Goal: Task Accomplishment & Management: Manage account settings

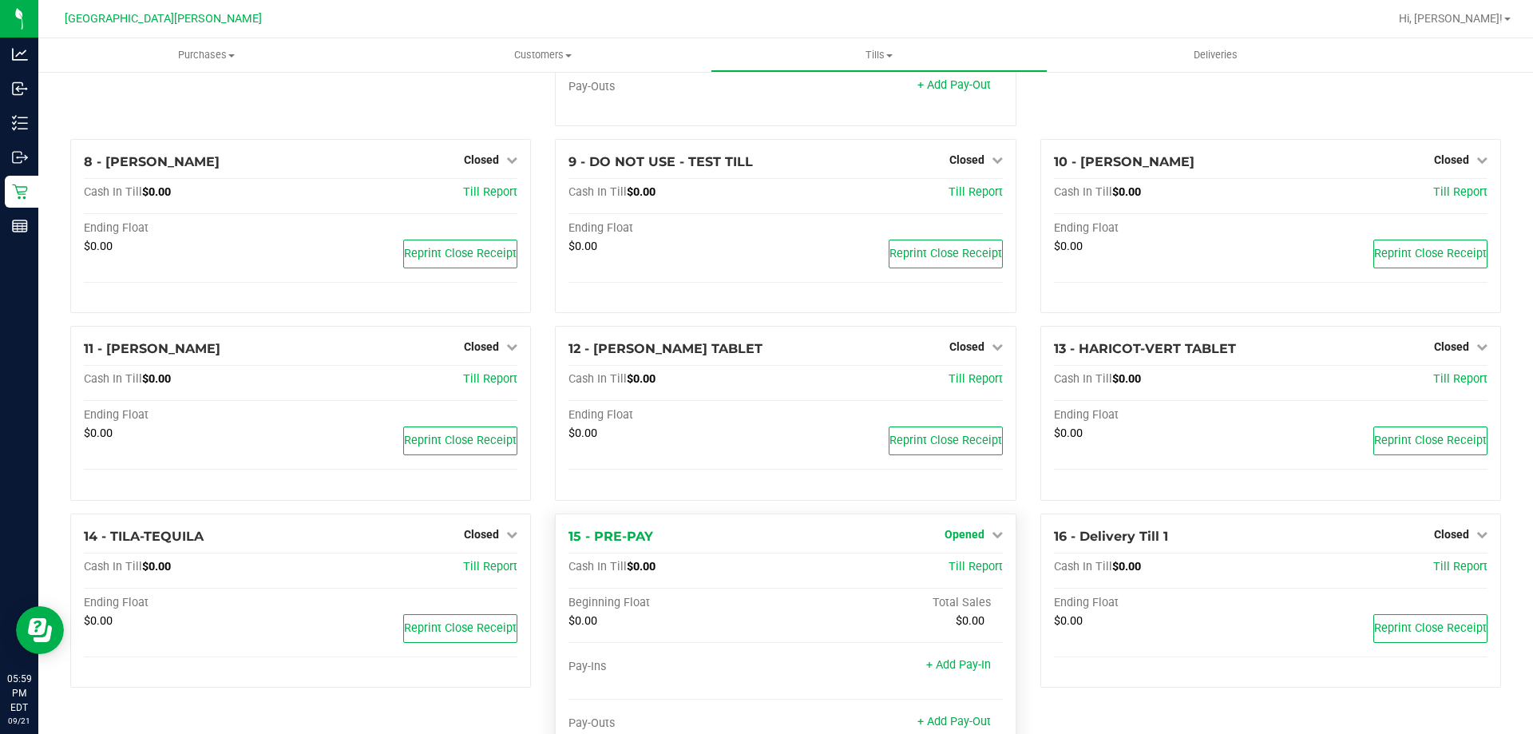
scroll to position [540, 0]
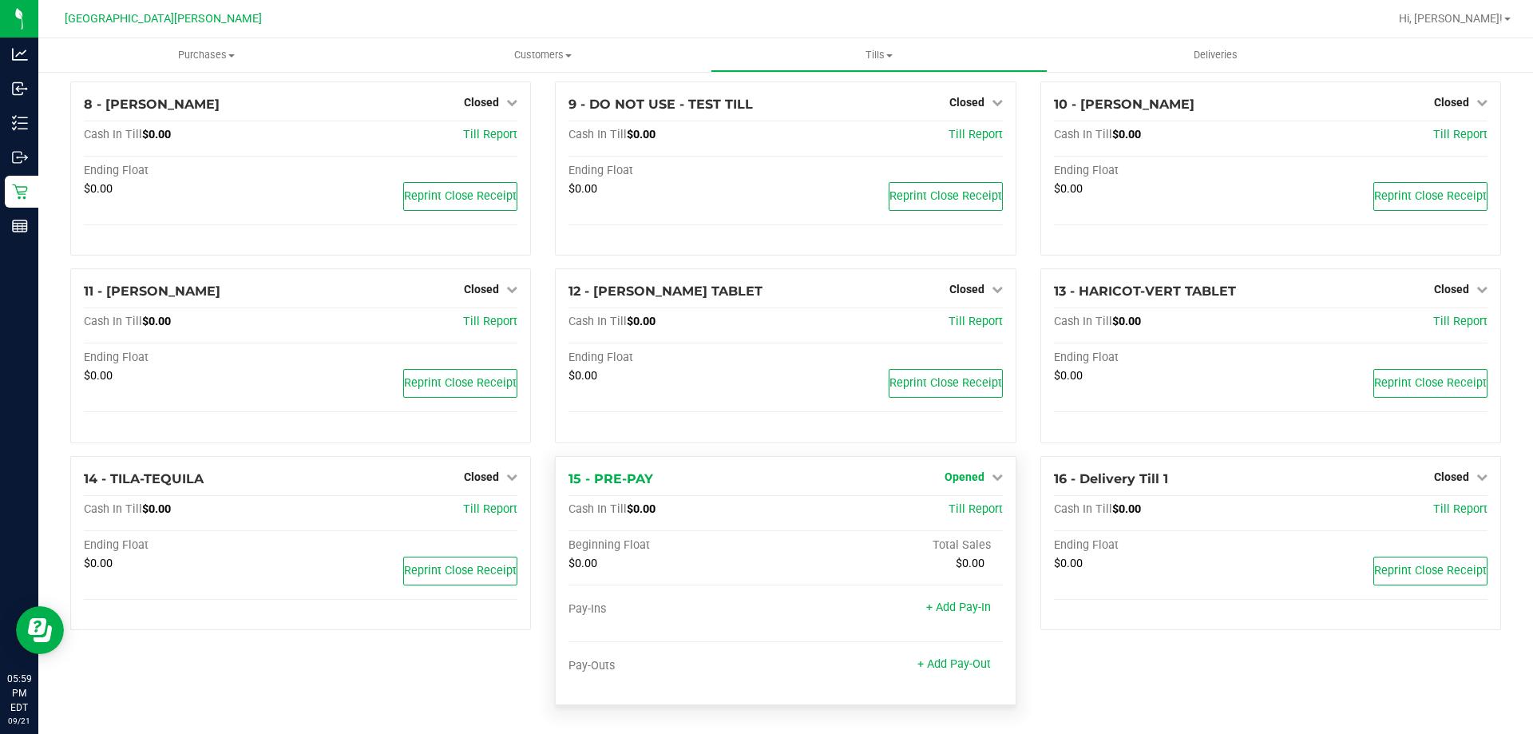
click at [945, 474] on span "Opened" at bounding box center [965, 476] width 40 height 13
click at [945, 513] on link "Close Till" at bounding box center [966, 509] width 43 height 13
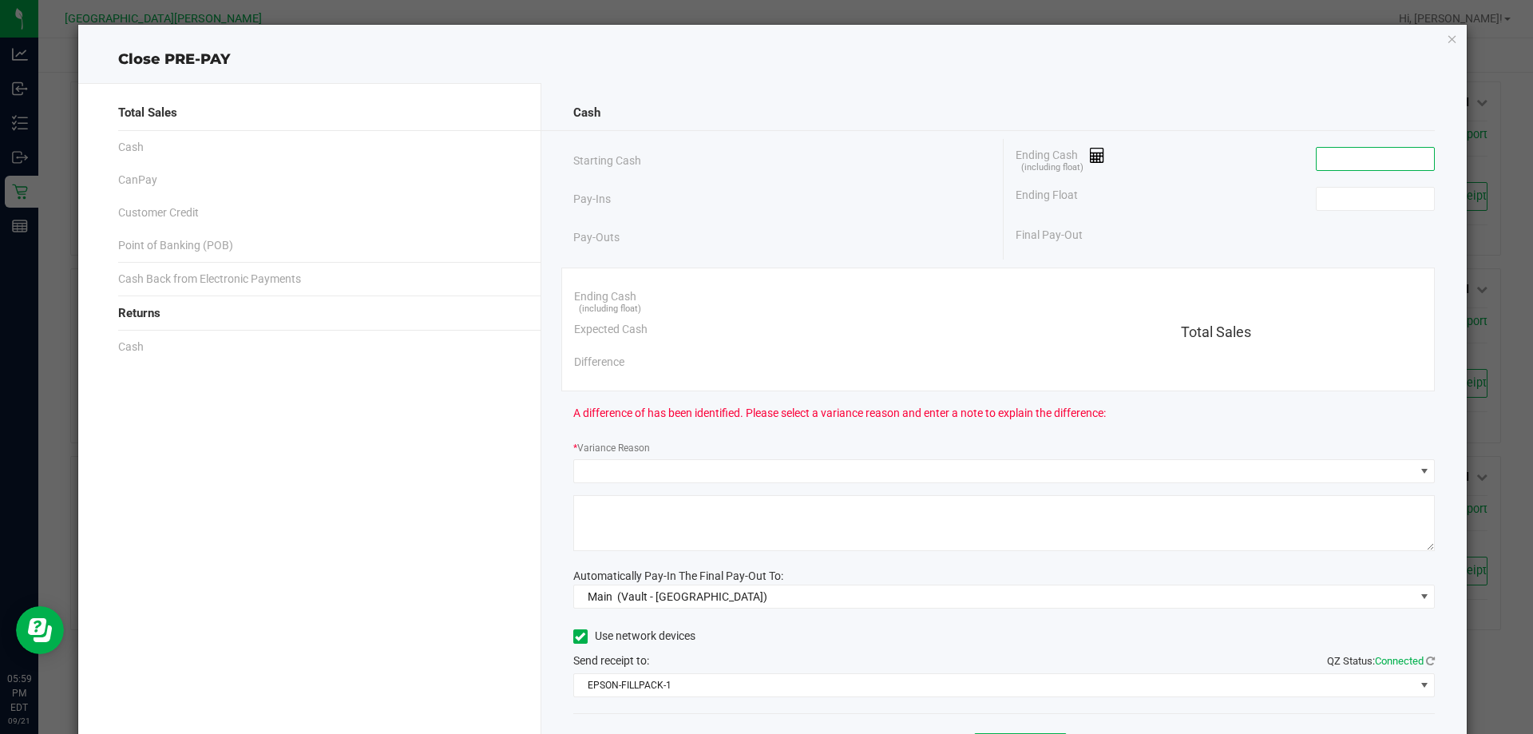
click at [1412, 167] on input at bounding box center [1375, 159] width 117 height 22
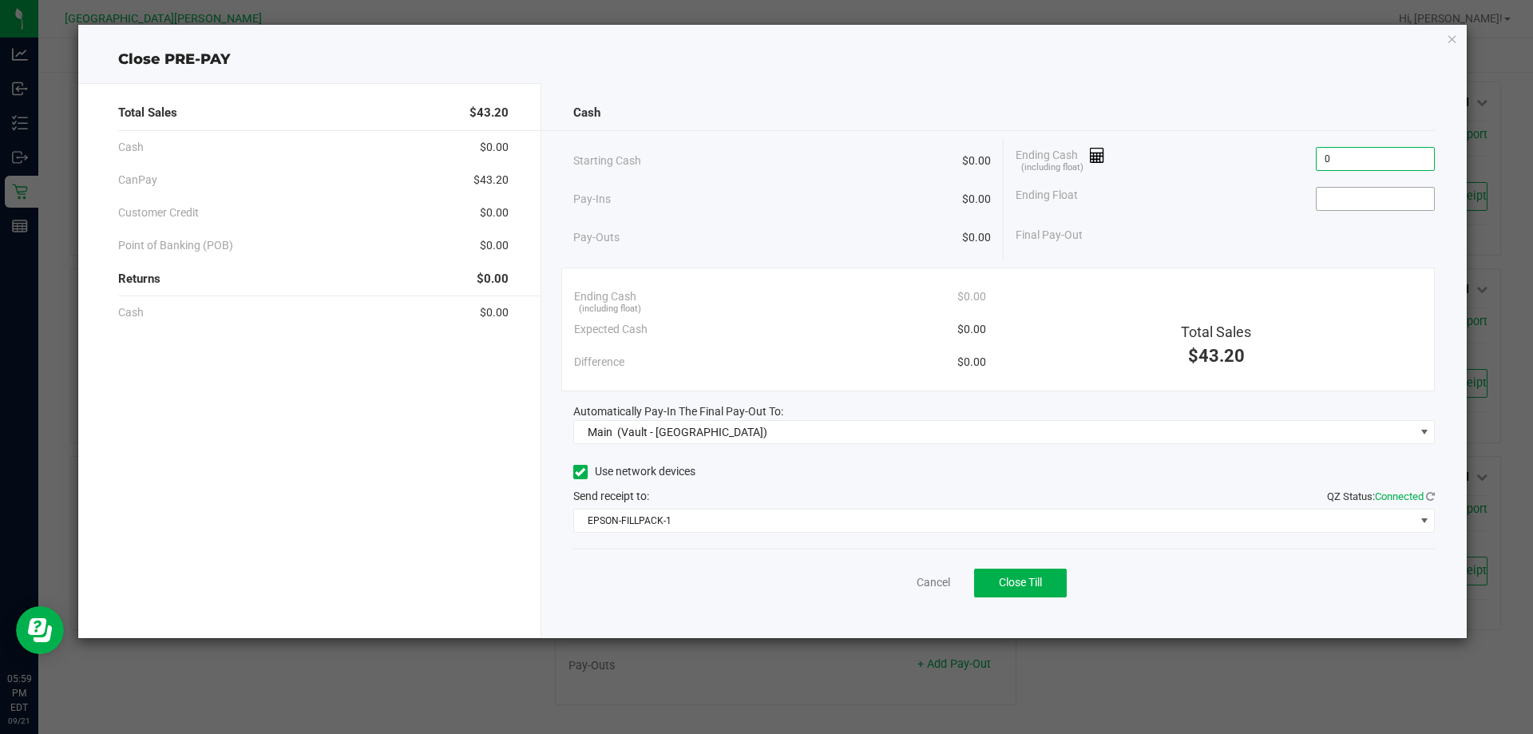
type input "$0.00"
click at [1389, 207] on input at bounding box center [1375, 199] width 117 height 22
type input "$0.00"
click at [1025, 569] on button "Close Till" at bounding box center [1020, 583] width 93 height 29
click at [894, 572] on div "Dismiss Reprint Closing Receipt" at bounding box center [1004, 579] width 862 height 61
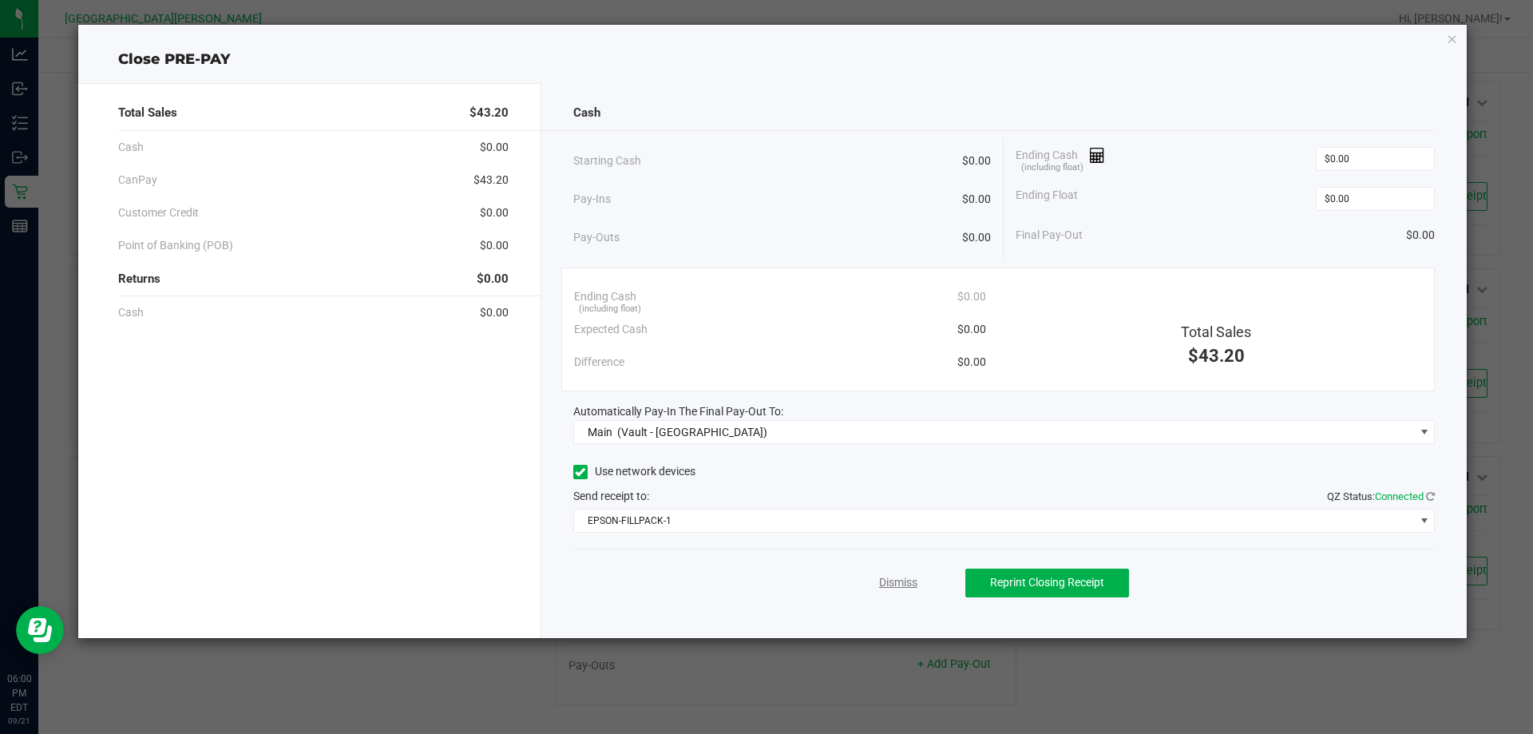
click at [895, 577] on link "Dismiss" at bounding box center [898, 582] width 38 height 17
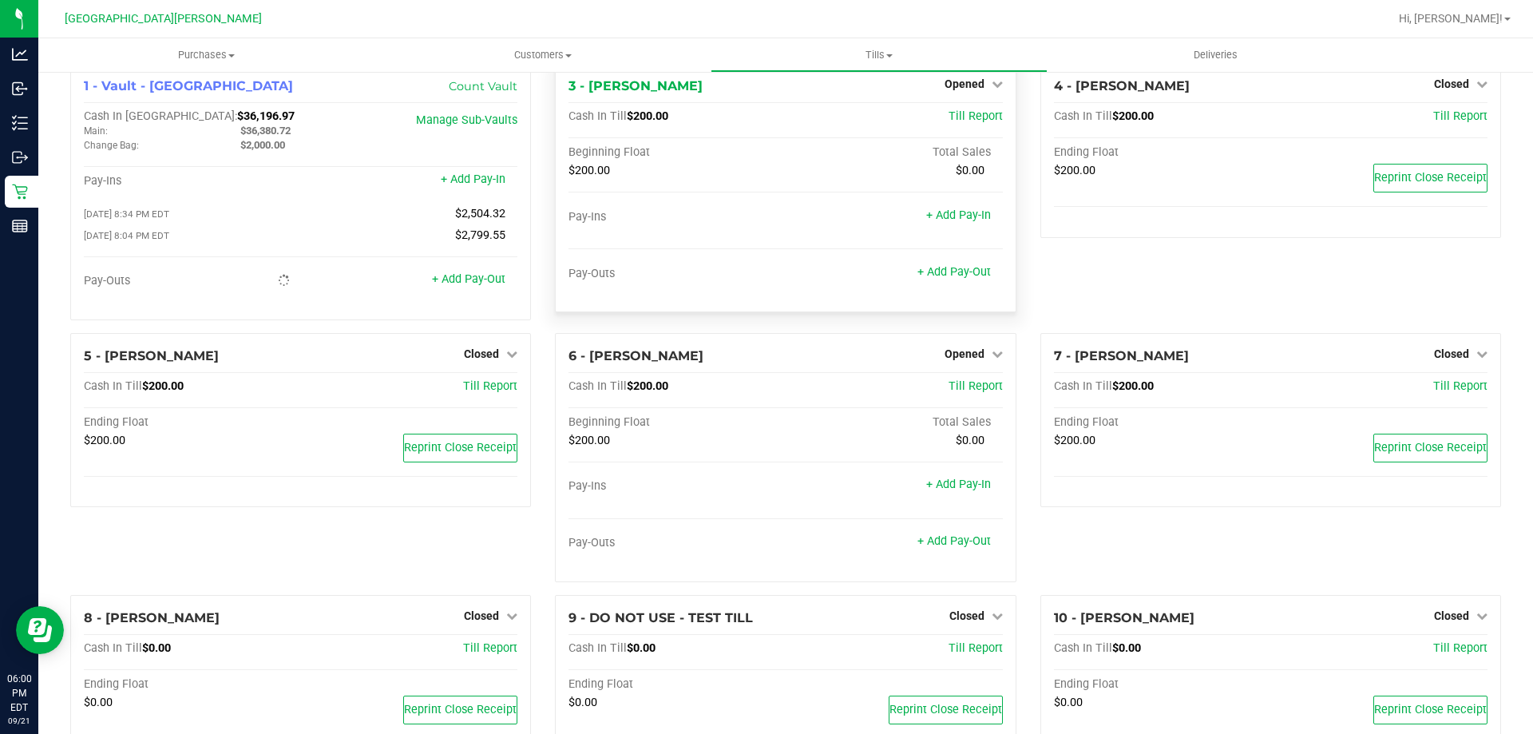
scroll to position [0, 0]
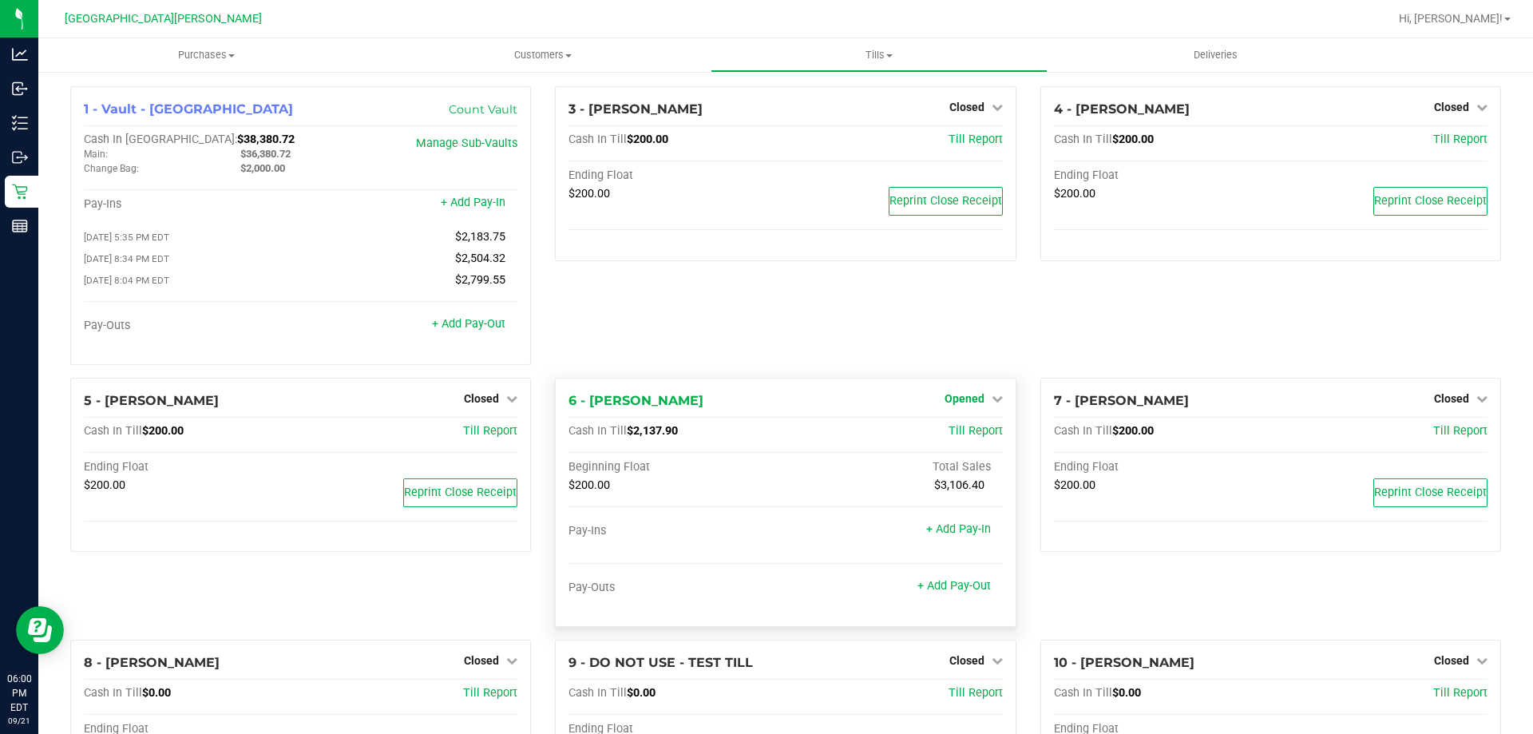
click at [961, 405] on span "Opened" at bounding box center [965, 398] width 40 height 13
click at [964, 431] on link "Close Till" at bounding box center [966, 431] width 43 height 13
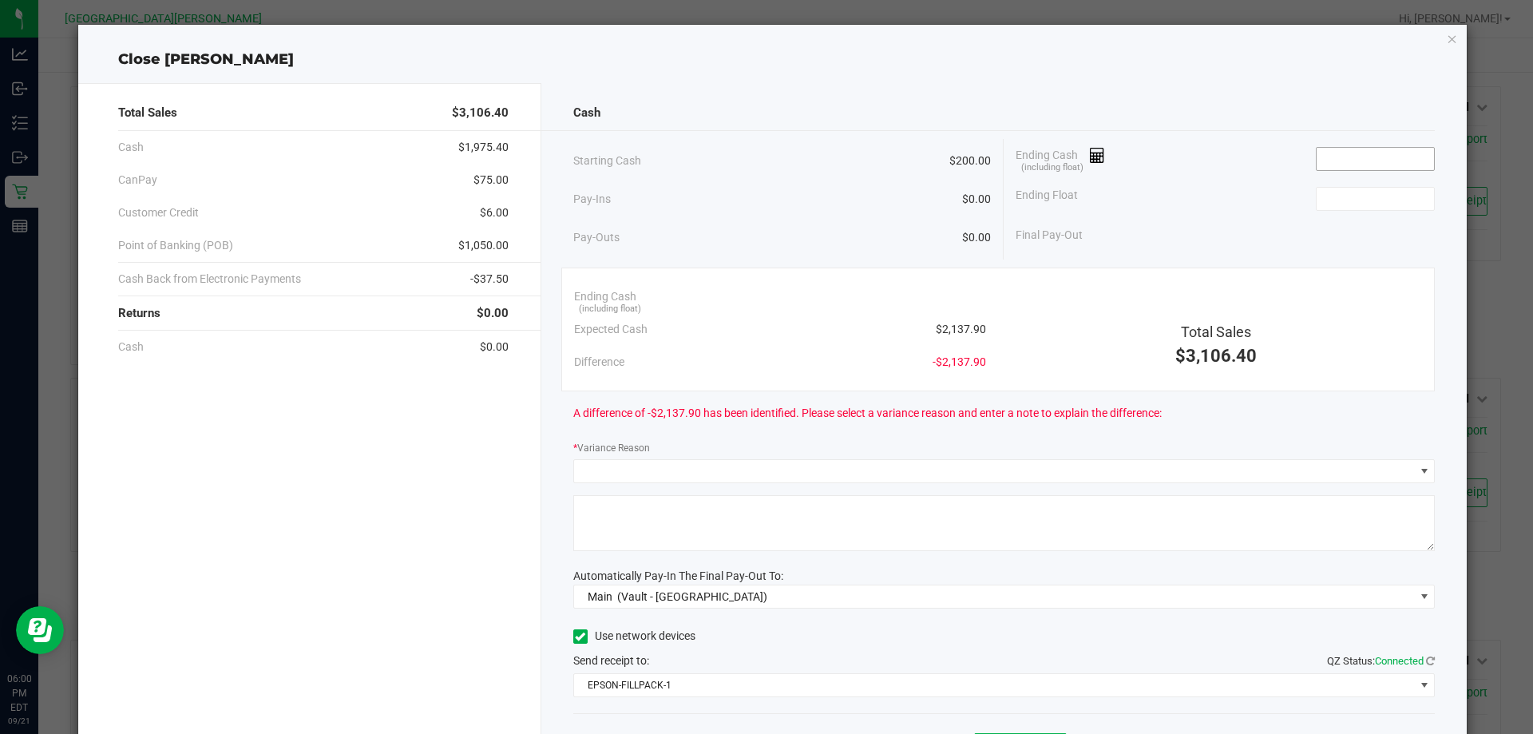
click at [1390, 165] on input at bounding box center [1375, 159] width 117 height 22
type input "2"
click at [1370, 200] on input at bounding box center [1375, 199] width 117 height 22
type input "$200.00"
click at [1348, 160] on input at bounding box center [1375, 159] width 117 height 22
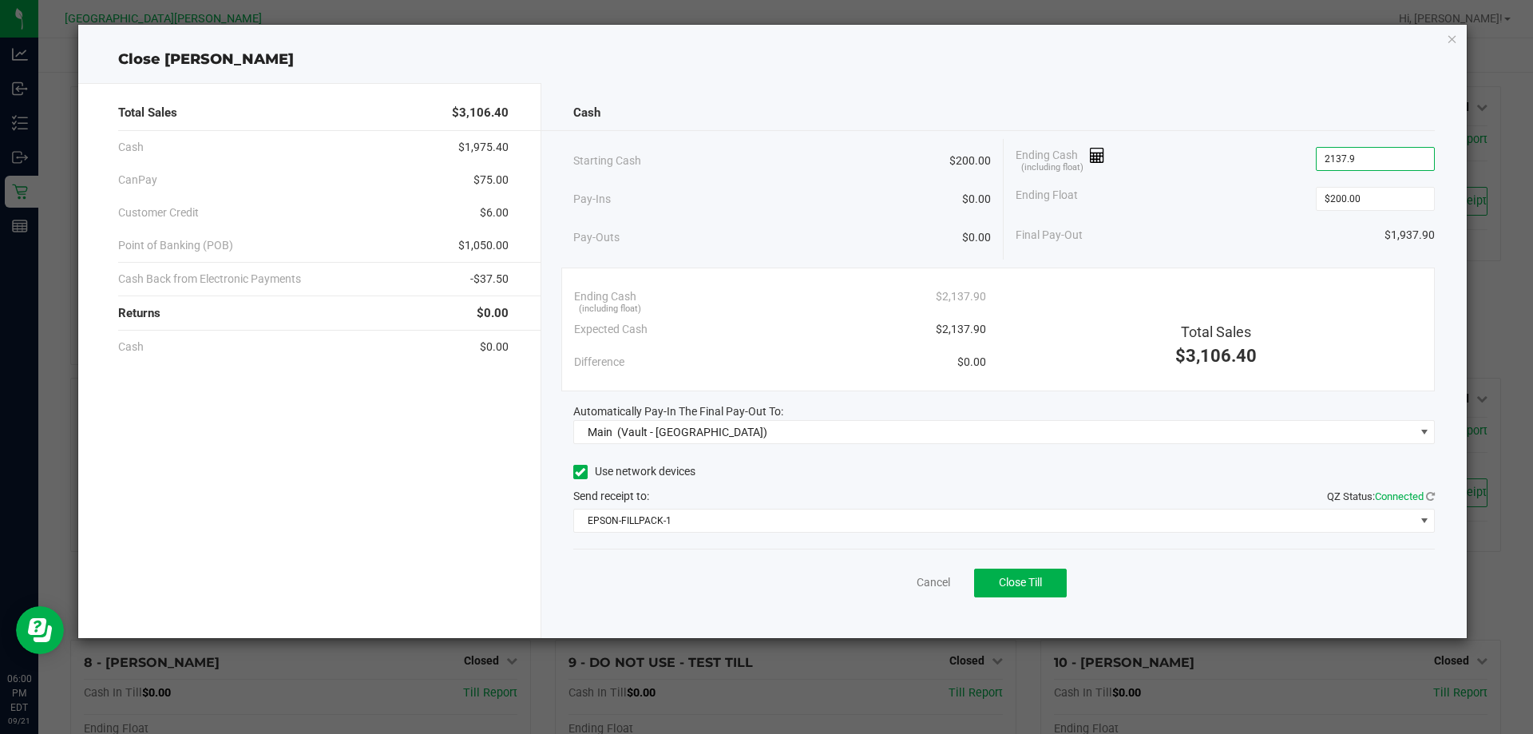
type input "$2,137.90"
click at [791, 223] on div "Pay-Outs $0.00" at bounding box center [782, 238] width 418 height 44
click at [1048, 592] on button "Close Till" at bounding box center [1020, 583] width 93 height 29
click at [885, 589] on link "Dismiss" at bounding box center [898, 582] width 38 height 17
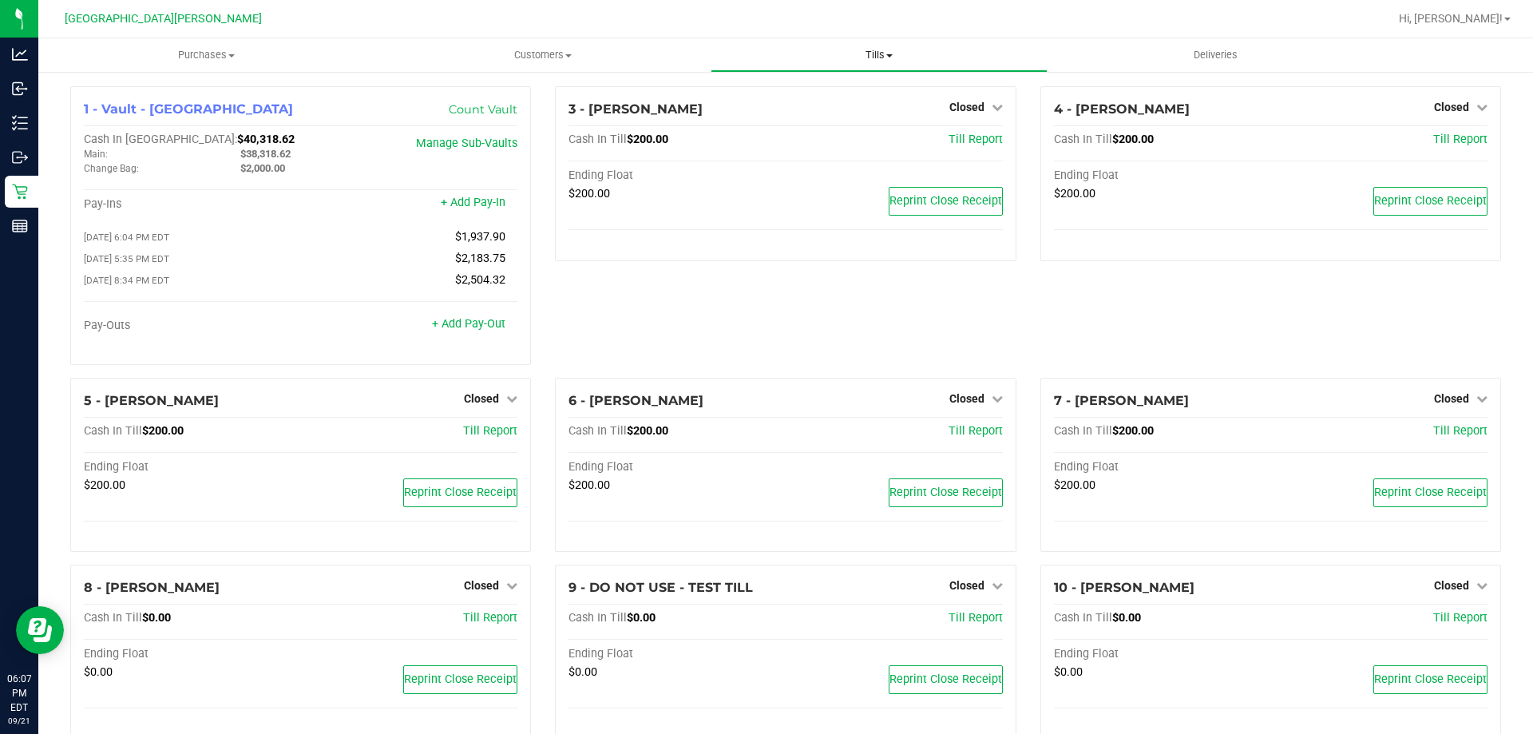
click at [842, 46] on uib-tab-heading "Tills Manage tills Reconcile e-payments" at bounding box center [879, 55] width 335 height 32
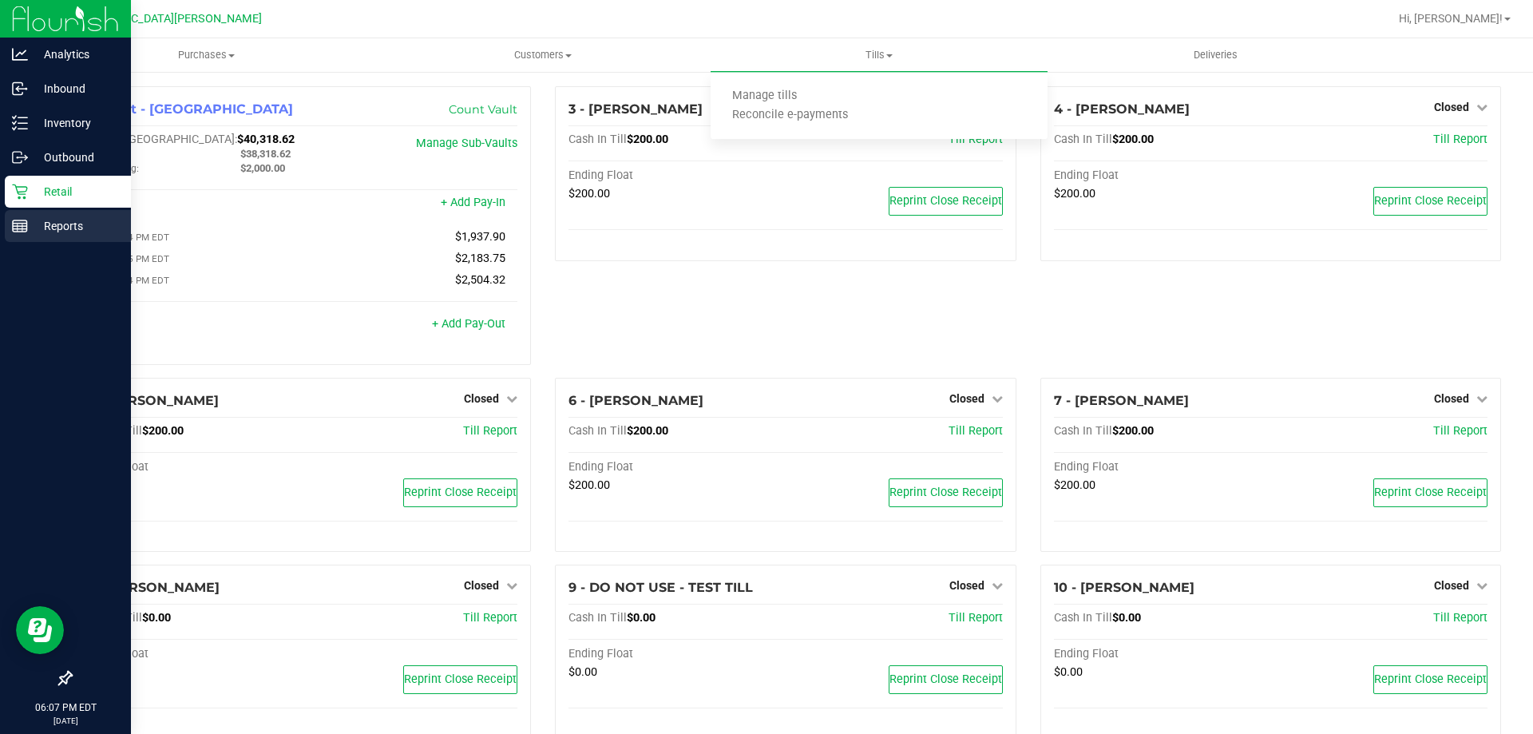
click at [54, 222] on p "Reports" at bounding box center [76, 225] width 96 height 19
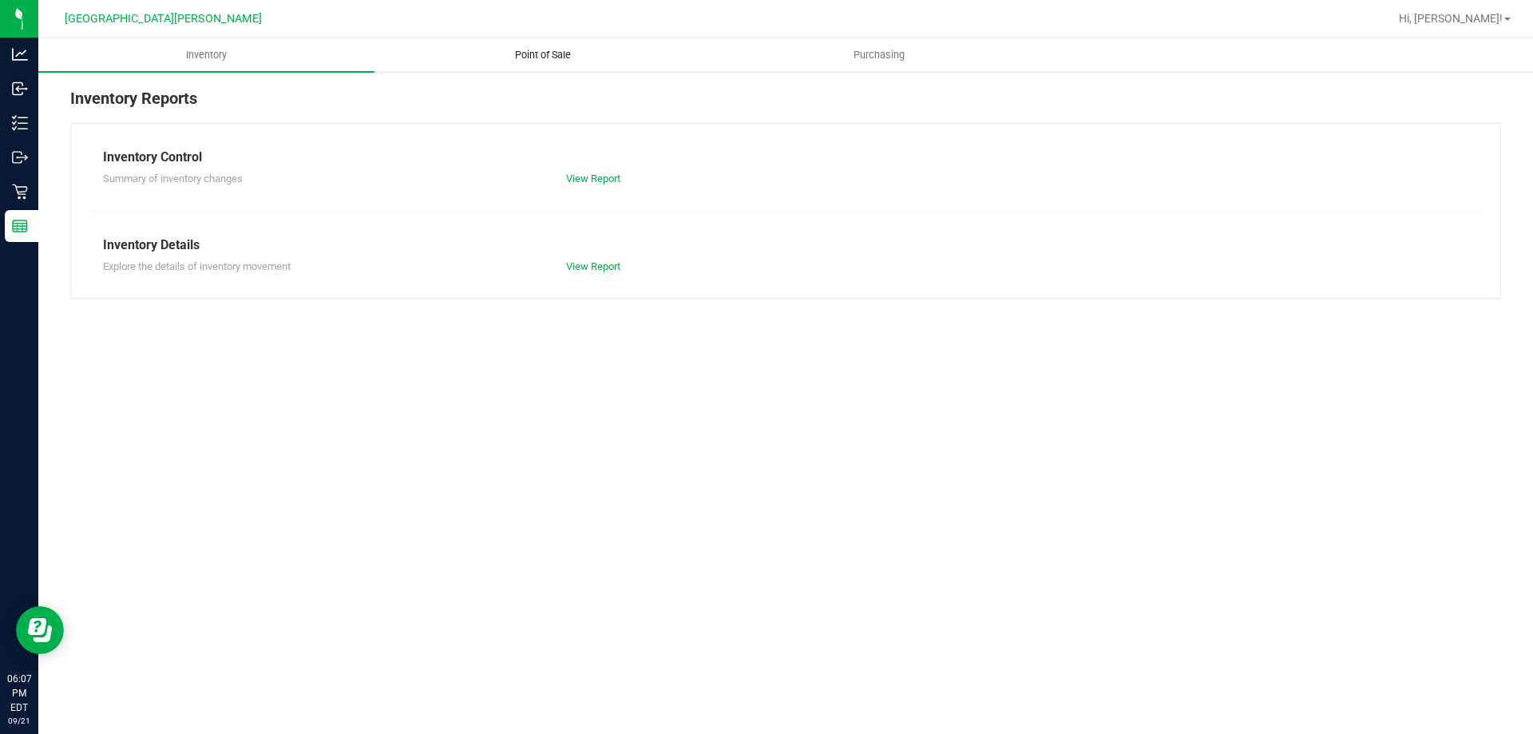
click at [515, 53] on span "Point of Sale" at bounding box center [543, 55] width 99 height 14
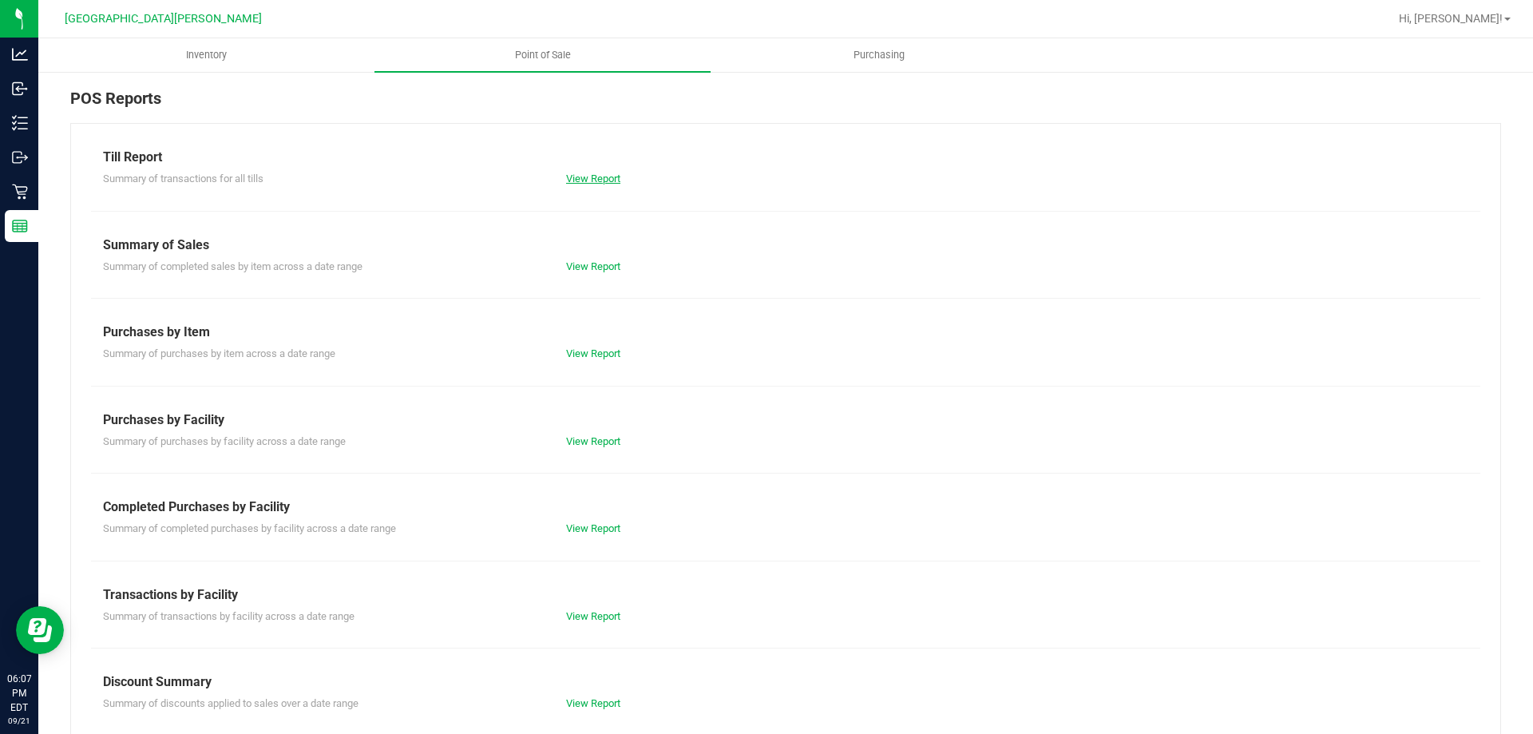
click at [584, 177] on link "View Report" at bounding box center [593, 178] width 54 height 12
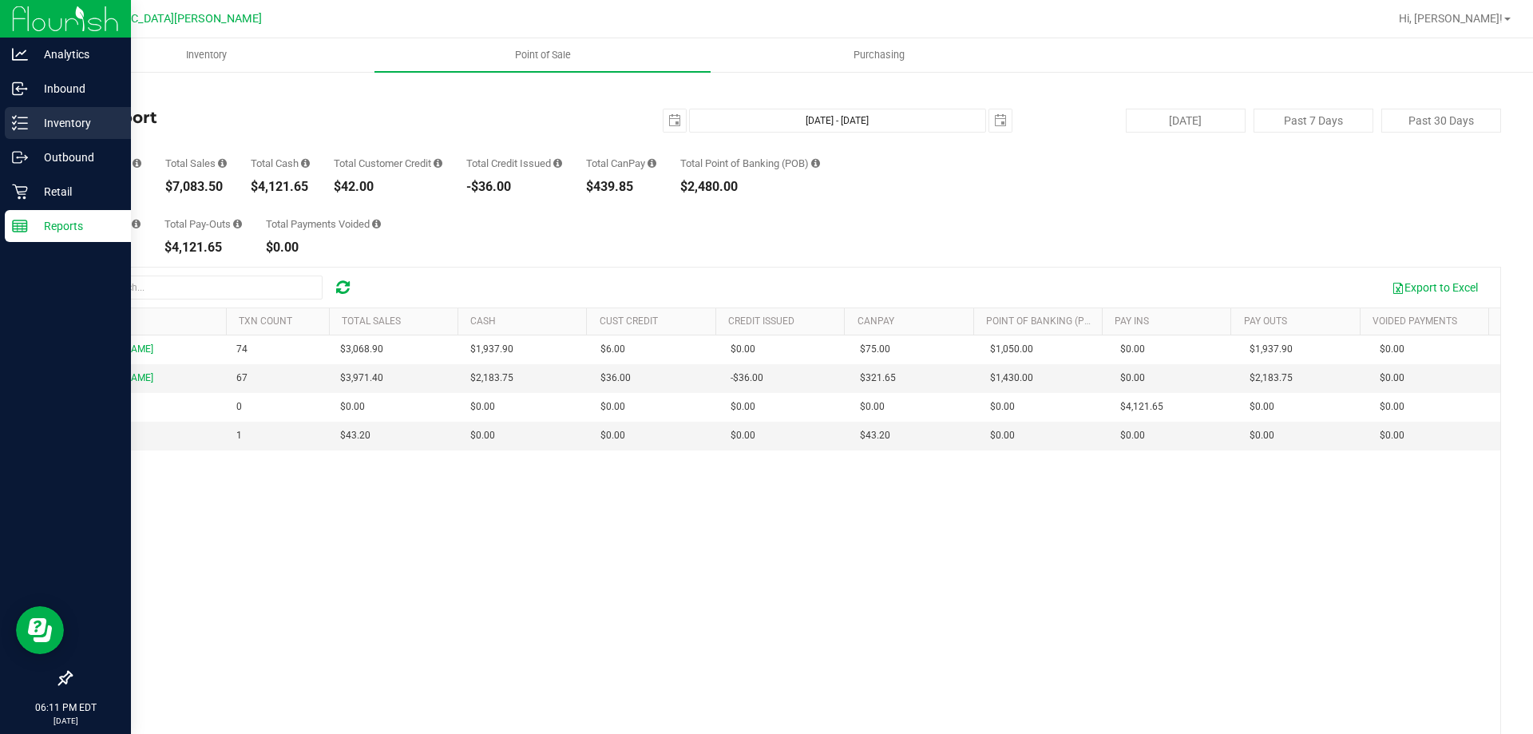
click at [69, 122] on p "Inventory" at bounding box center [76, 122] width 96 height 19
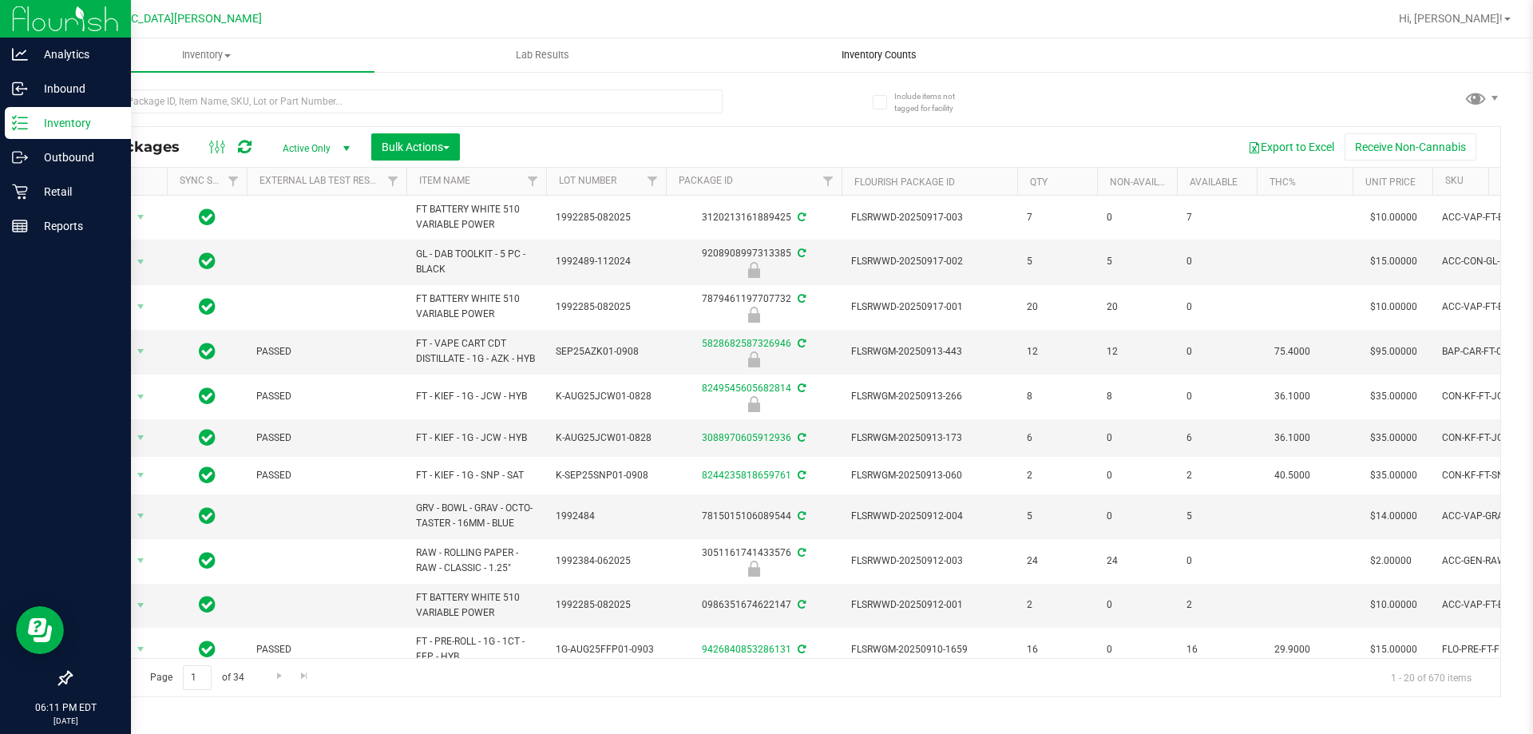
click at [868, 52] on span "Inventory Counts" at bounding box center [879, 55] width 118 height 14
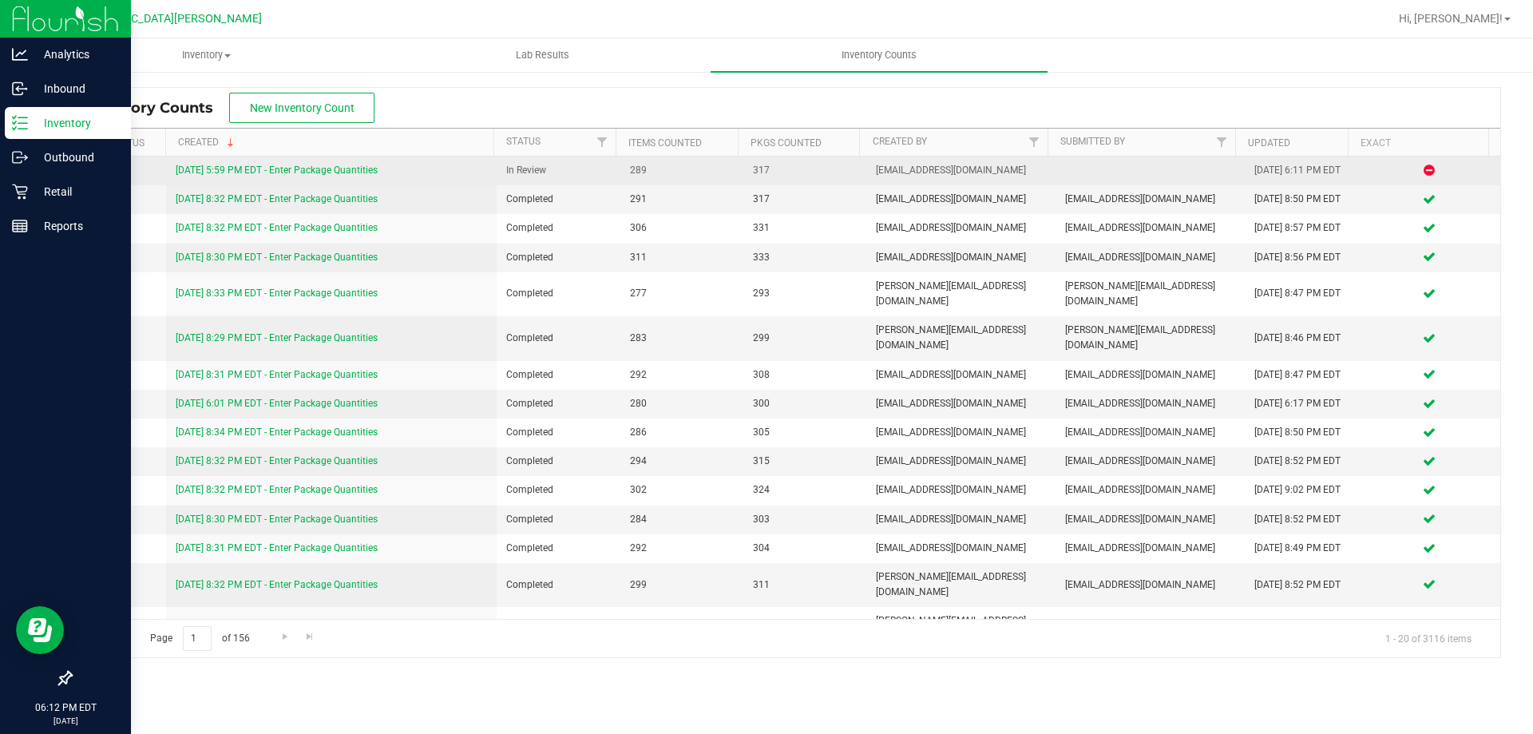
click at [306, 174] on link "[DATE] 5:59 PM EDT - Enter Package Quantities" at bounding box center [277, 170] width 202 height 11
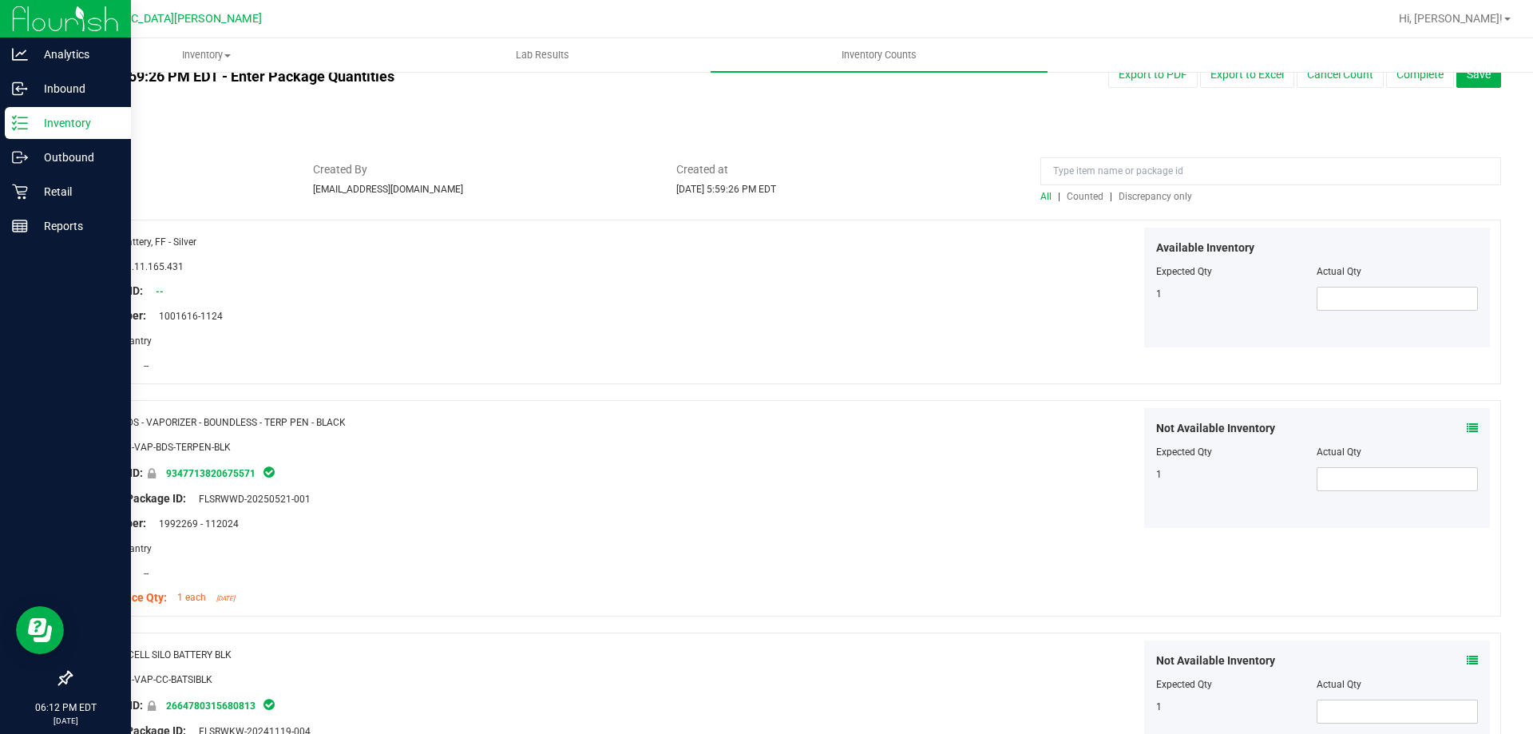
scroll to position [80, 0]
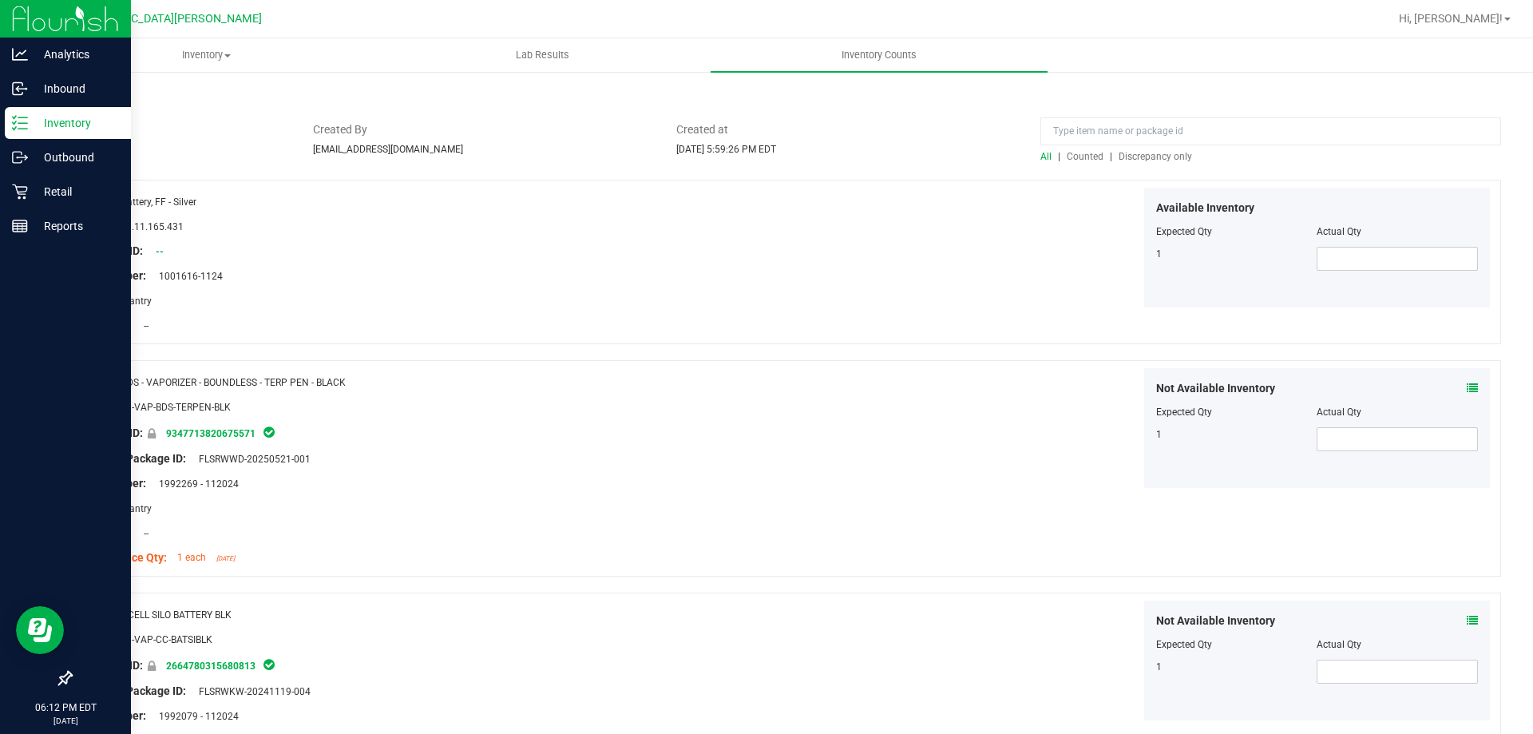
click at [1138, 160] on span "Discrepancy only" at bounding box center [1155, 156] width 73 height 11
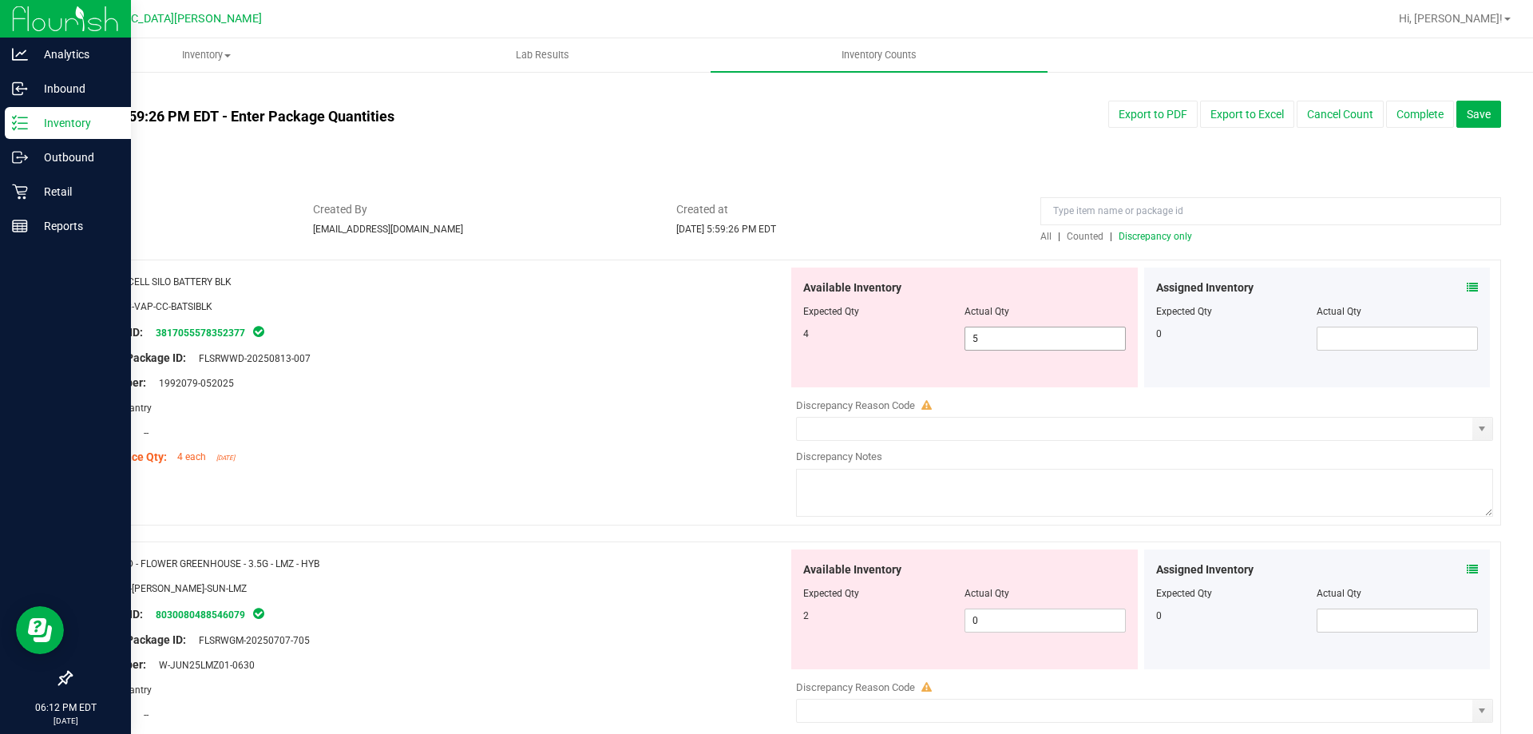
click at [1029, 346] on span "5 5" at bounding box center [1045, 339] width 161 height 24
click at [1029, 346] on input "5" at bounding box center [1045, 338] width 160 height 22
type input "4"
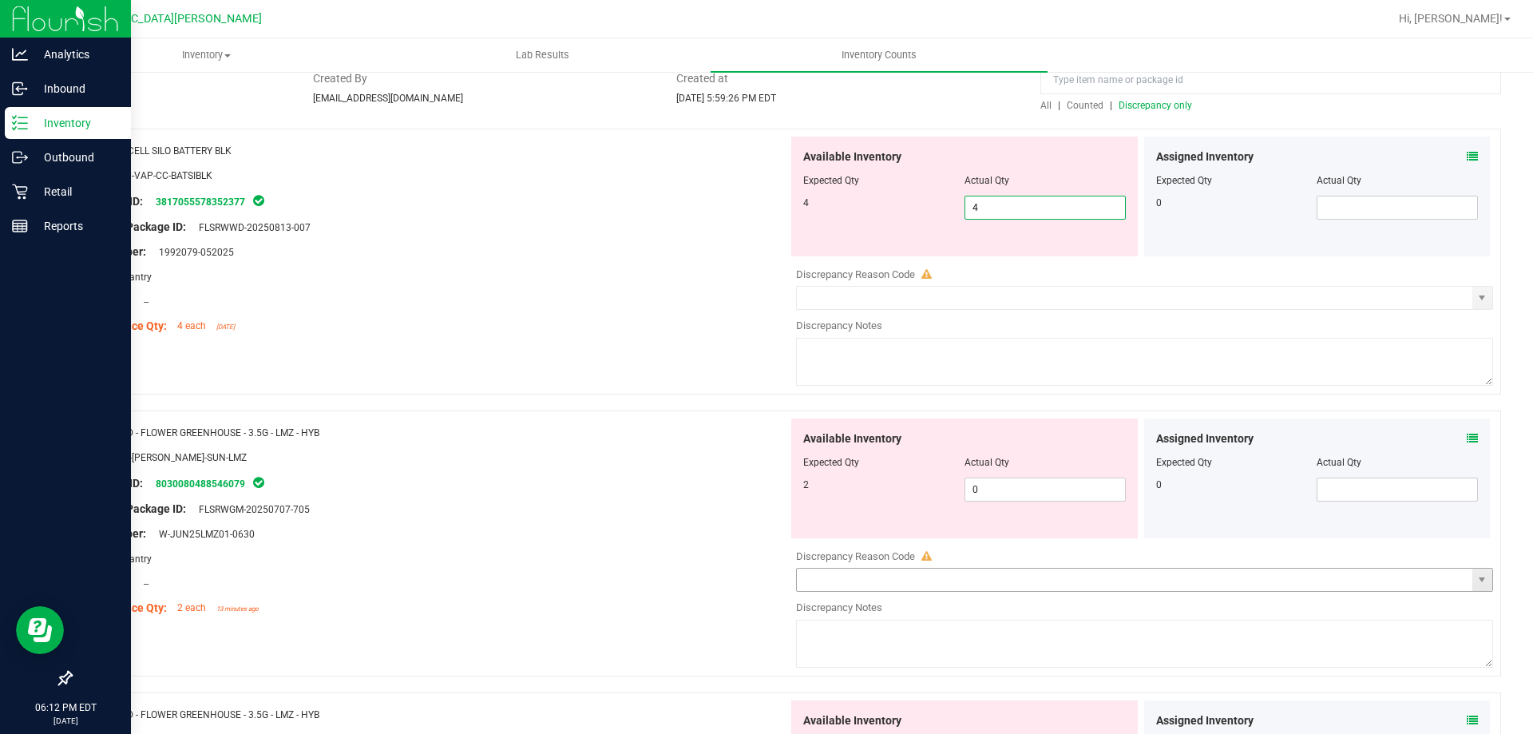
scroll to position [160, 0]
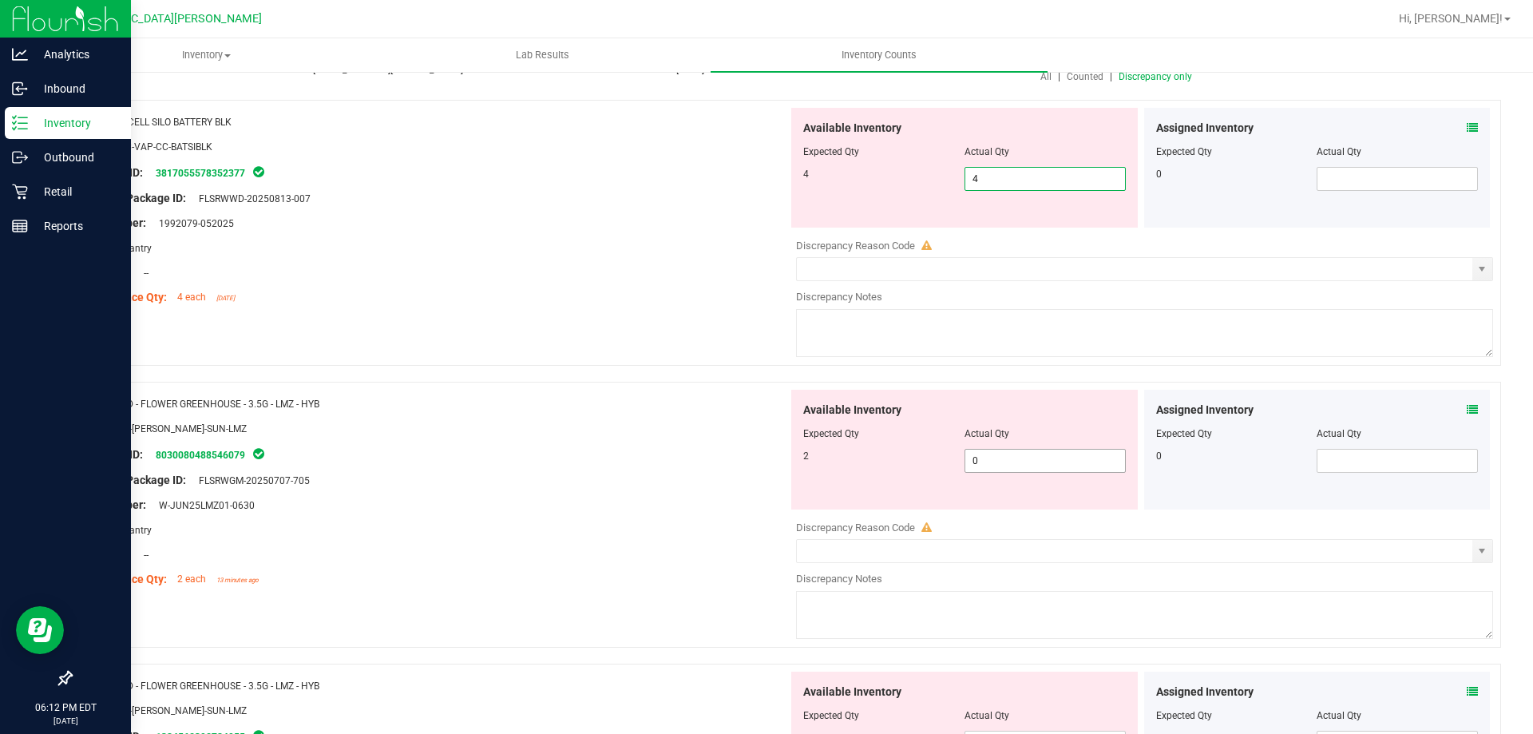
type input "4"
click at [1033, 471] on div "Available Inventory Expected Qty Actual Qty 2 0 0" at bounding box center [1140, 516] width 705 height 253
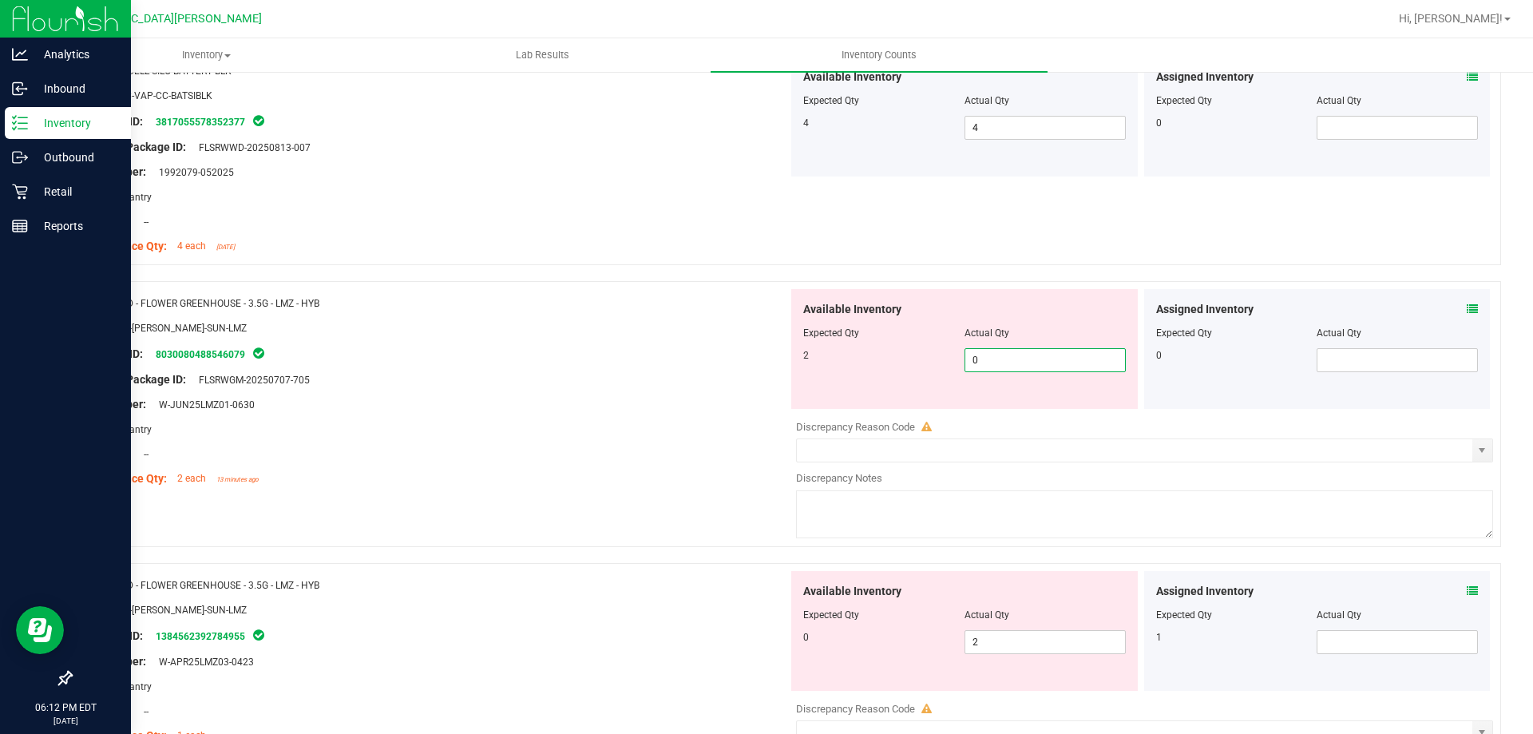
scroll to position [240, 0]
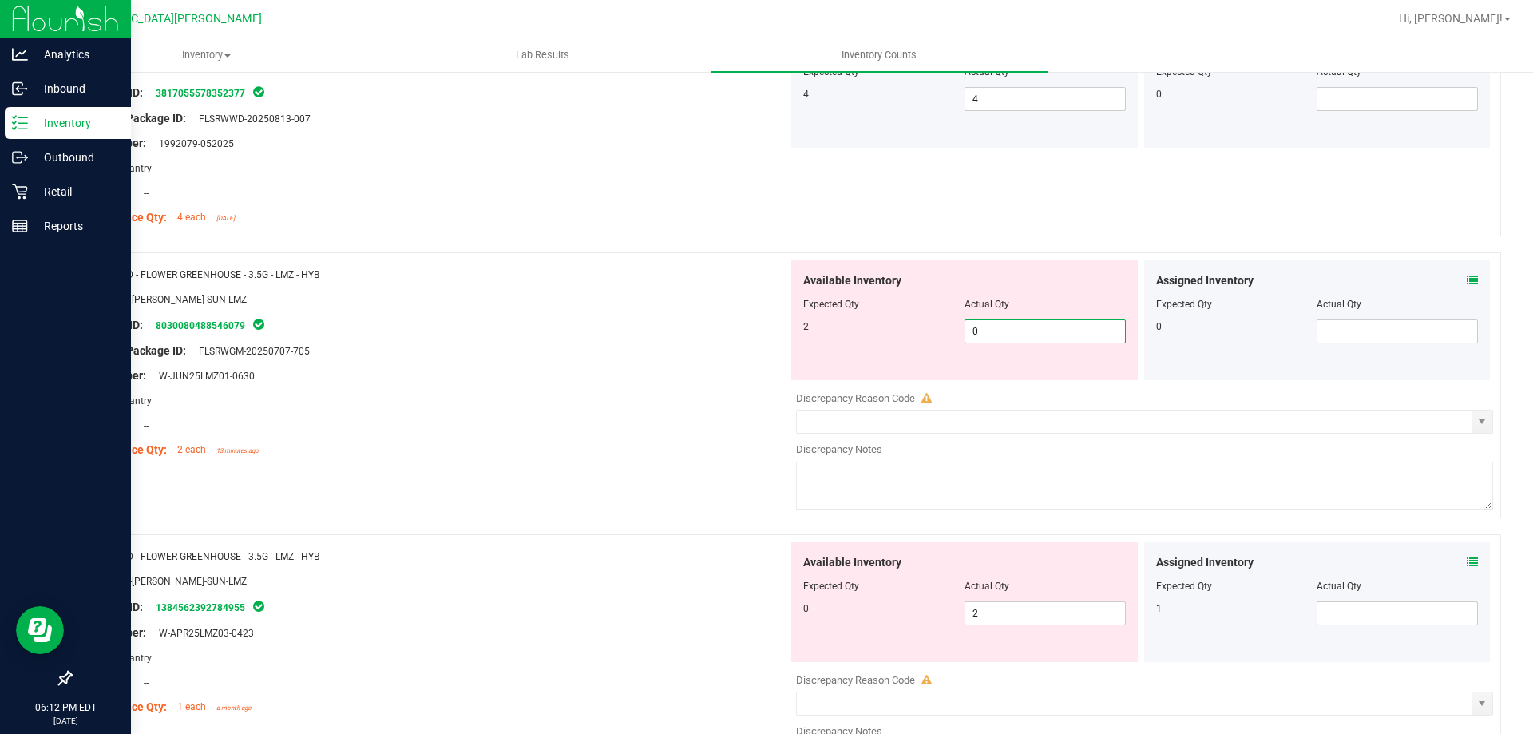
click at [986, 325] on input "0" at bounding box center [1045, 331] width 160 height 22
type input "2"
click at [1018, 616] on div "Available Inventory Expected Qty Actual Qty 0 2 2" at bounding box center [1140, 668] width 705 height 253
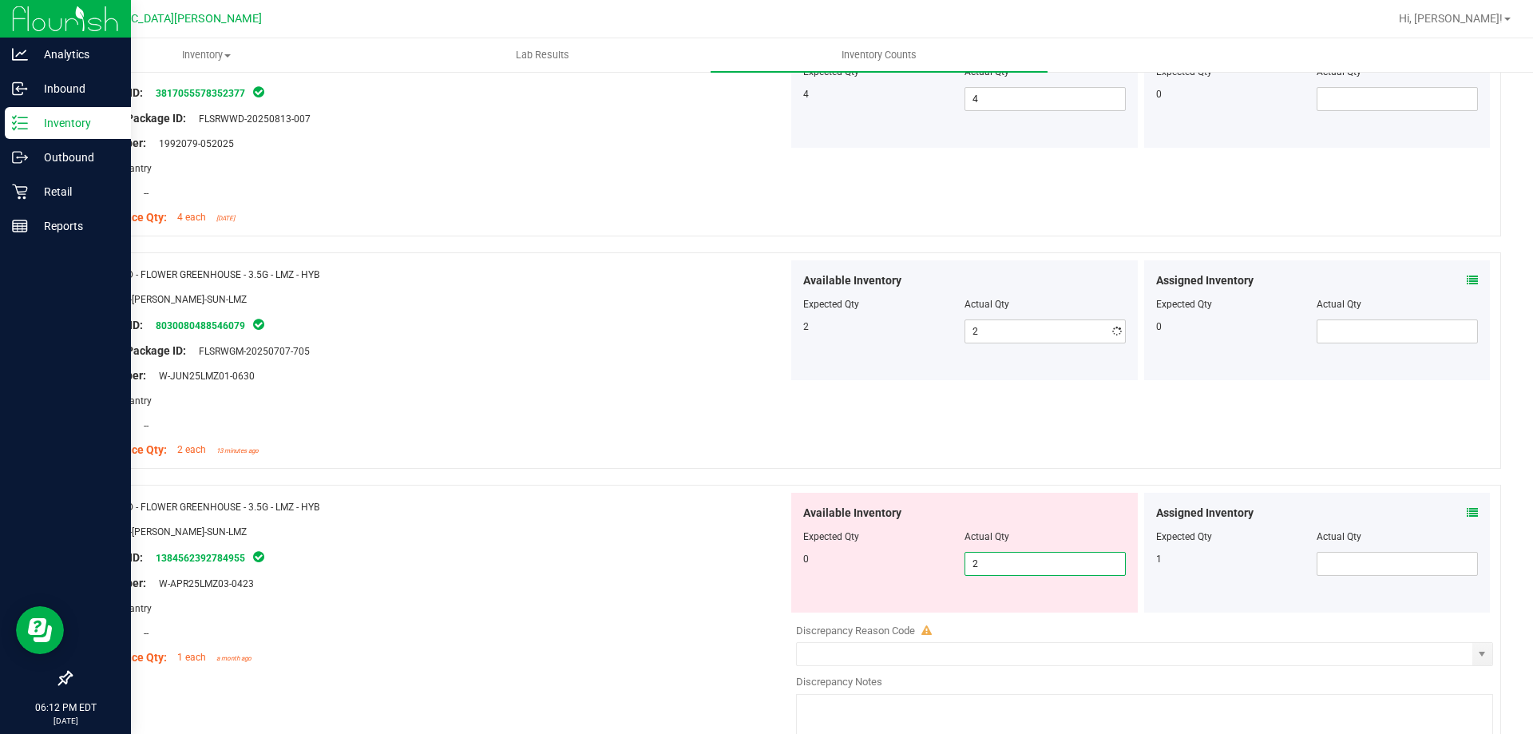
click at [1018, 616] on div at bounding box center [1144, 619] width 697 height 8
click at [1008, 563] on span "2 2" at bounding box center [1045, 564] width 161 height 24
click at [1008, 563] on input "2" at bounding box center [1045, 564] width 160 height 22
type input "0"
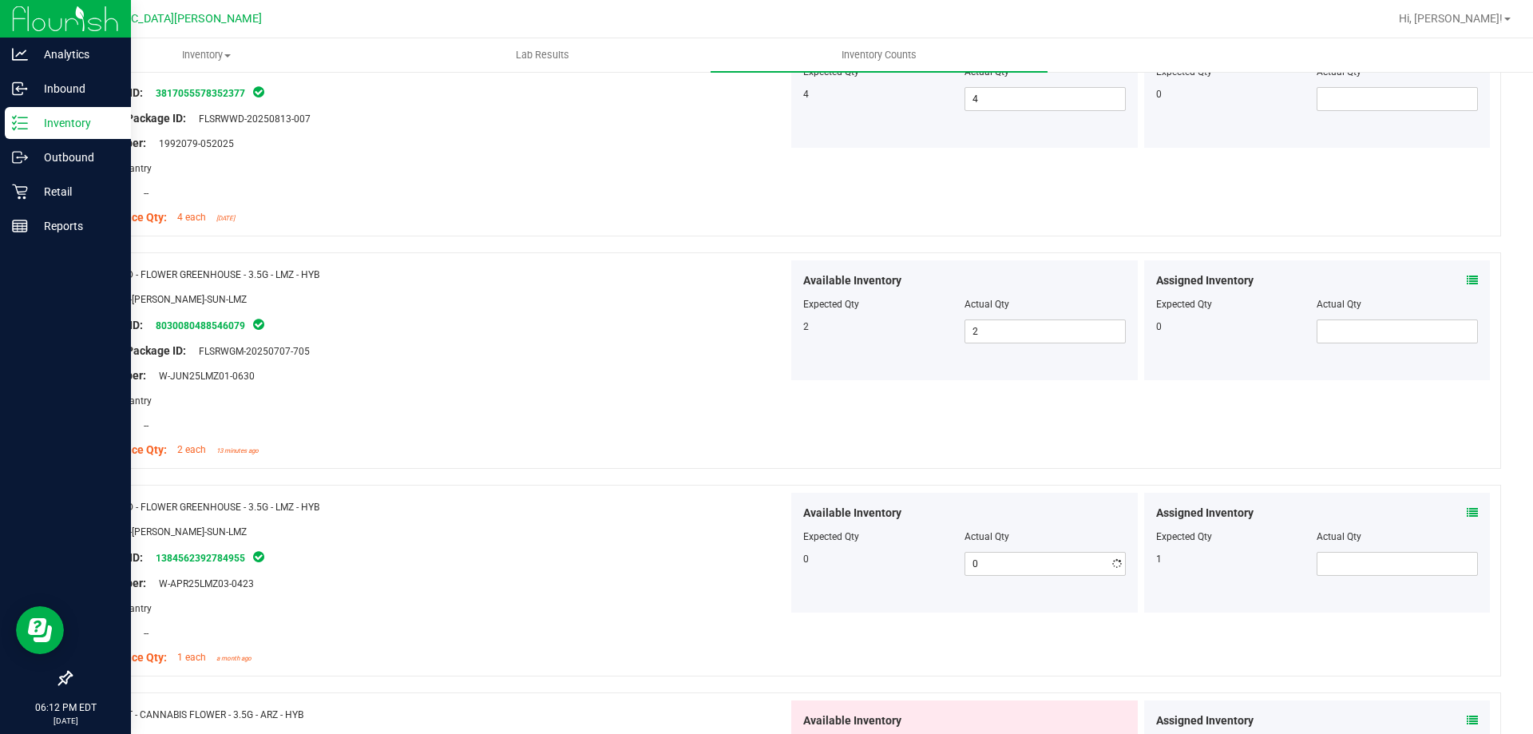
click at [1018, 501] on div "Available Inventory Expected Qty Actual Qty 0 0 0" at bounding box center [964, 553] width 347 height 120
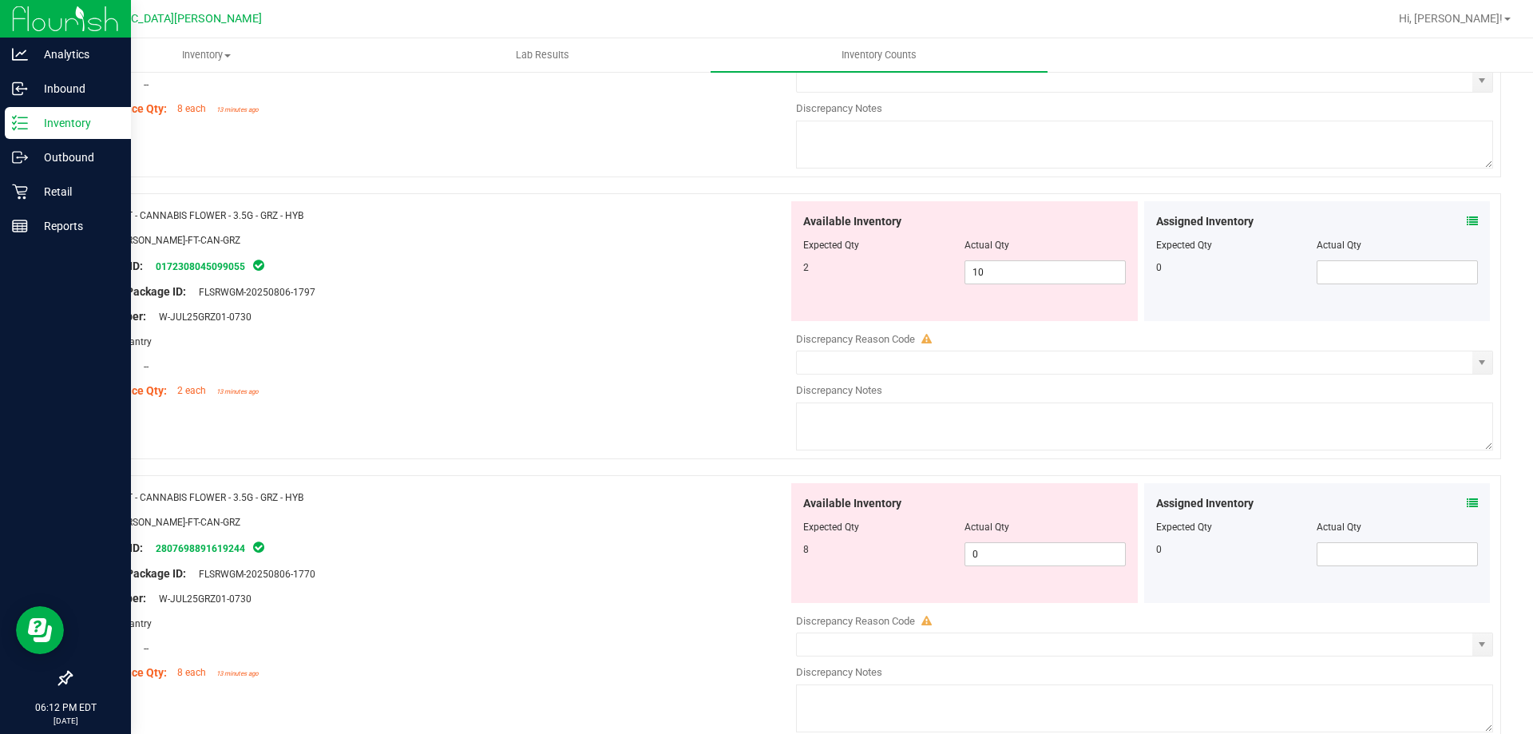
scroll to position [1038, 0]
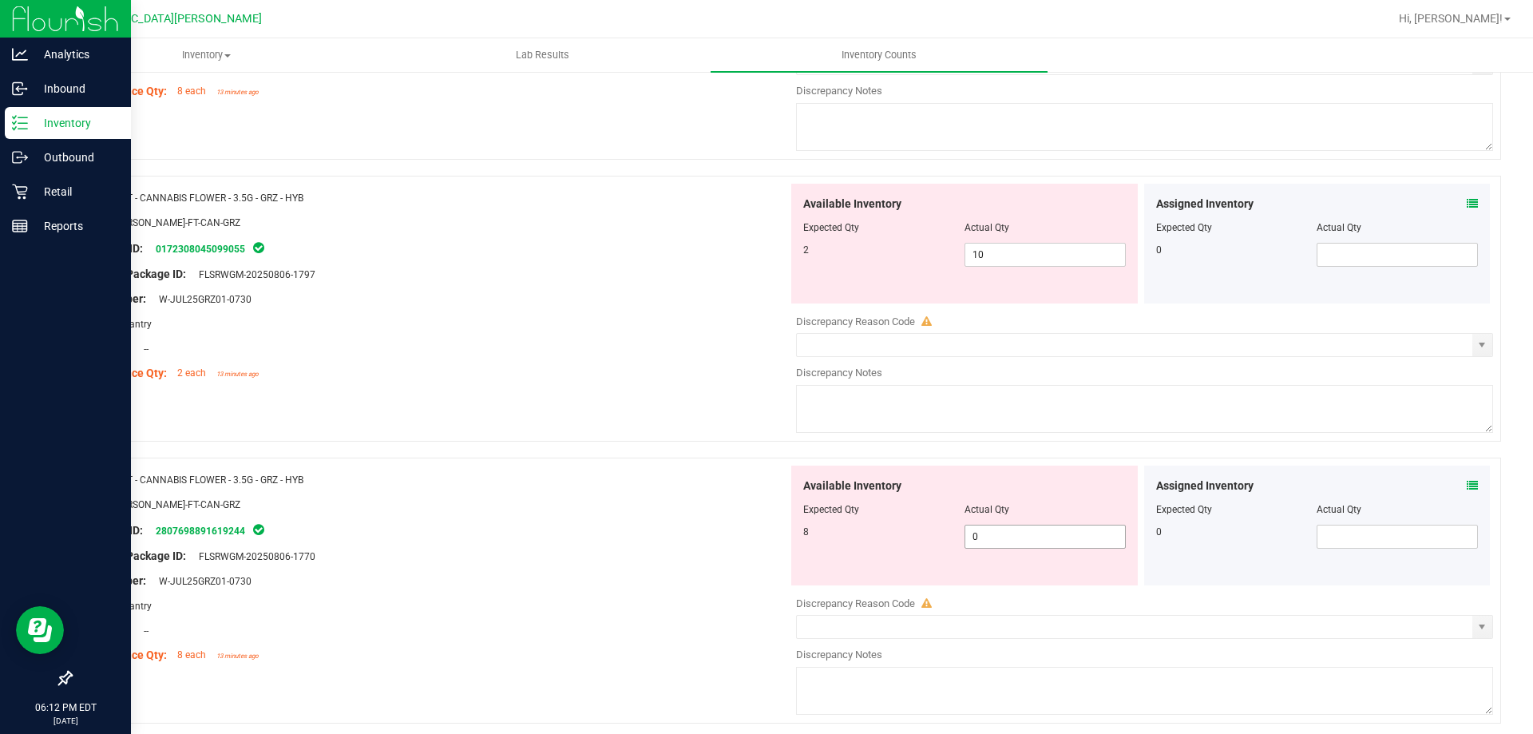
click at [1001, 533] on span "0 0" at bounding box center [1045, 537] width 161 height 24
click at [1001, 533] on input "0" at bounding box center [1045, 536] width 160 height 22
type input "8"
click at [1017, 251] on input "10" at bounding box center [1045, 255] width 160 height 22
type input "8"
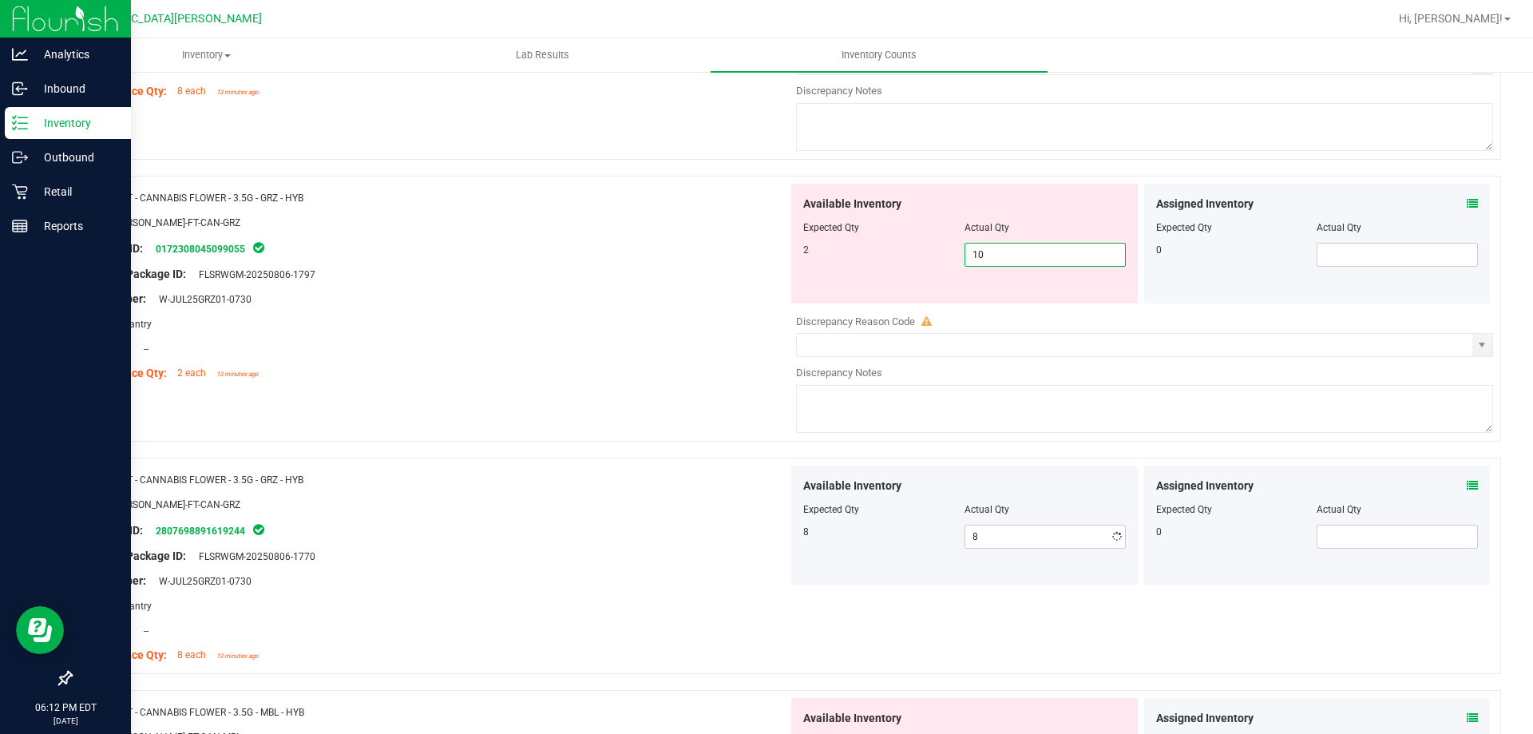
click at [1017, 251] on input "10" at bounding box center [1045, 255] width 160 height 22
type input "2"
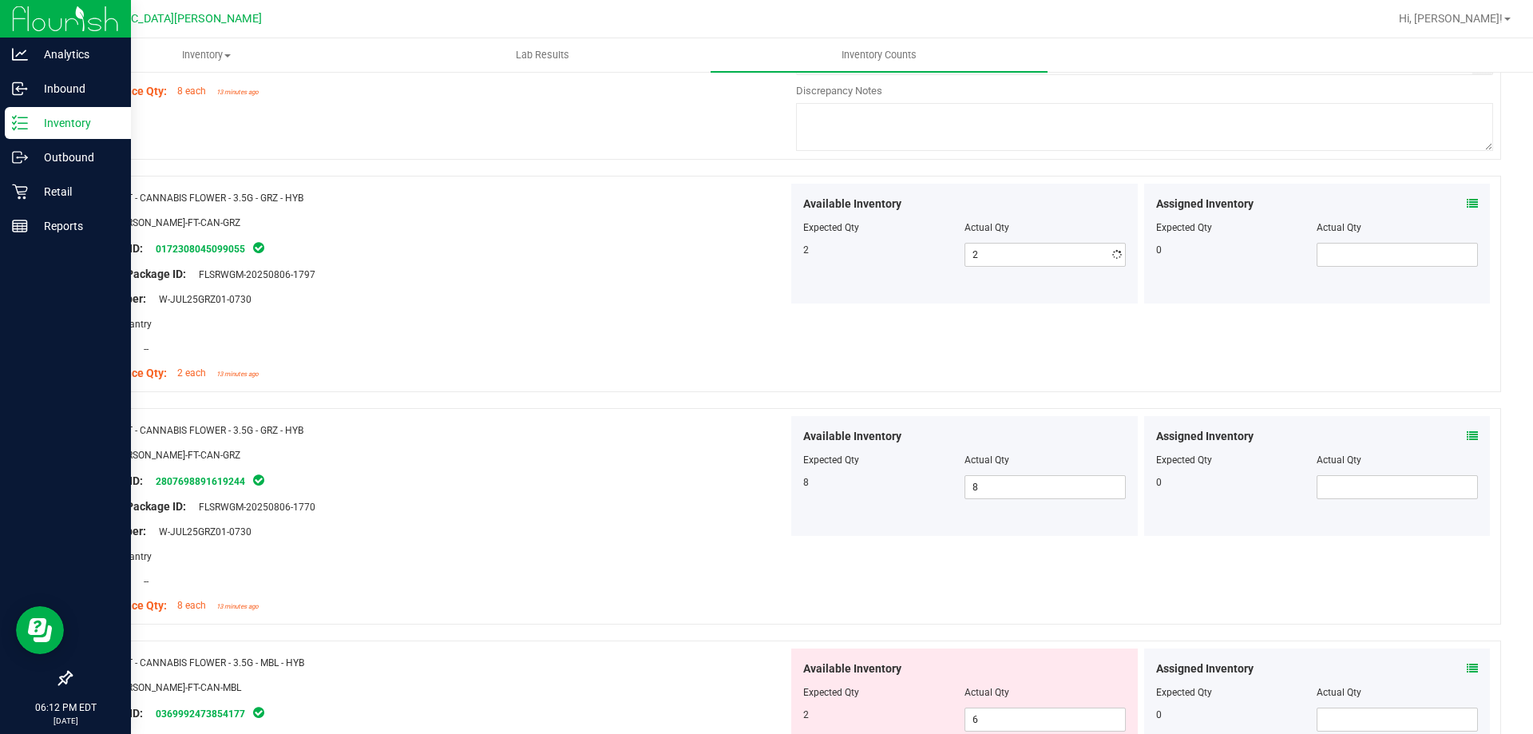
click at [613, 301] on div "Lot Number: W-JUL25GRZ01-0730" at bounding box center [435, 299] width 705 height 17
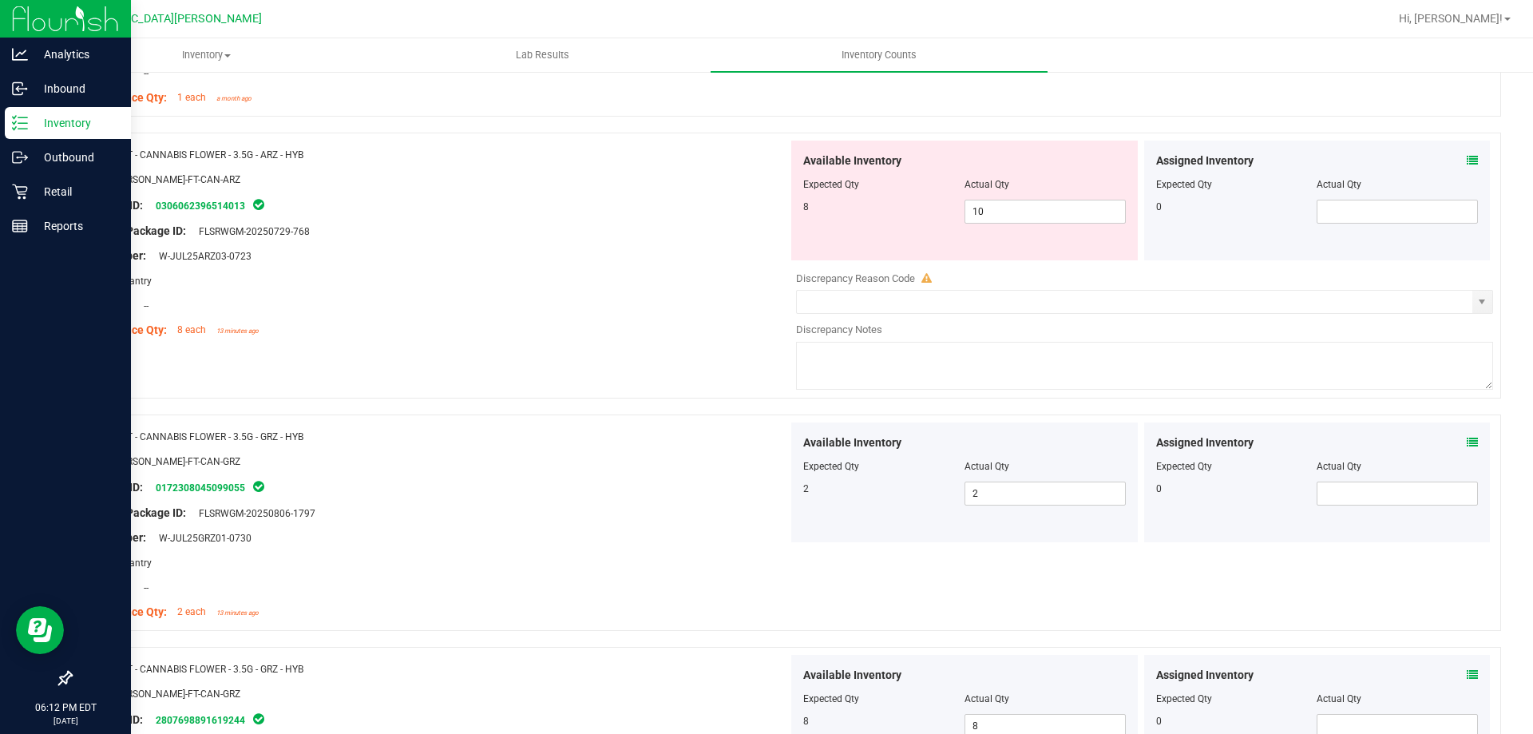
scroll to position [799, 0]
click at [1009, 221] on span "10 10" at bounding box center [1045, 212] width 161 height 24
click at [1011, 219] on input "10" at bounding box center [1045, 212] width 160 height 22
type input "8"
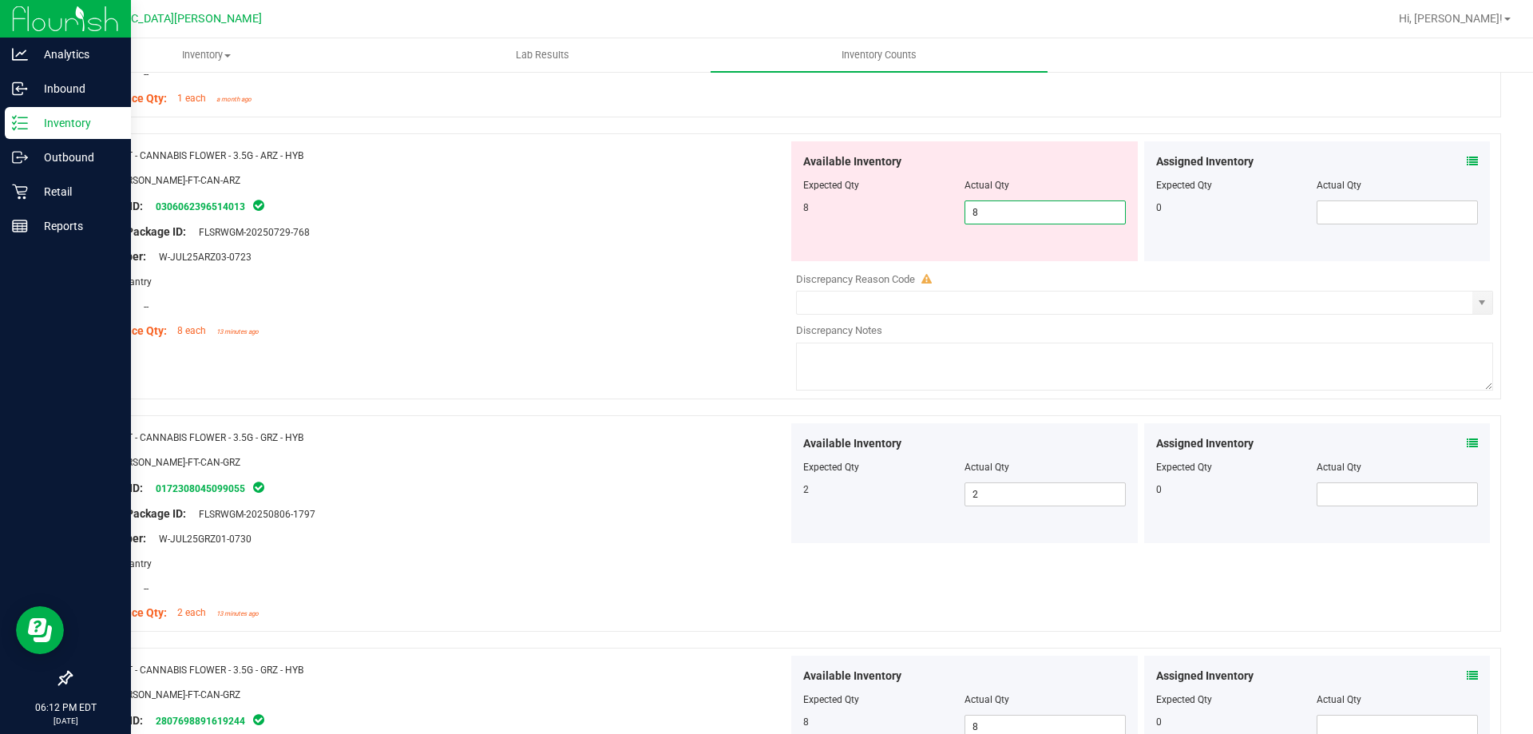
click at [494, 244] on div at bounding box center [435, 244] width 705 height 8
type input "8"
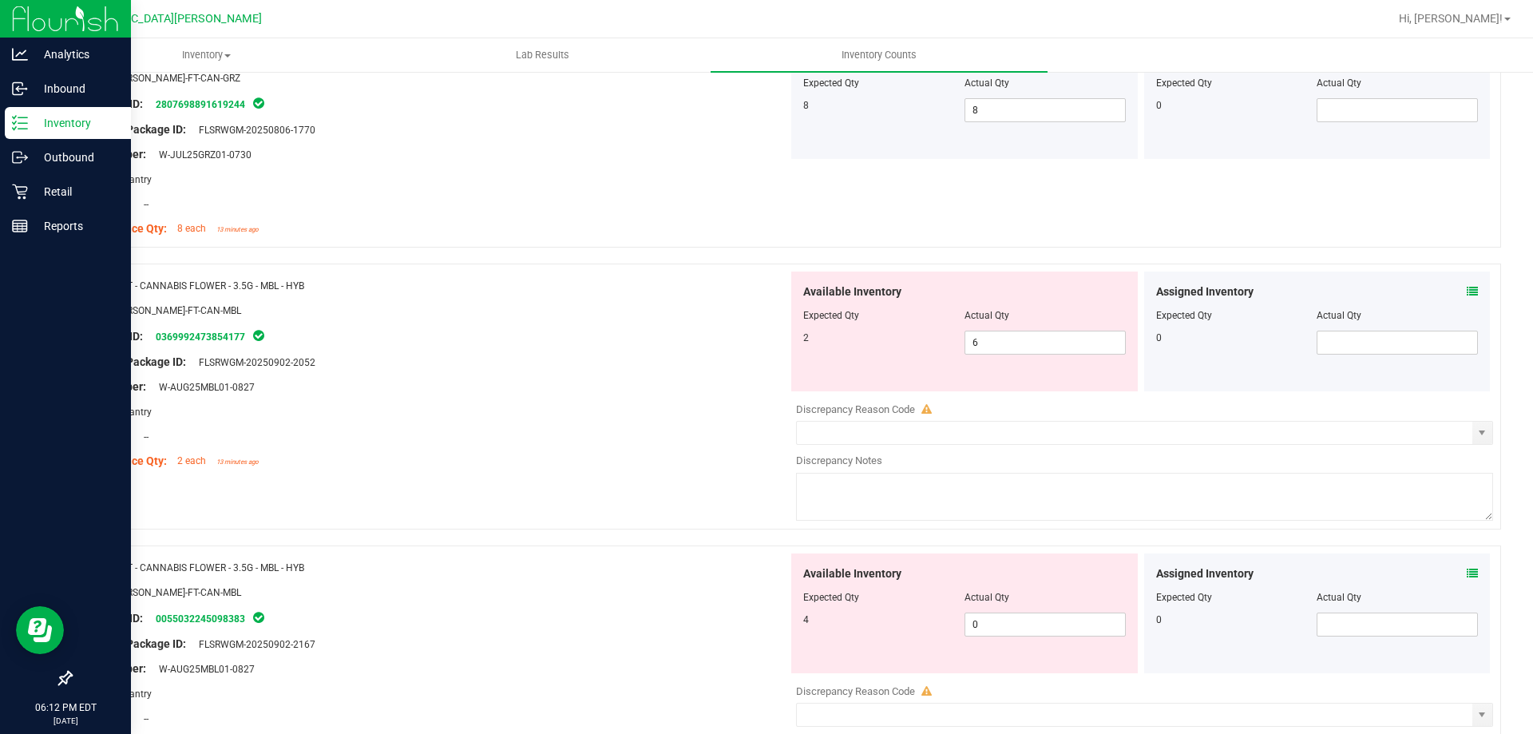
scroll to position [1437, 0]
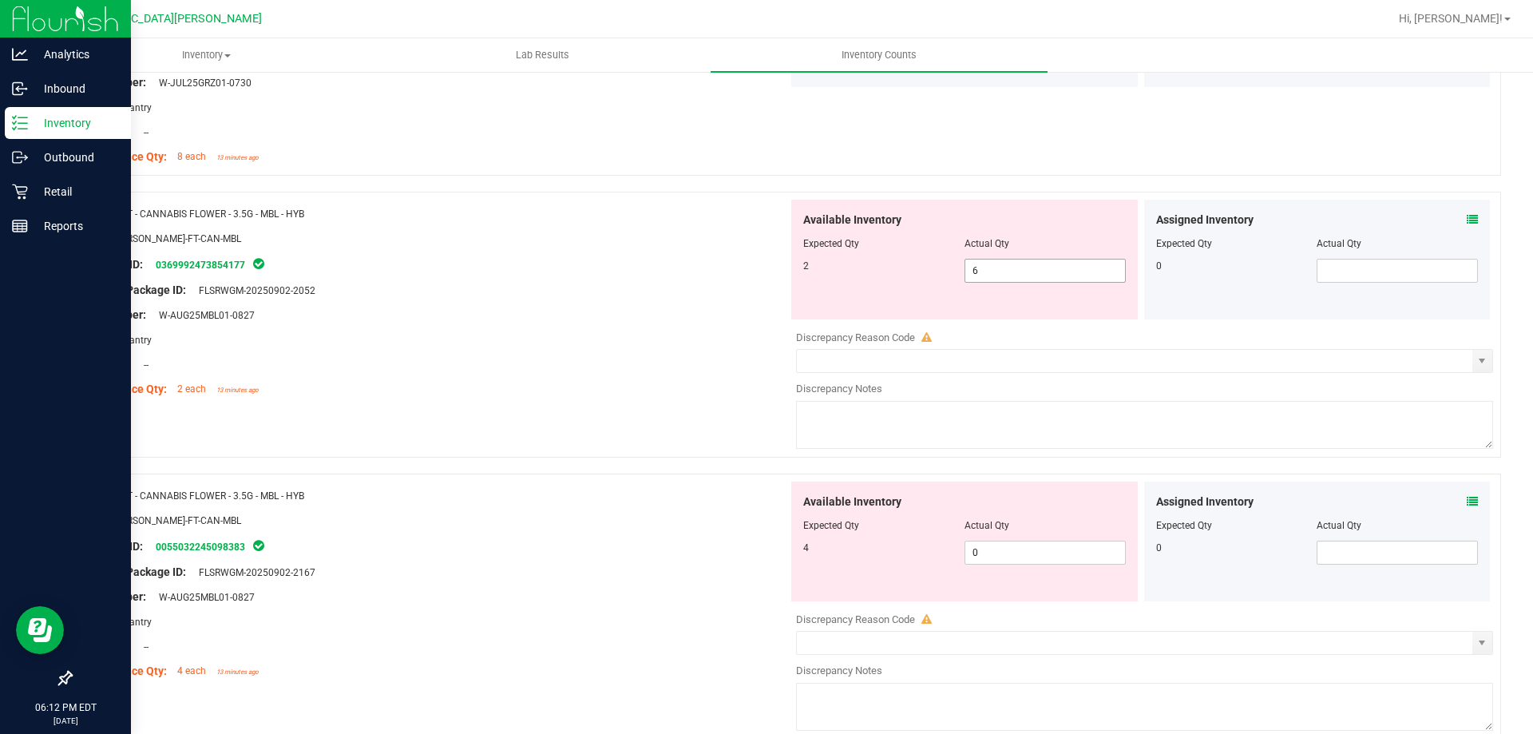
click at [1024, 271] on span "6 6" at bounding box center [1045, 271] width 161 height 24
click at [1024, 271] on input "6" at bounding box center [1045, 271] width 160 height 22
type input "2"
click at [985, 549] on div "Available Inventory Expected Qty Actual Qty 4 0 0" at bounding box center [964, 542] width 347 height 120
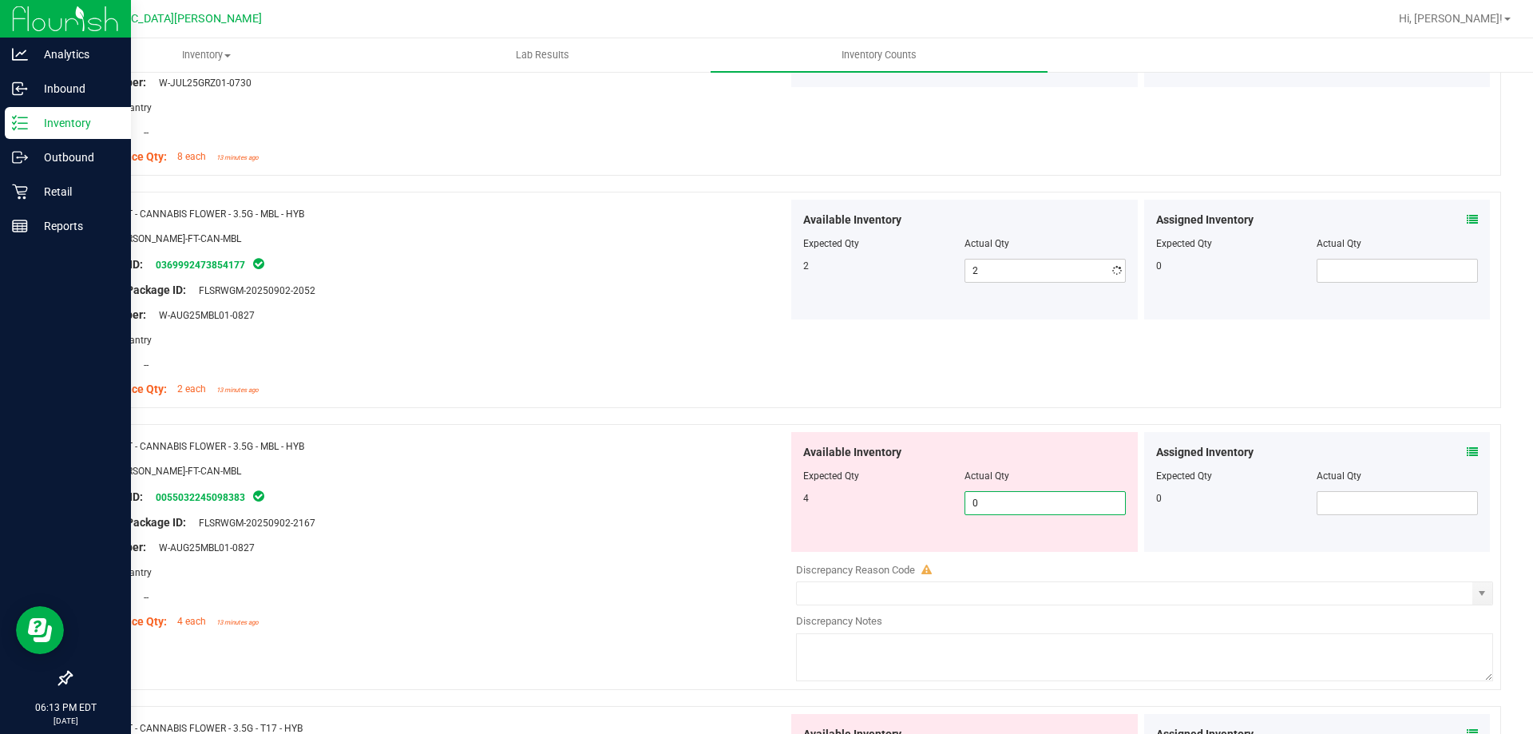
click at [985, 549] on div "Available Inventory Expected Qty Actual Qty 4 0 0" at bounding box center [964, 492] width 347 height 120
click at [969, 502] on span "0 0" at bounding box center [1045, 503] width 161 height 24
click at [969, 502] on input "0" at bounding box center [1045, 503] width 160 height 22
type input "4"
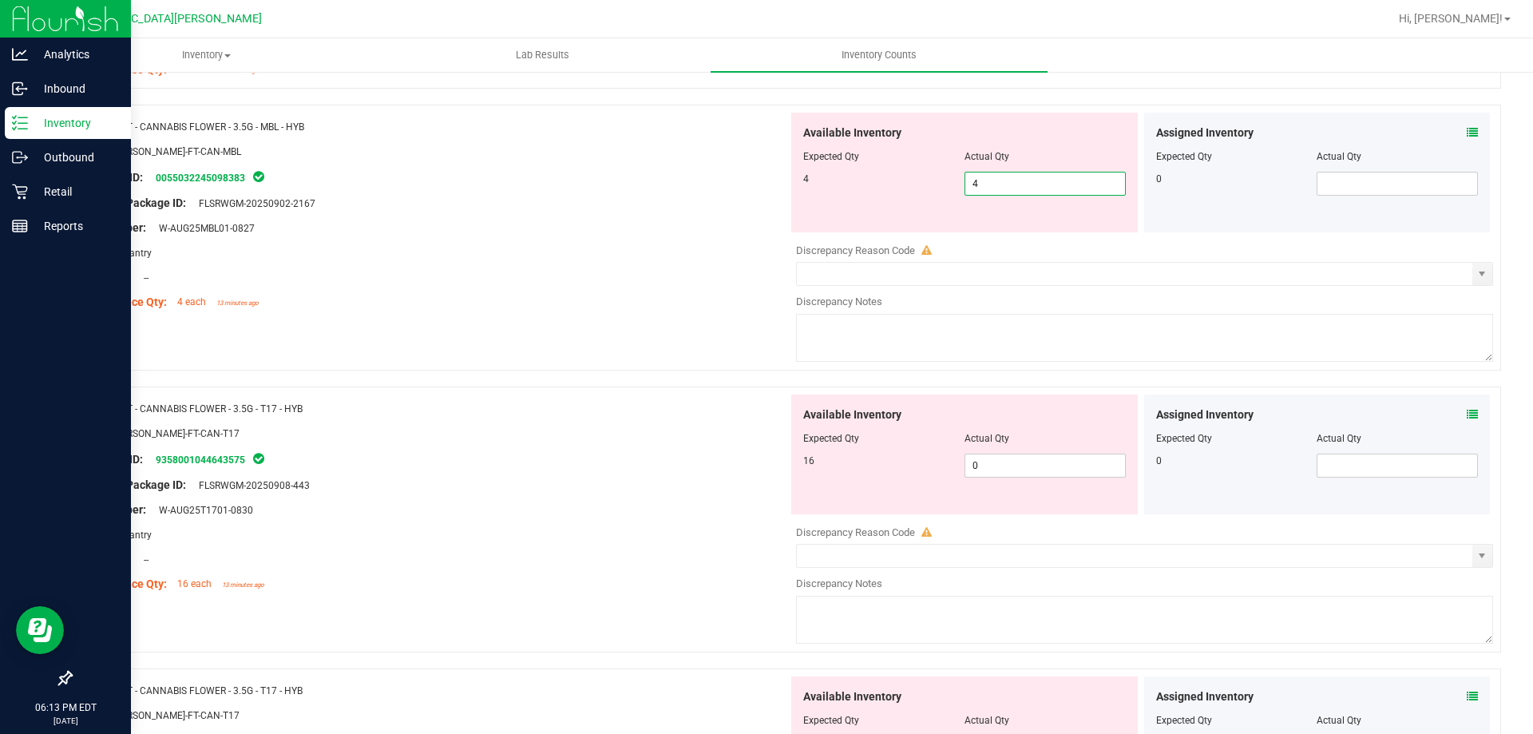
type input "4"
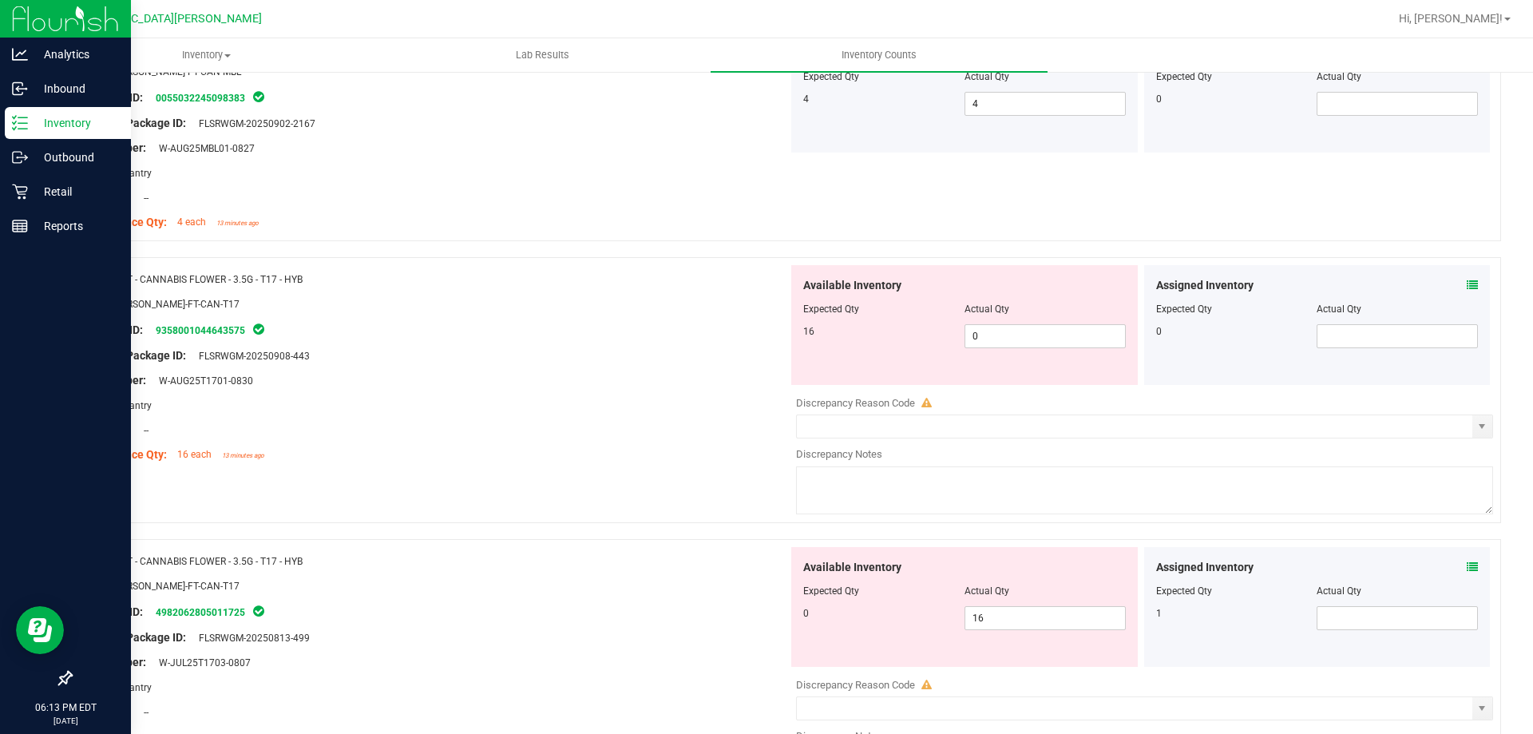
scroll to position [1917, 0]
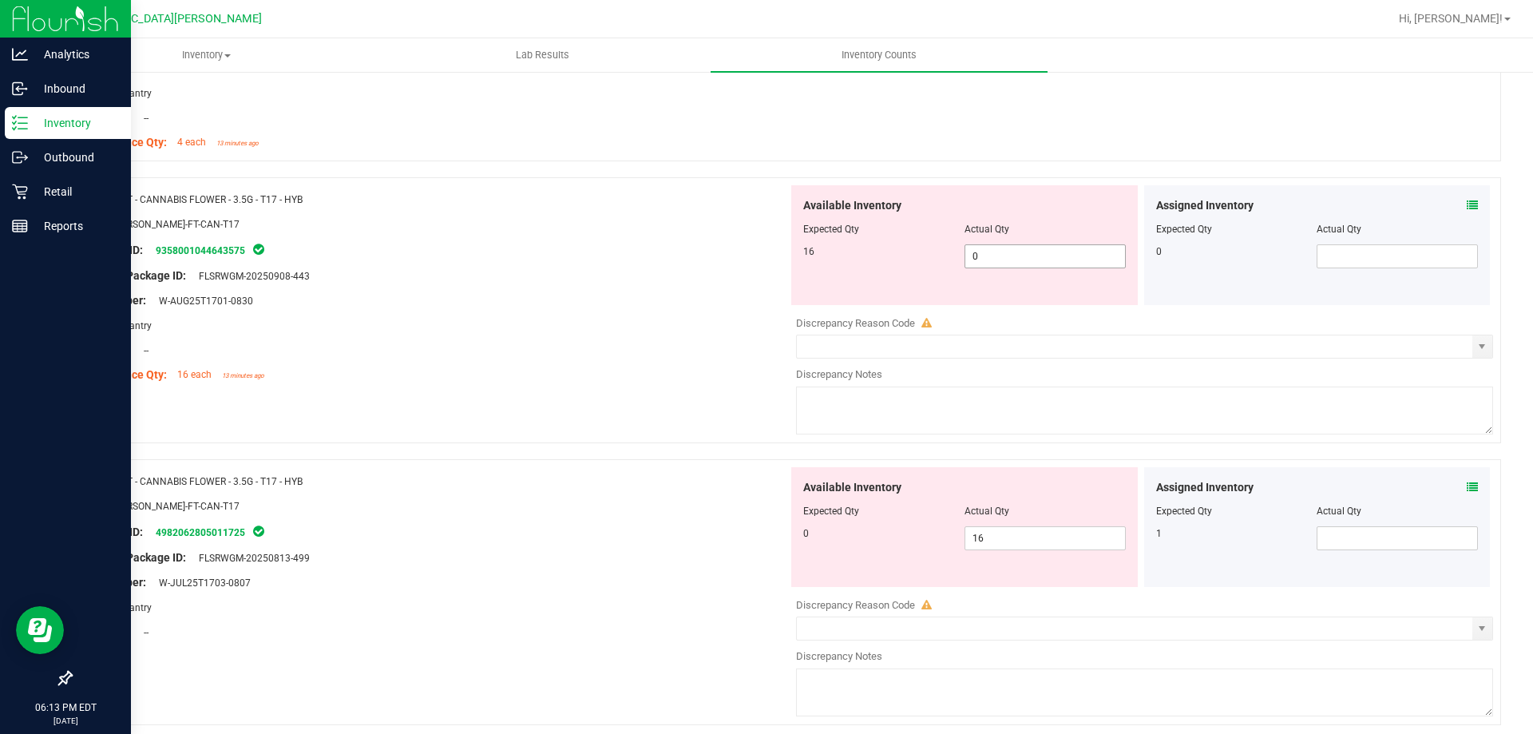
click at [1029, 260] on span "0 0" at bounding box center [1045, 256] width 161 height 24
click at [1029, 260] on input "0" at bounding box center [1045, 256] width 160 height 22
type input "16"
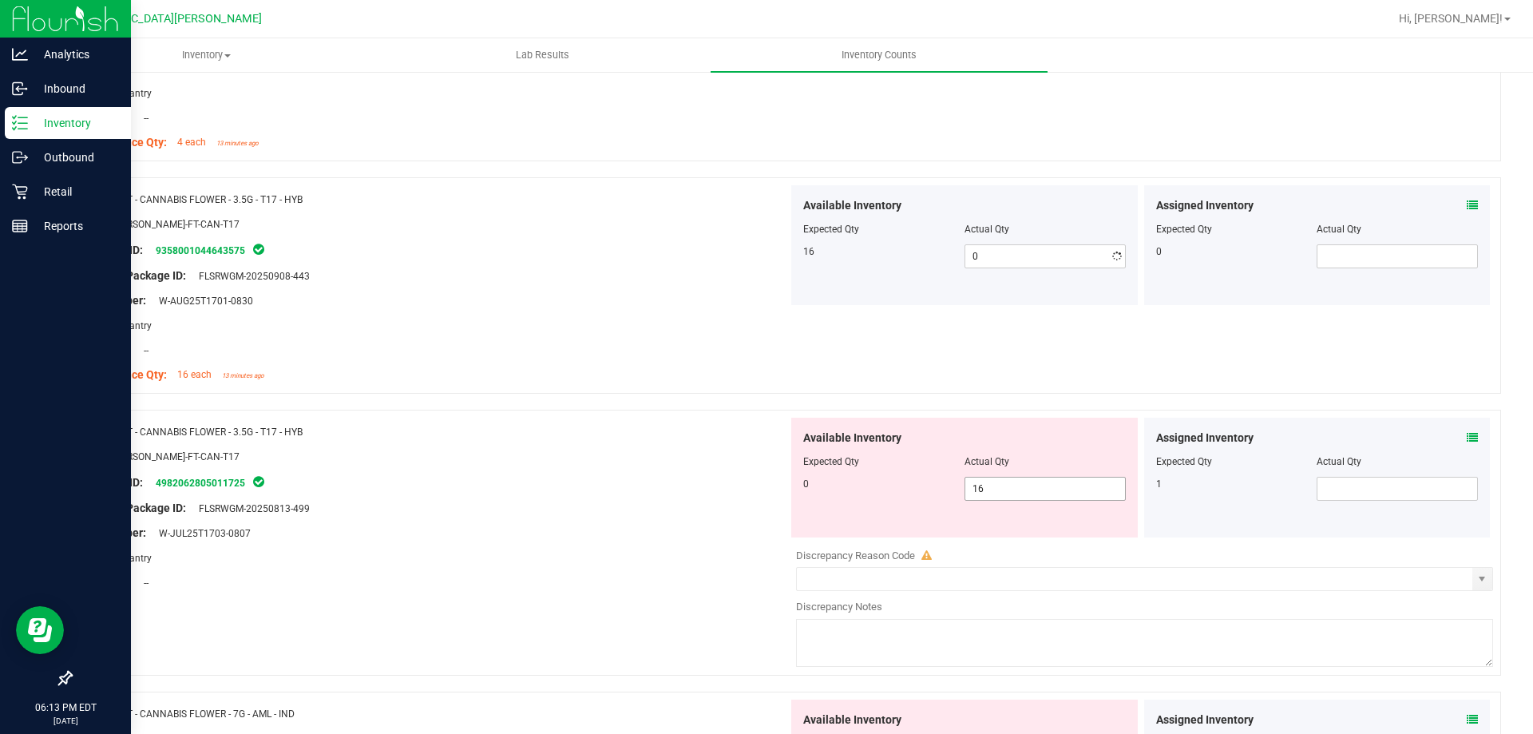
type input "16"
click at [984, 534] on div "Available Inventory Expected Qty Actual Qty 0 16 16" at bounding box center [964, 478] width 347 height 120
click at [988, 478] on span "16 16" at bounding box center [1045, 489] width 161 height 24
click at [987, 478] on input "16" at bounding box center [1045, 489] width 160 height 22
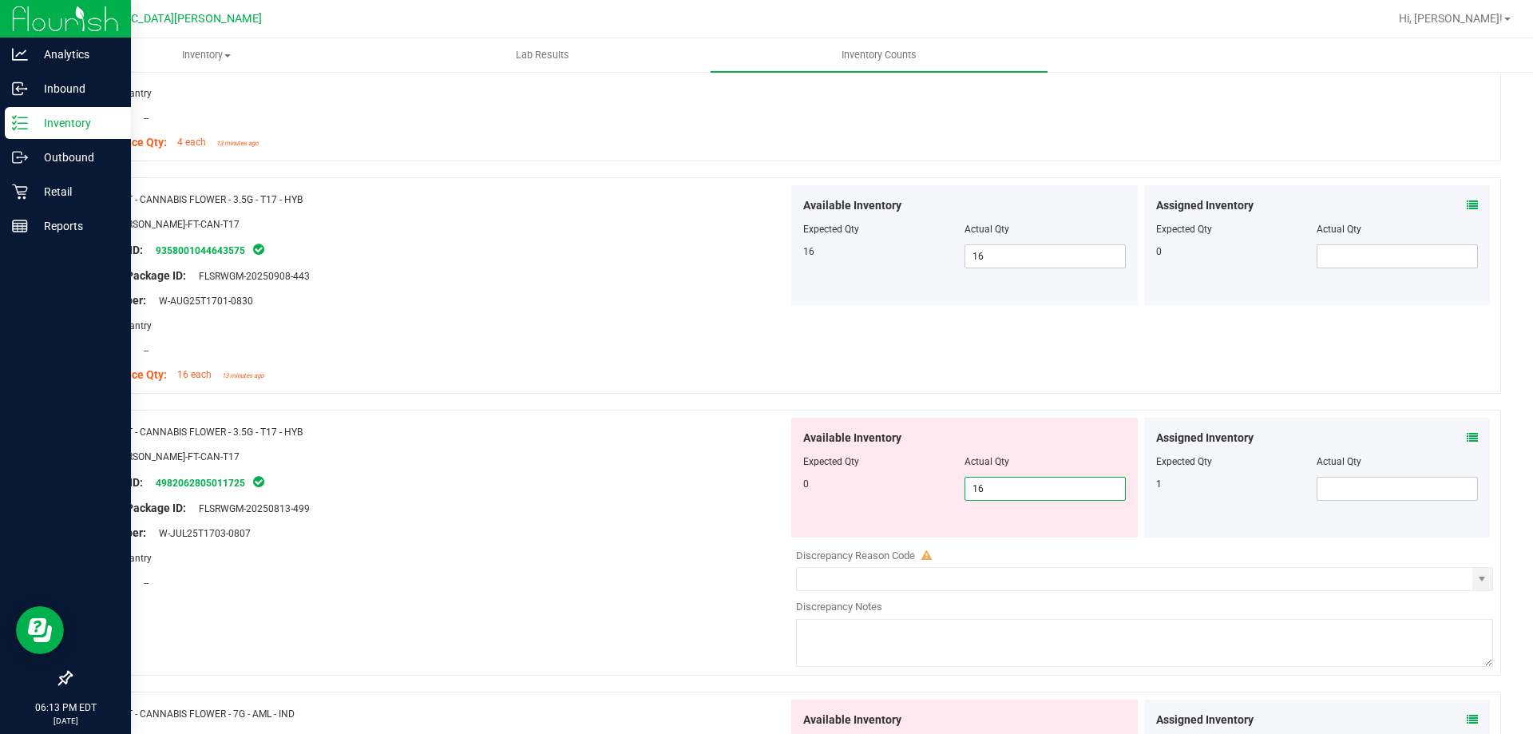
type input "0"
click at [780, 506] on div "Original Package ID: FLSRWGM-20250813-499" at bounding box center [435, 508] width 705 height 17
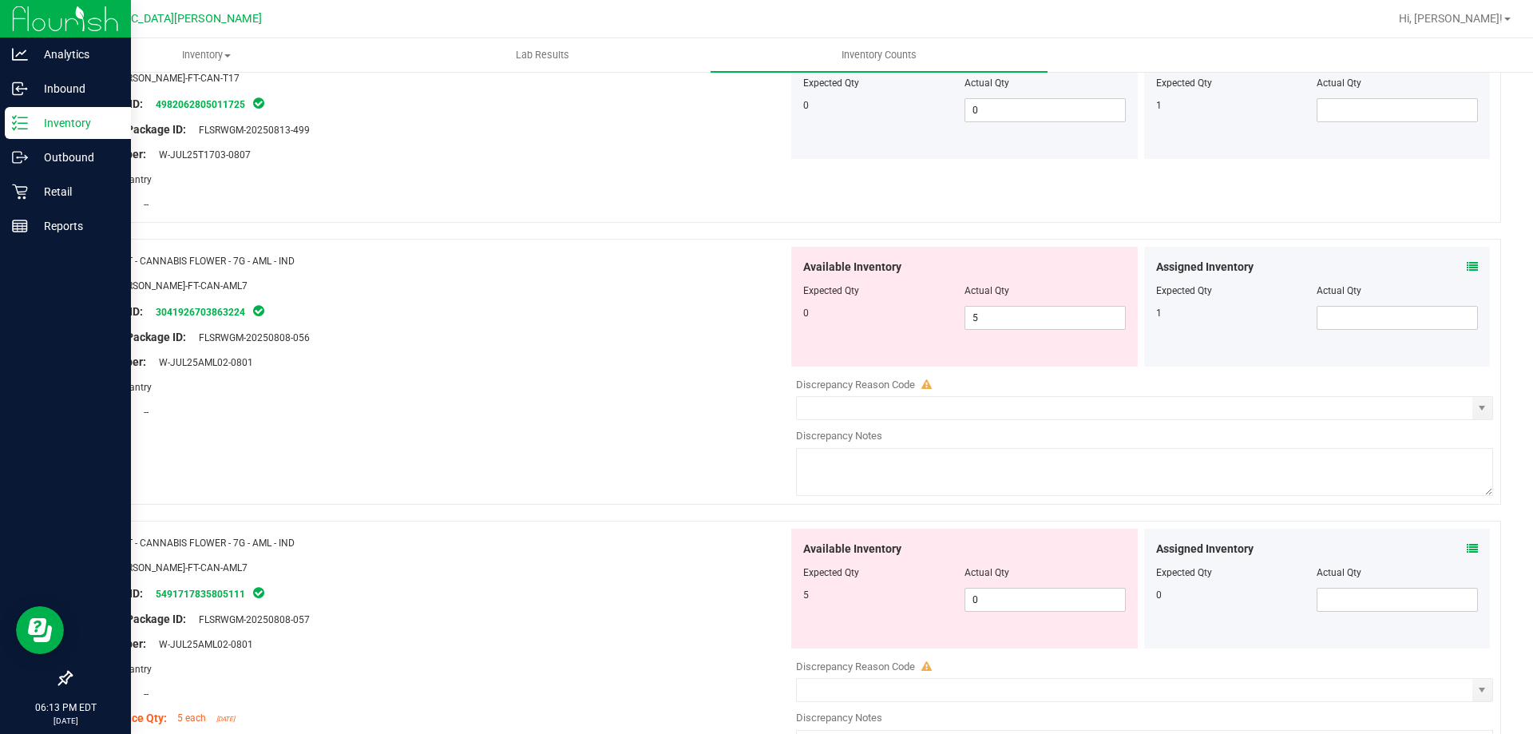
scroll to position [2316, 0]
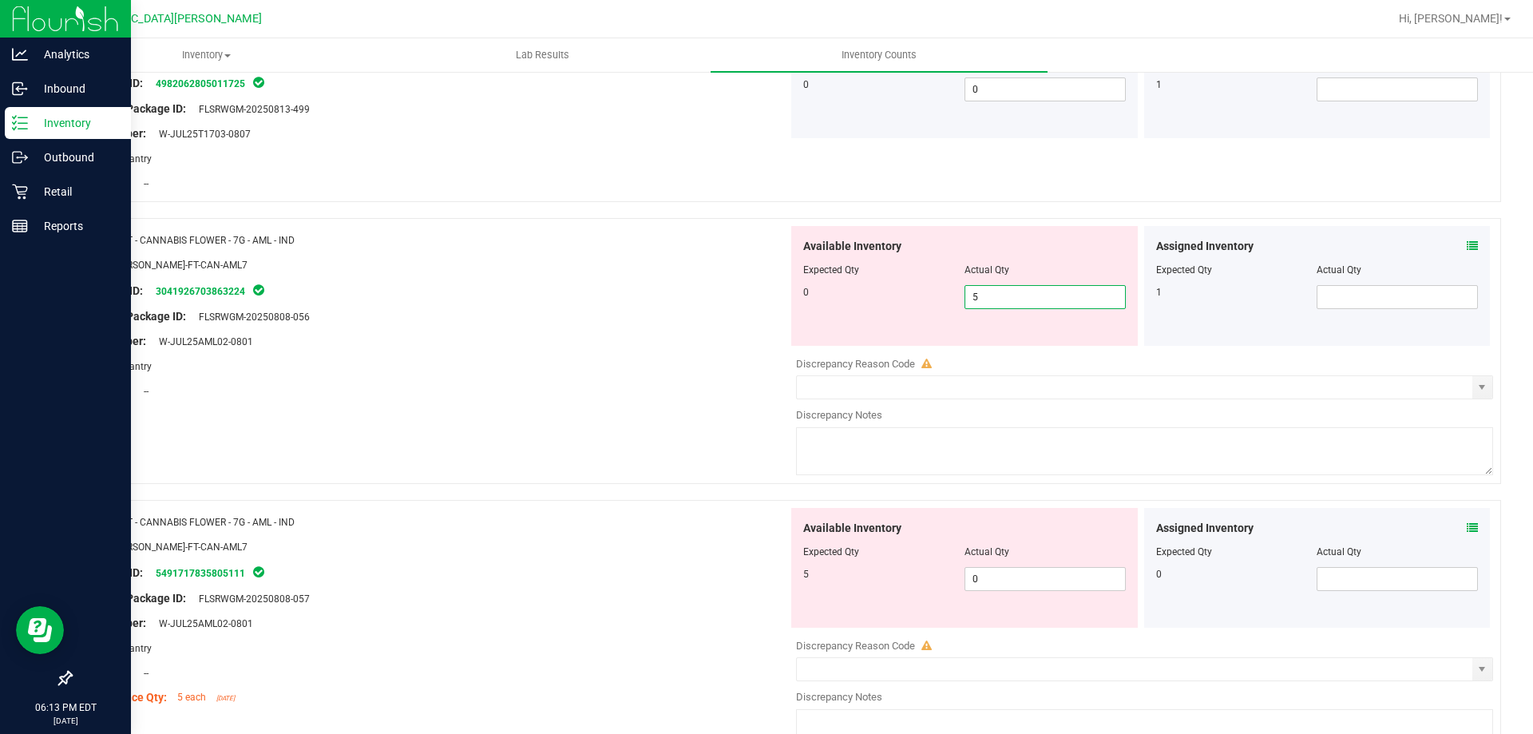
click at [998, 290] on span "5 5" at bounding box center [1045, 297] width 161 height 24
click at [999, 290] on input "5" at bounding box center [1045, 297] width 160 height 22
type input "0"
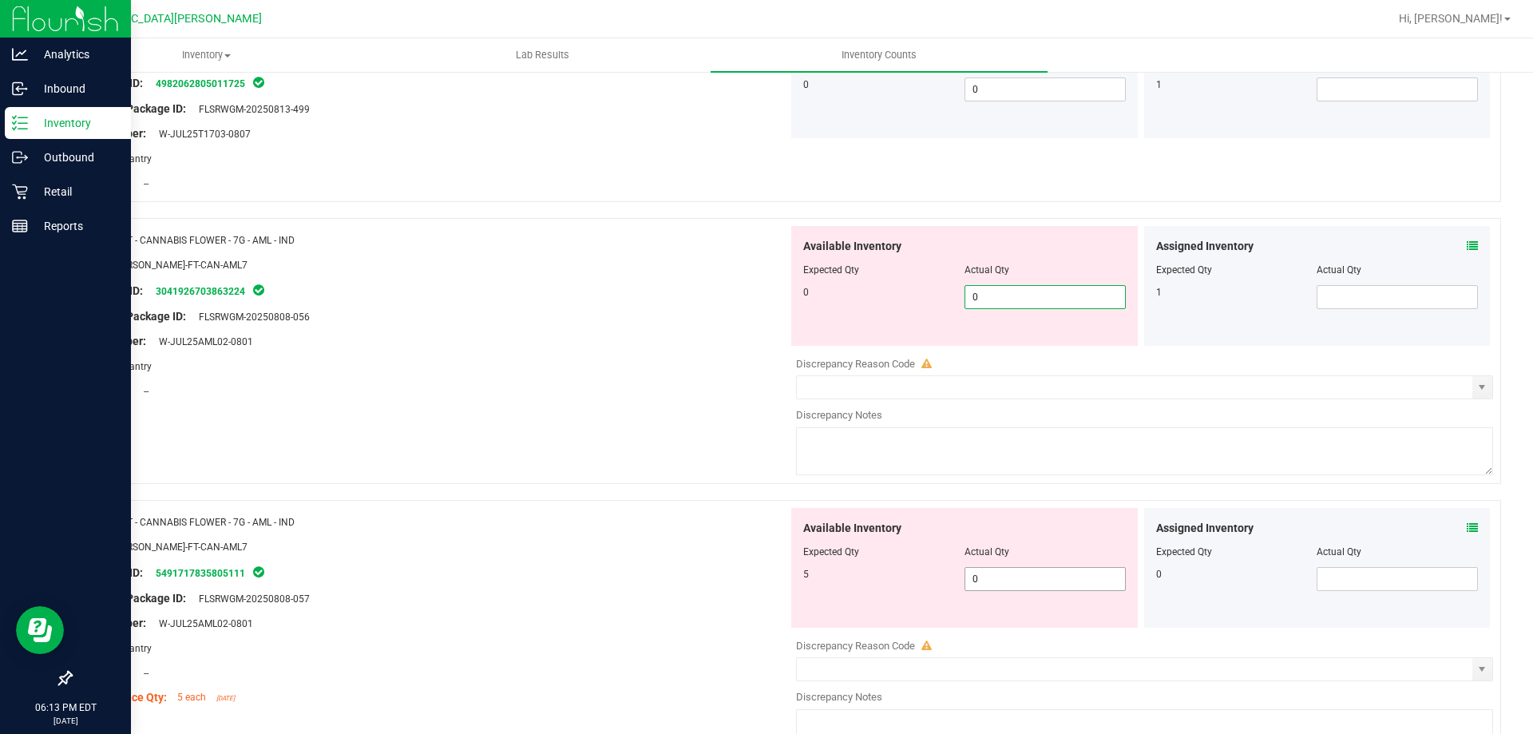
click at [970, 577] on div "Available Inventory Expected Qty Actual Qty 5 0 0" at bounding box center [1140, 634] width 705 height 253
click at [970, 638] on div "Discrepancy Reason Code" at bounding box center [1144, 646] width 697 height 16
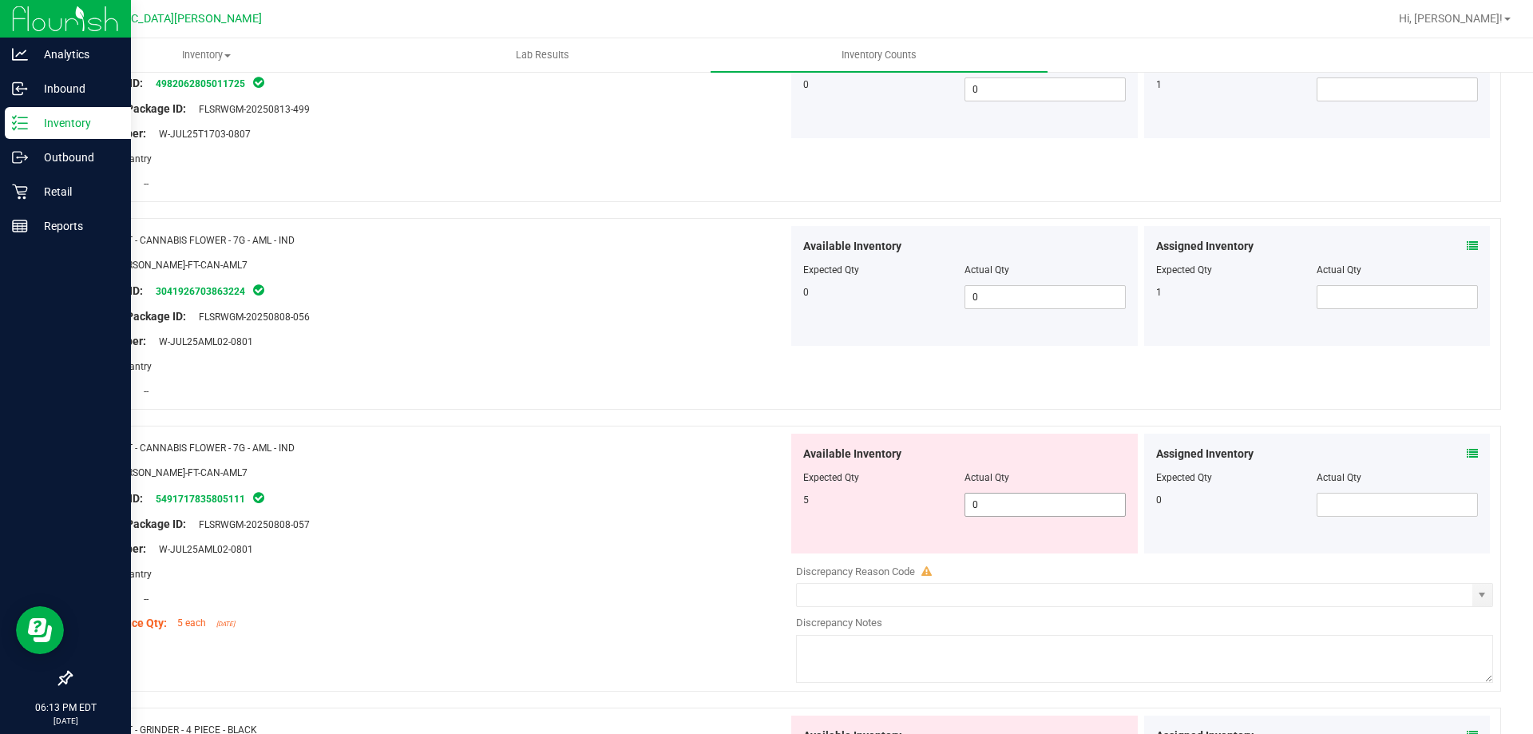
click at [969, 497] on span "0 0" at bounding box center [1045, 505] width 161 height 24
click at [969, 498] on input "0" at bounding box center [1045, 505] width 160 height 22
type input "5"
click at [529, 441] on div "Name: FT - CANNABIS FLOWER - 7G - AML - IND" at bounding box center [435, 447] width 705 height 17
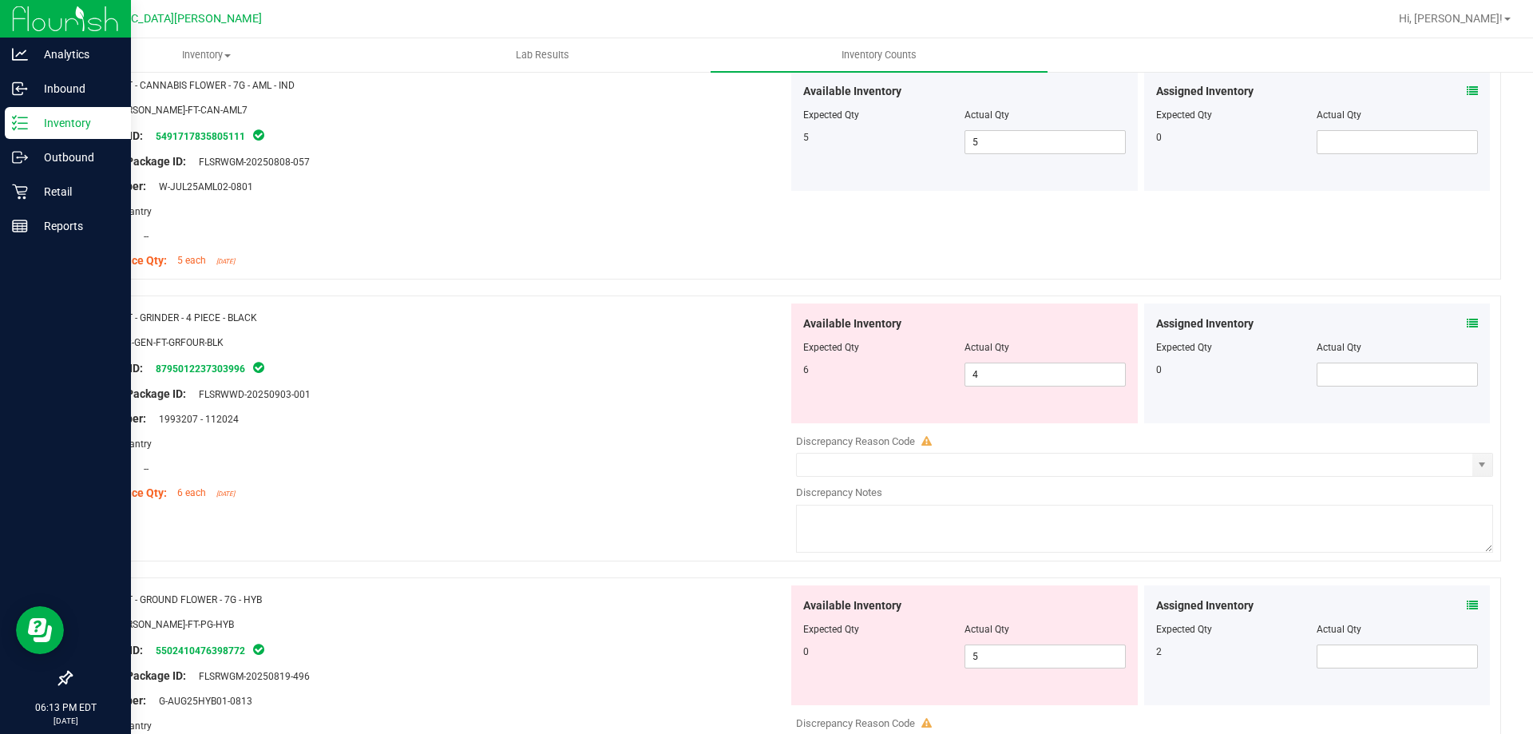
scroll to position [2715, 0]
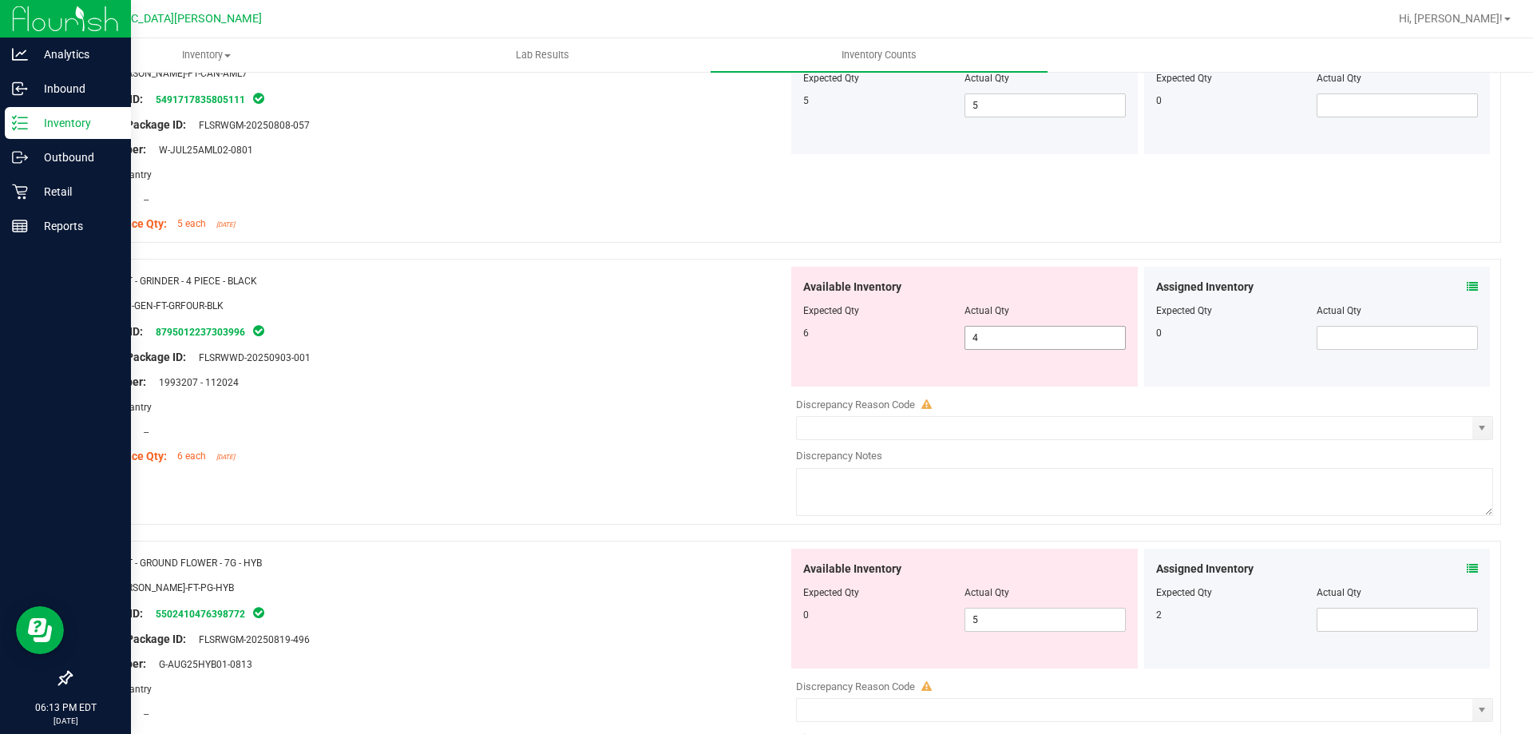
click at [976, 337] on span "4 4" at bounding box center [1045, 338] width 161 height 24
click at [0, 0] on input "4" at bounding box center [0, 0] width 0 height 0
type input "6"
click at [632, 390] on div at bounding box center [435, 394] width 705 height 8
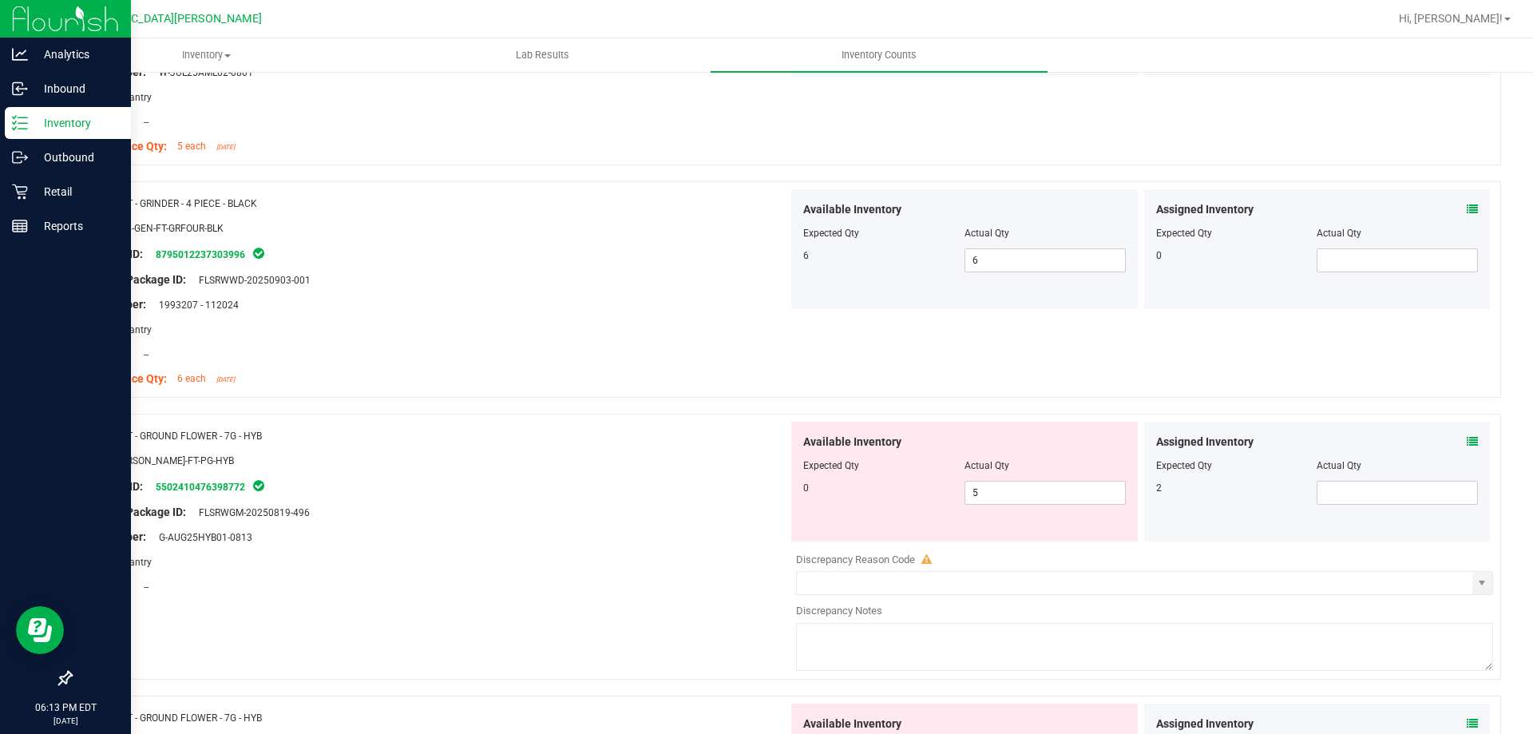
scroll to position [2875, 0]
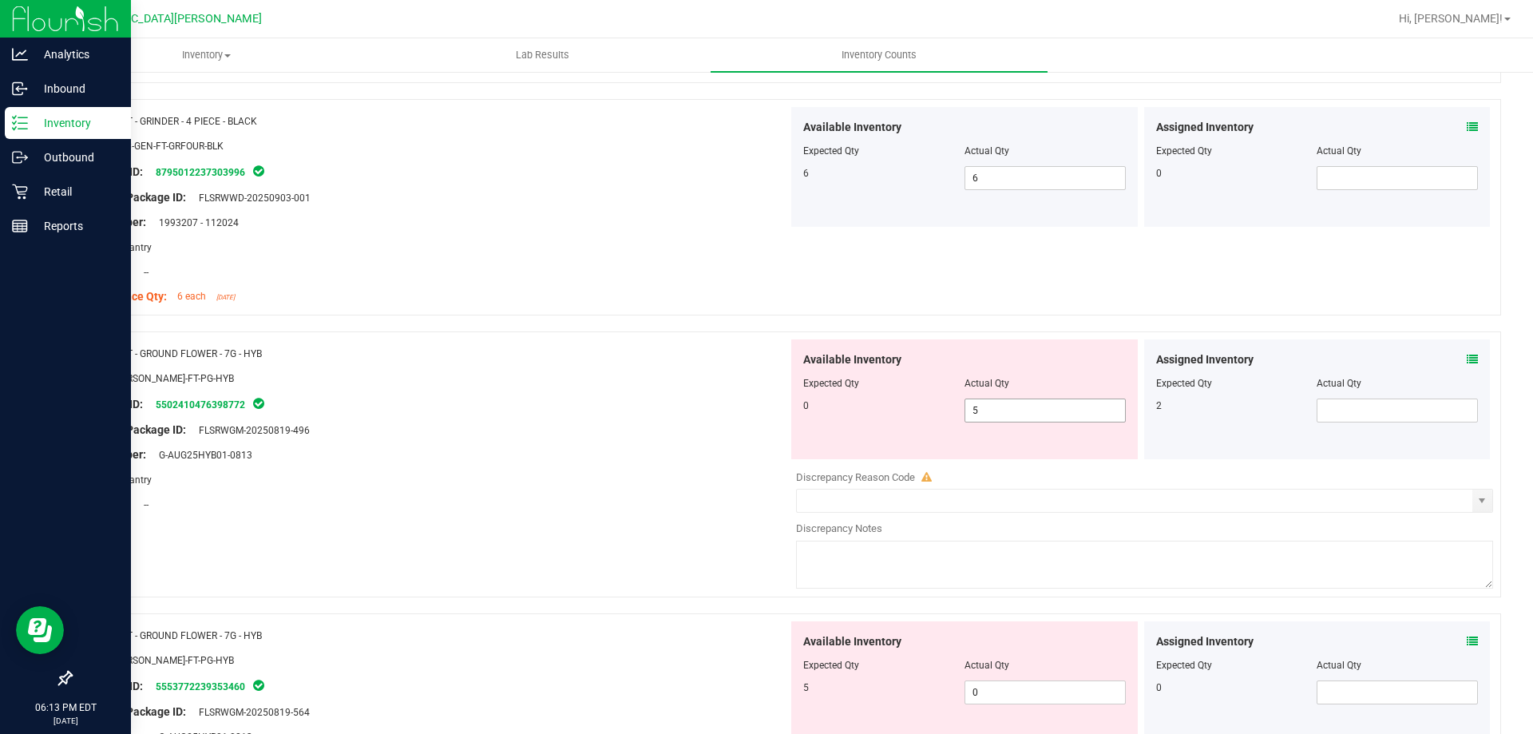
click at [1028, 414] on span "5 5" at bounding box center [1045, 410] width 161 height 24
click at [1028, 414] on input "5" at bounding box center [1045, 410] width 160 height 22
type input "0"
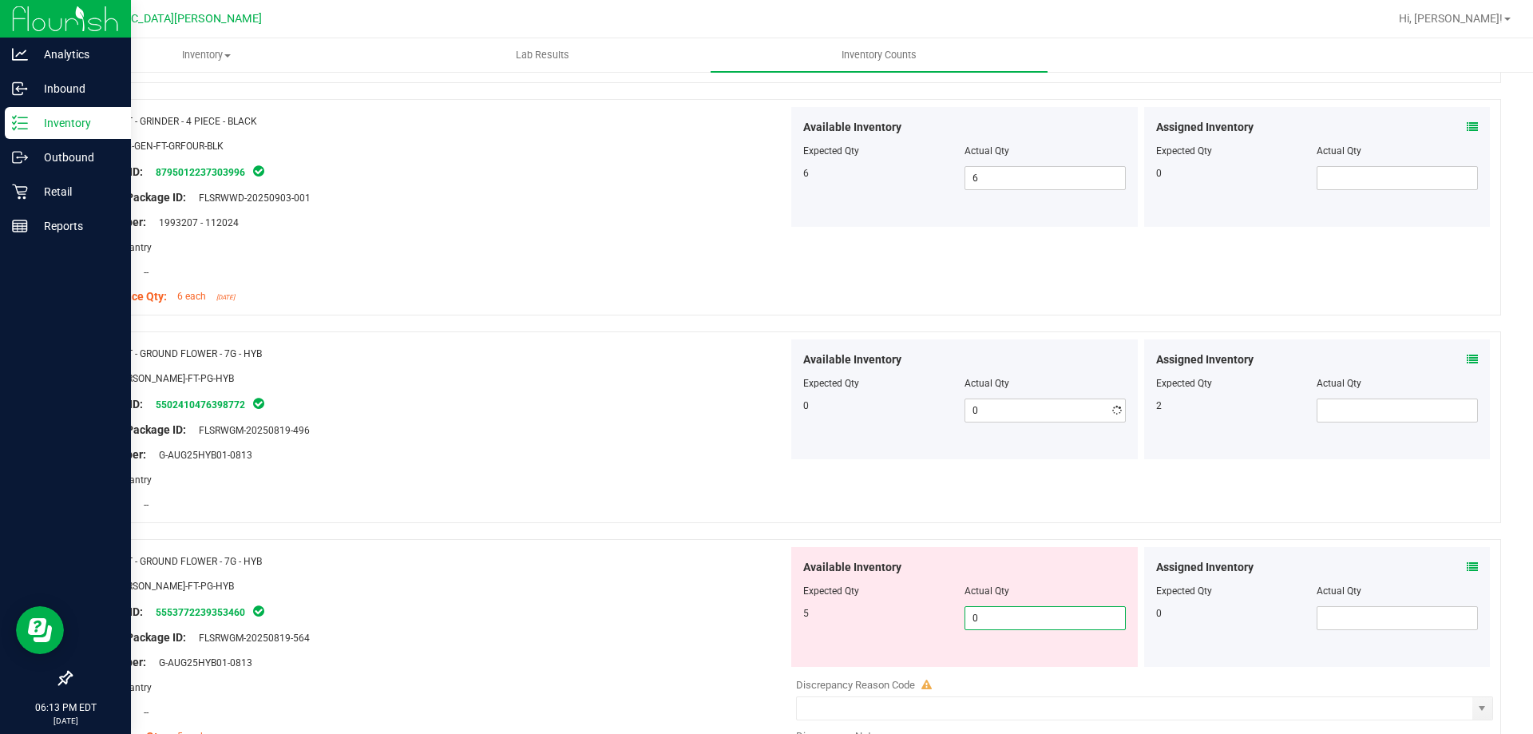
click at [973, 684] on div "Available Inventory Expected Qty Actual Qty 5 0 0" at bounding box center [1140, 673] width 705 height 253
click at [973, 684] on div "Discrepancy Reason Code" at bounding box center [1144, 685] width 697 height 16
click at [979, 618] on span "0 0" at bounding box center [1045, 618] width 161 height 24
click at [979, 618] on input "0" at bounding box center [1045, 618] width 160 height 22
type input "5"
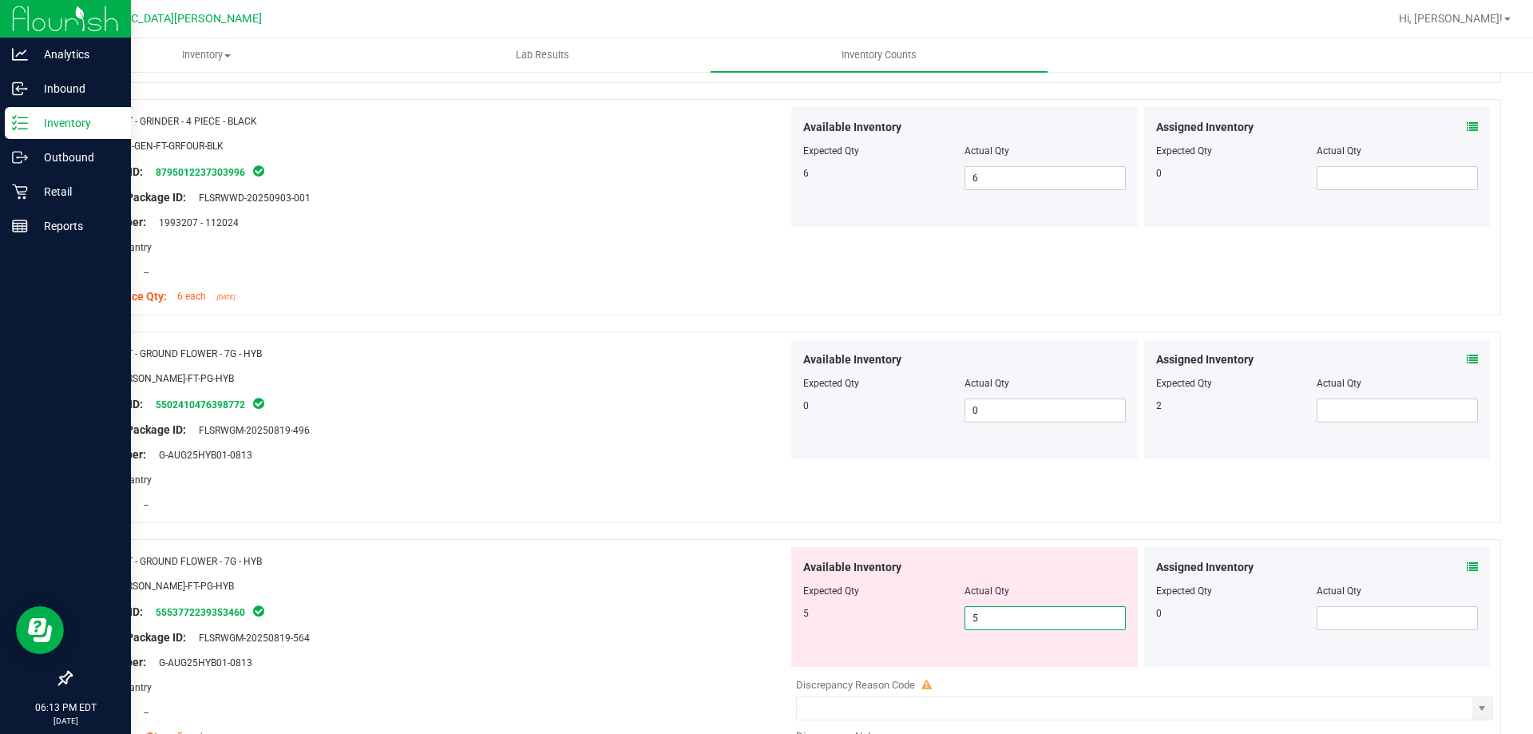
type input "5"
click at [703, 528] on div at bounding box center [785, 531] width 1431 height 16
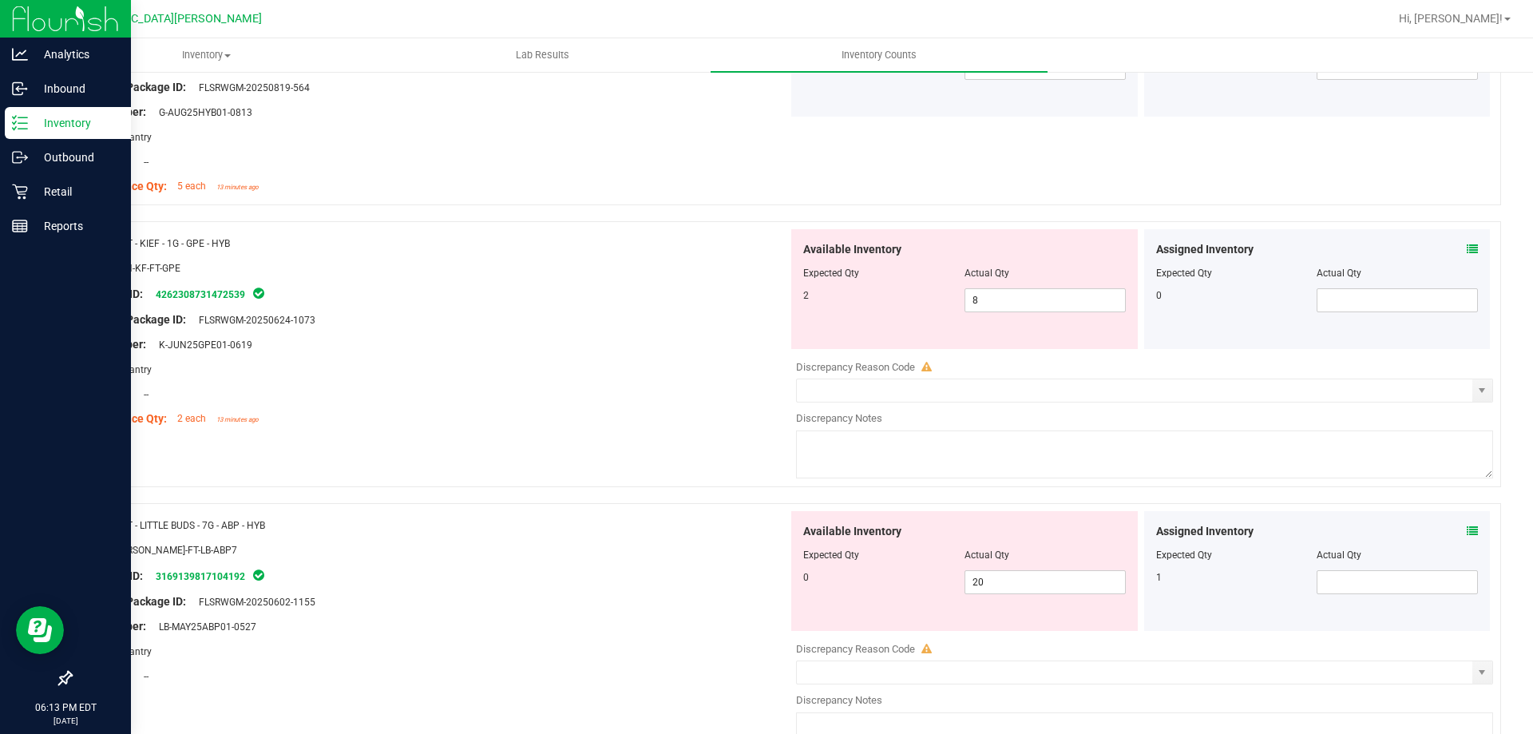
scroll to position [3434, 0]
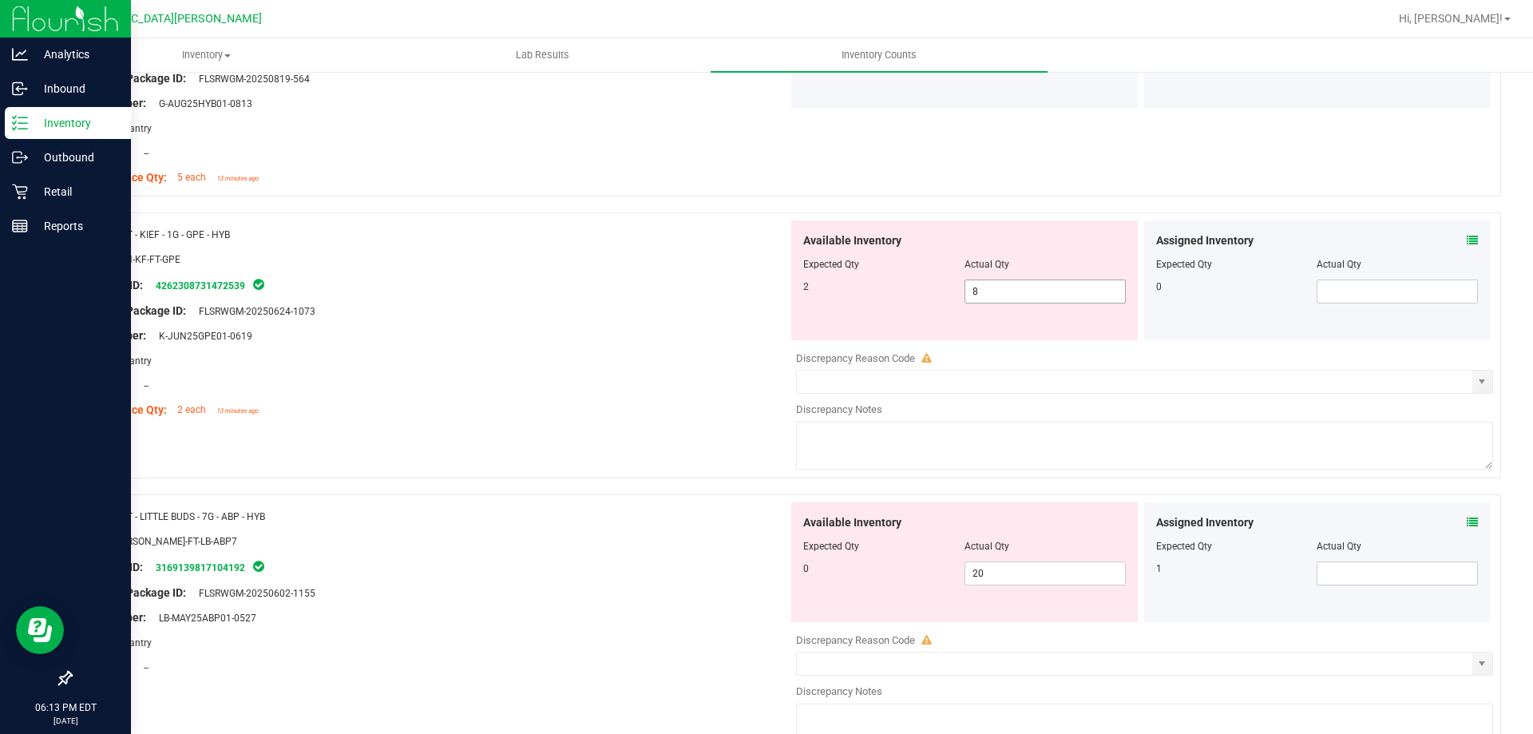
click at [987, 282] on span "8 8" at bounding box center [1045, 291] width 161 height 24
click at [987, 282] on input "8" at bounding box center [1045, 291] width 160 height 22
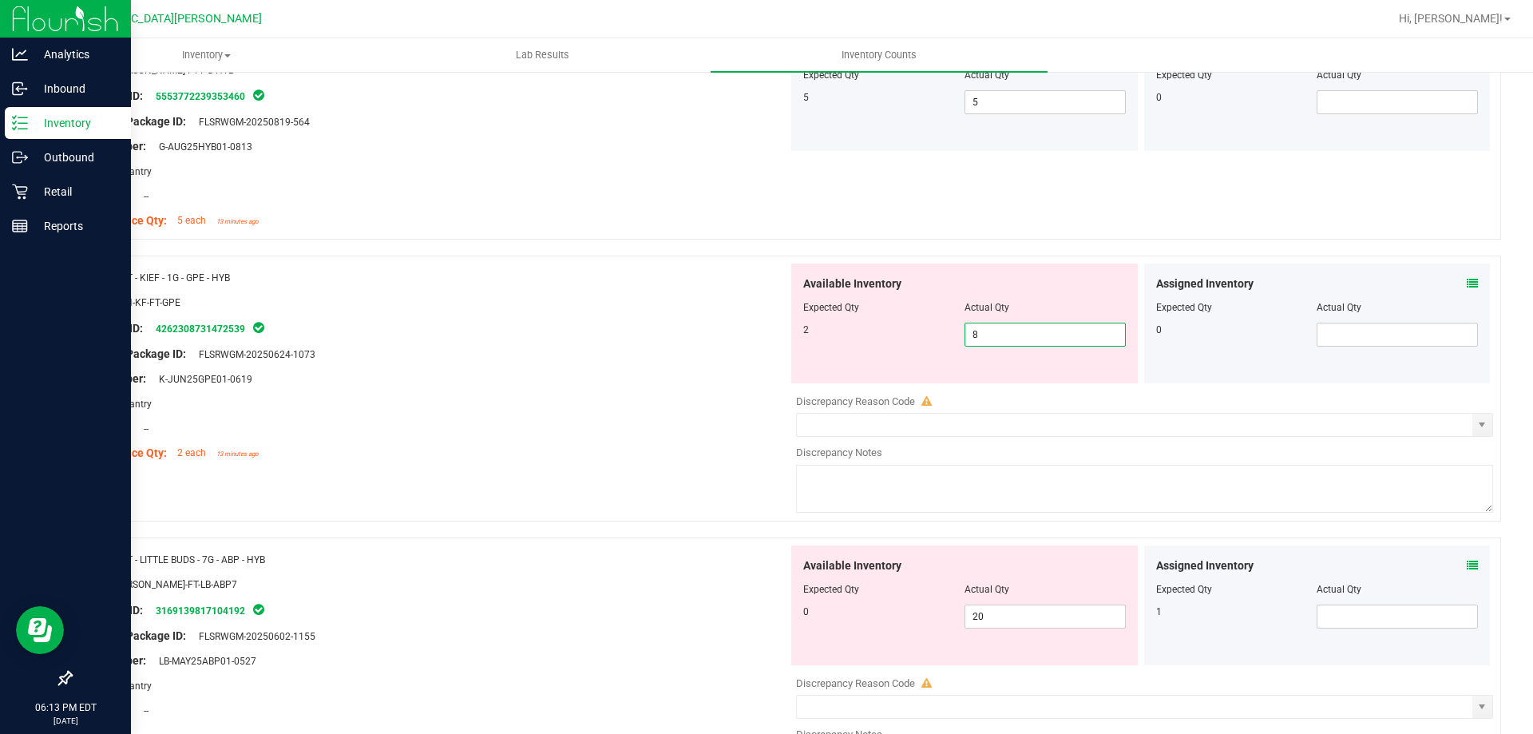
scroll to position [3354, 0]
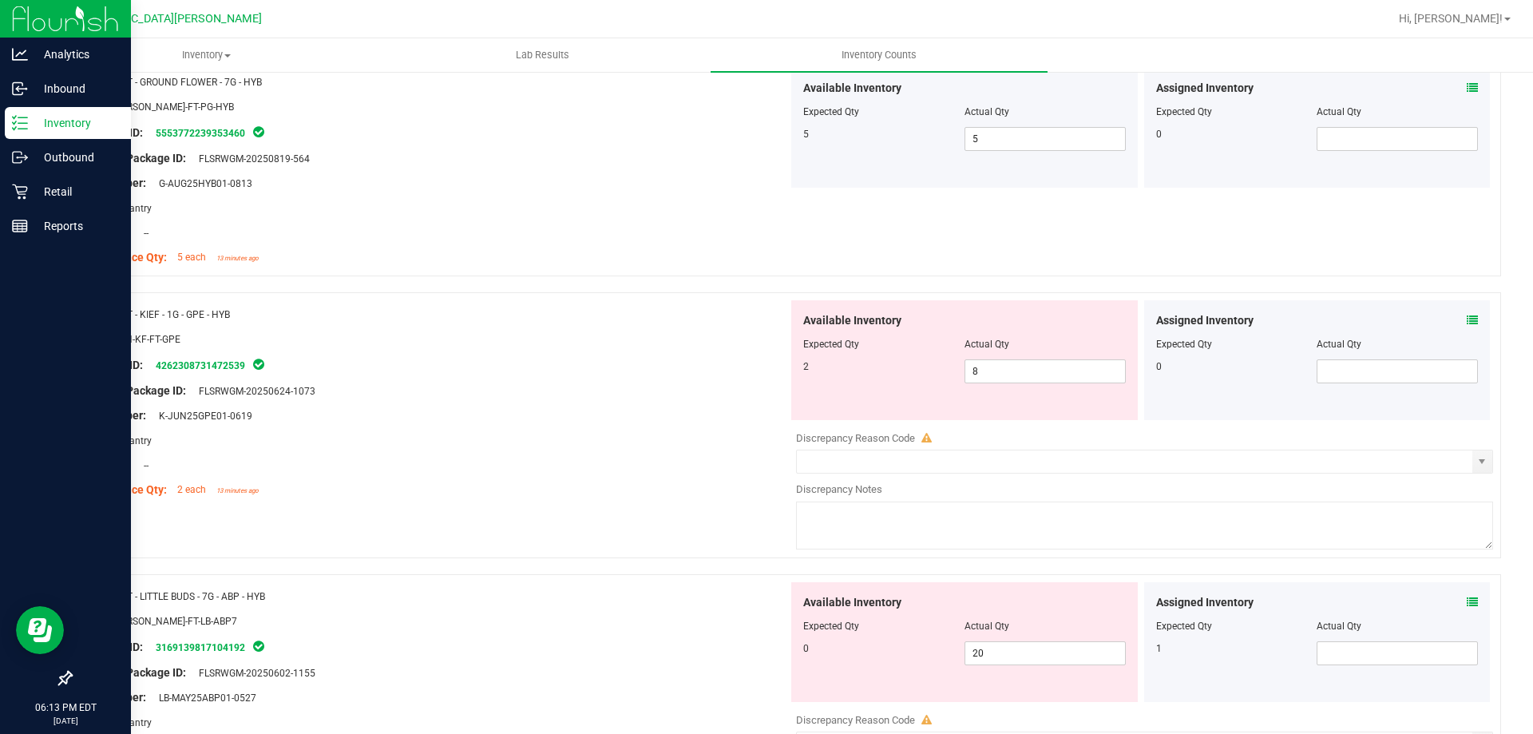
click at [718, 371] on div "Package ID: 4262308731472539" at bounding box center [435, 364] width 705 height 19
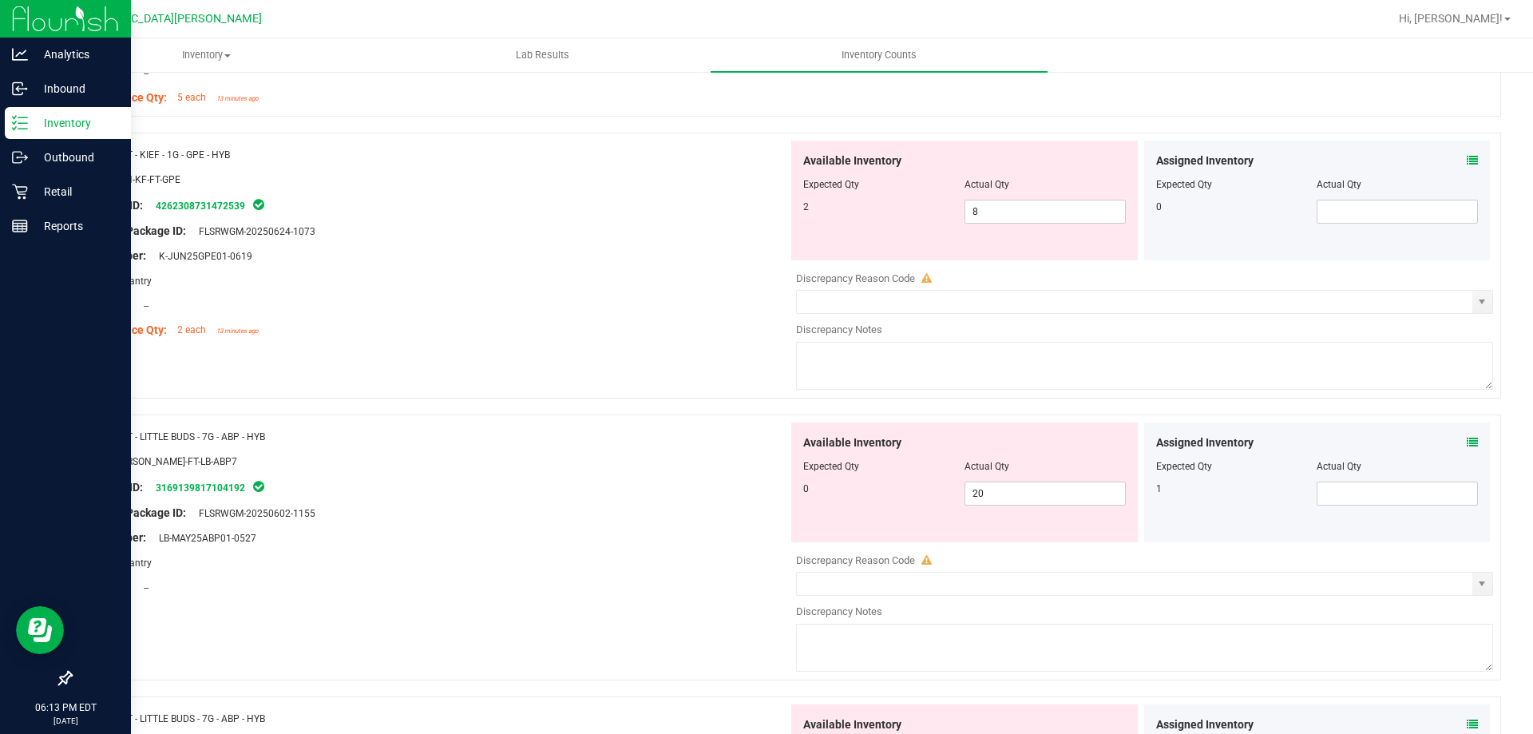
scroll to position [3593, 0]
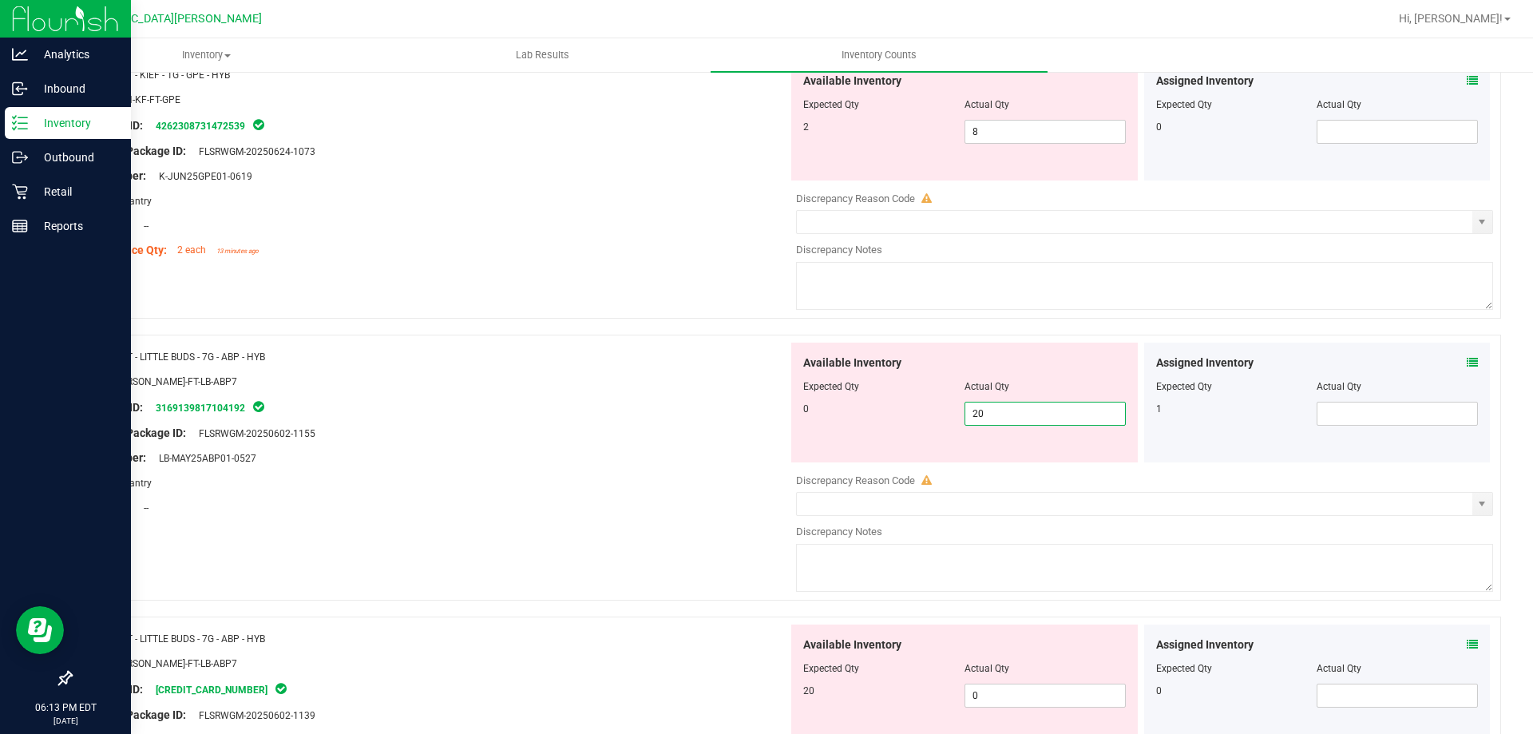
click at [1002, 405] on span "20 20" at bounding box center [1045, 414] width 161 height 24
click at [1002, 405] on input "20" at bounding box center [1045, 413] width 160 height 22
type input "0"
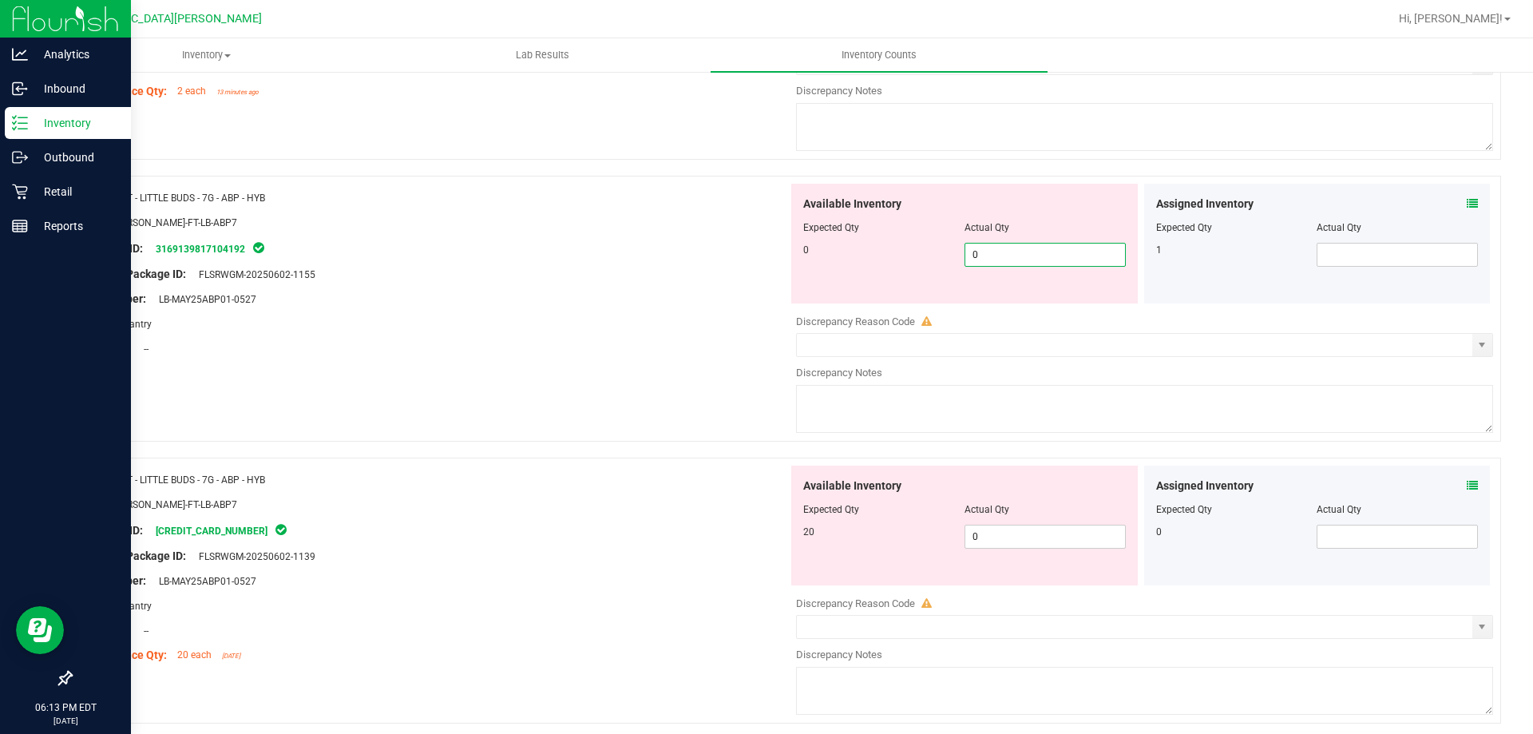
scroll to position [3753, 0]
type input "0"
click at [977, 531] on div "Available Inventory Expected Qty Actual Qty 20 0 0" at bounding box center [1140, 591] width 705 height 253
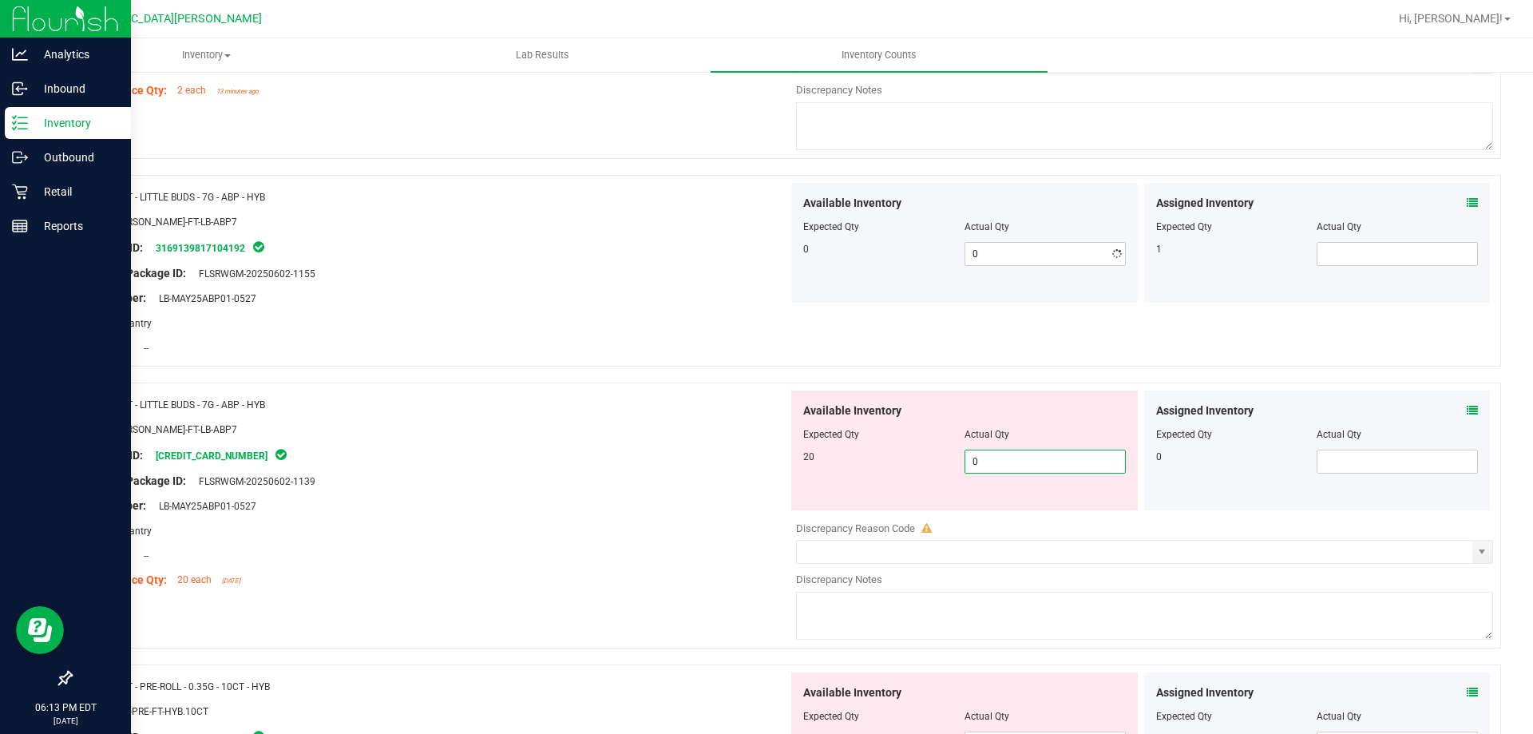
click at [977, 532] on div "Discrepancy Reason Code" at bounding box center [1144, 529] width 697 height 16
click at [981, 466] on span "0 0" at bounding box center [1045, 462] width 161 height 24
click at [981, 466] on input "0" at bounding box center [1045, 461] width 160 height 22
type input "20"
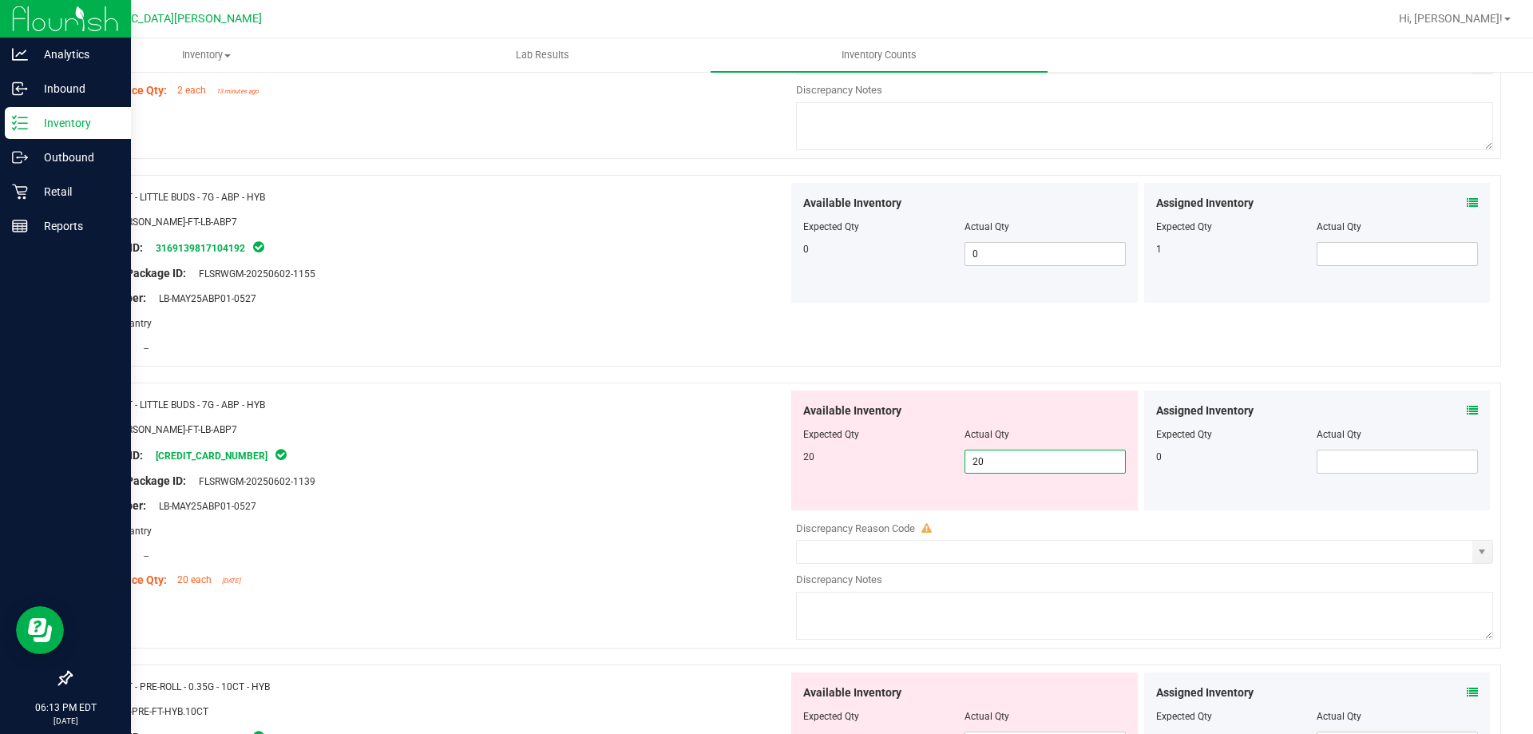
click at [671, 467] on div at bounding box center [435, 469] width 705 height 8
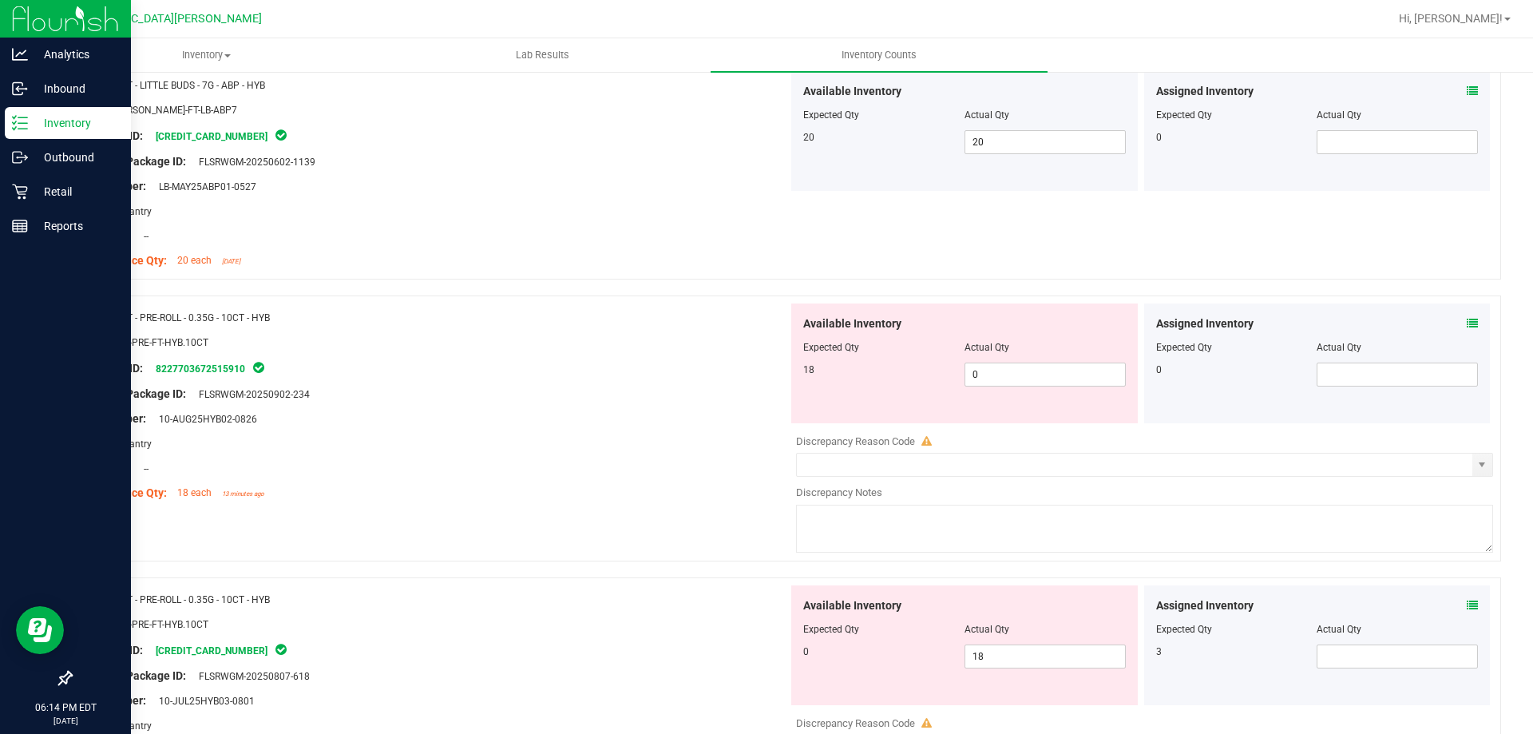
scroll to position [4152, 0]
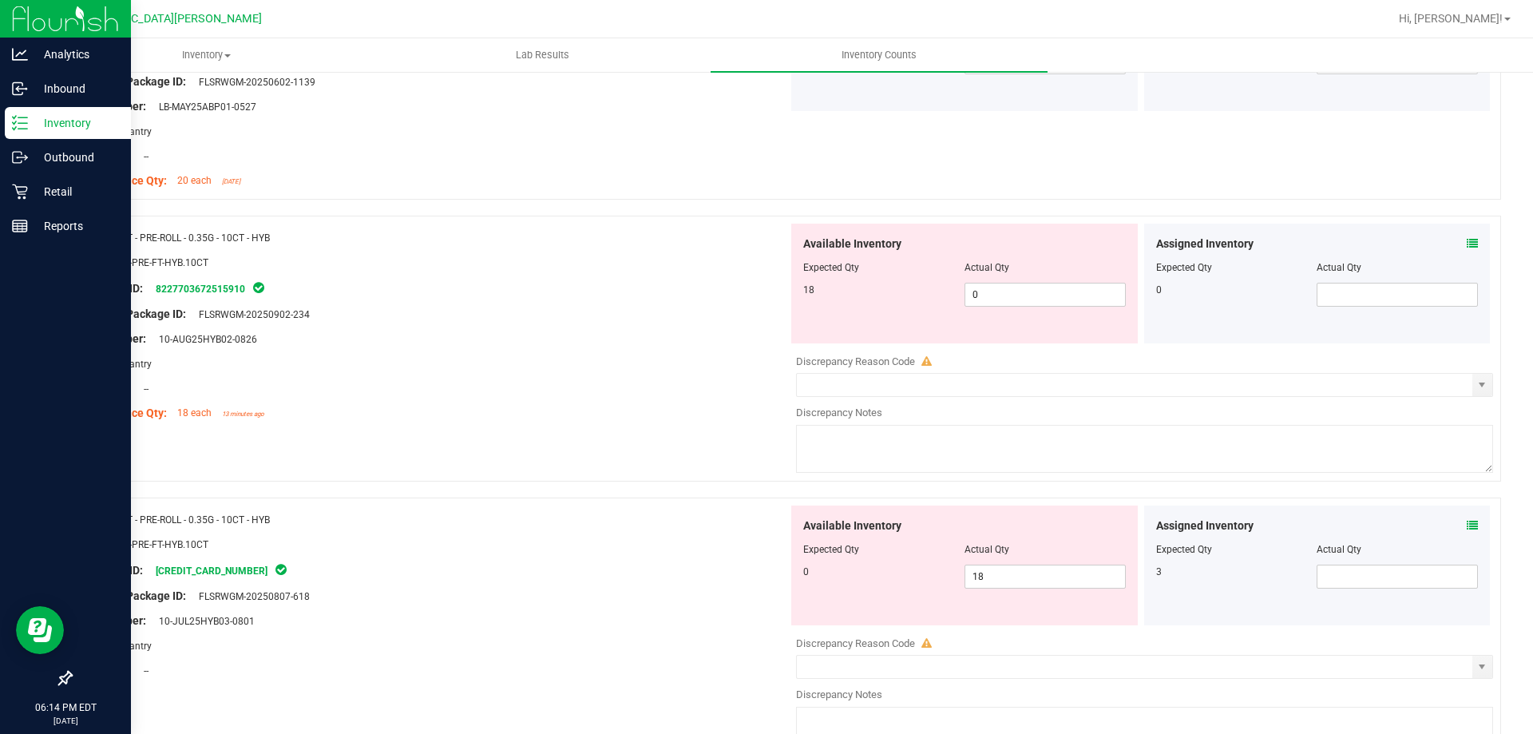
click at [1021, 307] on div "Available Inventory Expected Qty Actual Qty 18 0 0" at bounding box center [964, 284] width 347 height 120
click at [1018, 300] on span "0 0" at bounding box center [1045, 295] width 161 height 24
click at [1018, 300] on input "0" at bounding box center [1045, 294] width 160 height 22
type input "18"
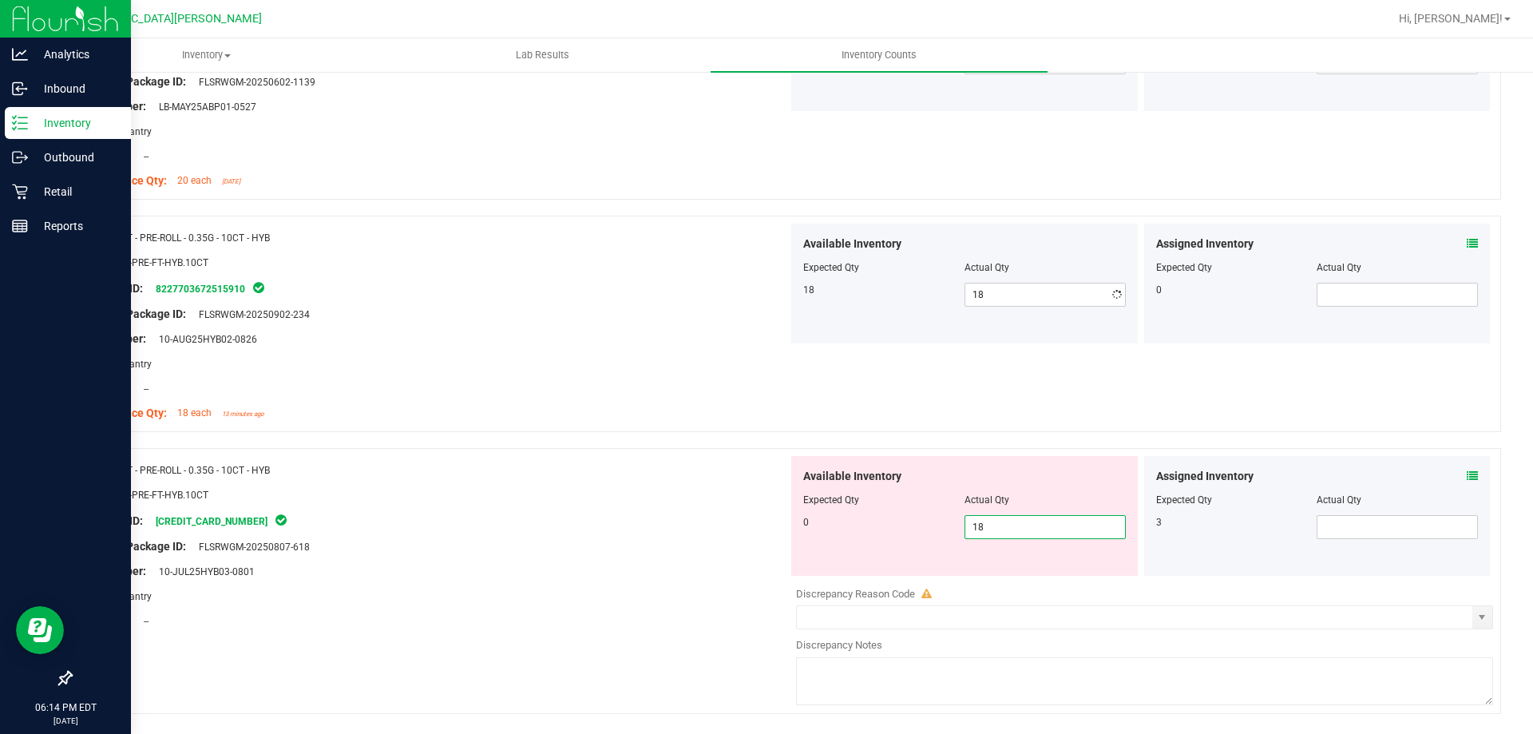
click at [992, 575] on div "Available Inventory Expected Qty Actual Qty 0 18 18" at bounding box center [964, 516] width 347 height 120
click at [993, 529] on span "18 18" at bounding box center [1045, 527] width 161 height 24
click at [991, 529] on input "18" at bounding box center [1045, 527] width 160 height 22
type input "0"
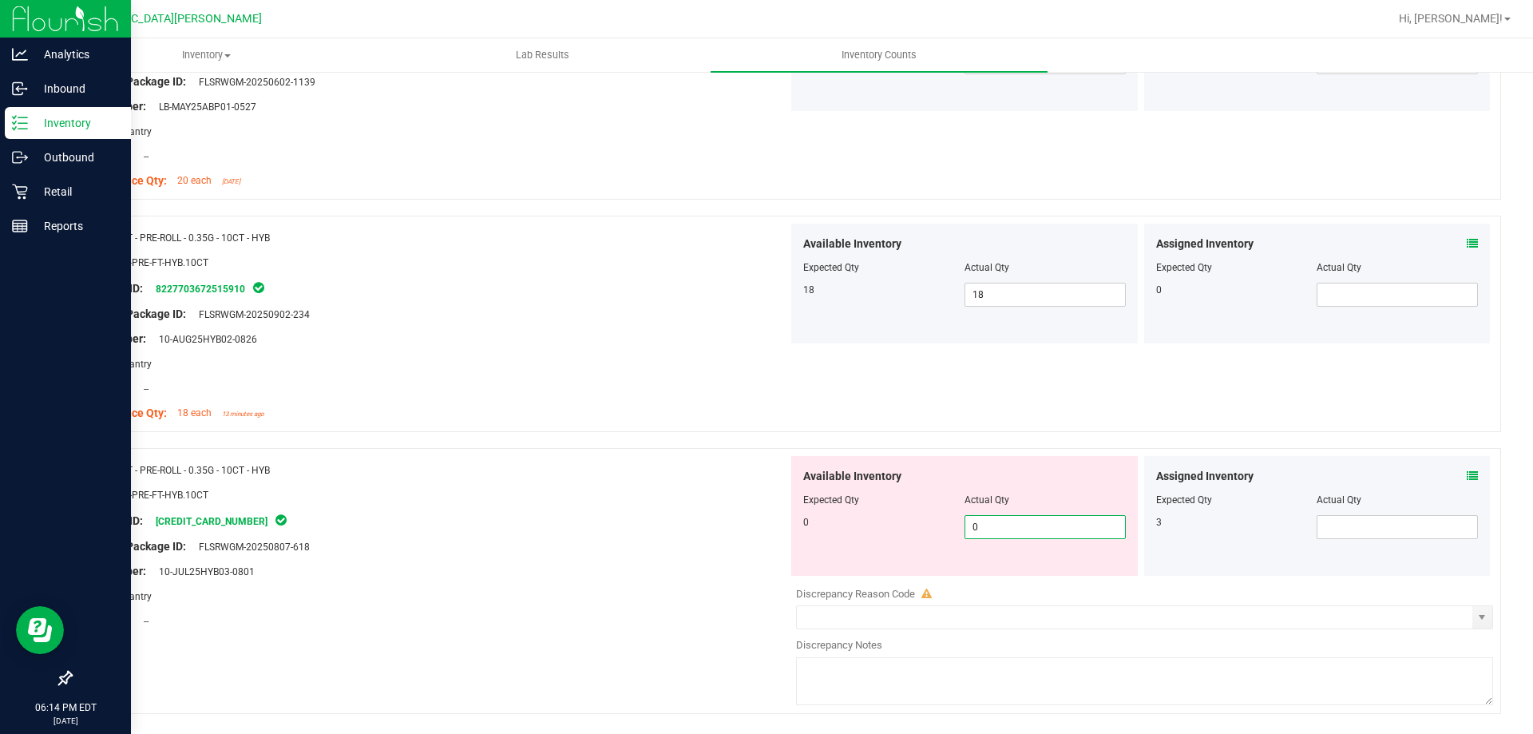
type input "0"
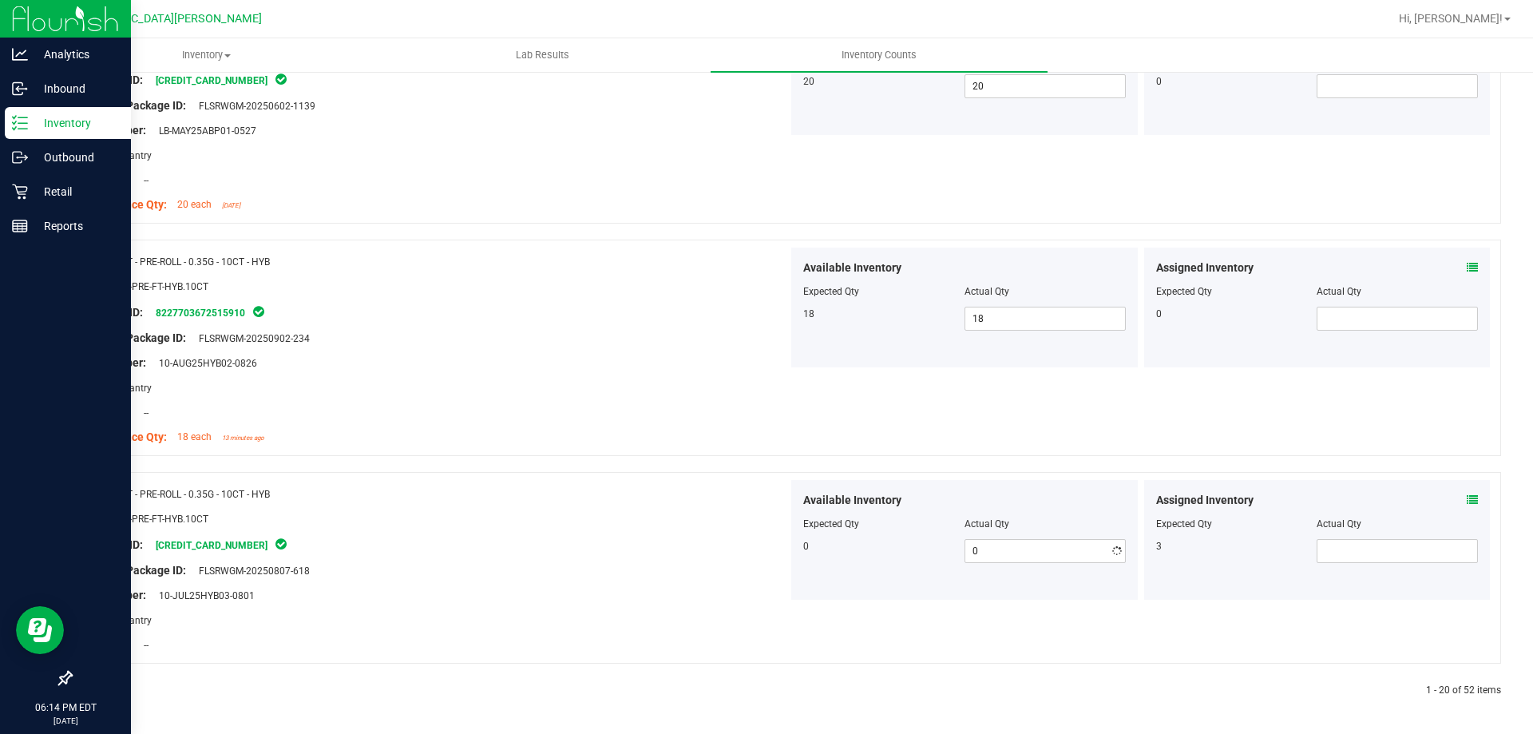
click at [614, 501] on div "Name: FT - PRE-ROLL - 0.35G - 10CT - HYB SKU: FLO-PRE-FT-HYB.10CT Package ID: […" at bounding box center [435, 569] width 705 height 179
click at [104, 694] on div at bounding box center [427, 691] width 715 height 14
click at [106, 689] on icon at bounding box center [108, 691] width 5 height 10
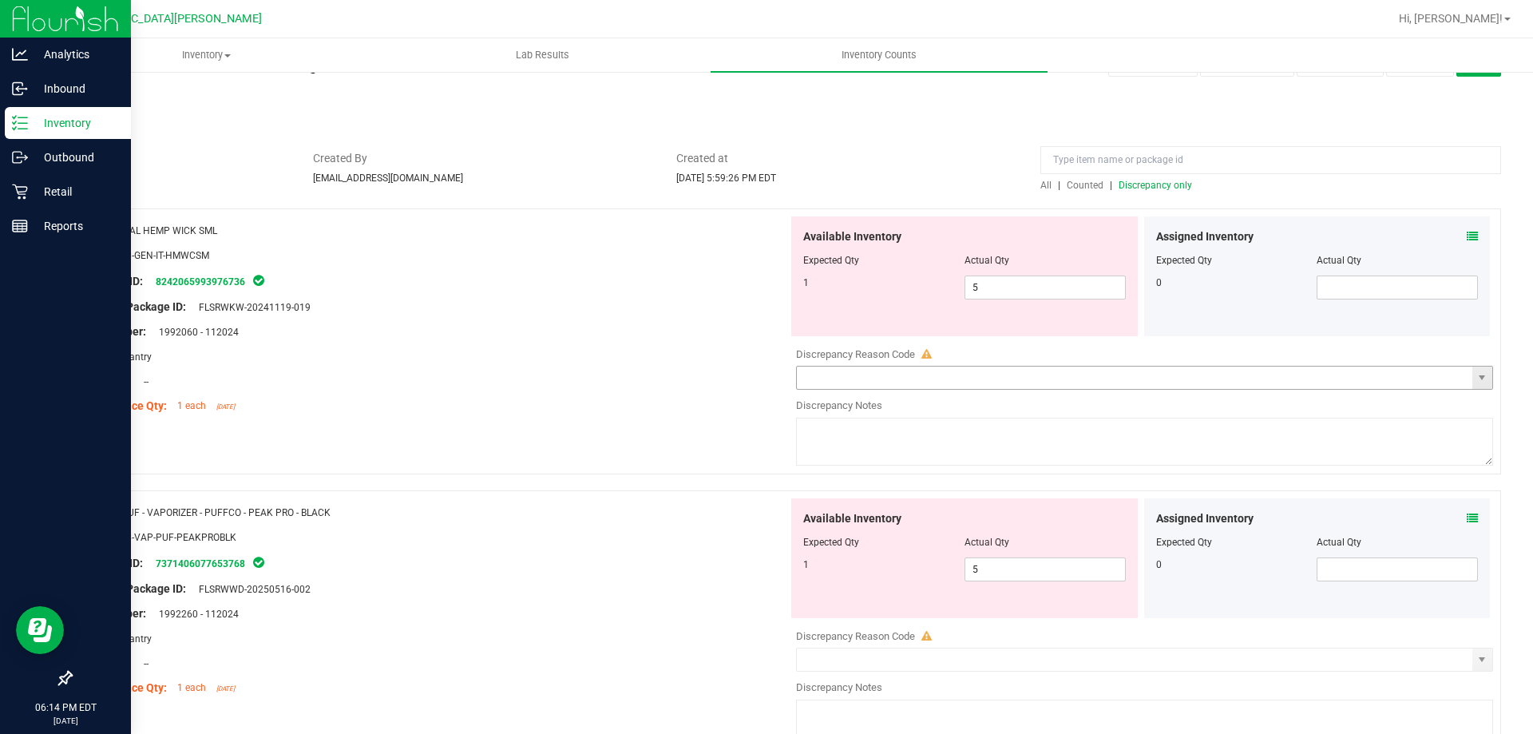
scroll to position [80, 0]
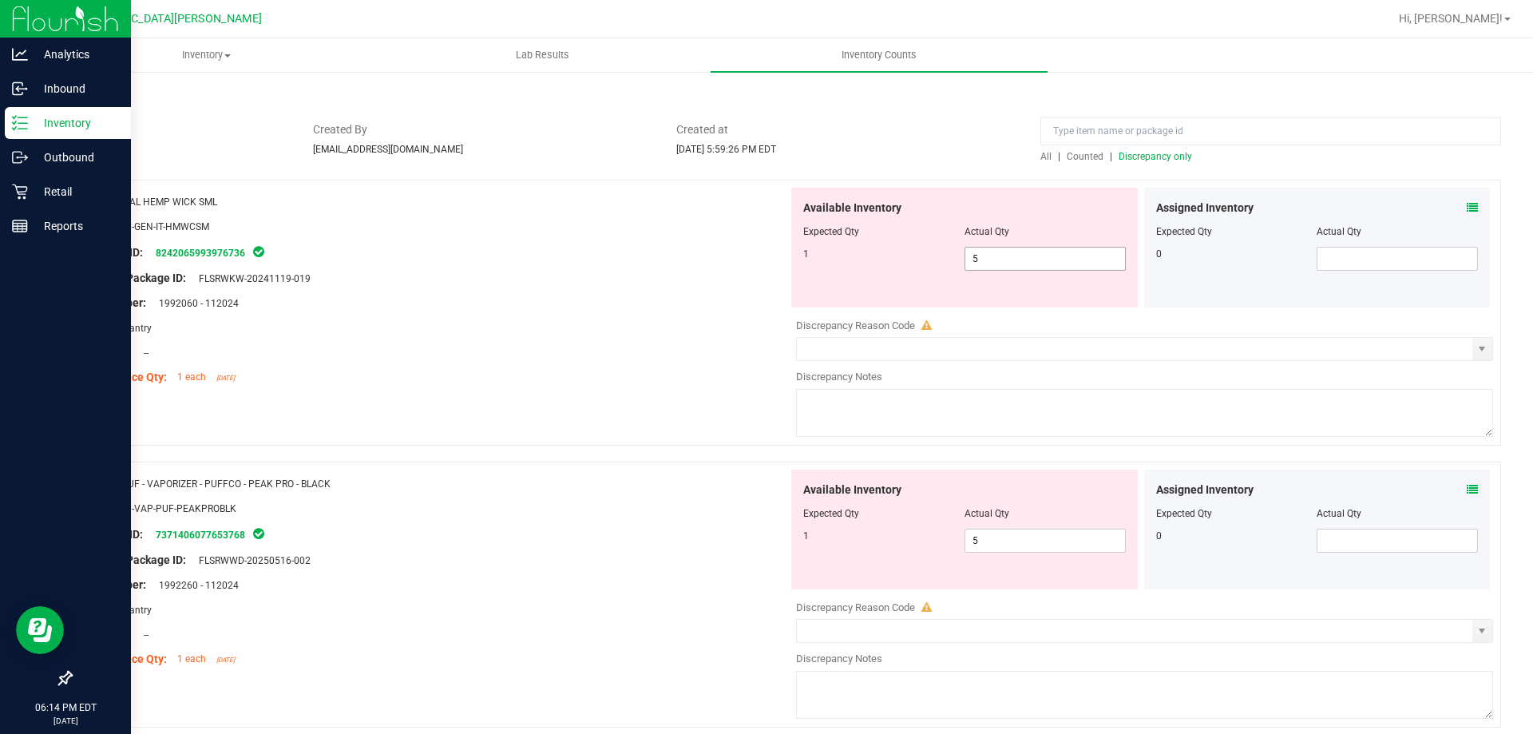
click at [996, 261] on span "5 5" at bounding box center [1045, 259] width 161 height 24
click at [996, 261] on input "5" at bounding box center [1045, 259] width 160 height 22
type input "1"
click at [687, 347] on div "Location: --" at bounding box center [435, 352] width 705 height 17
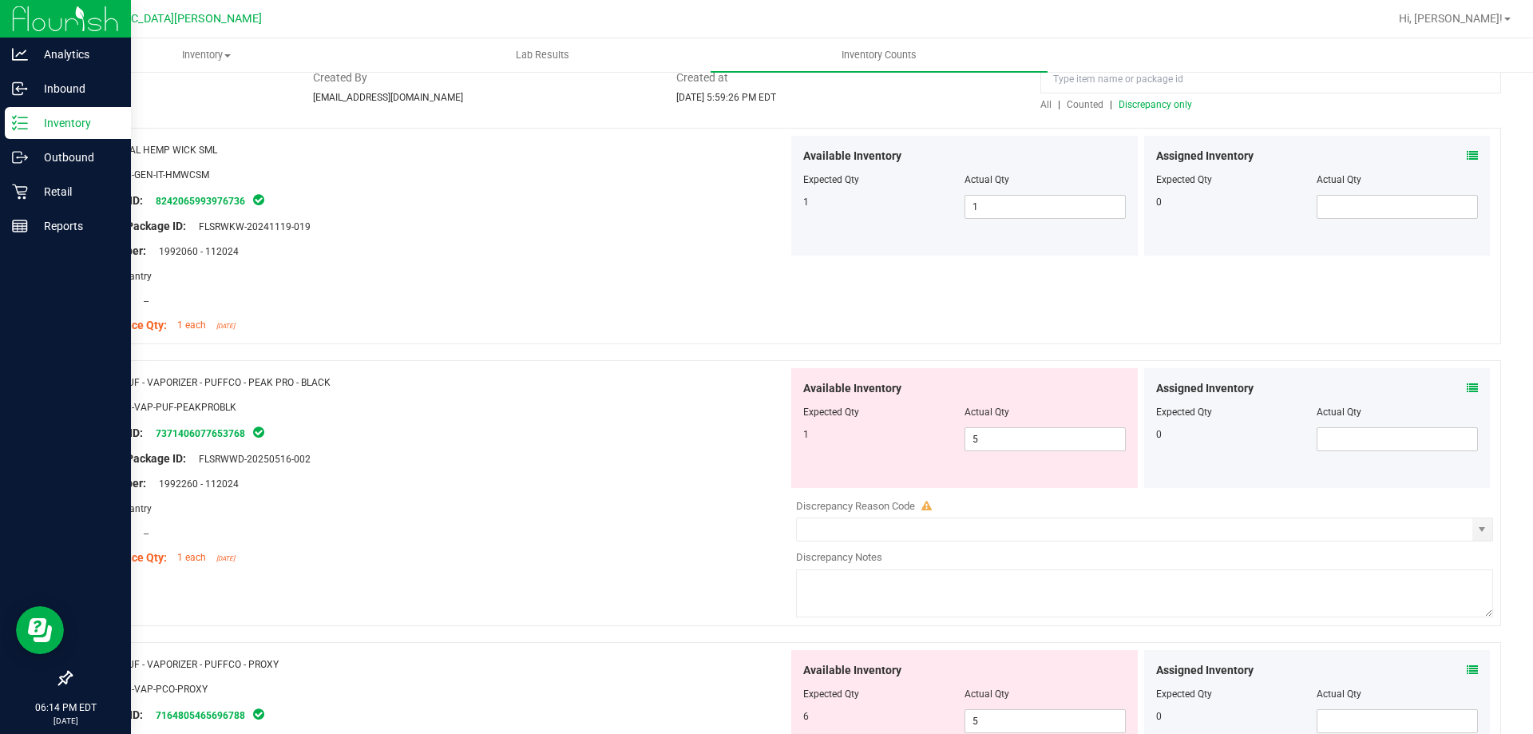
scroll to position [160, 0]
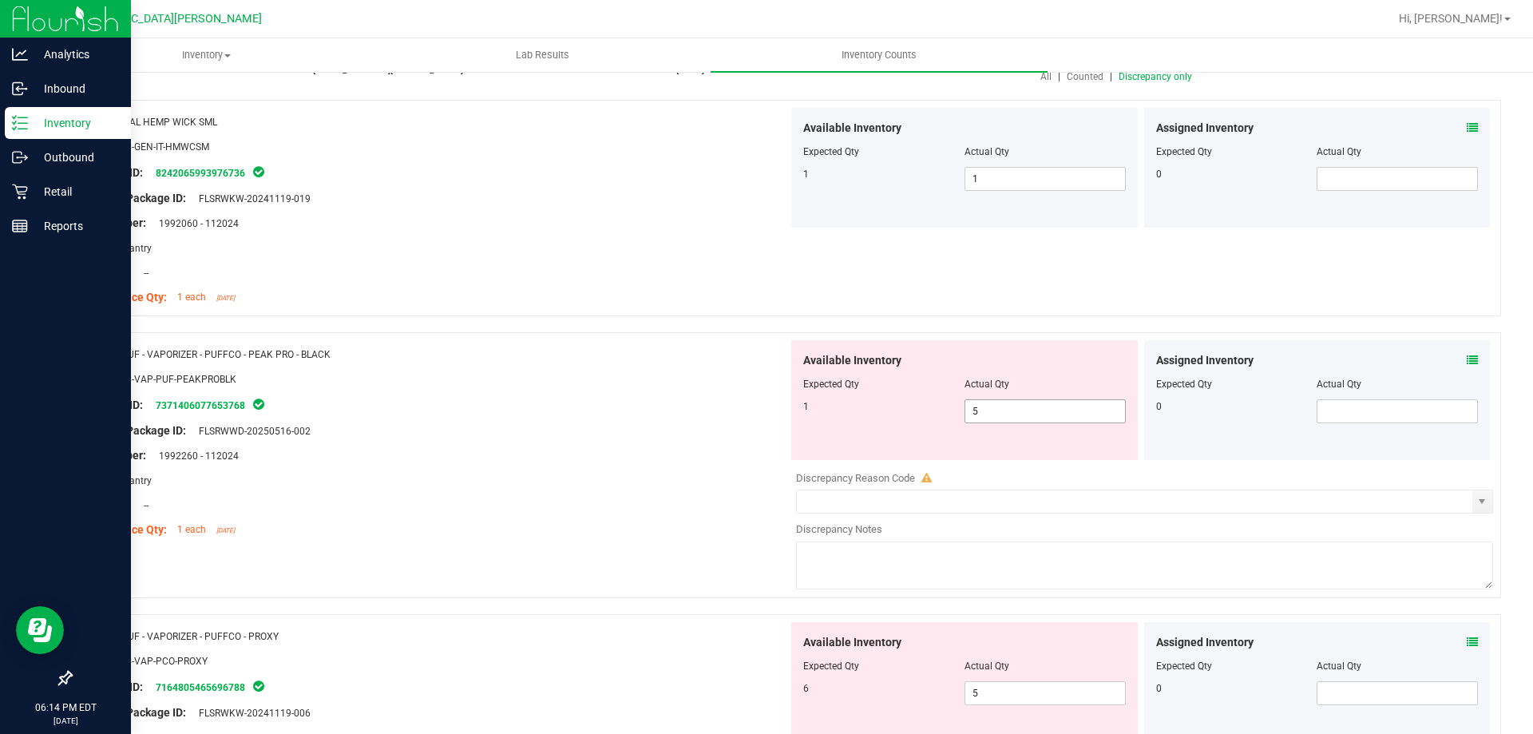
click at [1002, 409] on span "5 5" at bounding box center [1045, 411] width 161 height 24
click at [1002, 409] on input "5" at bounding box center [1045, 411] width 160 height 22
type input "1"
click at [657, 442] on div at bounding box center [435, 443] width 705 height 8
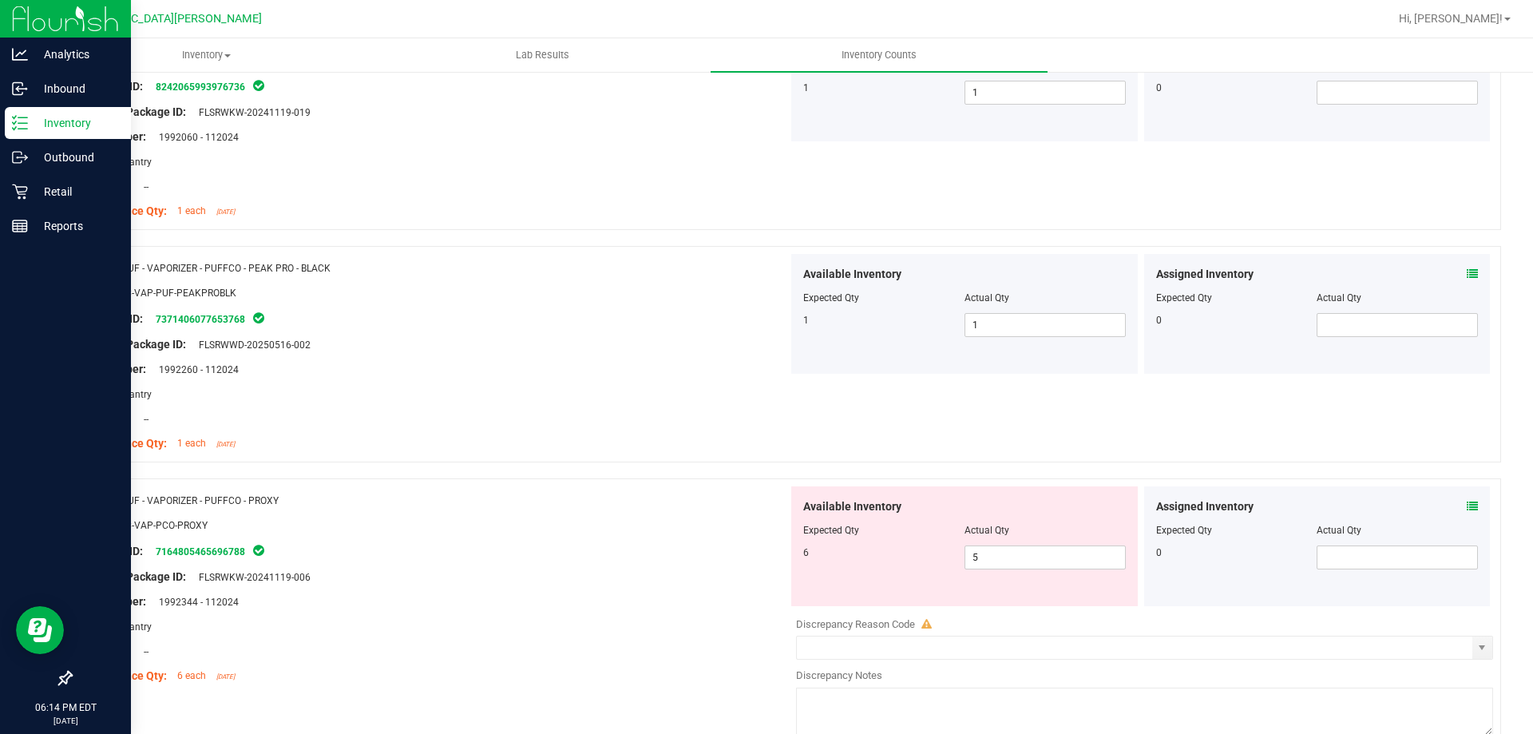
scroll to position [399, 0]
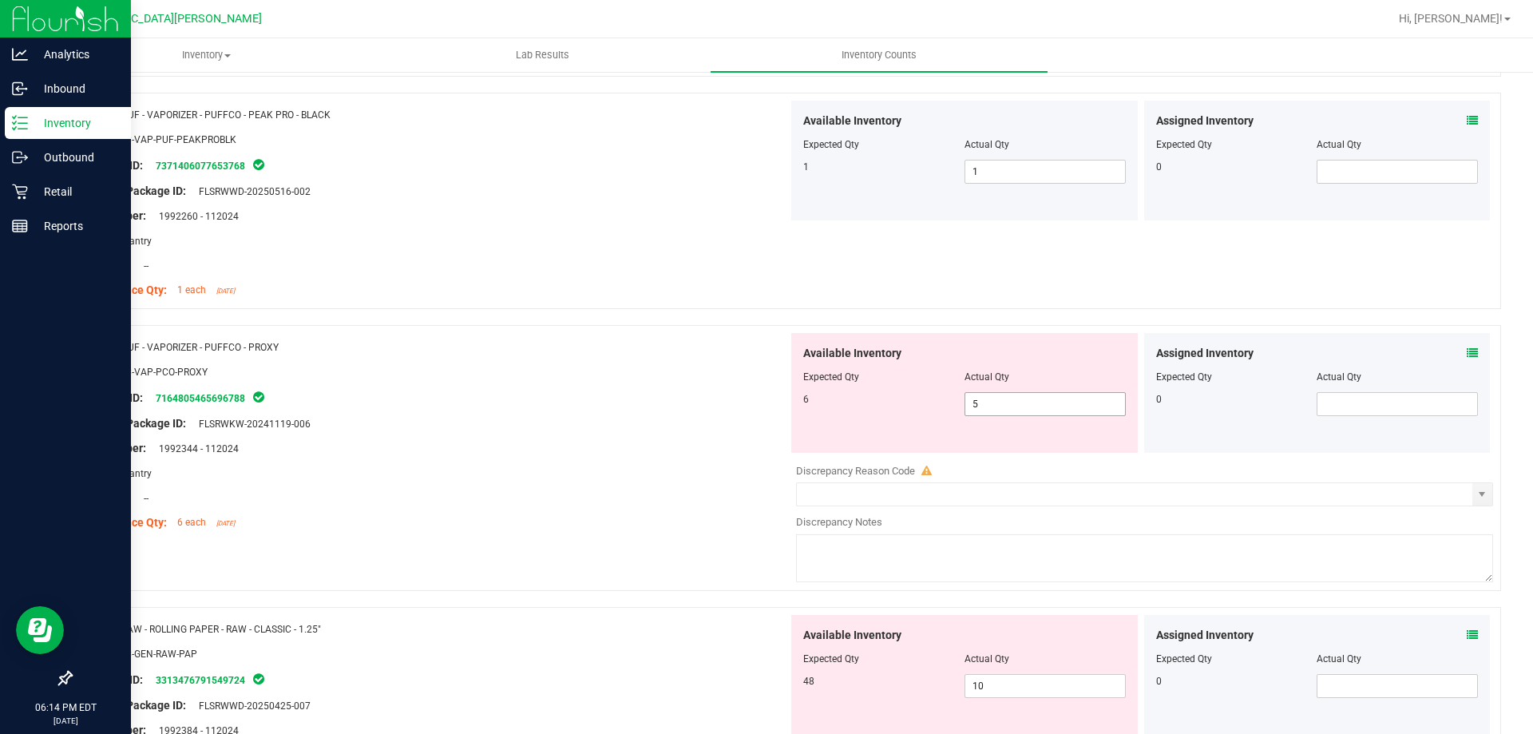
click at [1003, 408] on span "5 5" at bounding box center [1045, 404] width 161 height 24
click at [1003, 408] on input "5" at bounding box center [1045, 404] width 160 height 22
type input "6"
click at [648, 452] on div "Lot Number: 1992344 - 112024" at bounding box center [435, 448] width 705 height 17
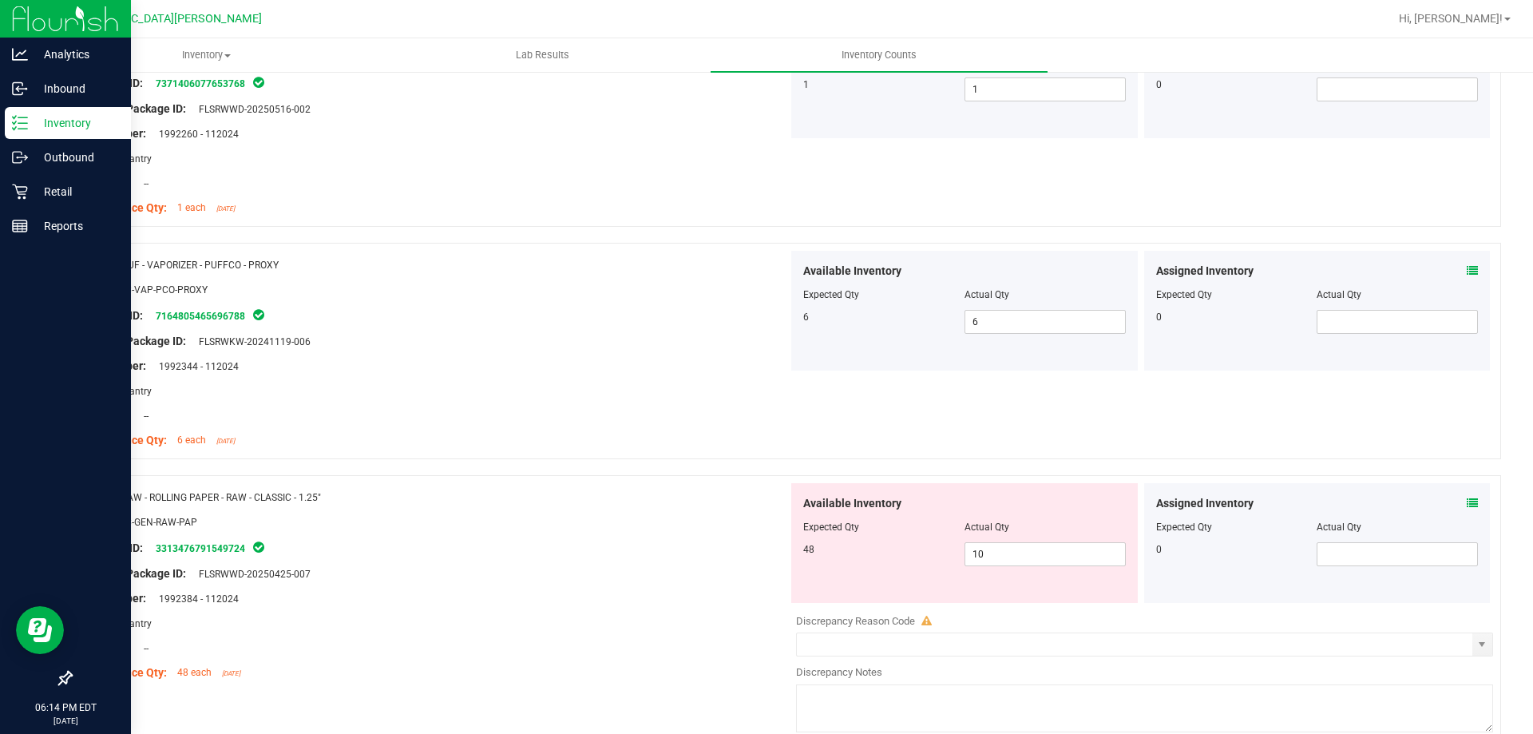
scroll to position [559, 0]
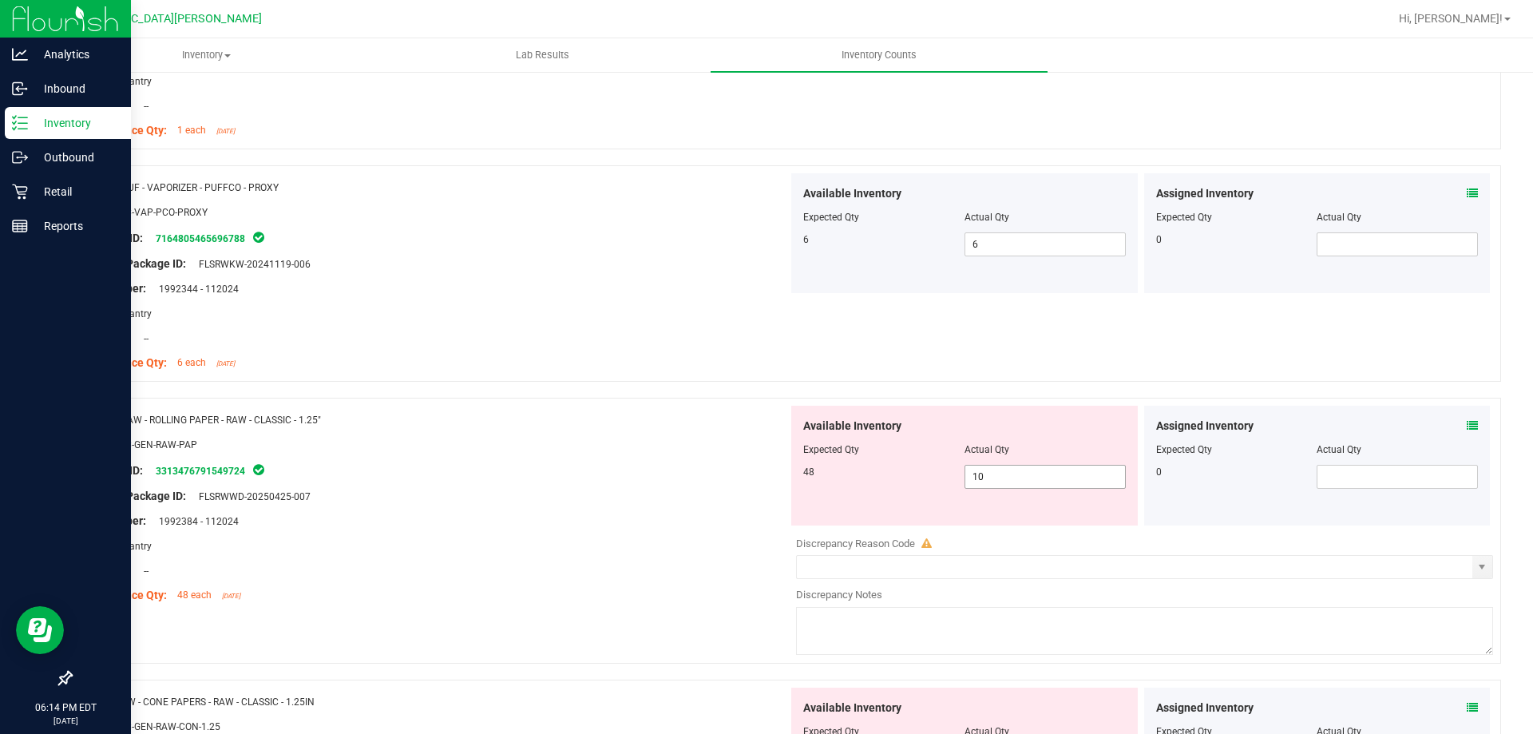
click at [977, 474] on span "10 10" at bounding box center [1045, 477] width 161 height 24
click at [977, 475] on input "10" at bounding box center [1045, 477] width 160 height 22
type input "48"
click at [632, 520] on div "Lot Number: 1992384 - 112024" at bounding box center [435, 521] width 705 height 17
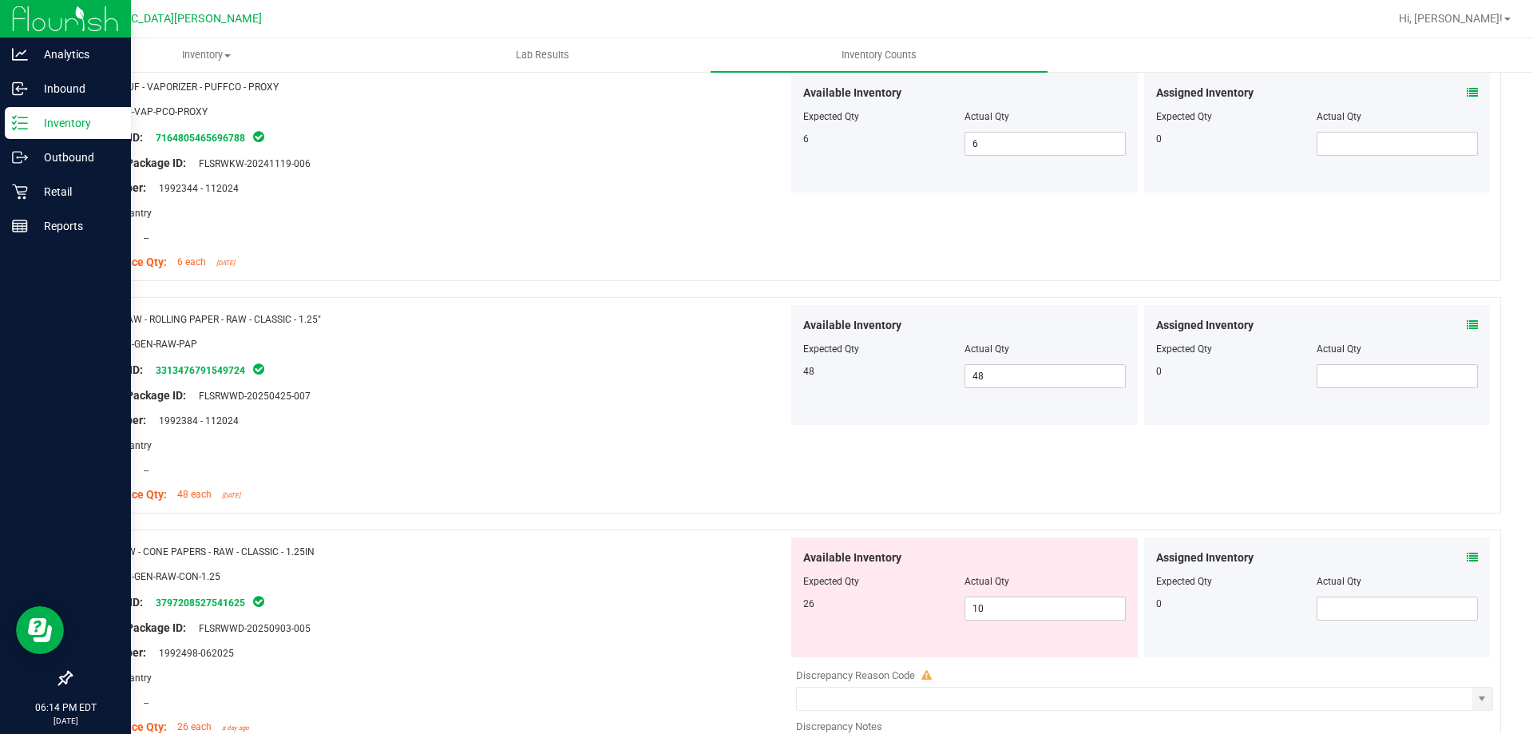
scroll to position [878, 0]
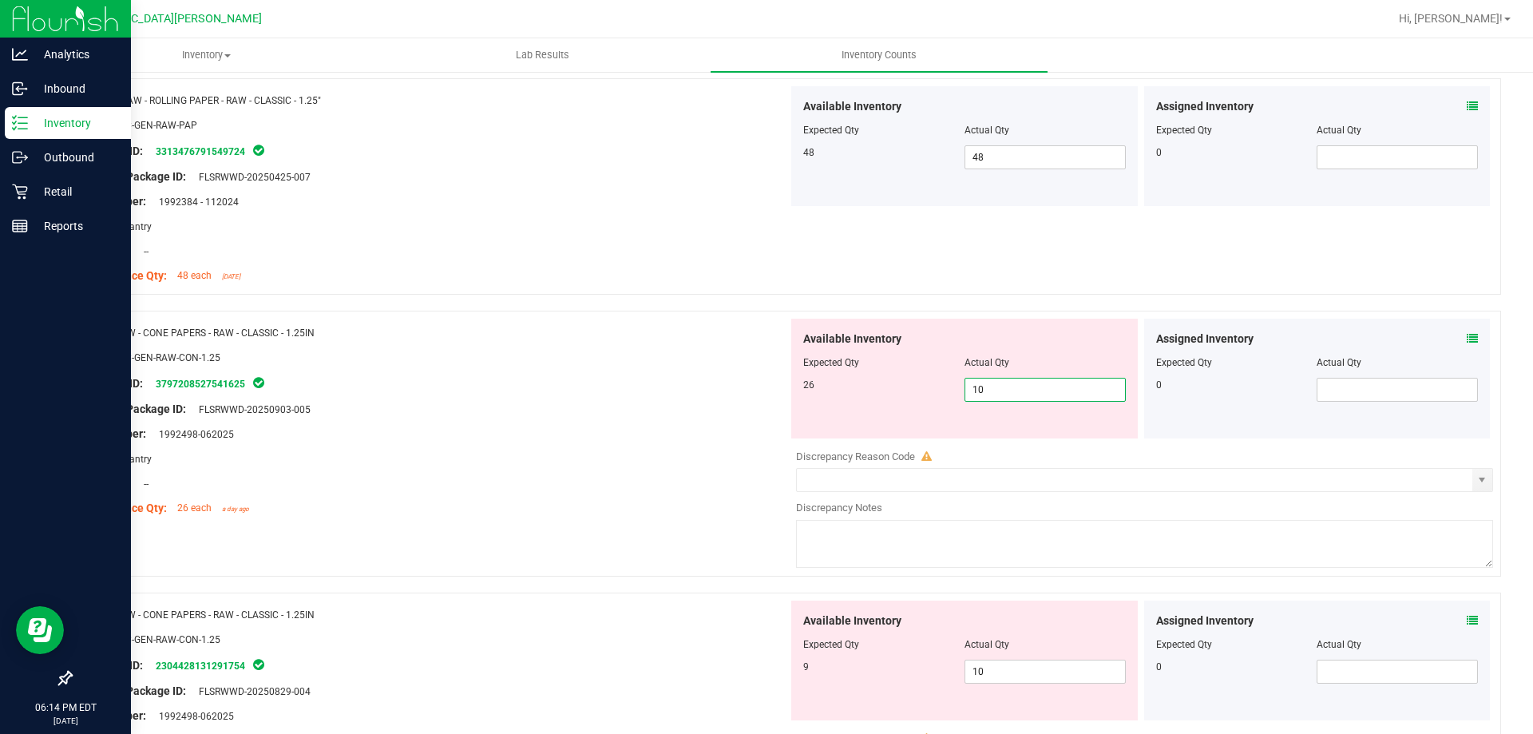
click at [991, 385] on span "10 10" at bounding box center [1045, 390] width 161 height 24
click at [991, 385] on input "10" at bounding box center [1045, 390] width 160 height 22
type input "26"
click at [689, 462] on div "Area: Pantry" at bounding box center [435, 458] width 705 height 17
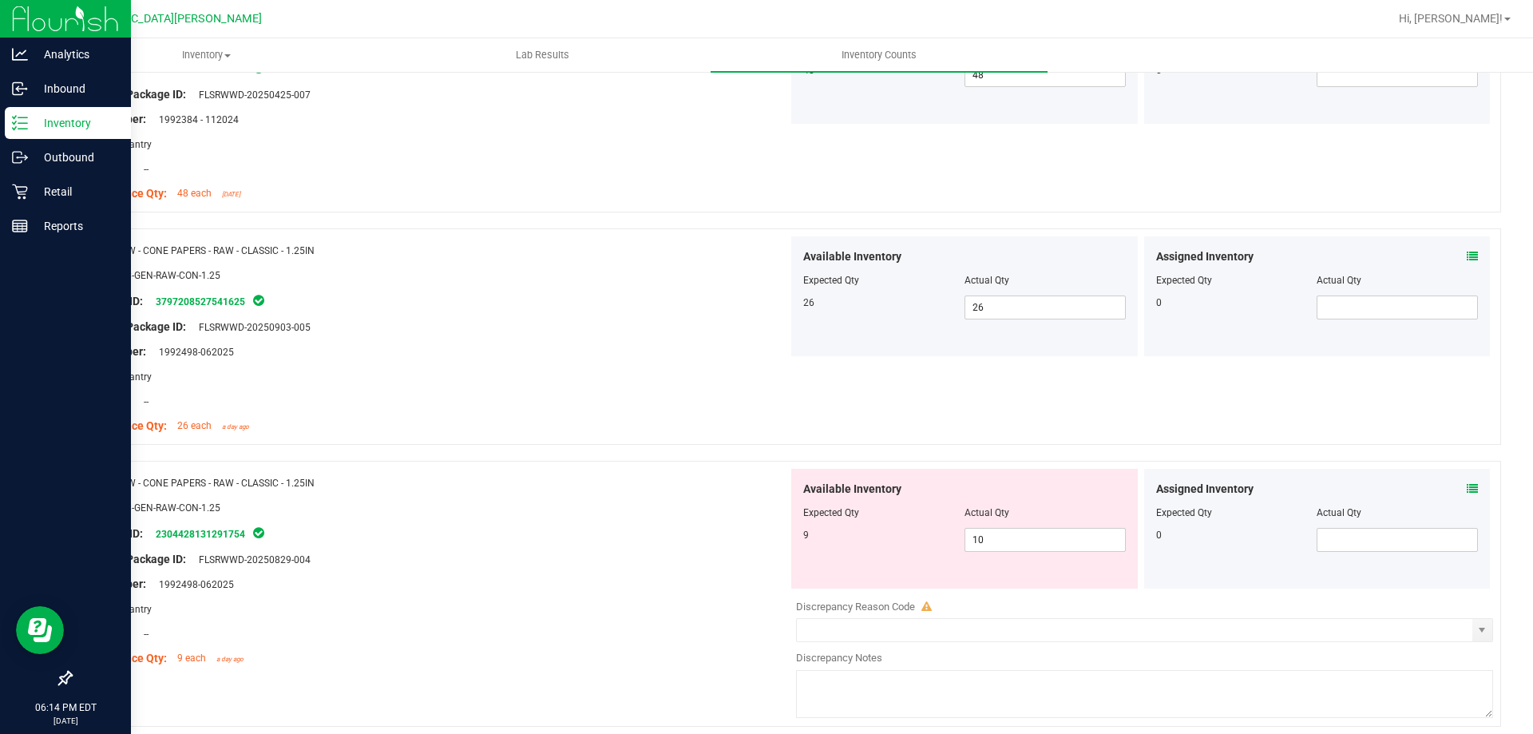
scroll to position [1198, 0]
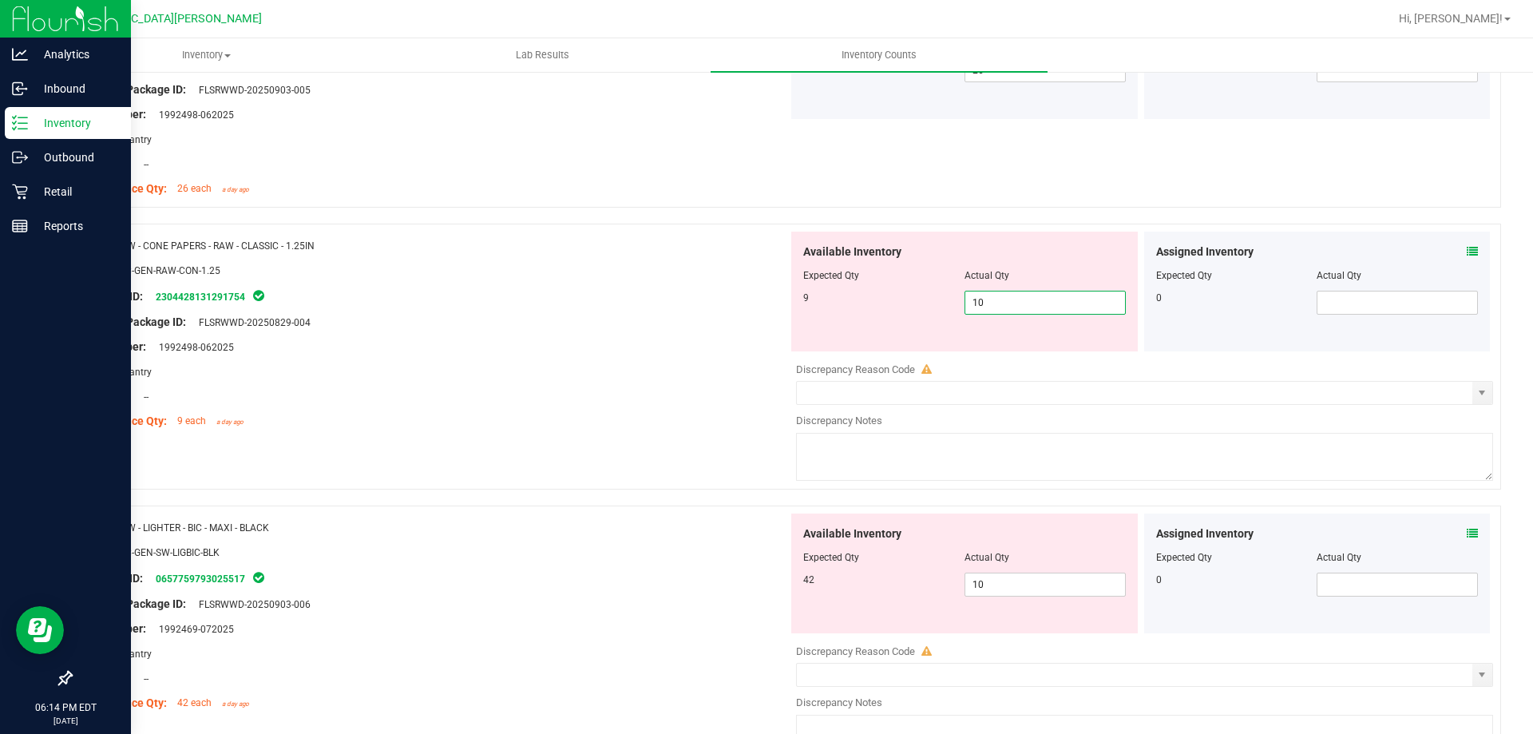
click at [1008, 305] on span "10 10" at bounding box center [1045, 303] width 161 height 24
click at [1008, 305] on input "10" at bounding box center [1045, 302] width 160 height 22
type input "9"
click at [751, 426] on div "Compliance Qty: 9 each a day ago" at bounding box center [435, 421] width 705 height 17
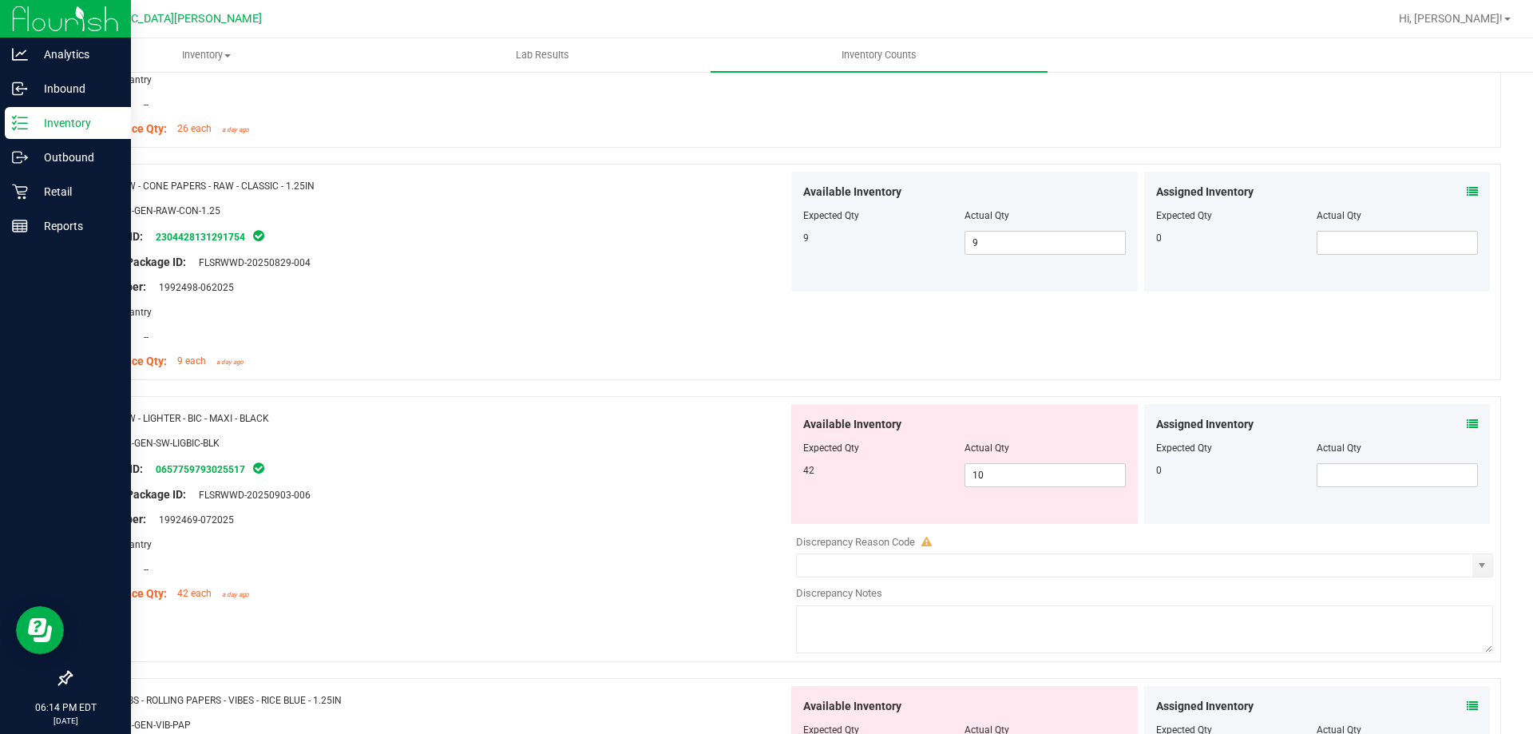
scroll to position [1358, 0]
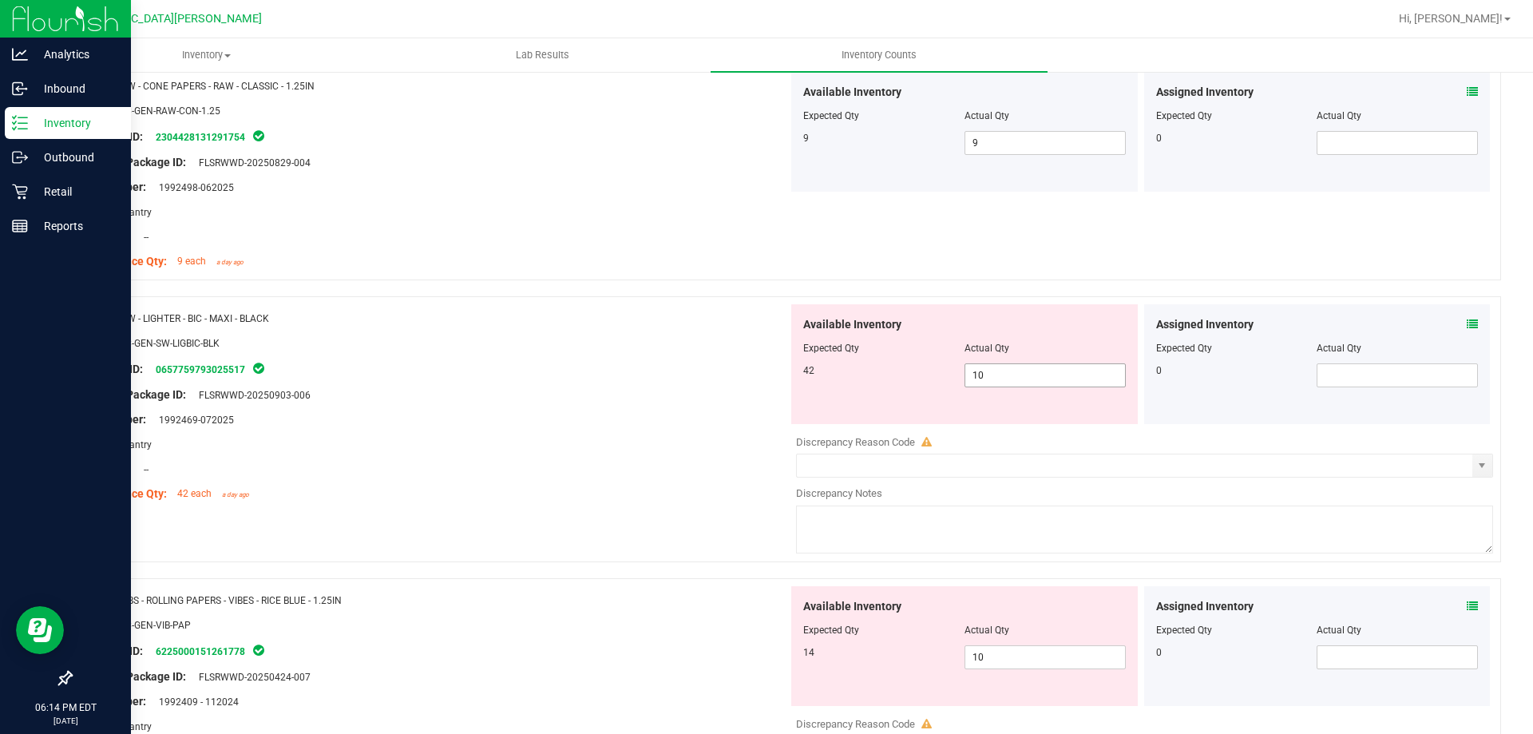
click at [1013, 382] on span "10 10" at bounding box center [1045, 375] width 161 height 24
click at [1013, 382] on input "10" at bounding box center [1045, 375] width 160 height 22
type input "42"
click at [656, 449] on div "Area: Pantry" at bounding box center [435, 444] width 705 height 17
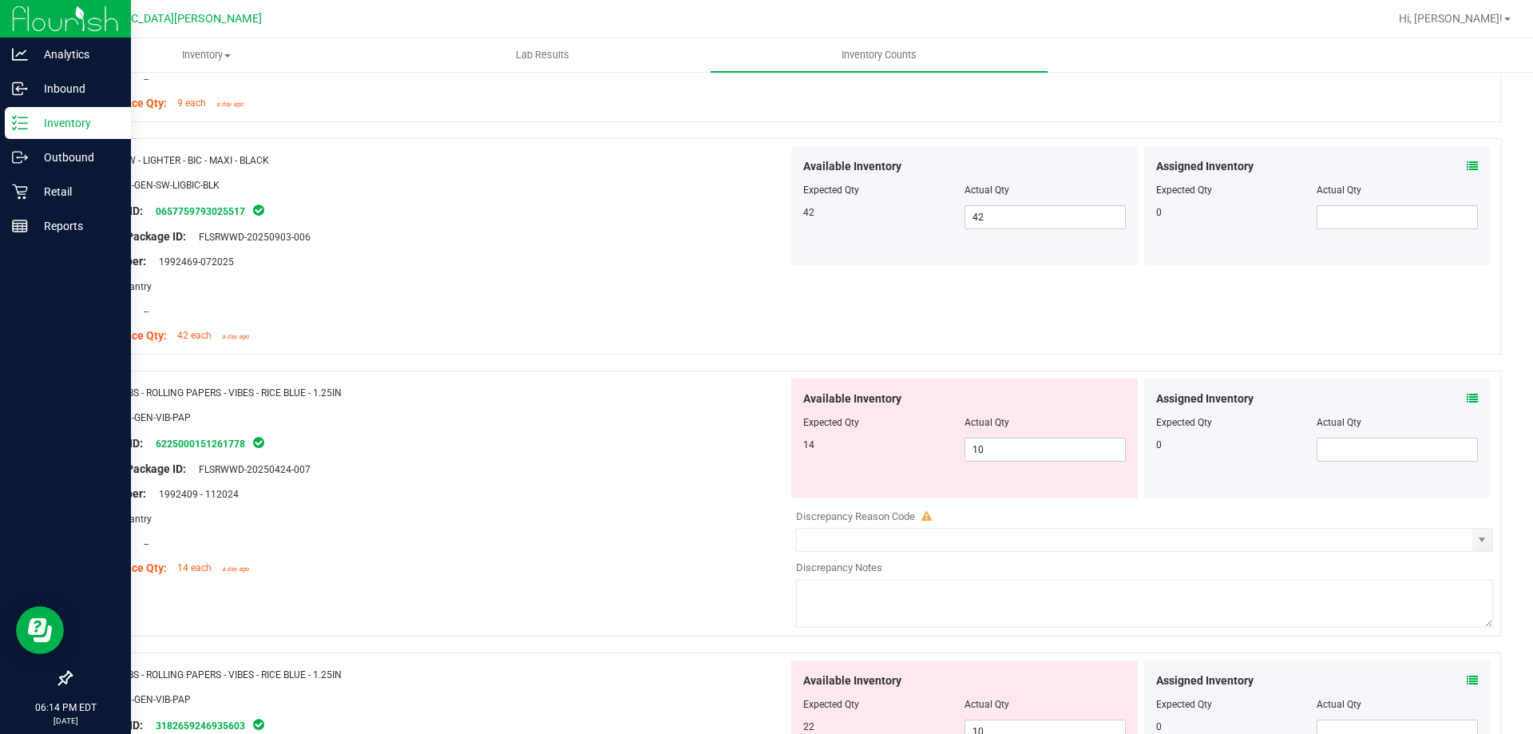
scroll to position [1517, 0]
click at [985, 454] on span "10 10" at bounding box center [1045, 448] width 161 height 24
click at [985, 454] on input "10" at bounding box center [1045, 448] width 160 height 22
type input "14"
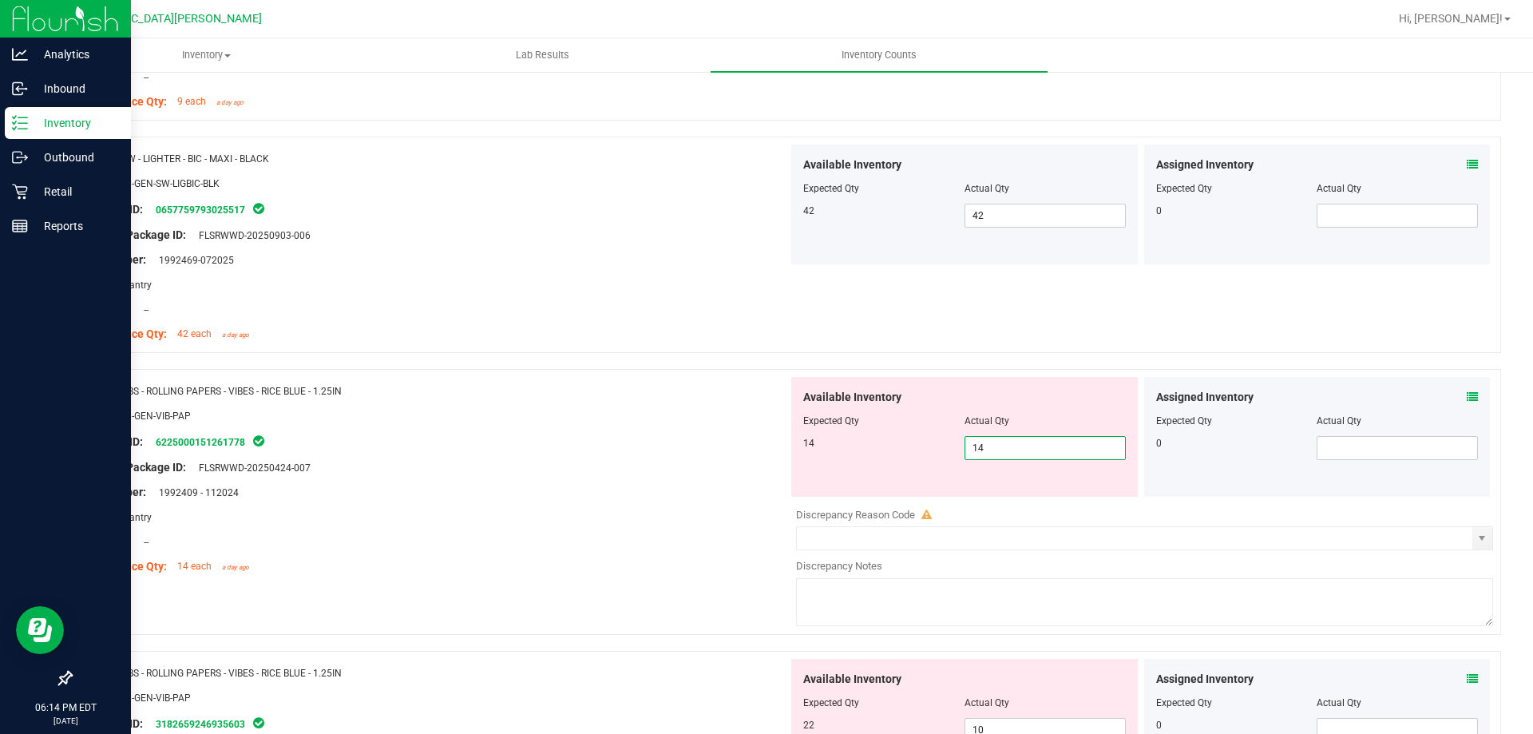
click at [469, 526] on div at bounding box center [435, 529] width 705 height 8
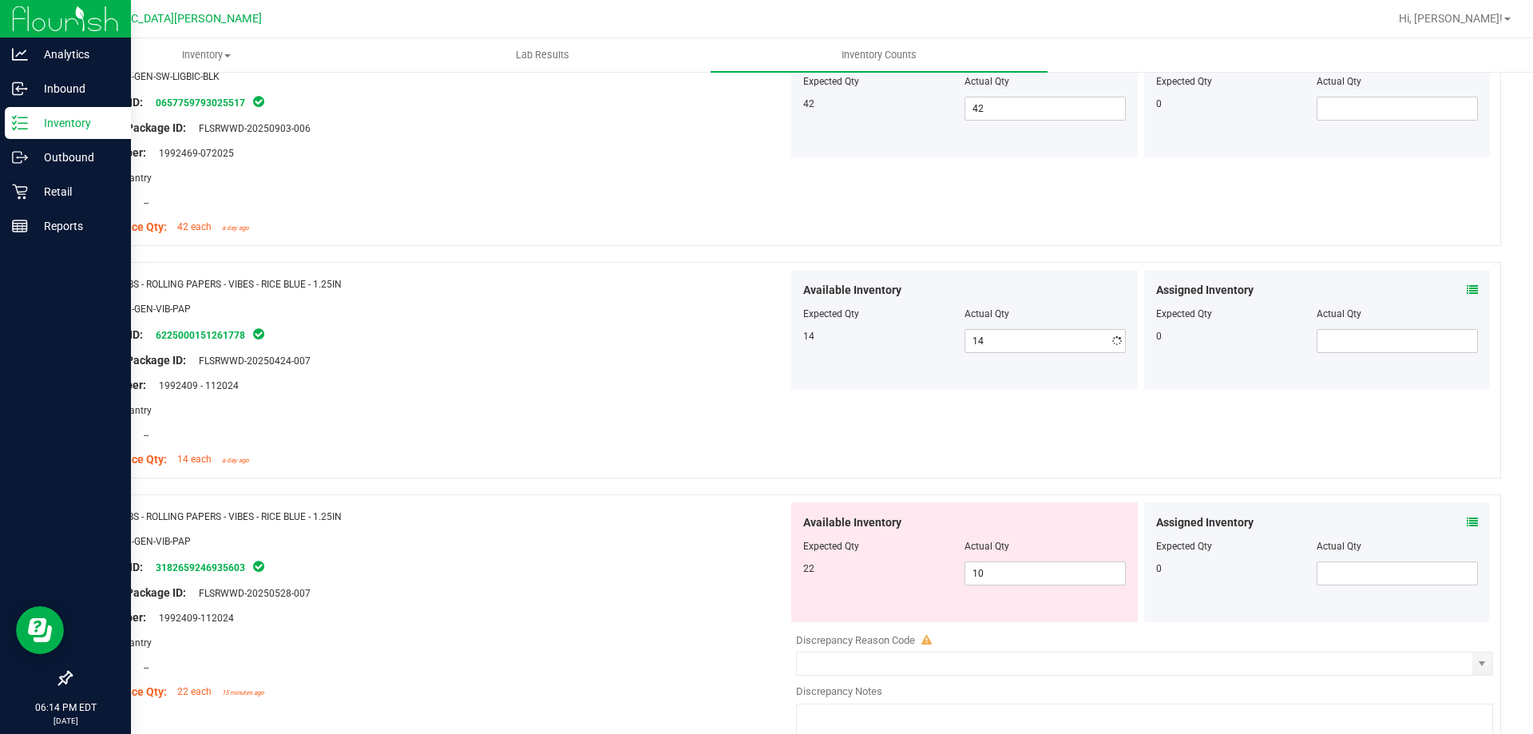
scroll to position [1757, 0]
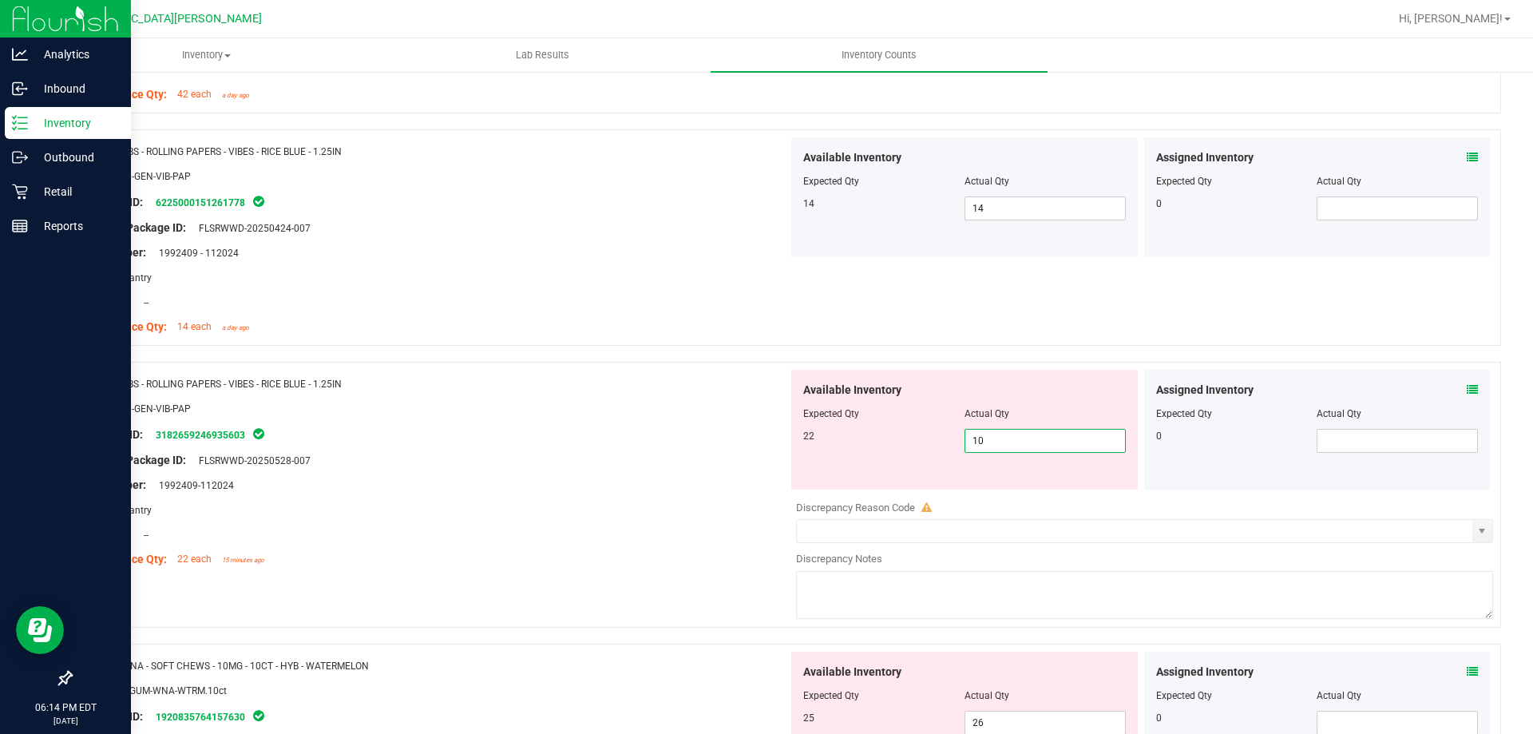
click at [992, 434] on span "10 10" at bounding box center [1045, 441] width 161 height 24
click at [992, 434] on input "10" at bounding box center [1045, 441] width 160 height 22
type input "22"
click at [803, 484] on div "Available Inventory Expected Qty Actual Qty 22 22 22" at bounding box center [964, 430] width 347 height 120
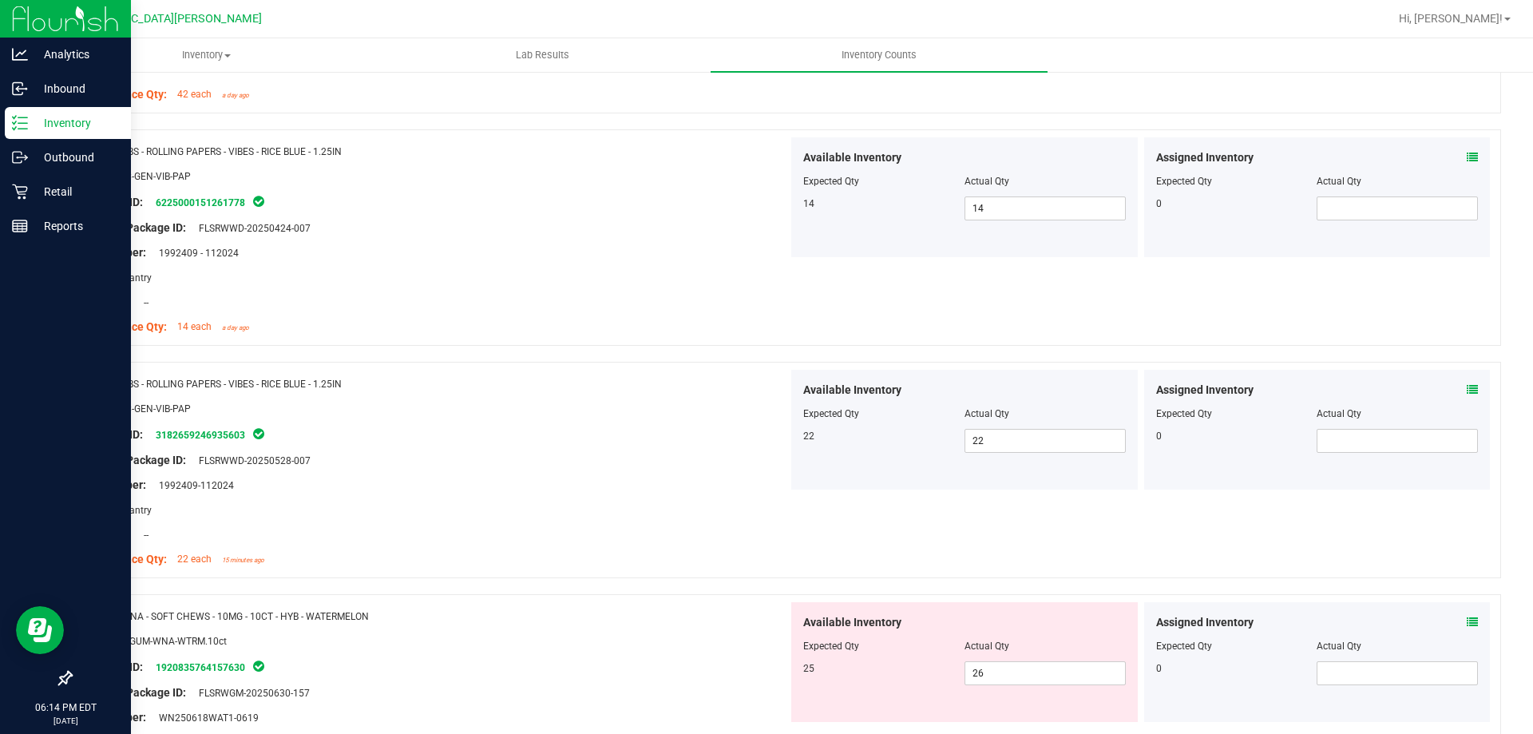
scroll to position [1917, 0]
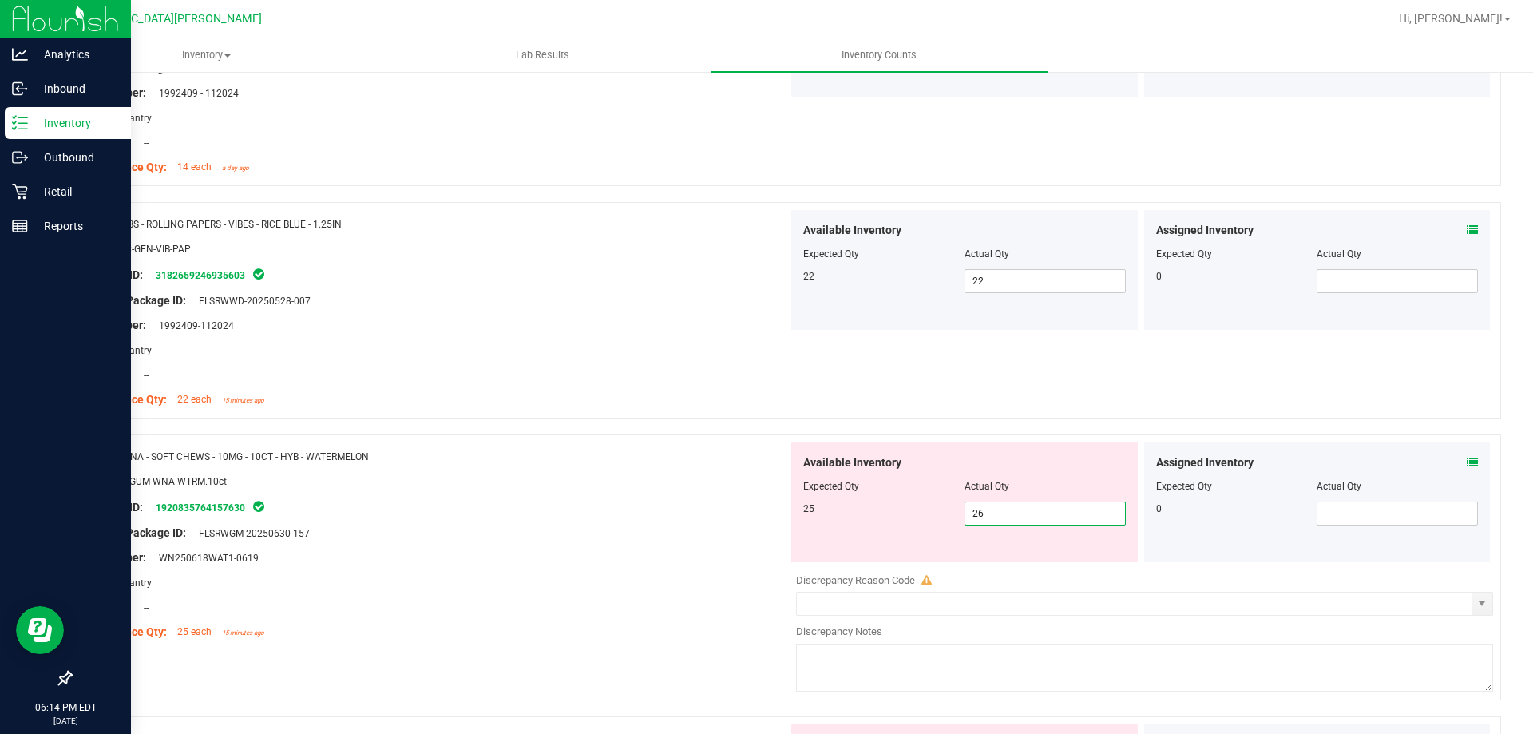
click at [1016, 507] on span "26 26" at bounding box center [1045, 513] width 161 height 24
click at [1016, 507] on input "26" at bounding box center [1045, 513] width 160 height 22
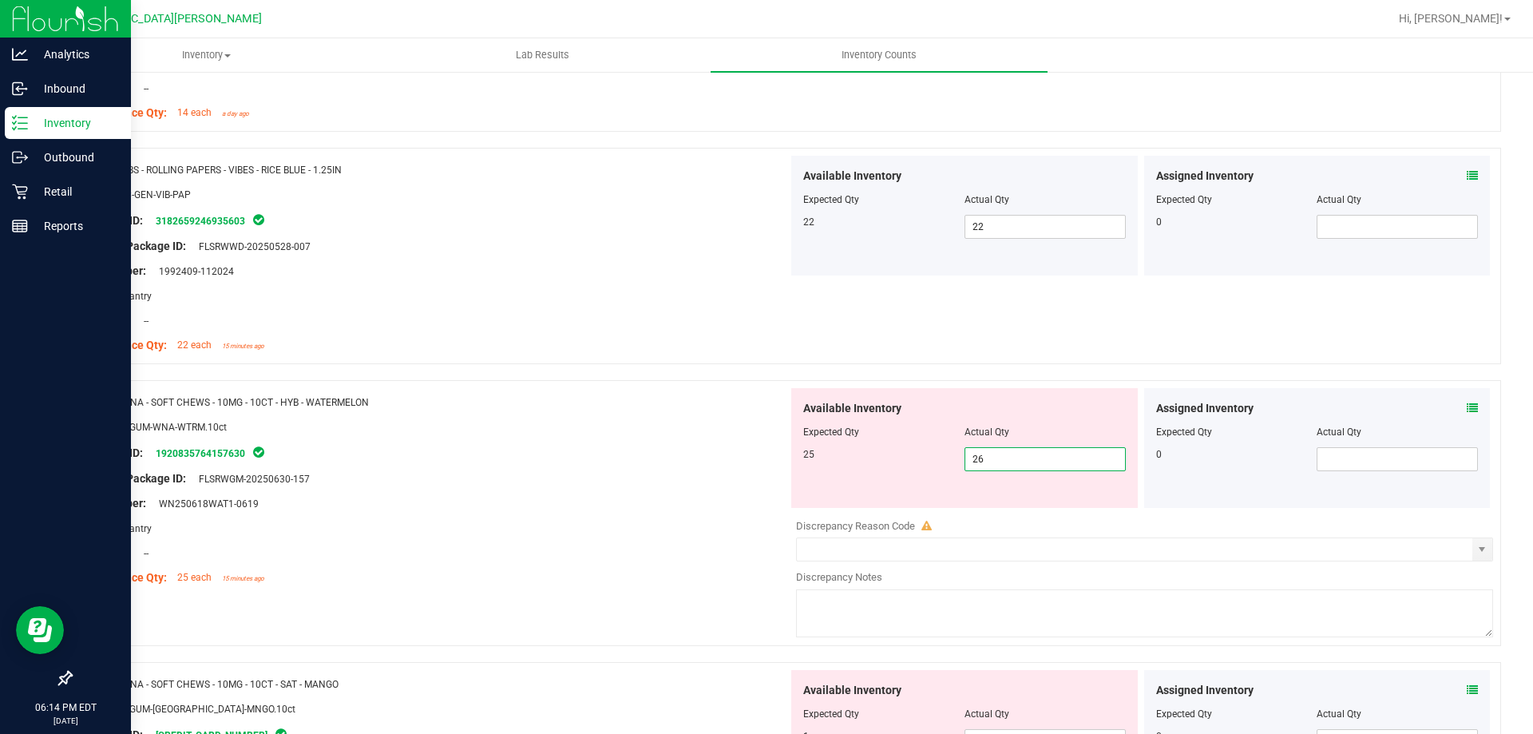
scroll to position [2076, 0]
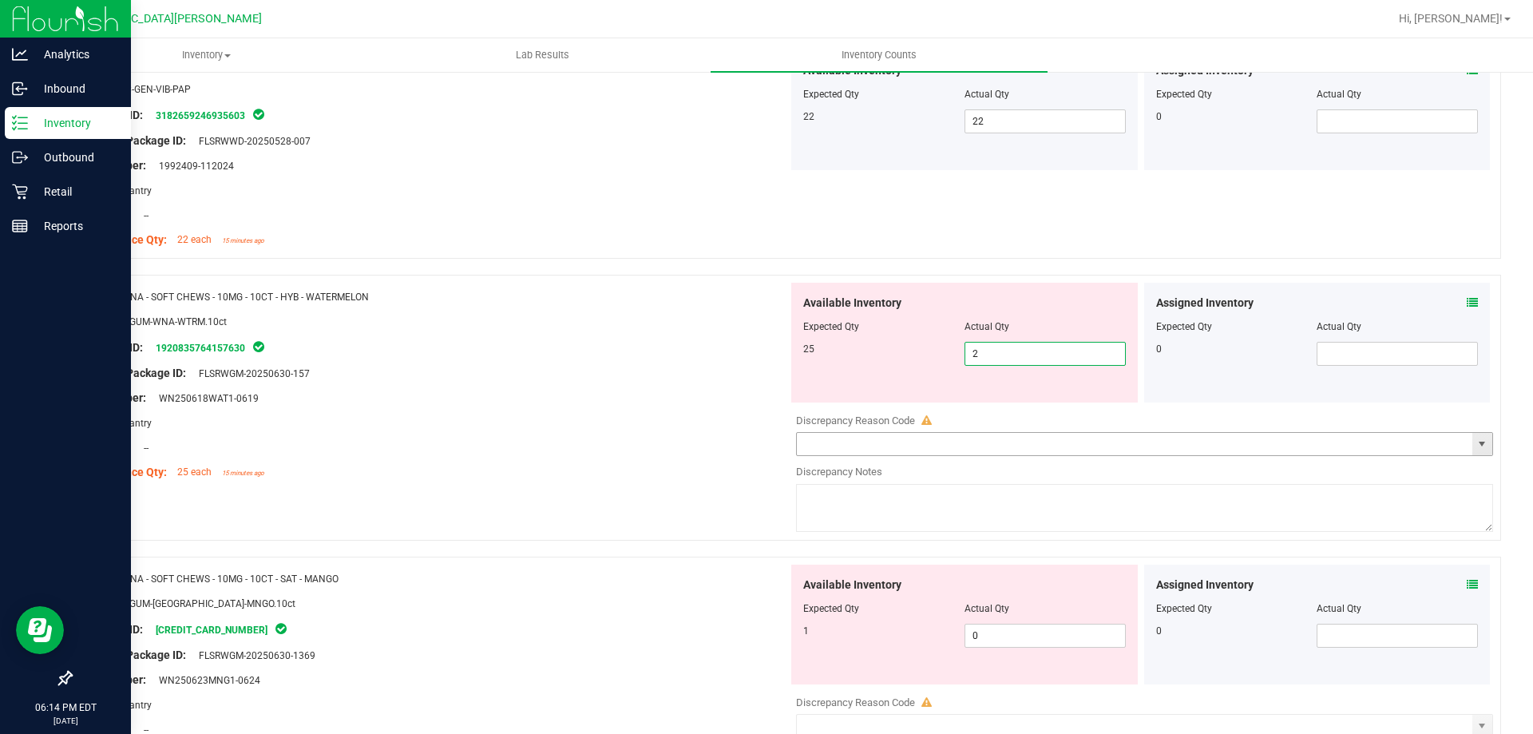
type input "25"
click at [1033, 638] on div "Available Inventory Expected Qty Actual Qty 1 0 0" at bounding box center [1140, 691] width 705 height 253
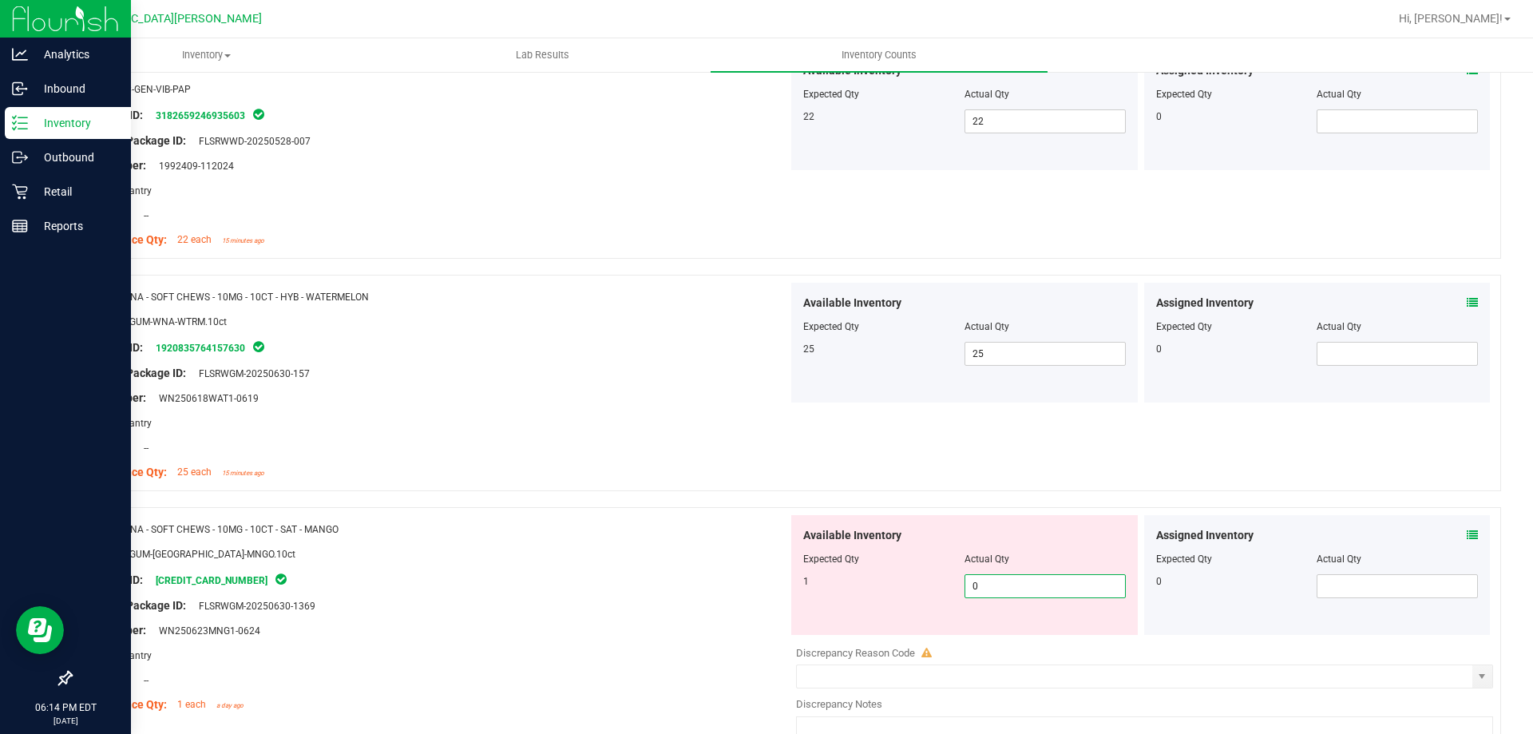
click at [1001, 585] on input "0" at bounding box center [1045, 586] width 160 height 22
click at [999, 586] on input "0" at bounding box center [1045, 586] width 160 height 22
type input "1"
click at [467, 549] on div "SKU: EDI-GUM-[GEOGRAPHIC_DATA]-MNGO.10ct" at bounding box center [435, 553] width 705 height 17
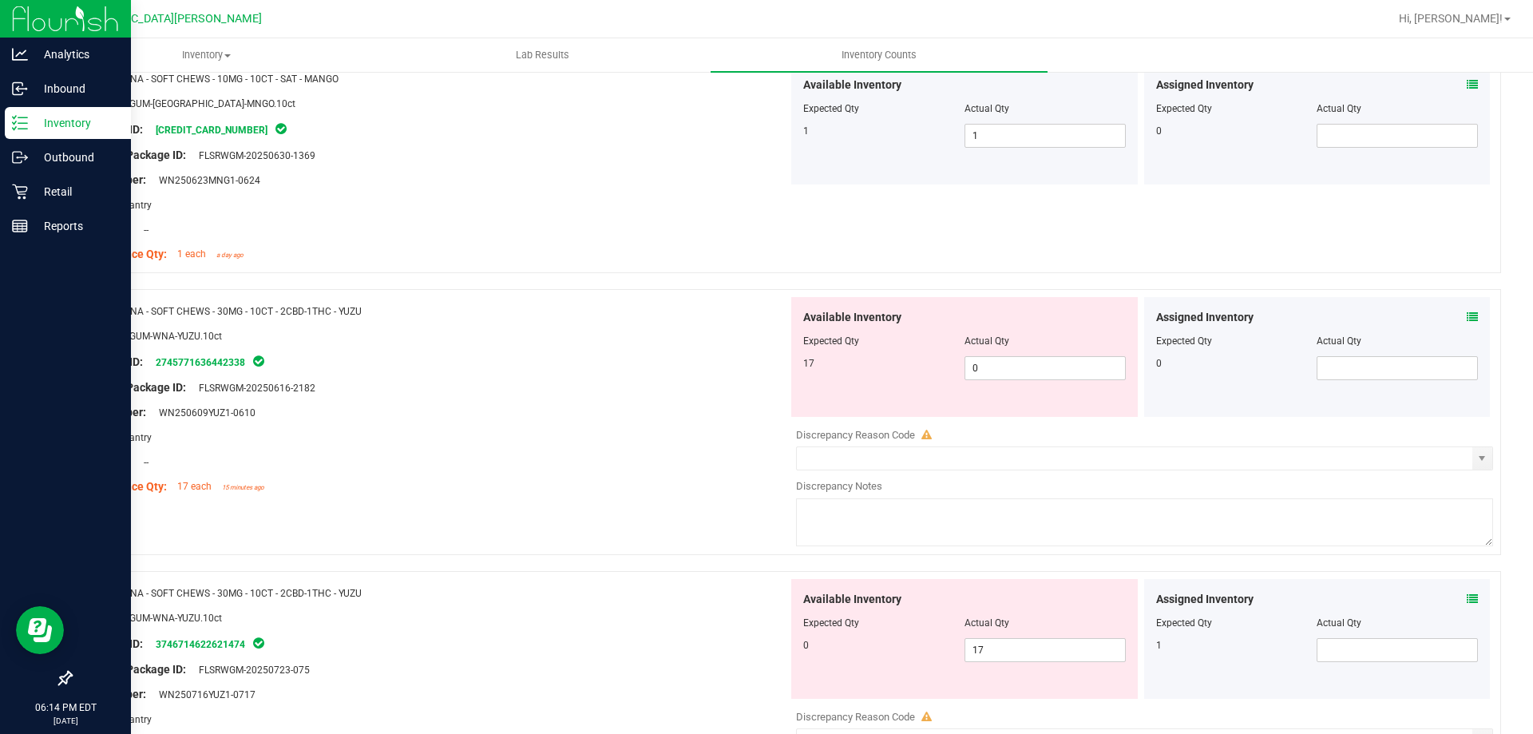
scroll to position [2555, 0]
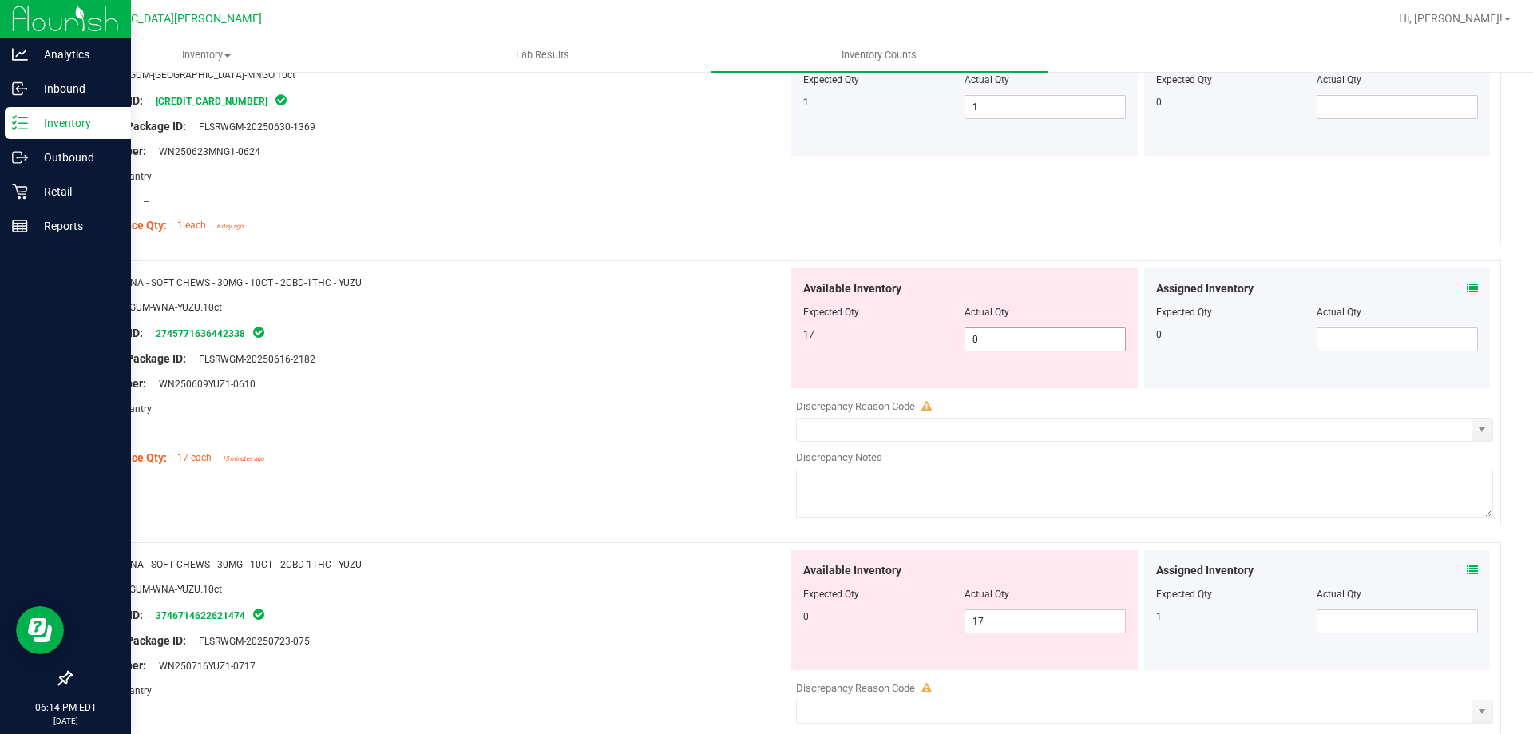
click at [1038, 348] on span "0 0" at bounding box center [1045, 339] width 161 height 24
click at [1038, 348] on input "0" at bounding box center [1045, 339] width 160 height 22
type input "17"
drag, startPoint x: 1029, startPoint y: 628, endPoint x: 1022, endPoint y: 623, distance: 8.6
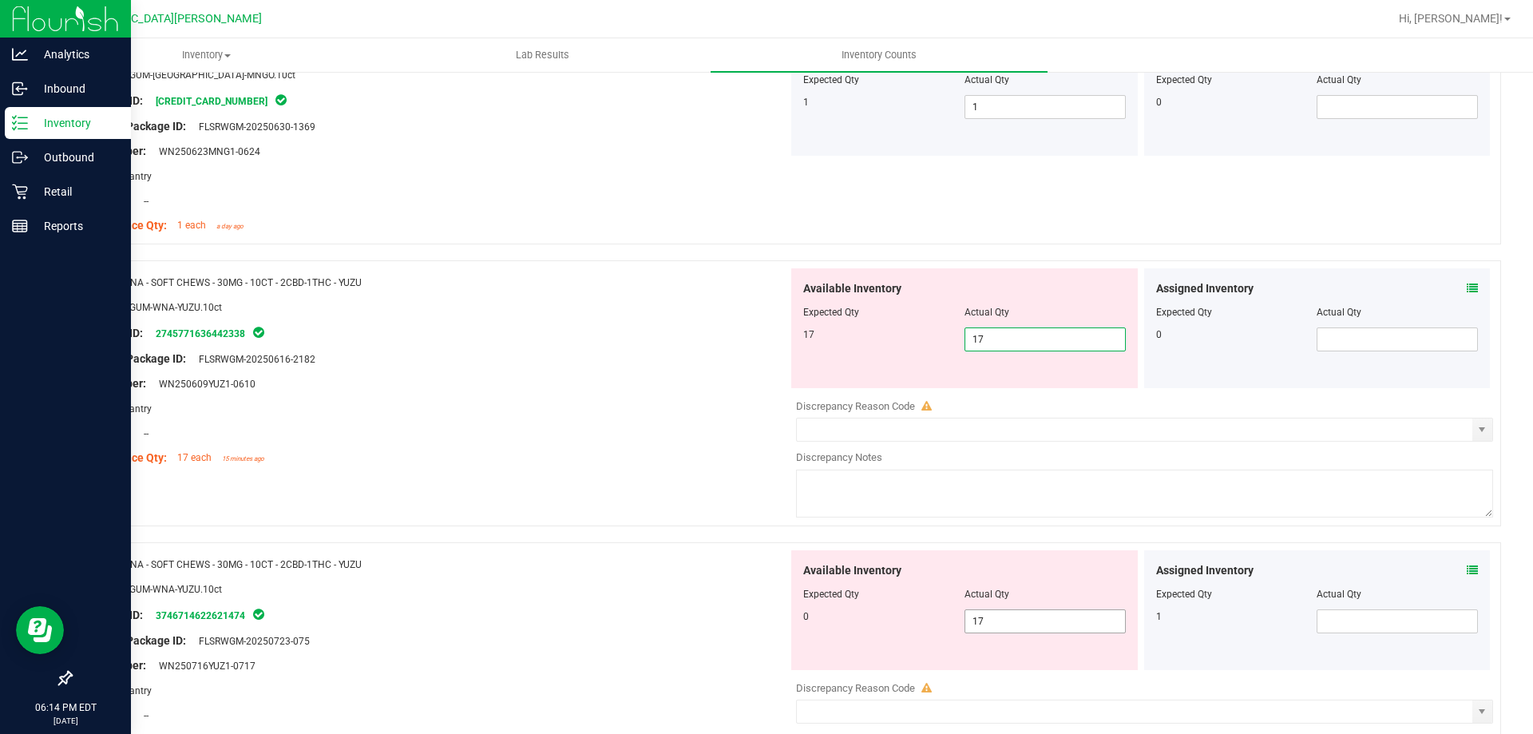
click at [1028, 628] on div "Available Inventory Expected Qty Actual Qty 0 17 17" at bounding box center [1140, 676] width 705 height 253
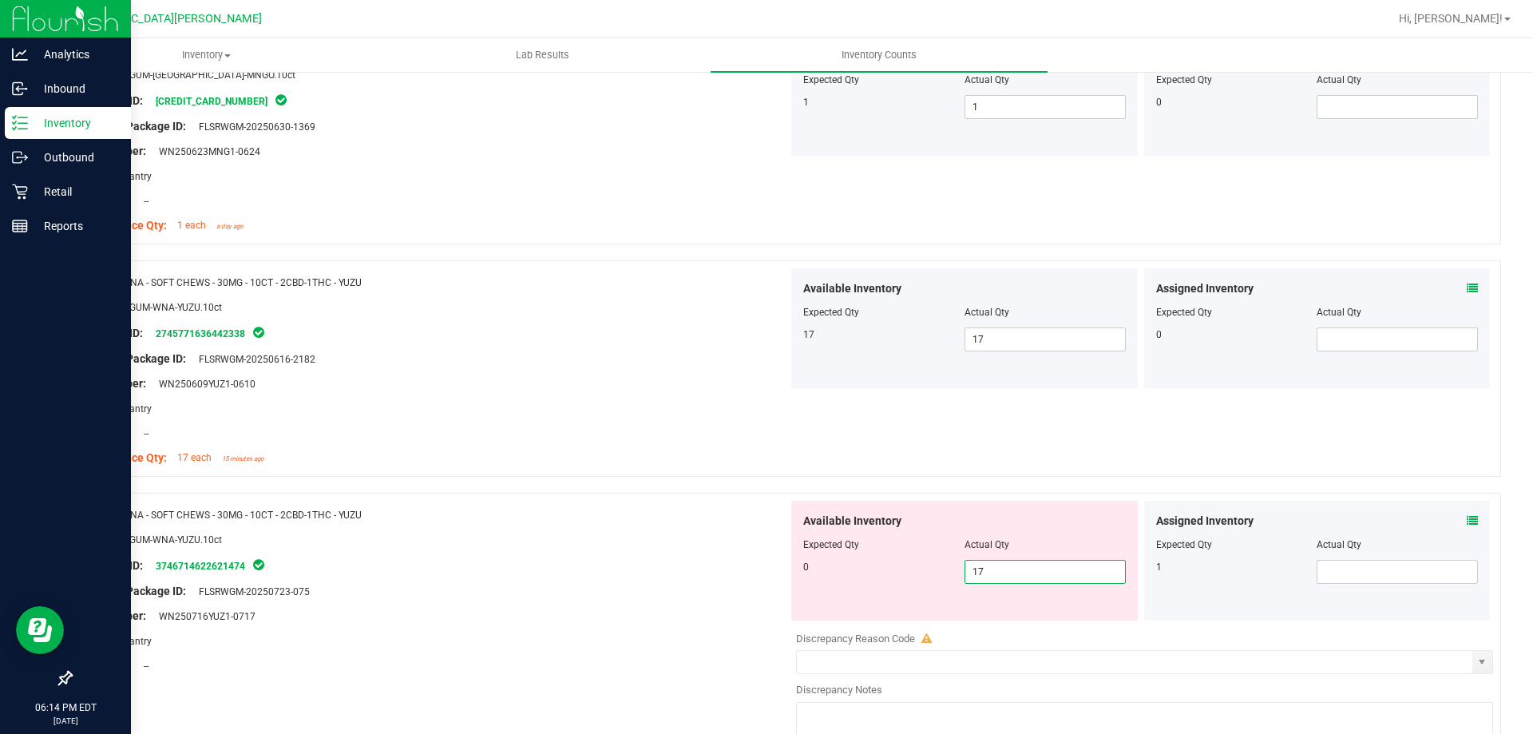
click at [1012, 577] on input "17" at bounding box center [1045, 572] width 160 height 22
type input "0"
click at [653, 531] on div "SKU: EDI-GUM-WNA-YUZU.10ct" at bounding box center [435, 539] width 705 height 17
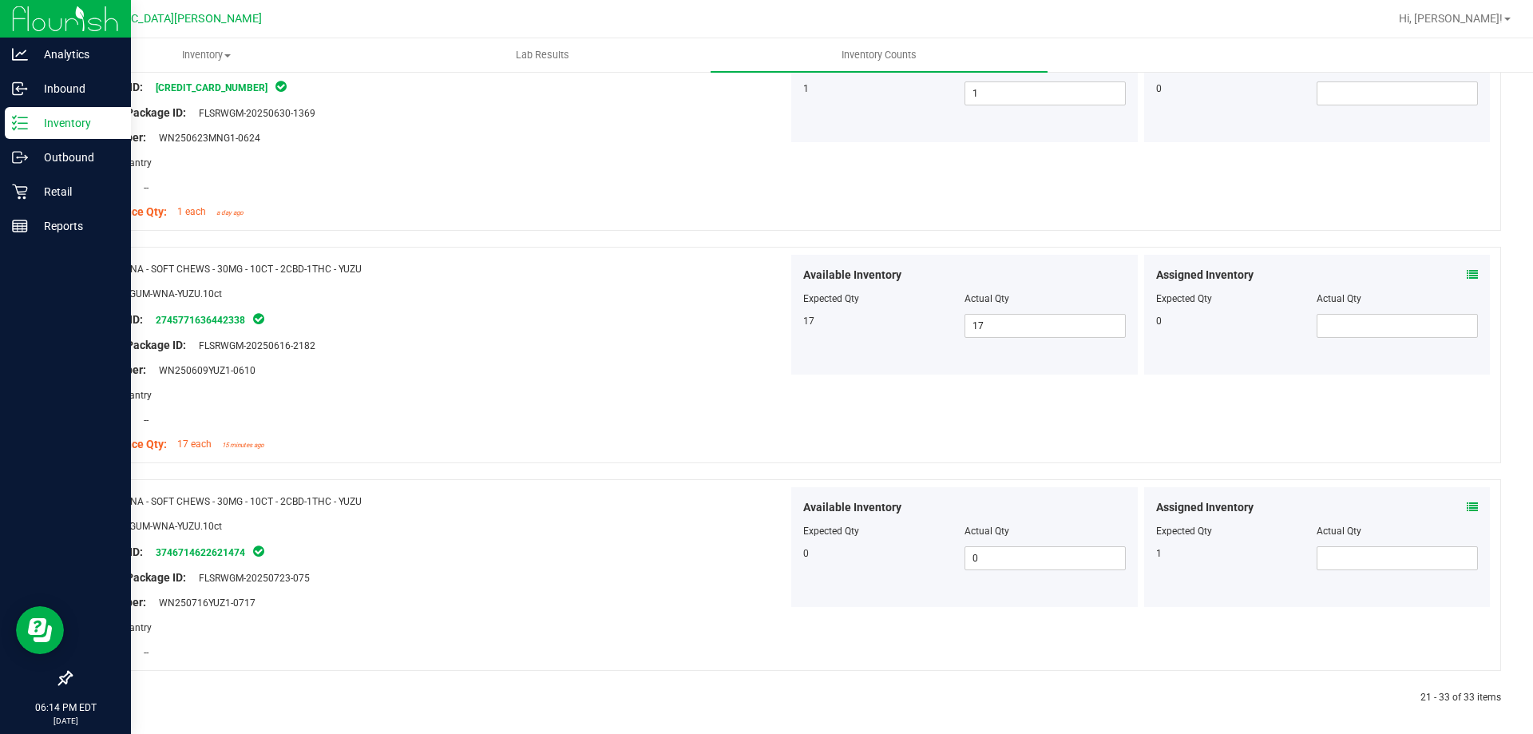
scroll to position [2576, 0]
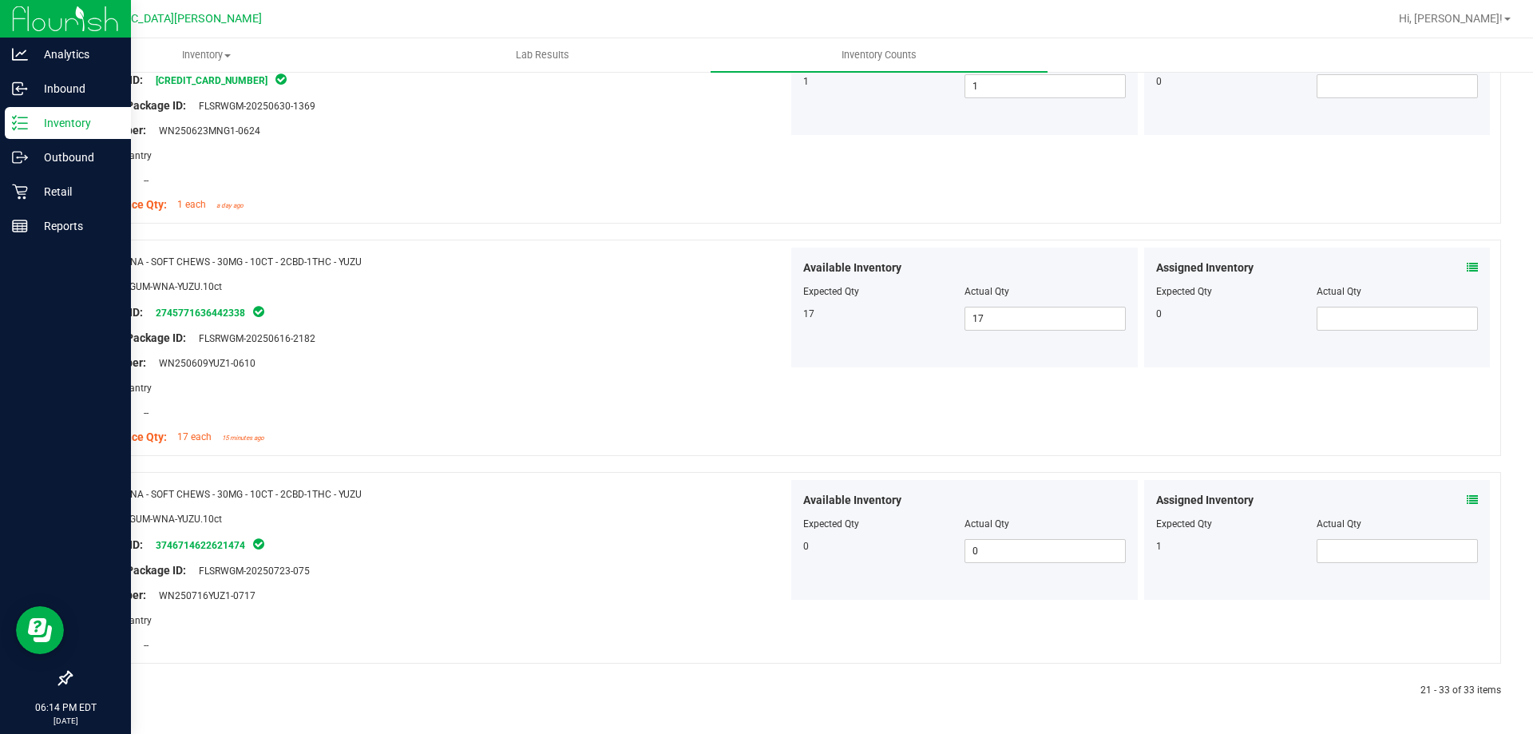
click at [348, 657] on div "Name: WNA - SOFT CHEWS - 30MG - 10CT - 2CBD-1THC - YUZU SKU: EDI-GUM-WNA-YUZU.1…" at bounding box center [435, 569] width 705 height 179
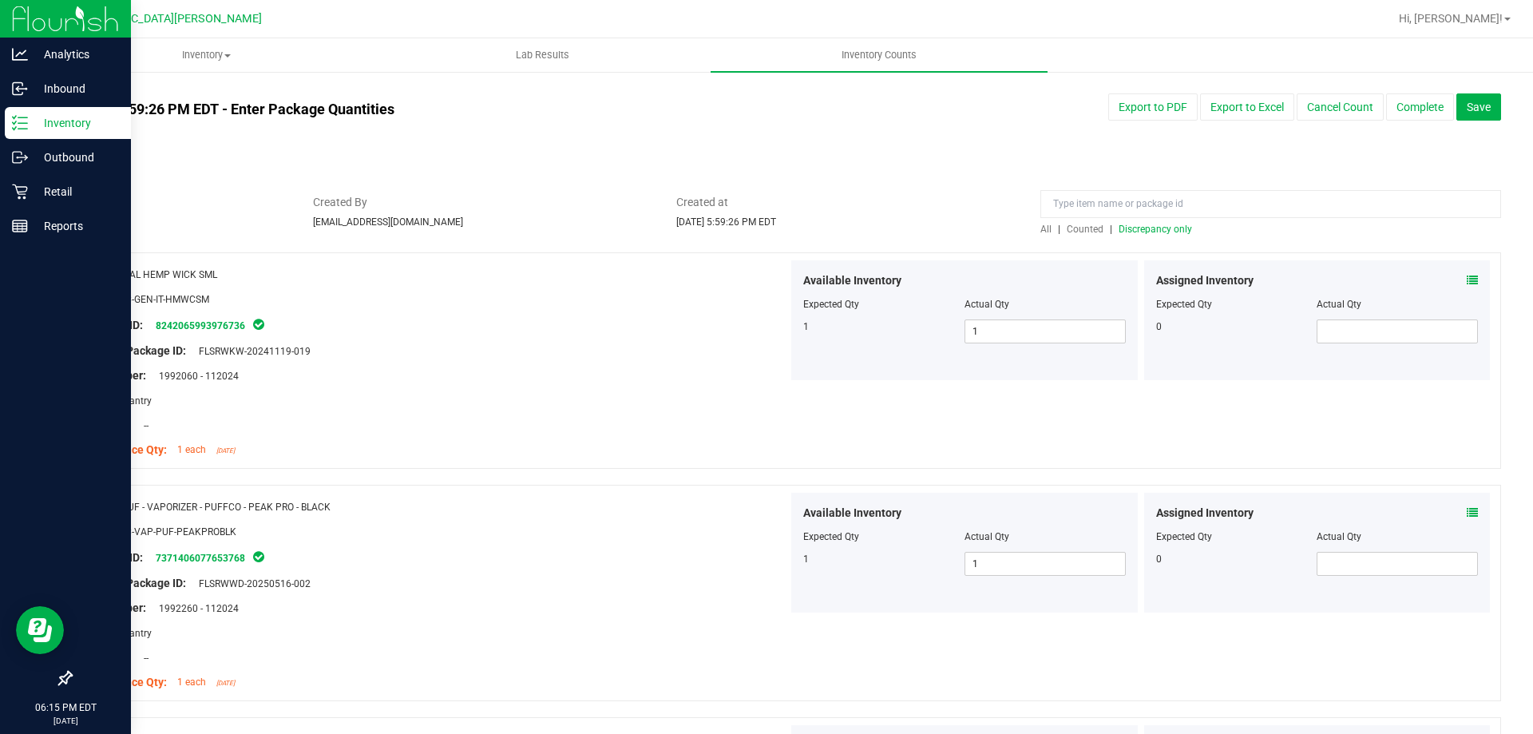
scroll to position [0, 0]
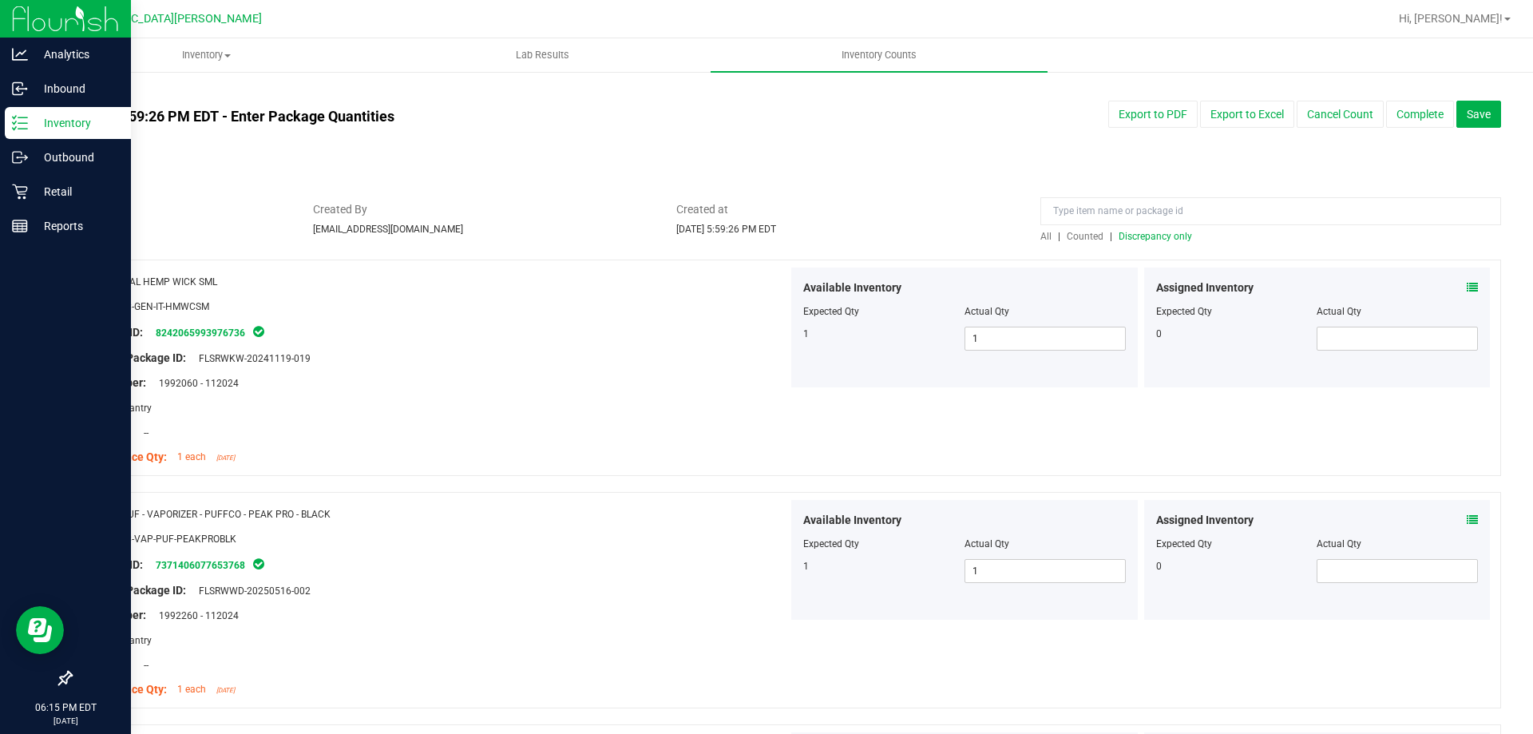
click at [1166, 239] on span "Discrepancy only" at bounding box center [1155, 236] width 73 height 11
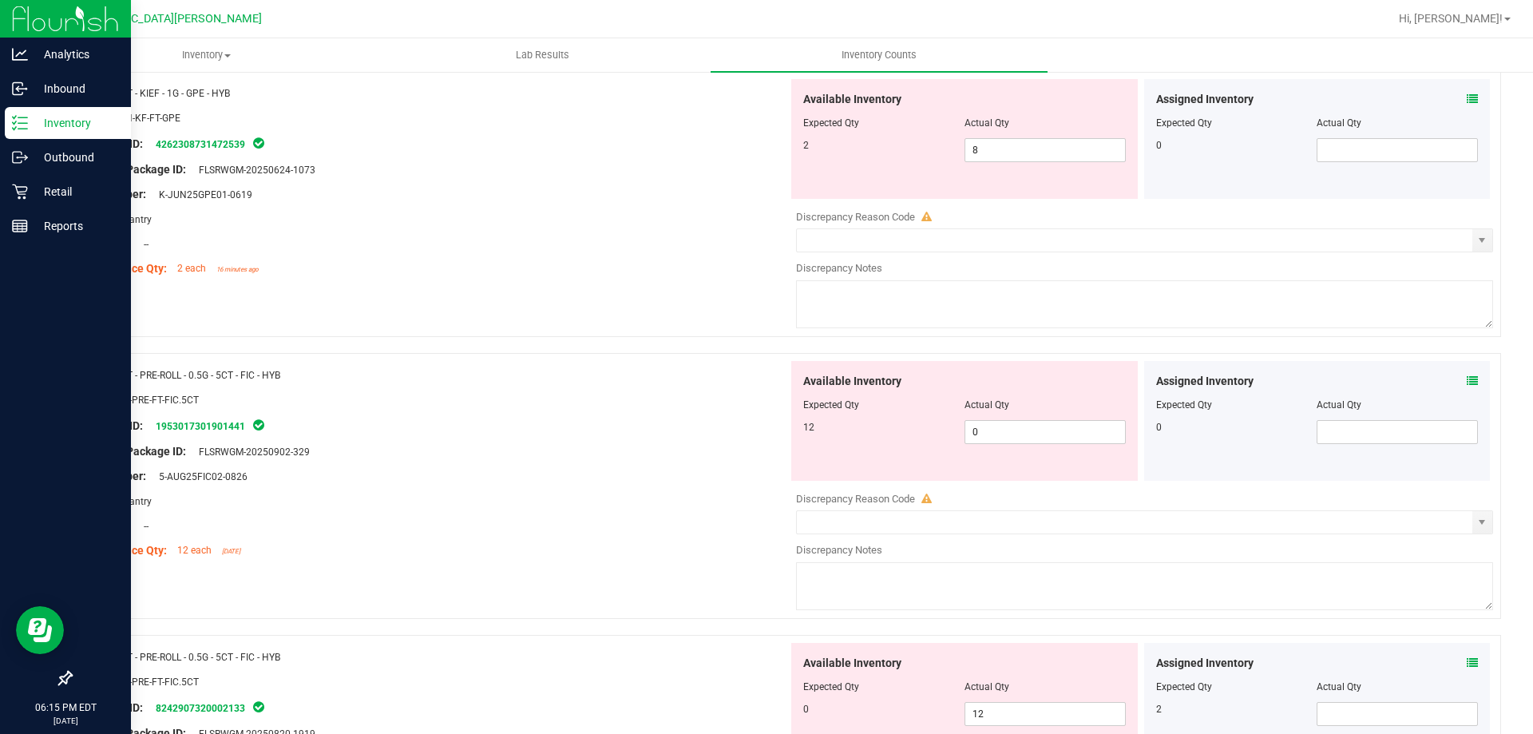
scroll to position [160, 0]
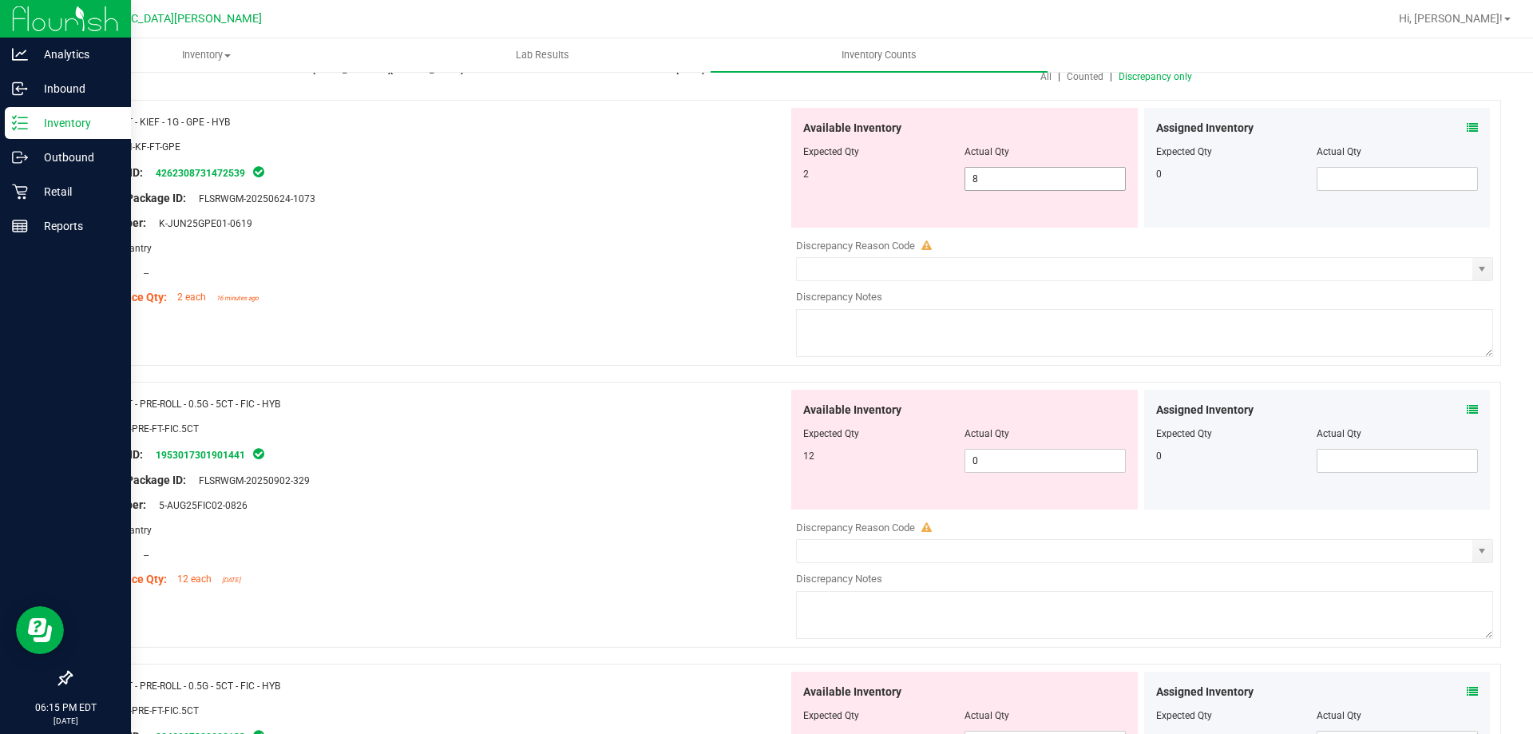
click at [981, 177] on span "8 8" at bounding box center [1045, 179] width 161 height 24
click at [981, 177] on input "8" at bounding box center [1045, 179] width 160 height 22
type input "2"
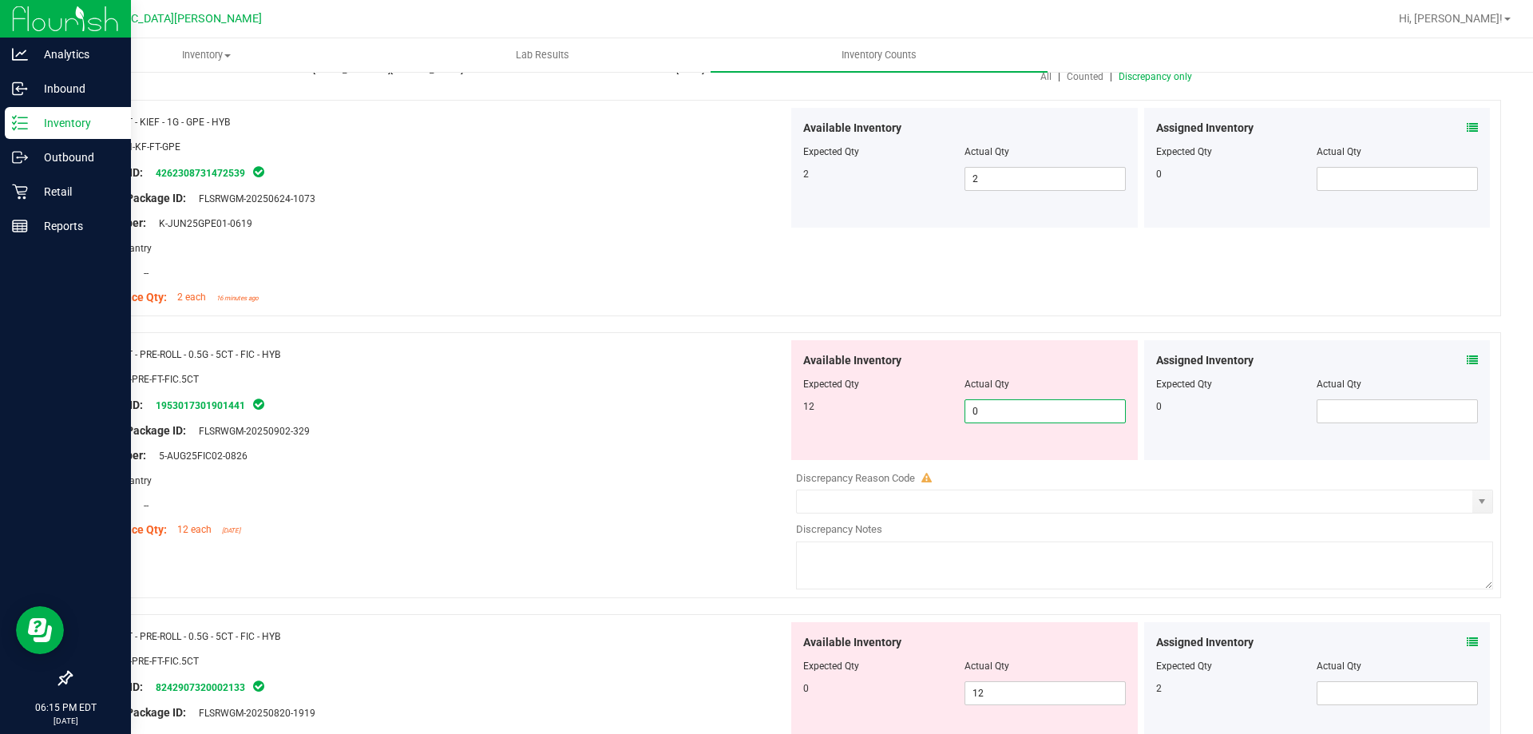
click at [1003, 410] on span "0 0" at bounding box center [1045, 411] width 161 height 24
click at [1003, 410] on input "0" at bounding box center [1045, 411] width 160 height 22
type input "12"
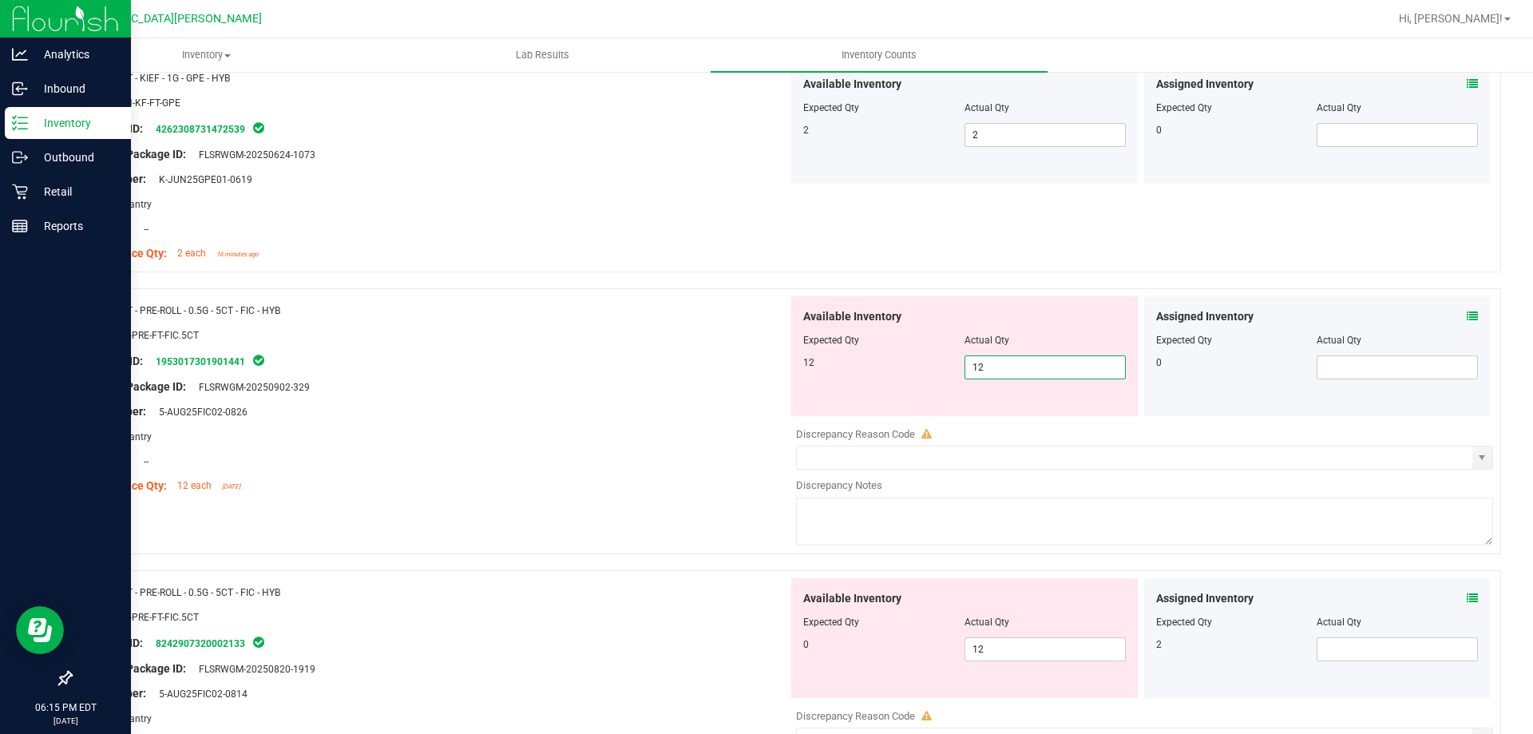
scroll to position [240, 0]
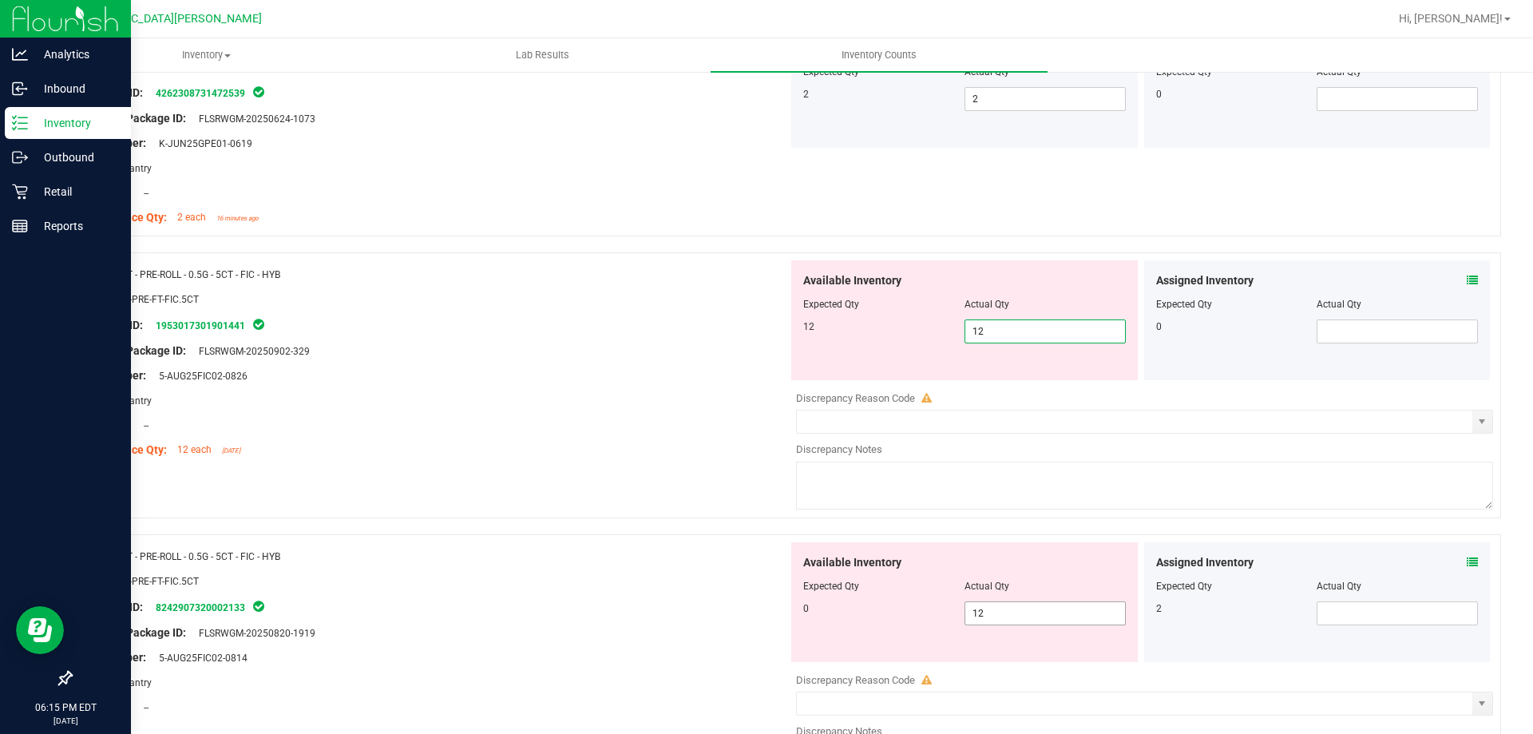
click at [1012, 608] on div "Available Inventory Expected Qty Actual Qty 0 12 12" at bounding box center [964, 602] width 347 height 120
type input "12"
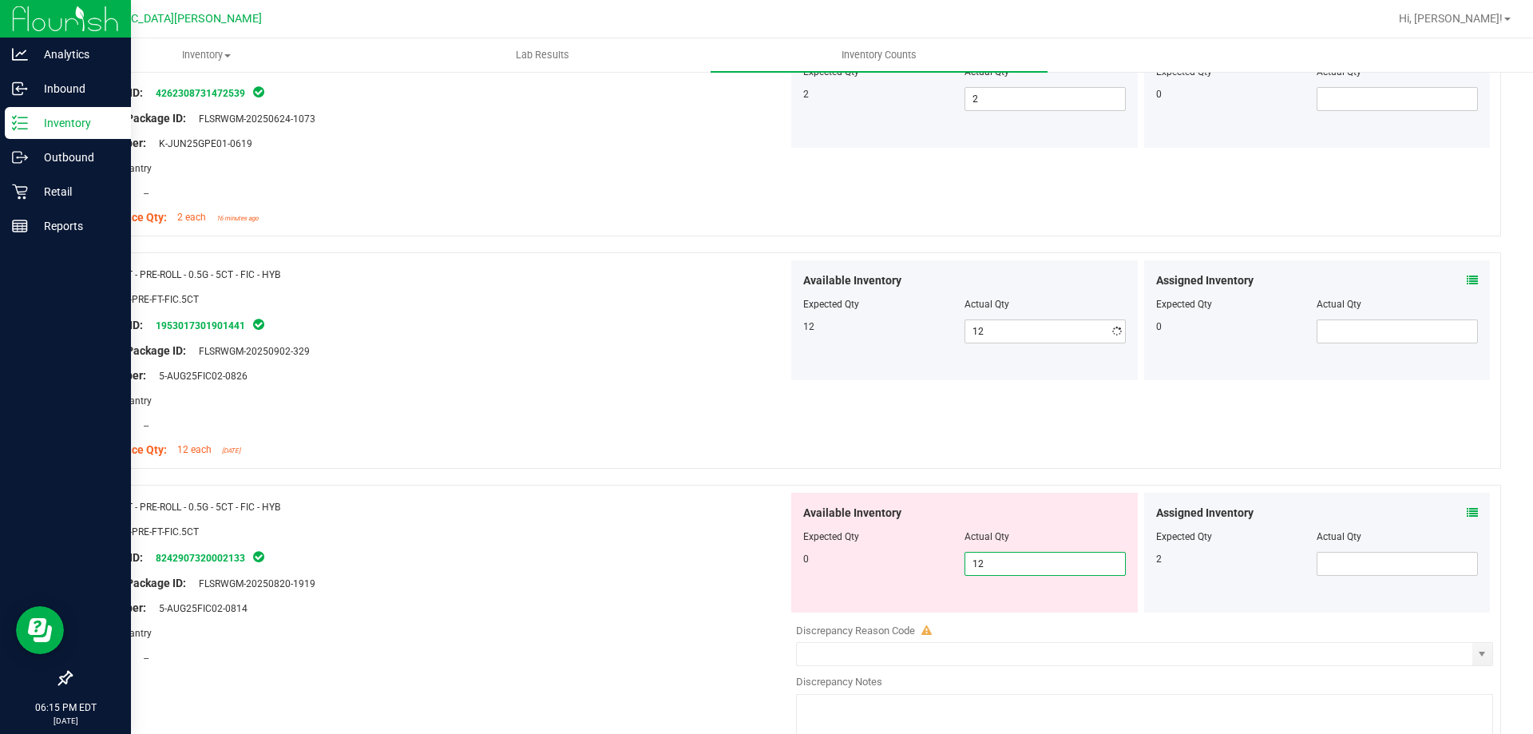
click at [1012, 608] on div "Available Inventory Expected Qty Actual Qty 0 12 12" at bounding box center [964, 553] width 347 height 120
click at [1003, 541] on div "Actual Qty" at bounding box center [1045, 536] width 161 height 14
click at [997, 561] on span "12 12" at bounding box center [1045, 564] width 161 height 24
click at [997, 561] on input "12" at bounding box center [1045, 564] width 160 height 22
type input "0"
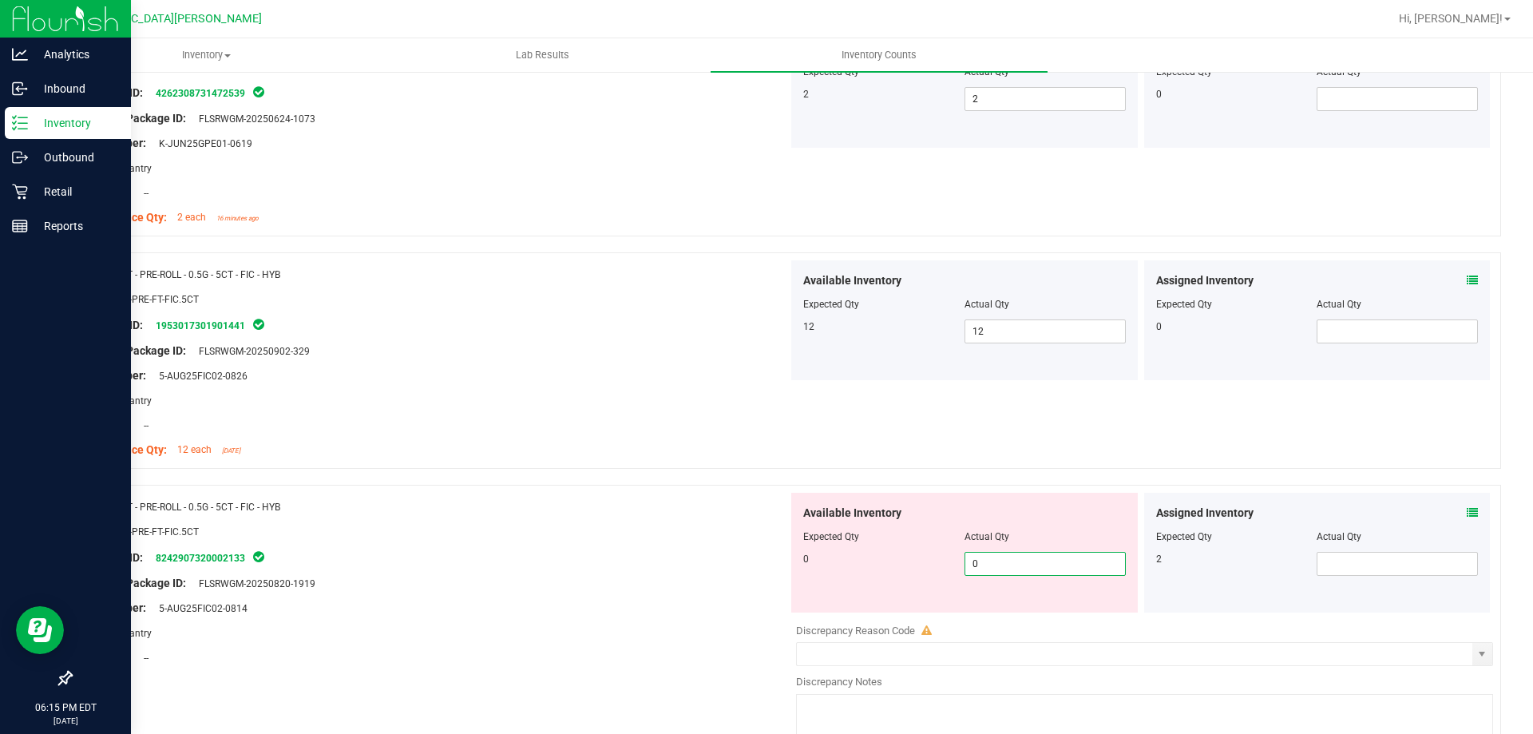
type input "0"
click at [733, 536] on div "SKU: FLO-PRE-FT-FIC.5CT" at bounding box center [435, 531] width 705 height 17
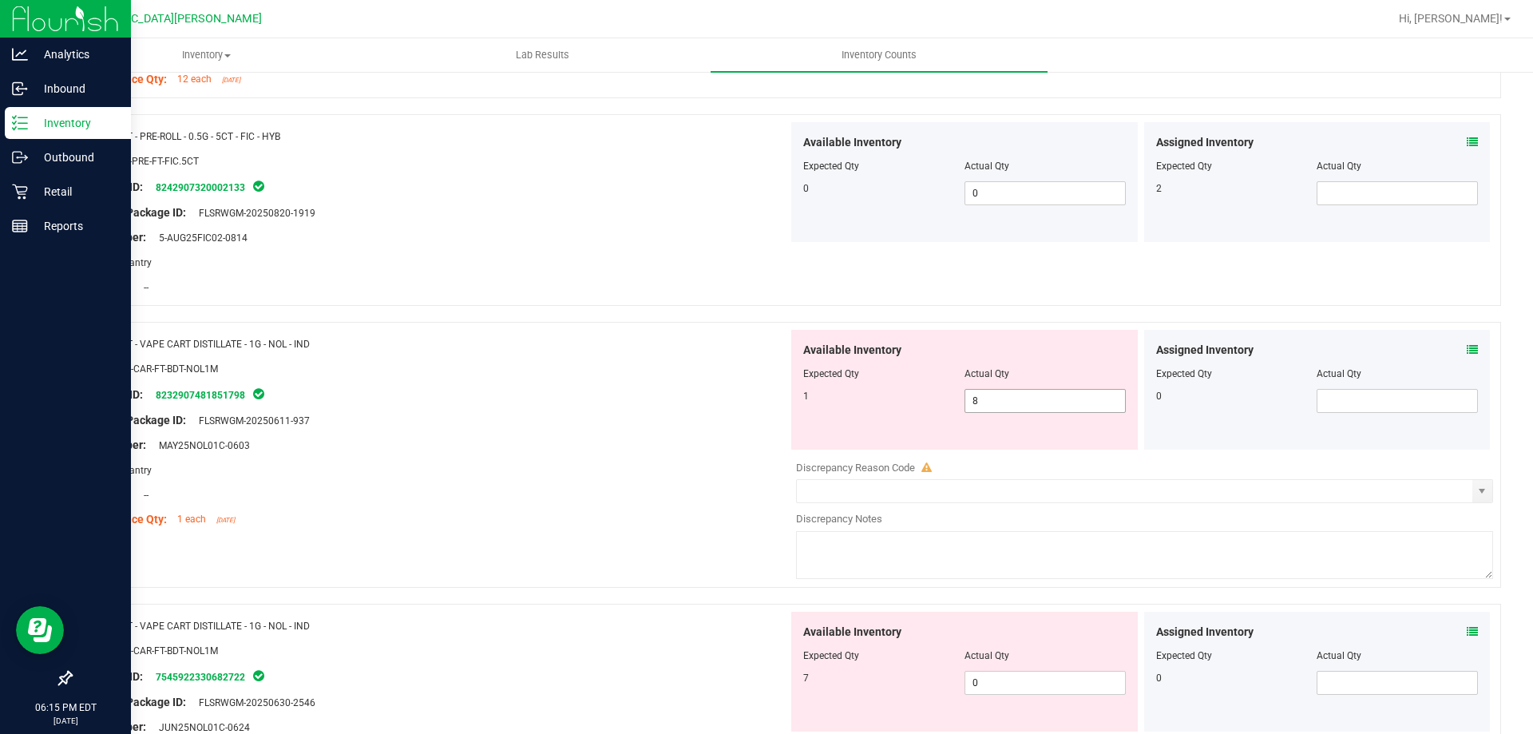
scroll to position [639, 0]
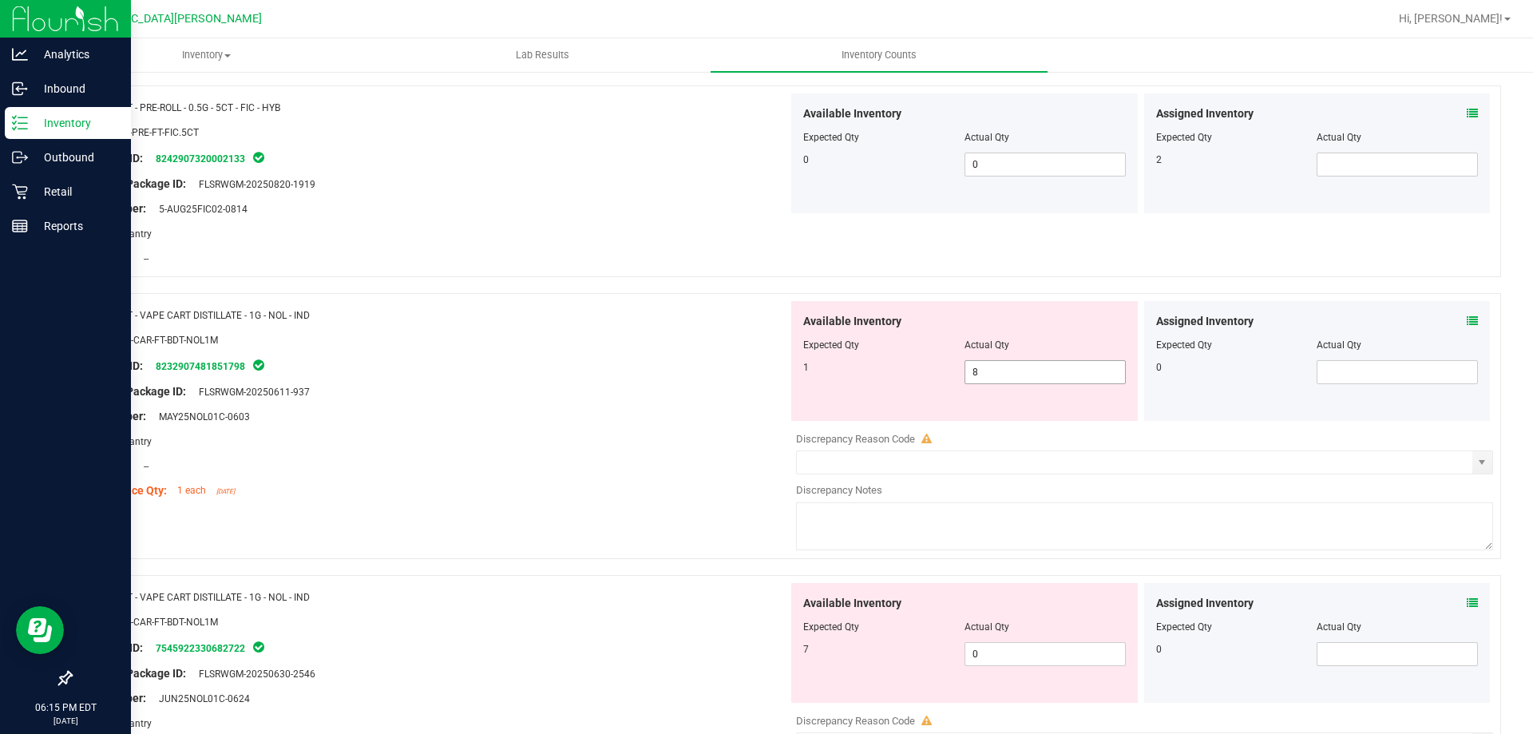
click at [993, 373] on span "8 8" at bounding box center [1045, 372] width 161 height 24
click at [993, 373] on input "8" at bounding box center [1045, 372] width 160 height 22
type input "1"
click at [680, 461] on div "Location: --" at bounding box center [435, 466] width 705 height 17
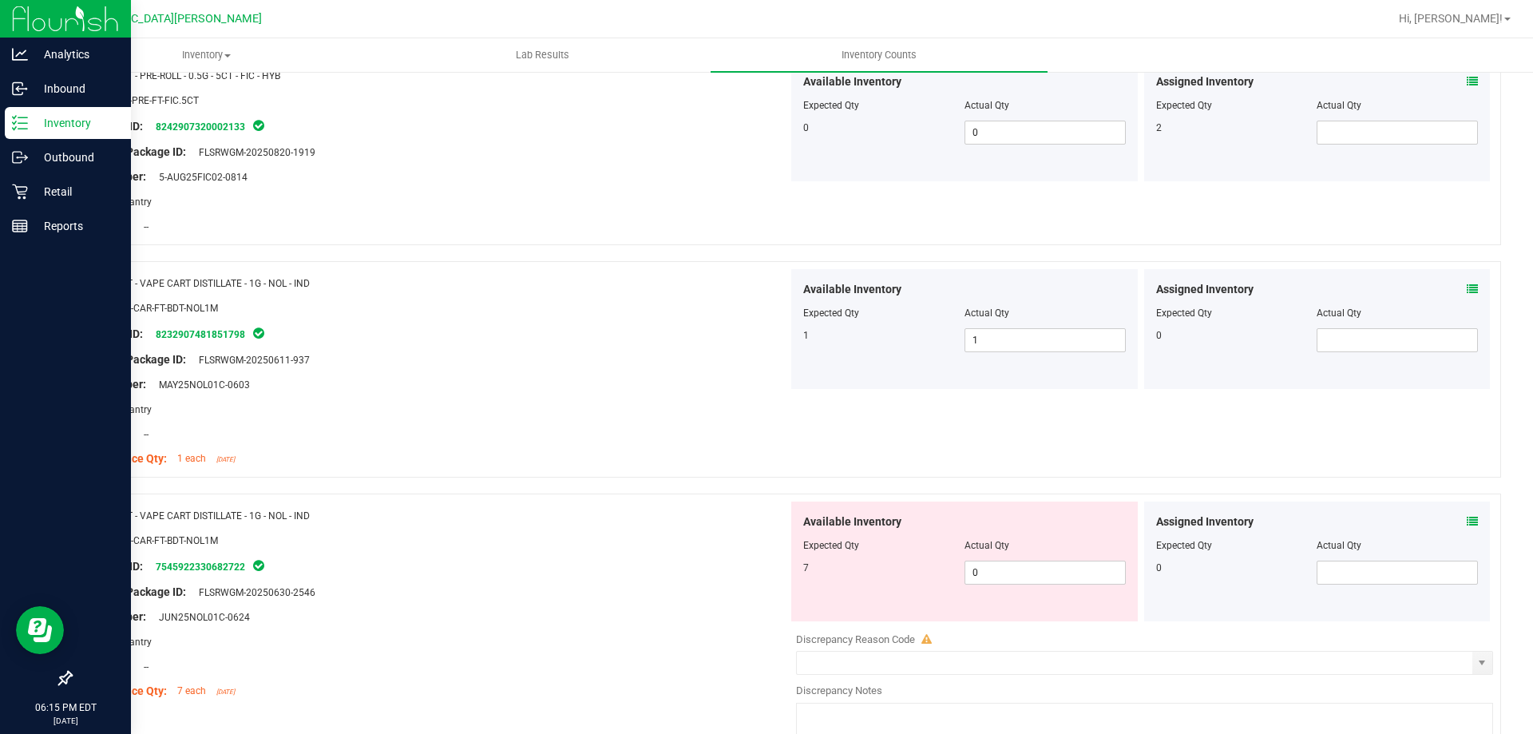
scroll to position [719, 0]
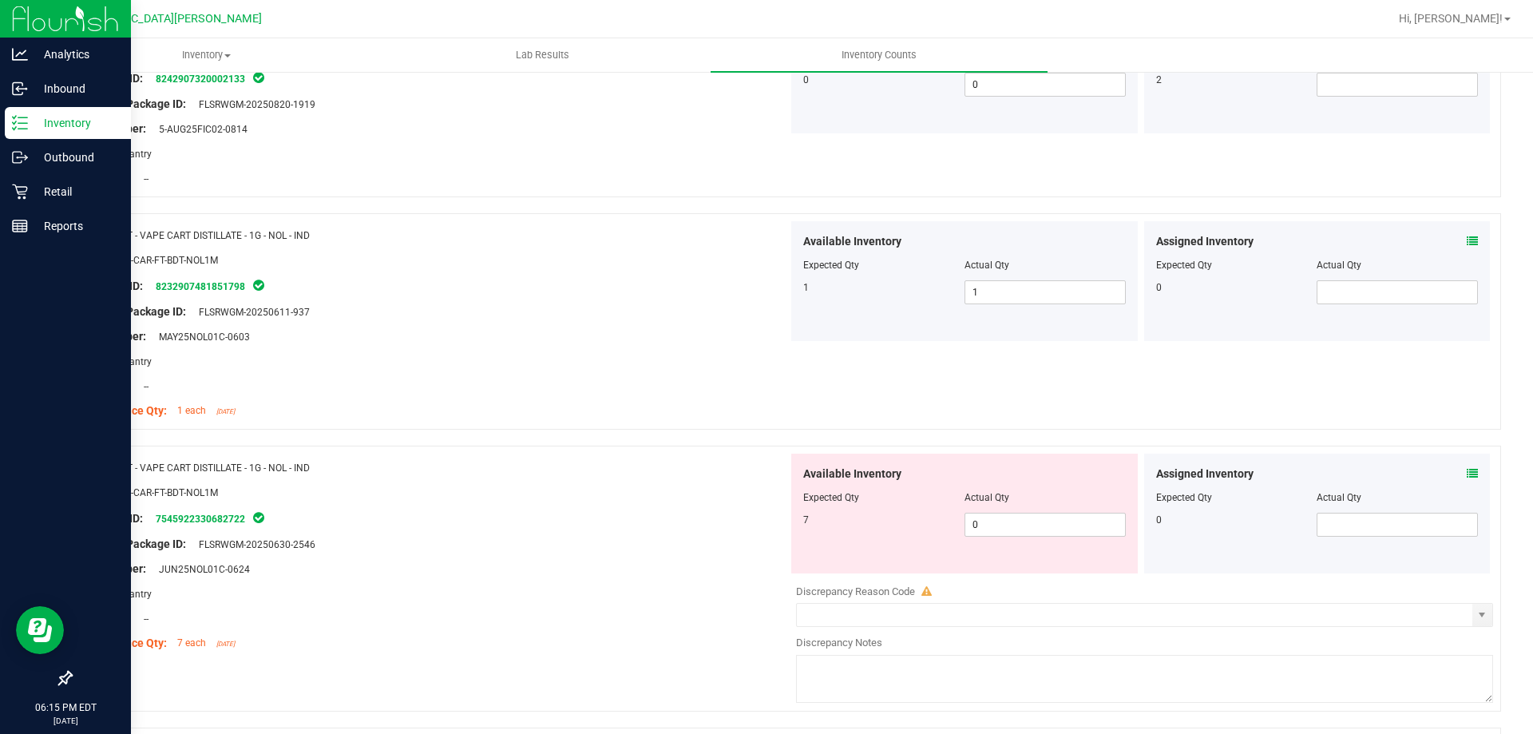
click at [1017, 540] on div "Available Inventory Expected Qty Actual Qty 7 0 0" at bounding box center [964, 514] width 347 height 120
click at [1010, 528] on span "0 0" at bounding box center [1045, 525] width 161 height 24
click at [1010, 528] on input "0" at bounding box center [1045, 524] width 160 height 22
type input "7"
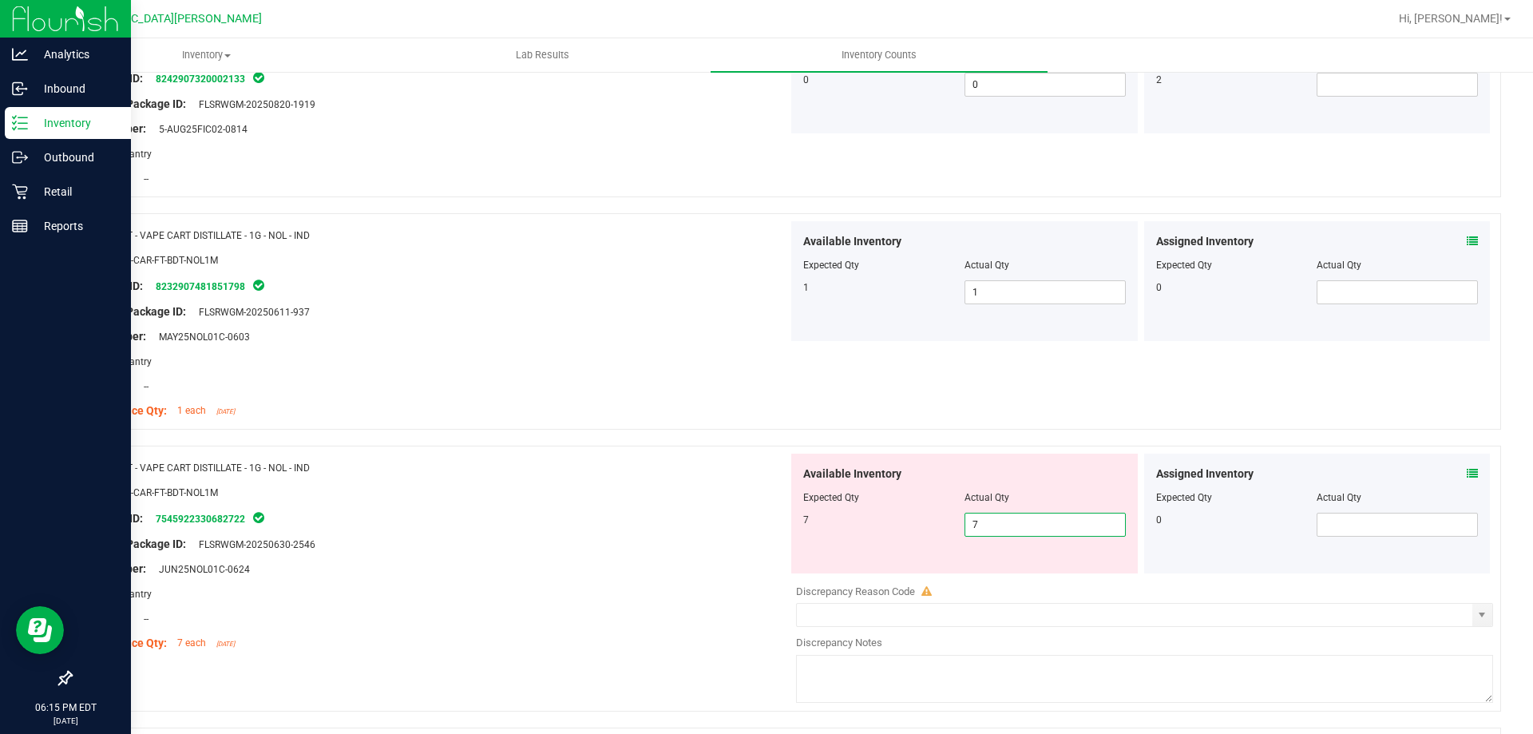
click at [730, 576] on div "Lot Number: JUN25NOL01C-0624" at bounding box center [435, 569] width 705 height 17
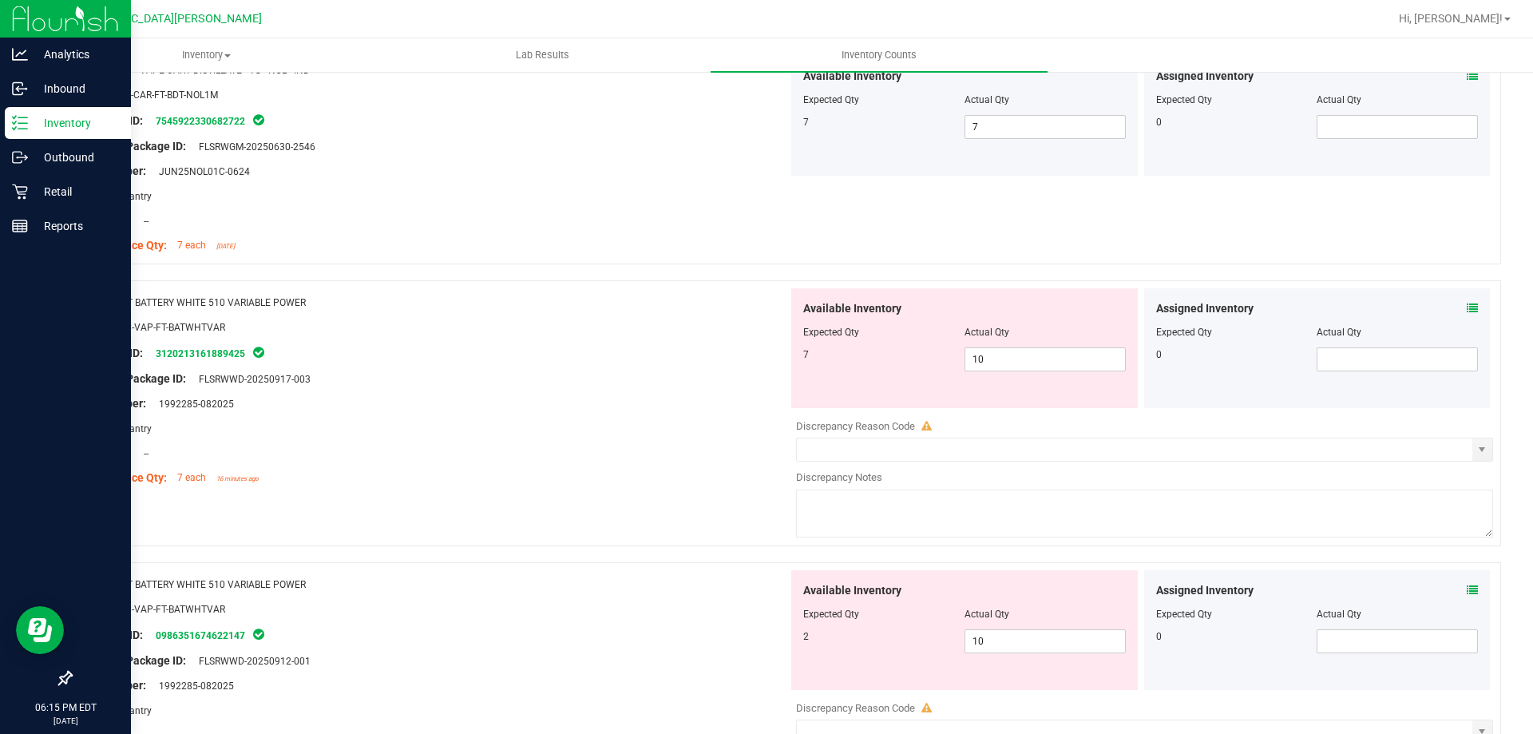
scroll to position [1118, 0]
click at [988, 350] on span "10 10" at bounding box center [1045, 358] width 161 height 24
click at [988, 350] on input "10" at bounding box center [1045, 358] width 160 height 22
type input "7"
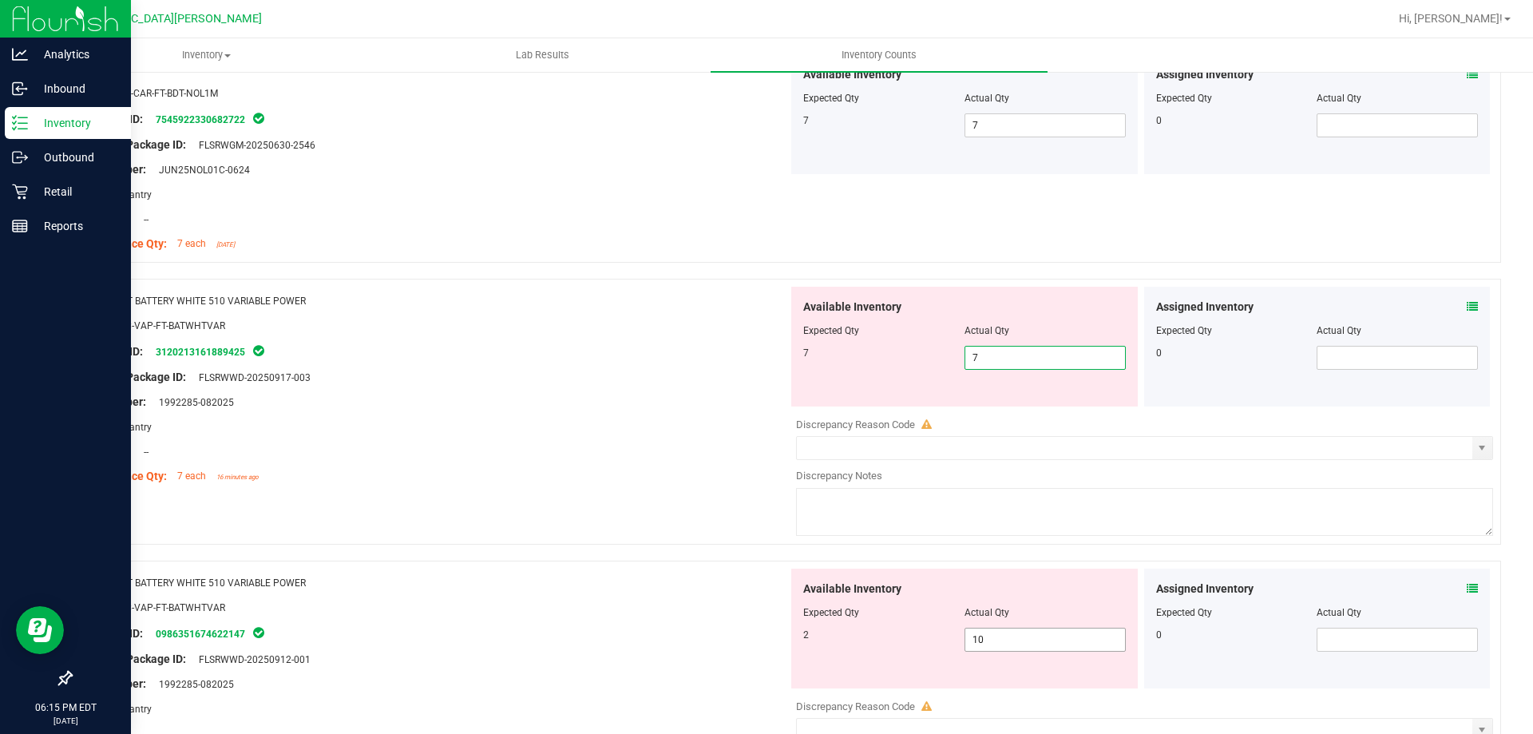
click at [992, 645] on div "Available Inventory Expected Qty Actual Qty 2 10 10" at bounding box center [1140, 695] width 705 height 253
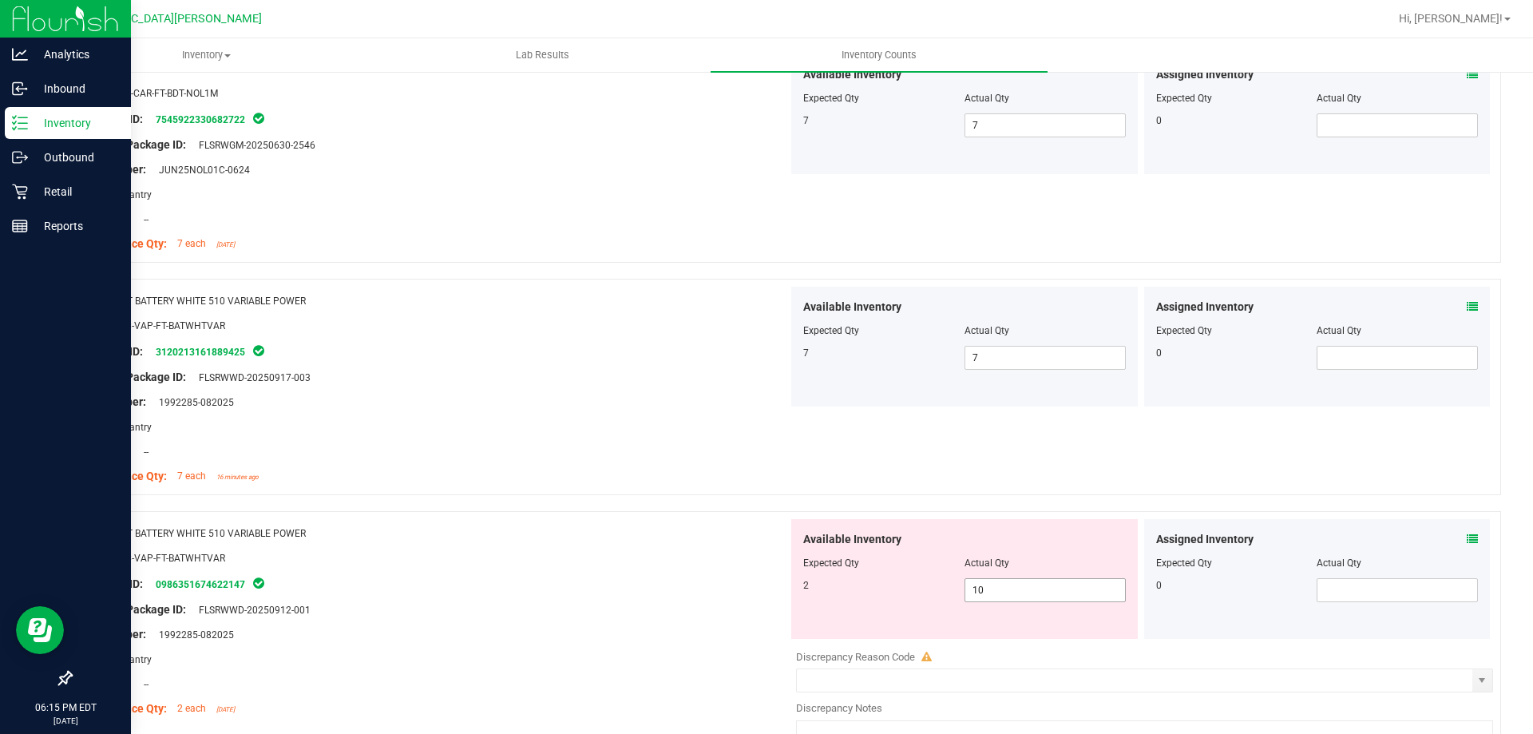
click at [992, 645] on div at bounding box center [1144, 645] width 697 height 8
click at [996, 605] on div "Available Inventory Expected Qty Actual Qty 2 10 10" at bounding box center [964, 579] width 347 height 120
click at [987, 581] on span "10 10" at bounding box center [1045, 590] width 161 height 24
click at [986, 581] on input "10" at bounding box center [1045, 590] width 160 height 22
type input "2"
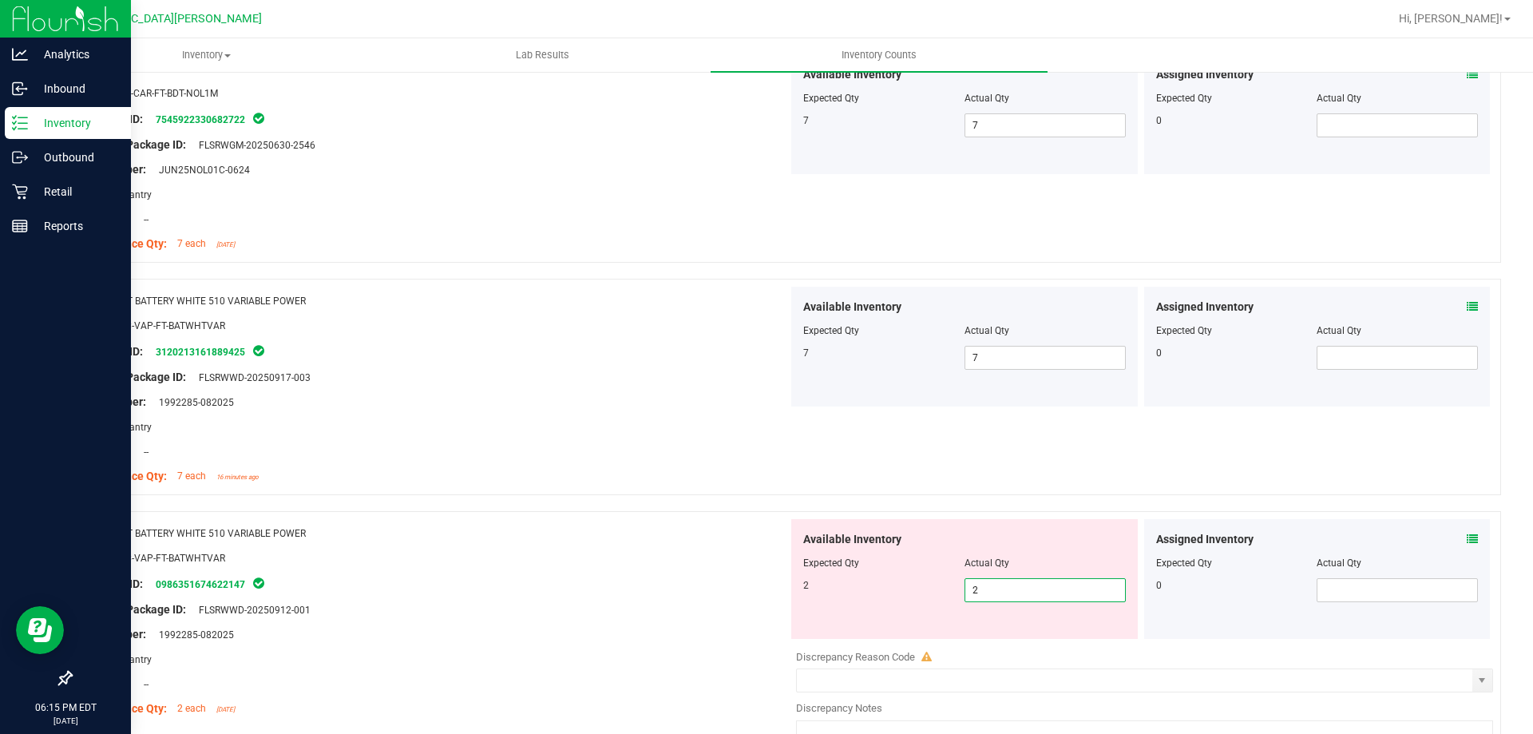
type input "2"
click at [665, 546] on div at bounding box center [435, 545] width 705 height 8
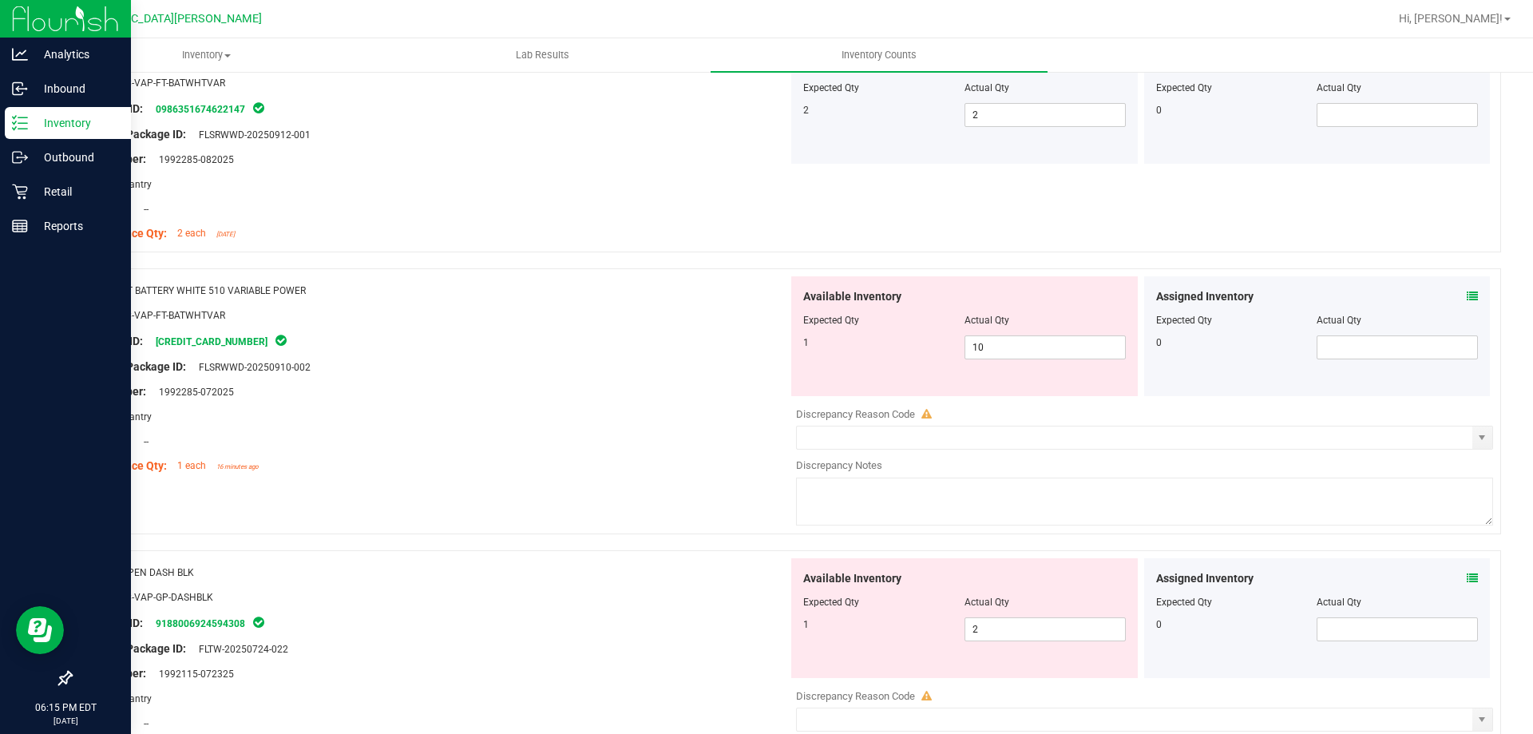
scroll to position [1597, 0]
click at [980, 347] on span "10 10" at bounding box center [1045, 343] width 161 height 24
click at [980, 347] on input "10" at bounding box center [1045, 343] width 160 height 22
type input "1"
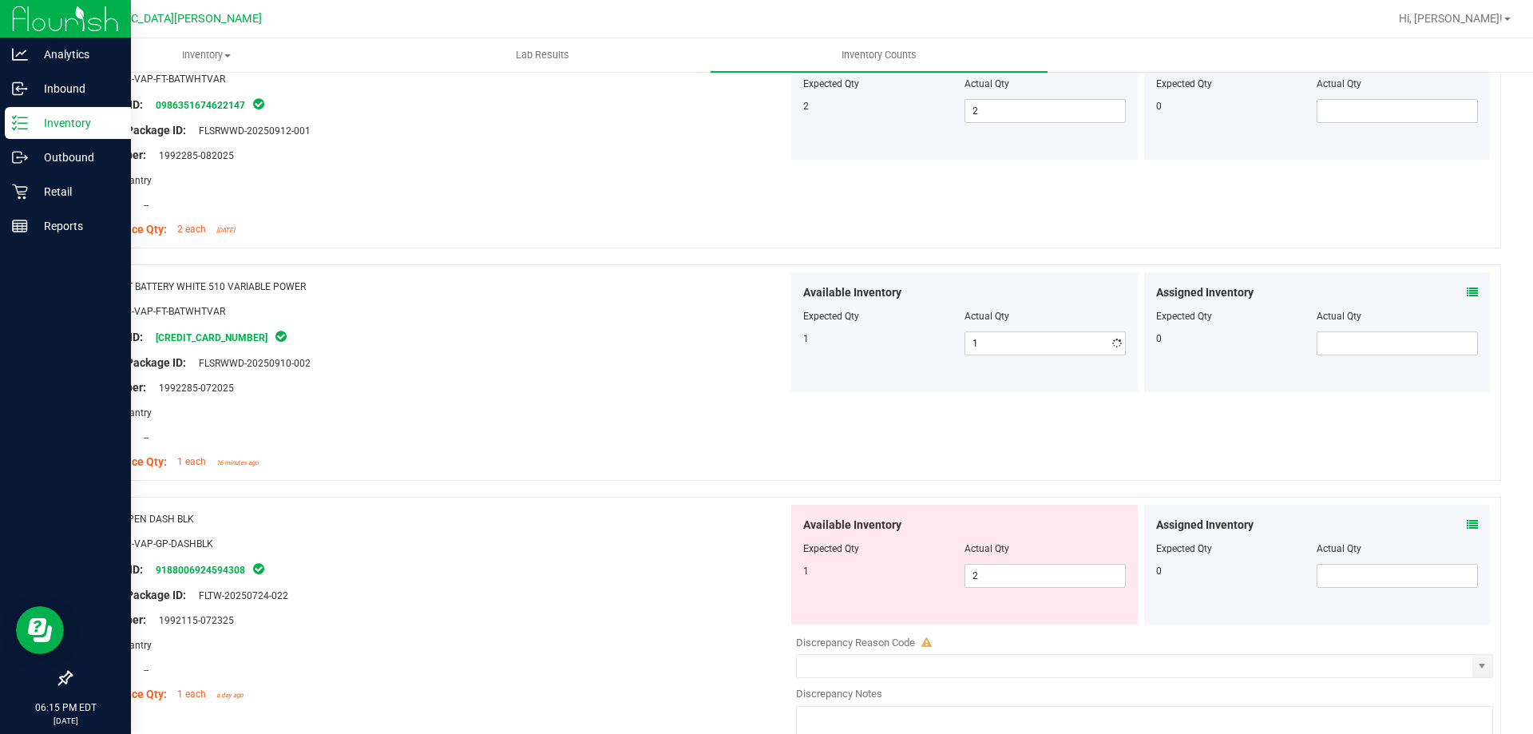
click at [672, 353] on div at bounding box center [435, 351] width 705 height 8
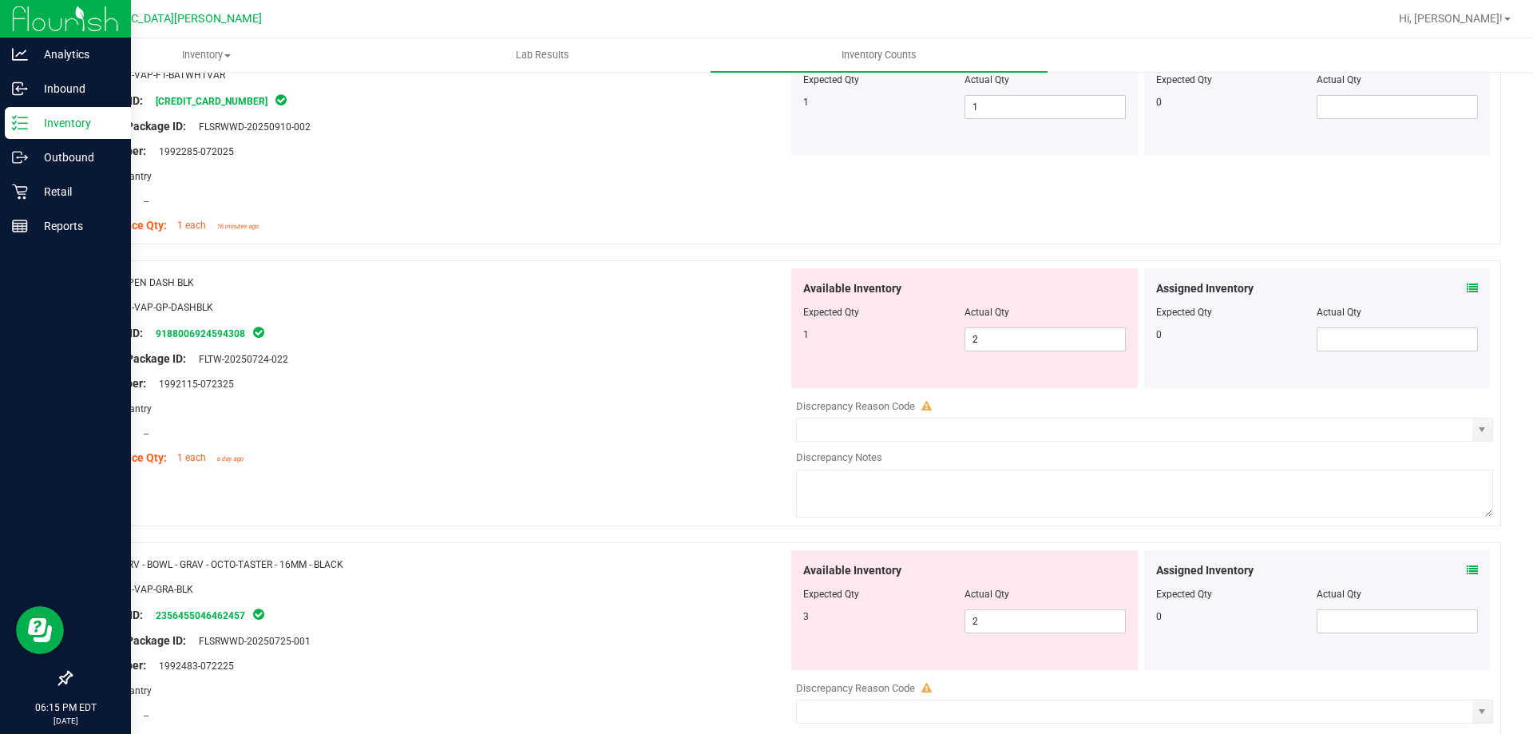
scroll to position [1837, 0]
click at [1002, 334] on span "2 2" at bounding box center [1045, 336] width 161 height 24
click at [0, 0] on input "2" at bounding box center [0, 0] width 0 height 0
type input "1"
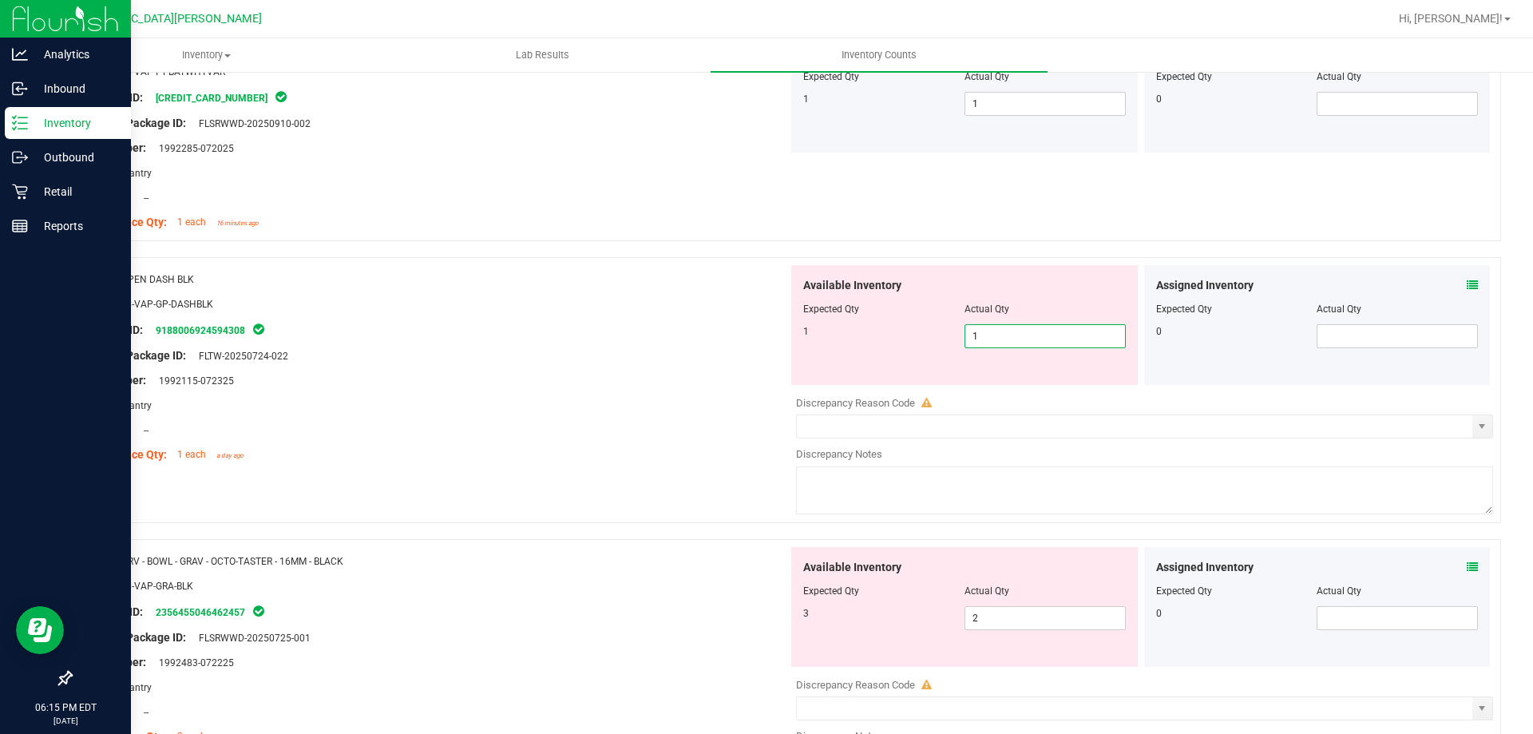
click at [599, 386] on div "Lot Number: 1992115-072325" at bounding box center [435, 380] width 705 height 17
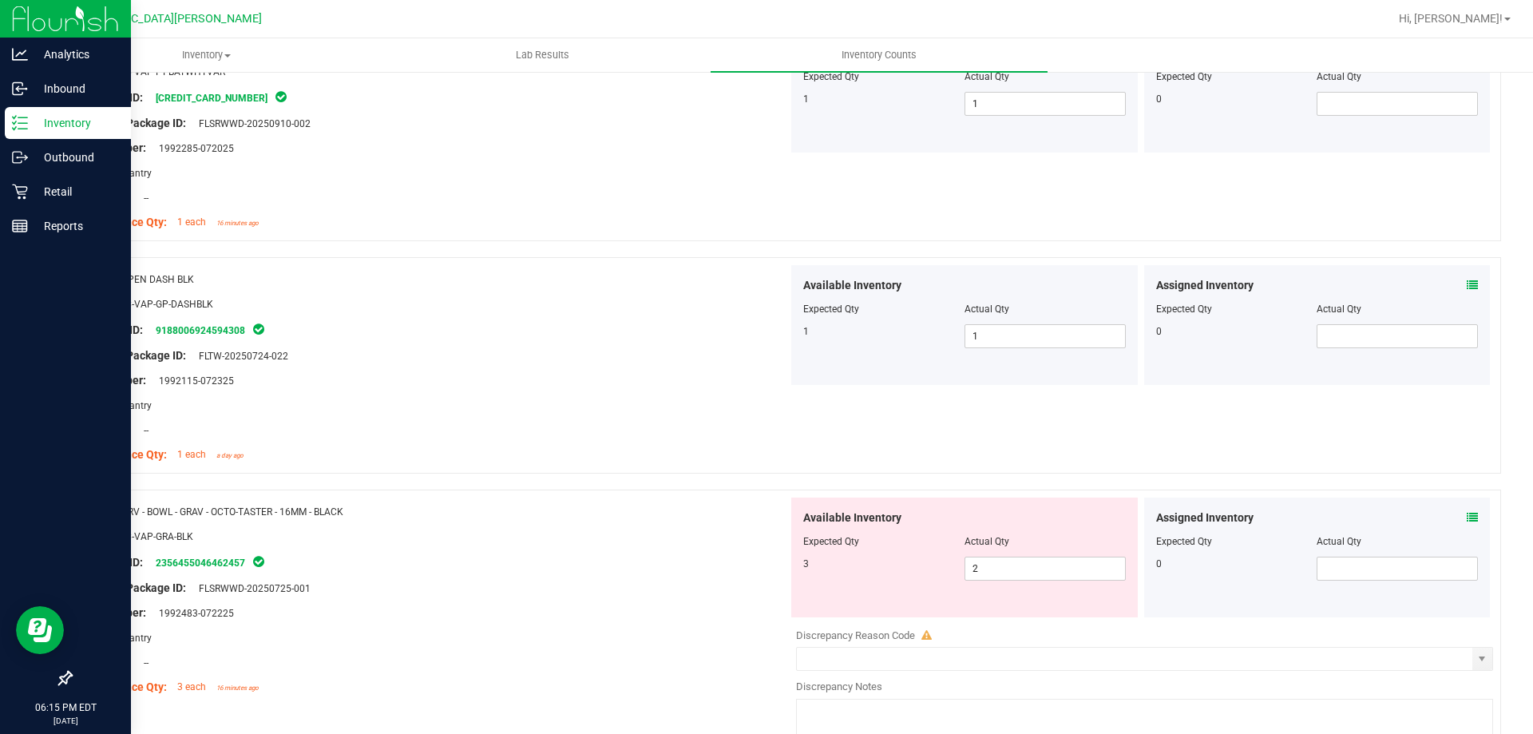
scroll to position [1996, 0]
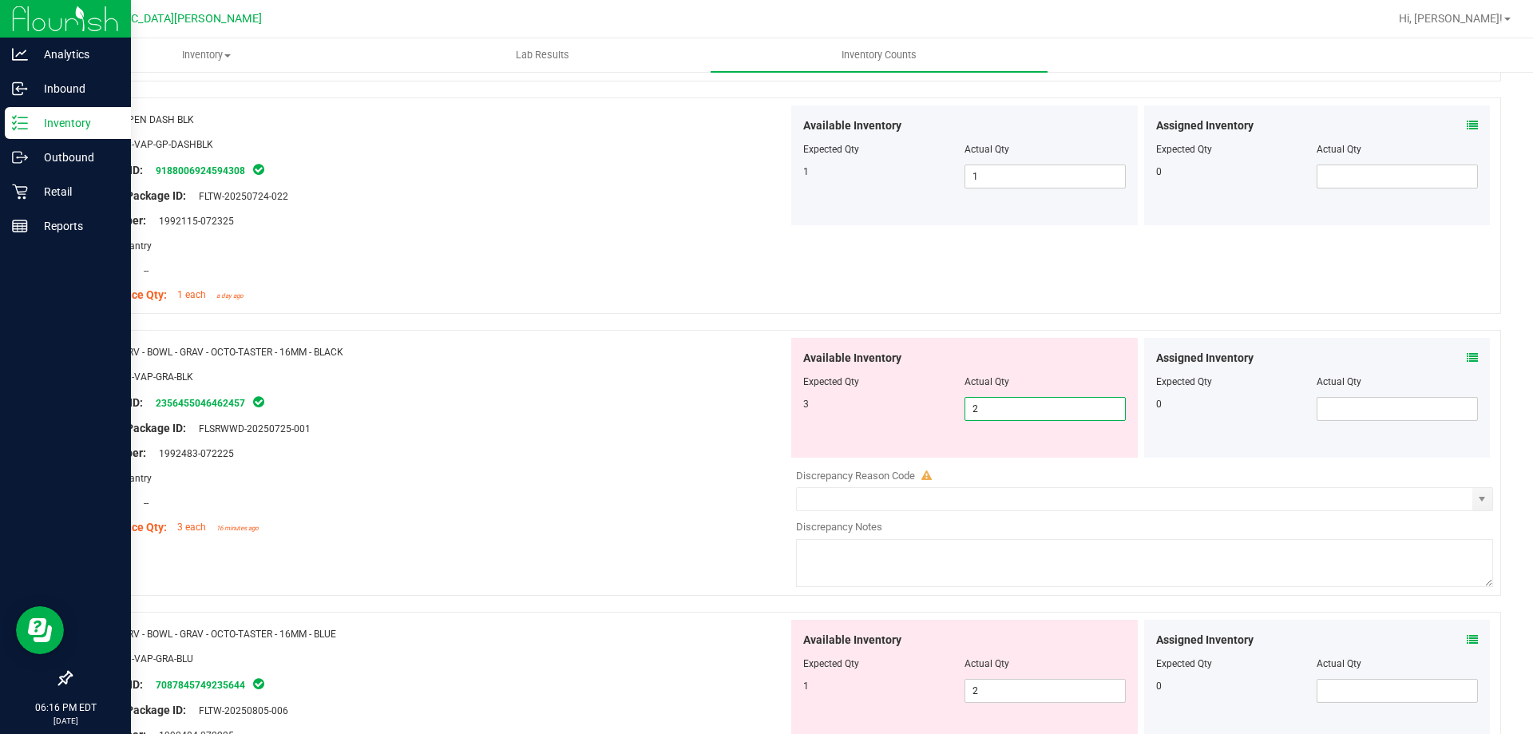
click at [975, 413] on span "2 2" at bounding box center [1045, 409] width 161 height 24
click at [975, 413] on input "2" at bounding box center [1045, 409] width 160 height 22
type input "3"
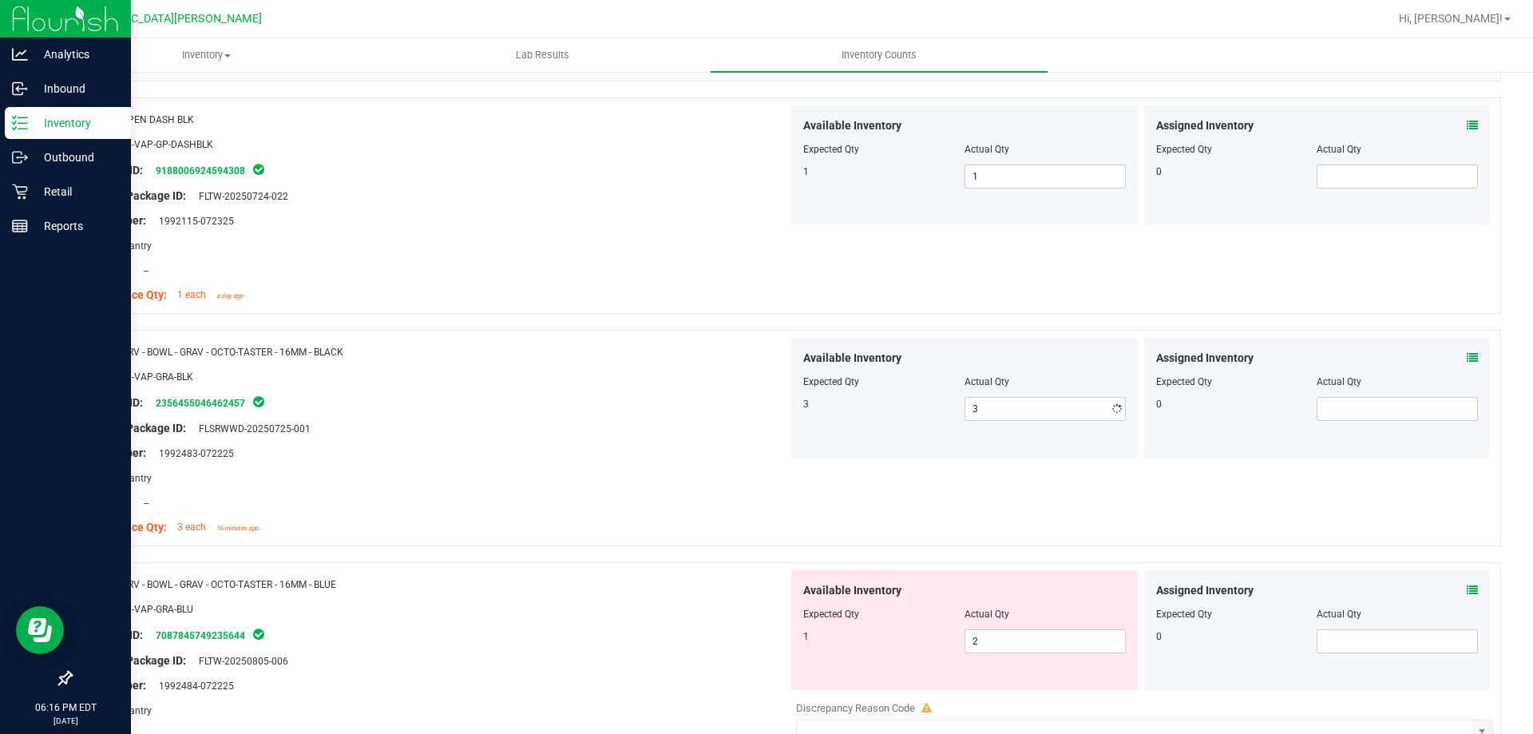
click at [688, 394] on div "Package ID: 2356455046462457" at bounding box center [435, 402] width 705 height 19
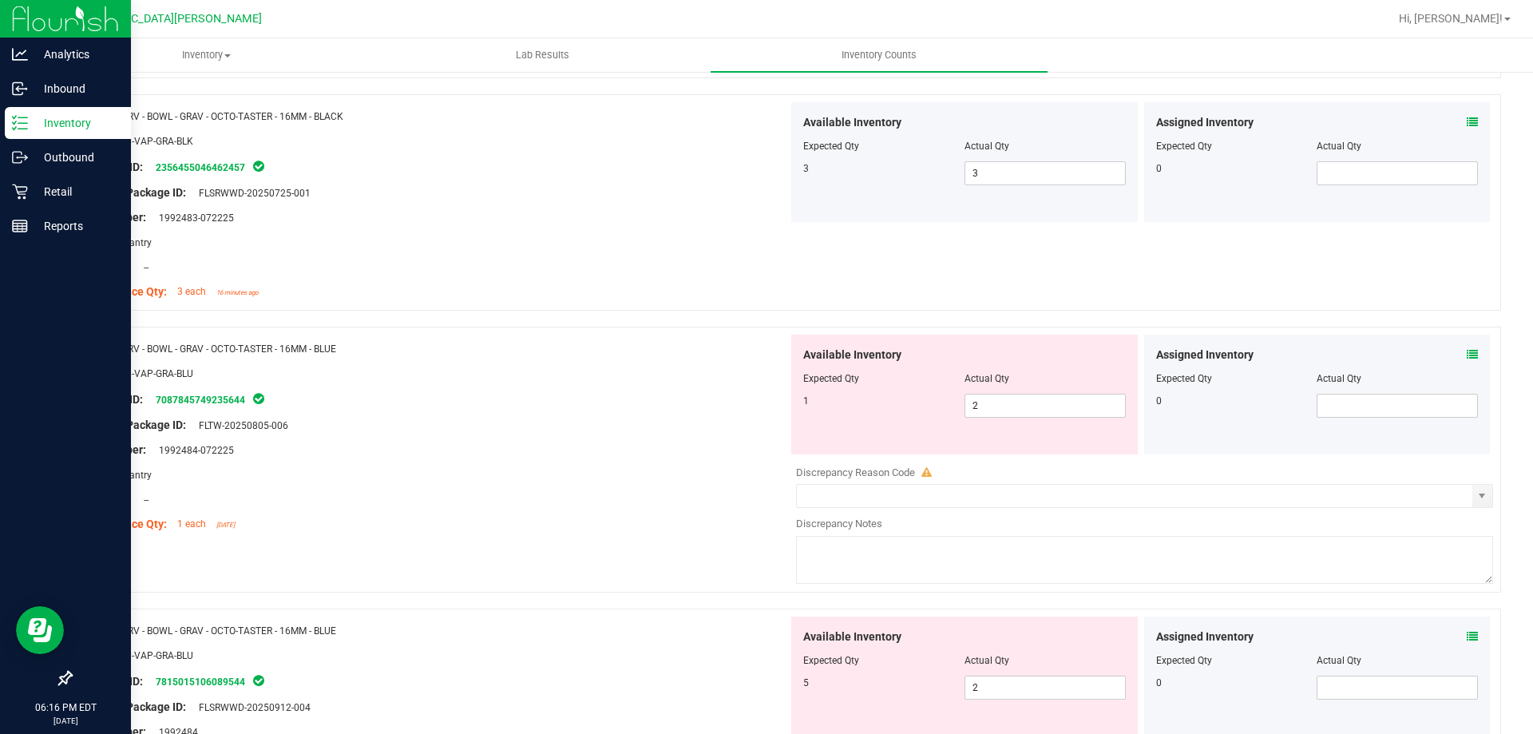
scroll to position [2236, 0]
click at [981, 406] on span "2 2" at bounding box center [1045, 402] width 161 height 24
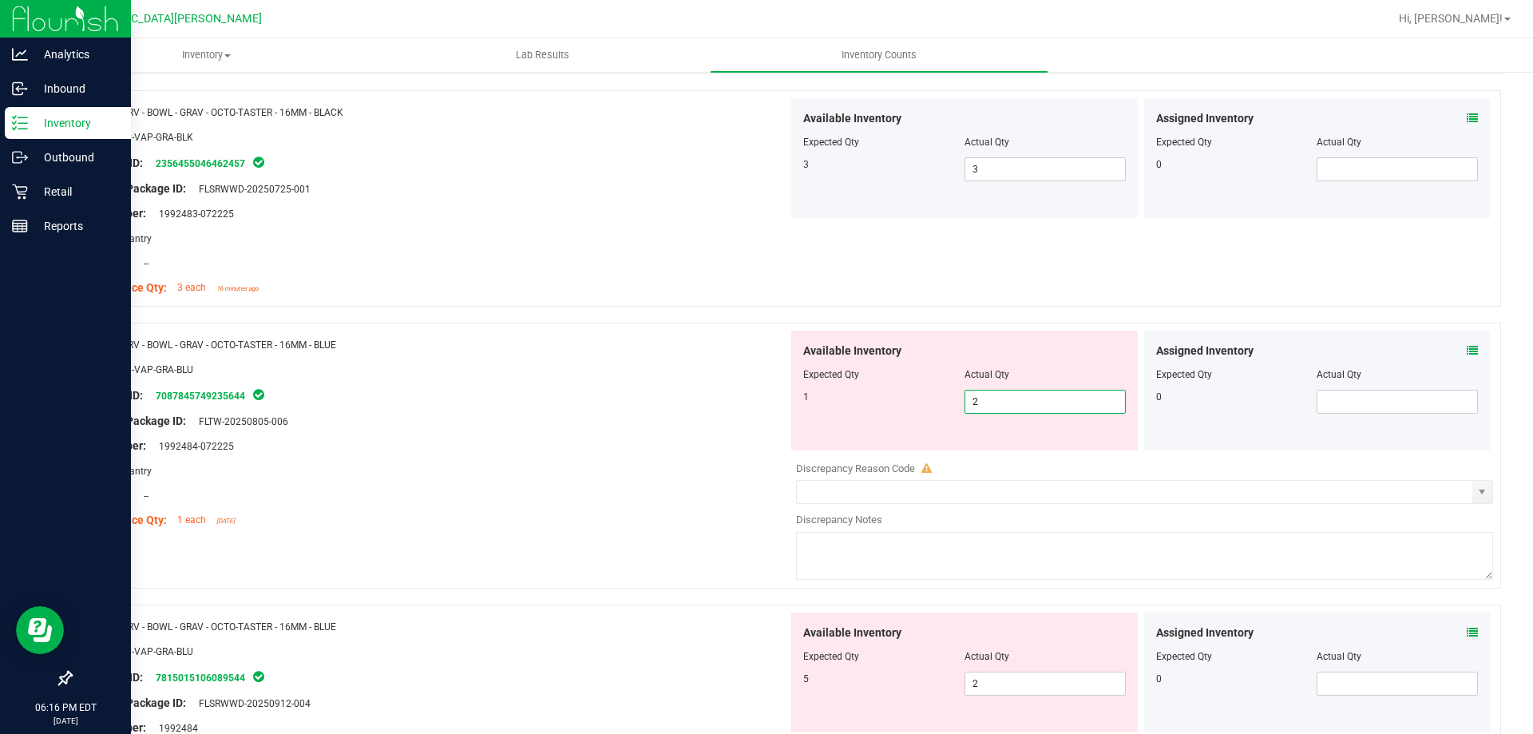
click at [981, 406] on input "2" at bounding box center [1045, 401] width 160 height 22
type input "1"
click at [721, 394] on div "Package ID: 7087845749235644" at bounding box center [435, 395] width 705 height 19
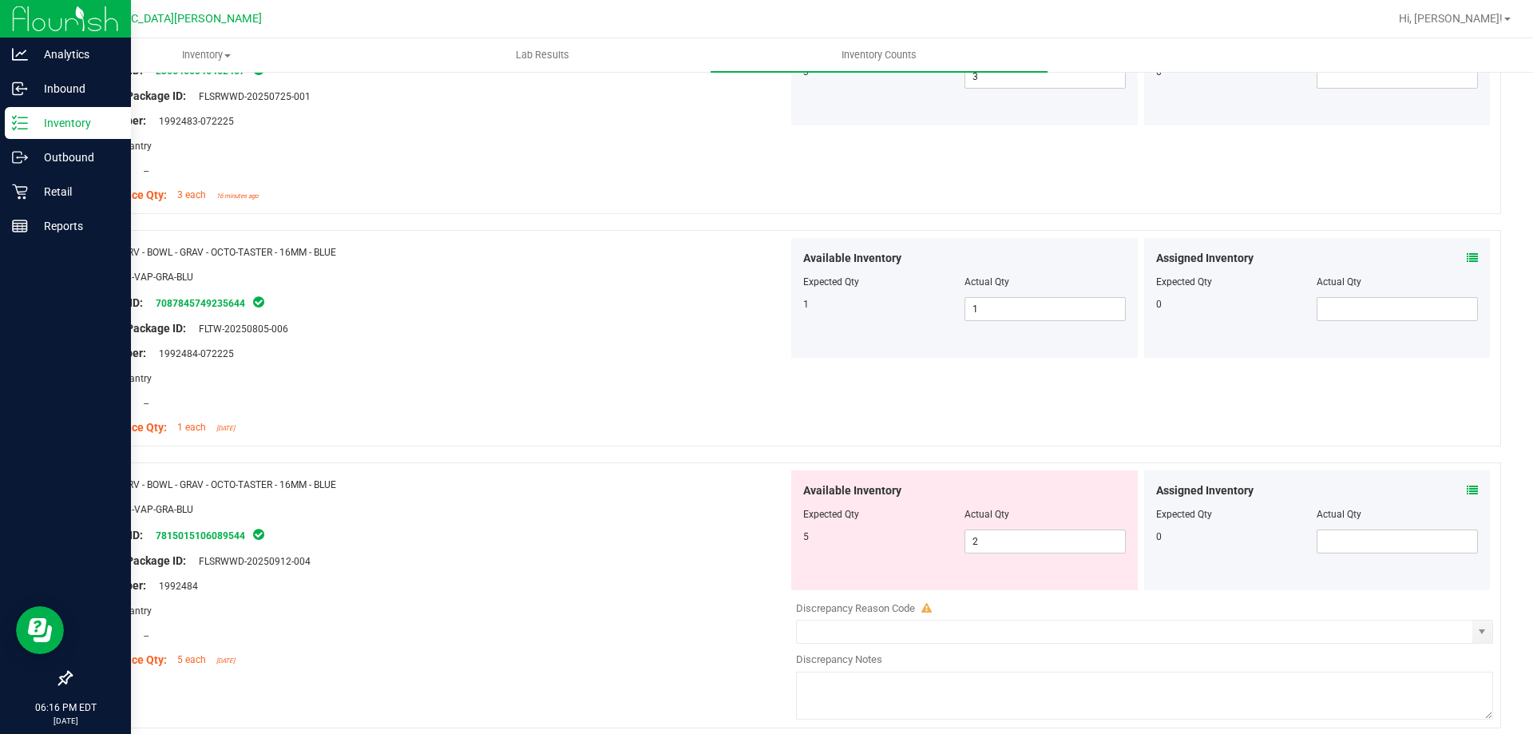
scroll to position [2476, 0]
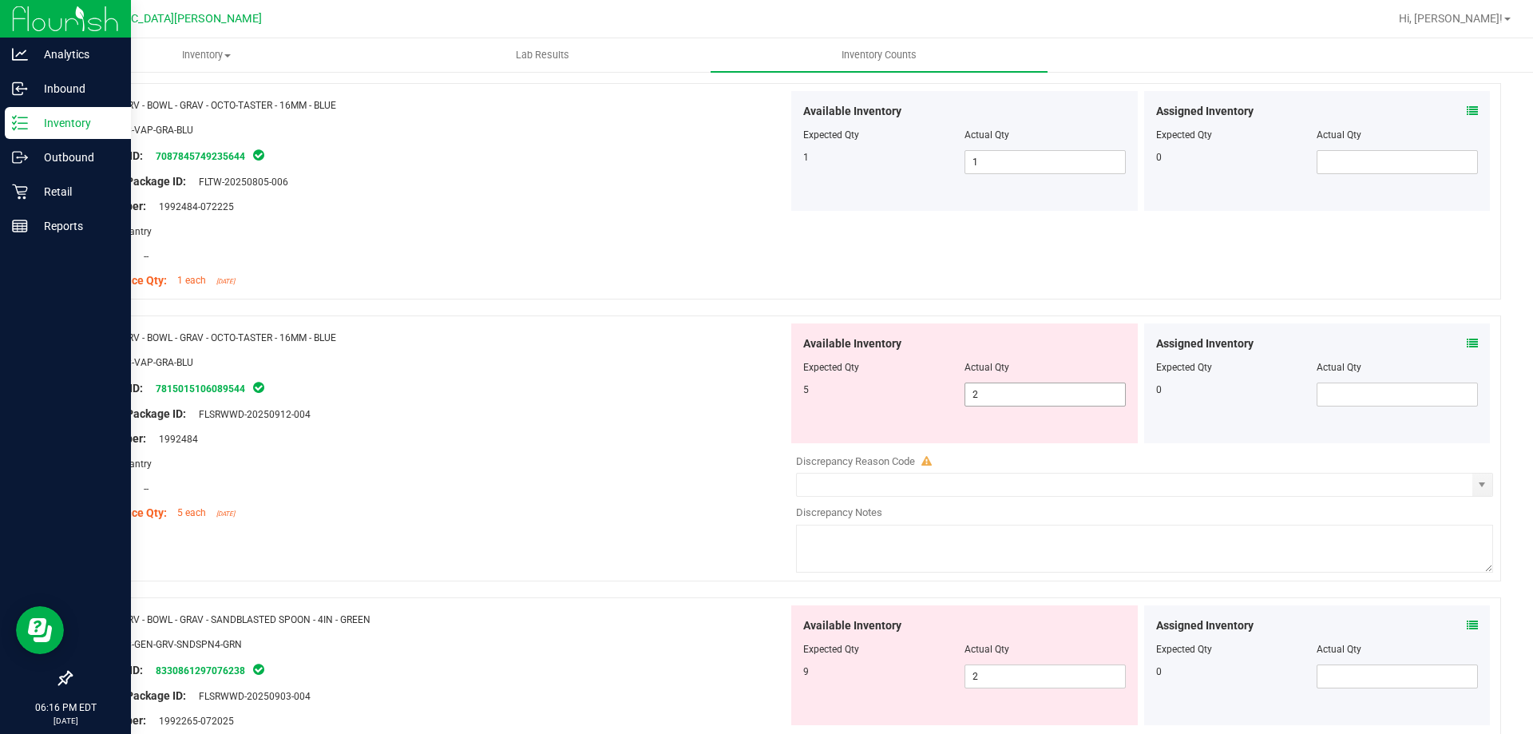
click at [984, 398] on span "2 2" at bounding box center [1045, 395] width 161 height 24
click at [984, 398] on input "2" at bounding box center [1045, 394] width 160 height 22
type input "5"
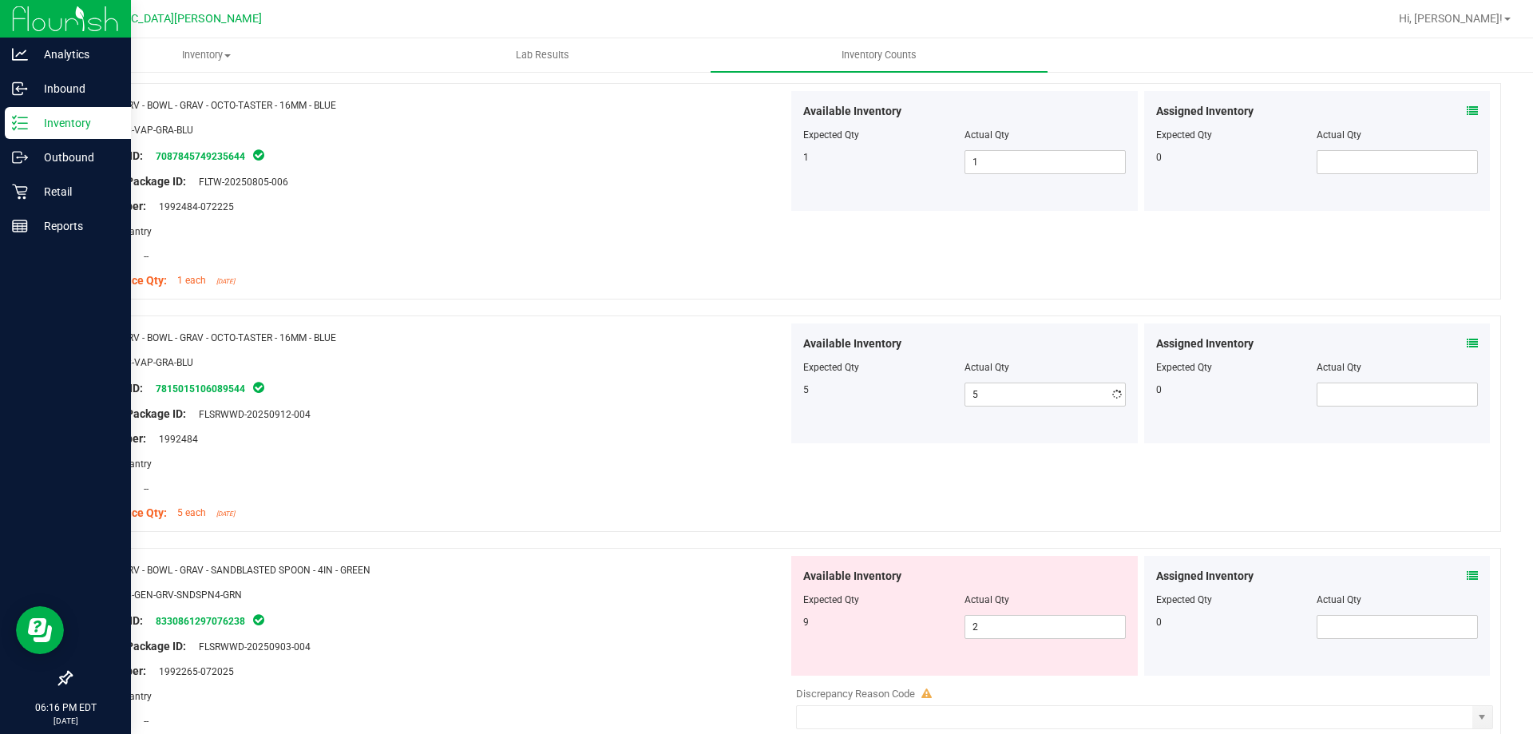
drag, startPoint x: 676, startPoint y: 422, endPoint x: 689, endPoint y: 426, distance: 14.2
click at [676, 423] on div at bounding box center [435, 426] width 705 height 8
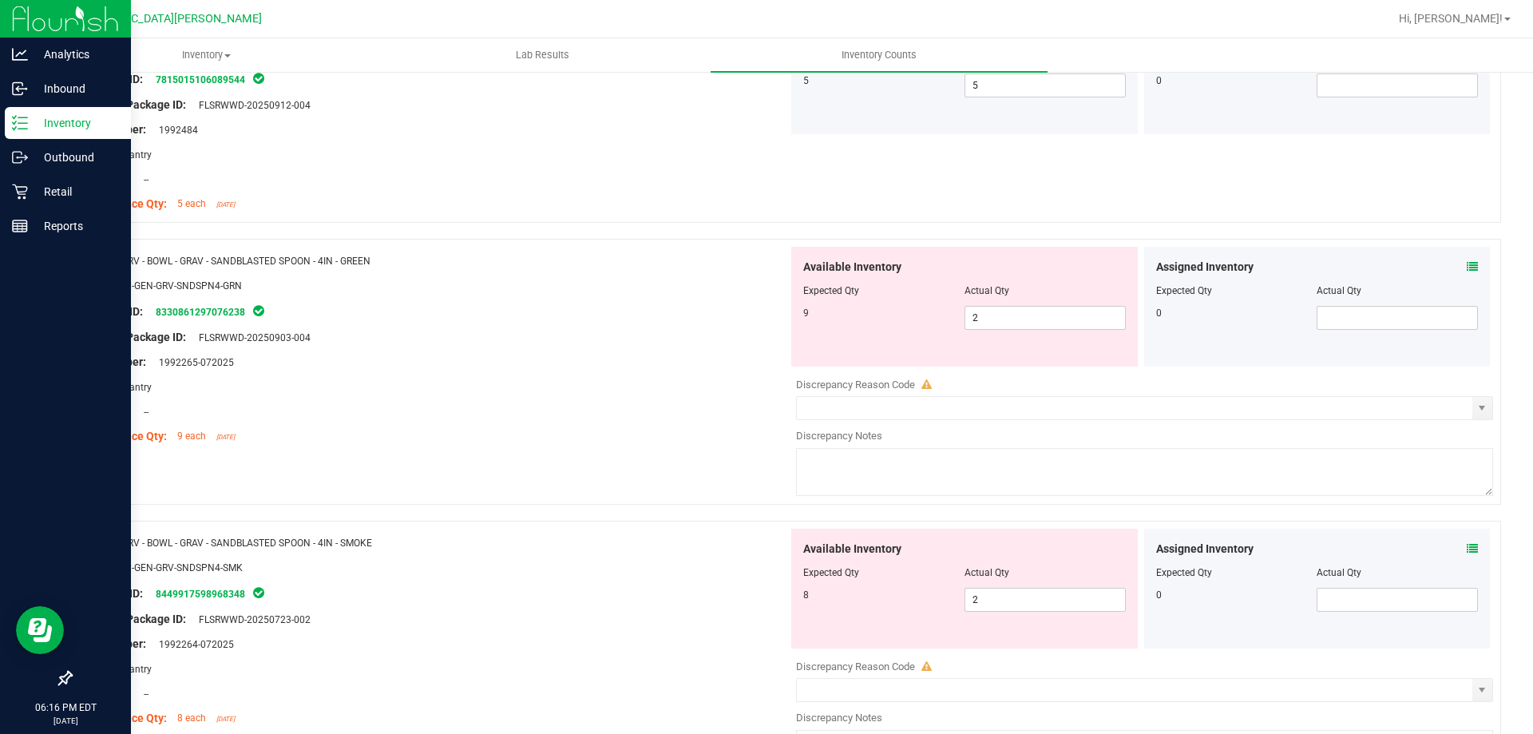
scroll to position [2795, 0]
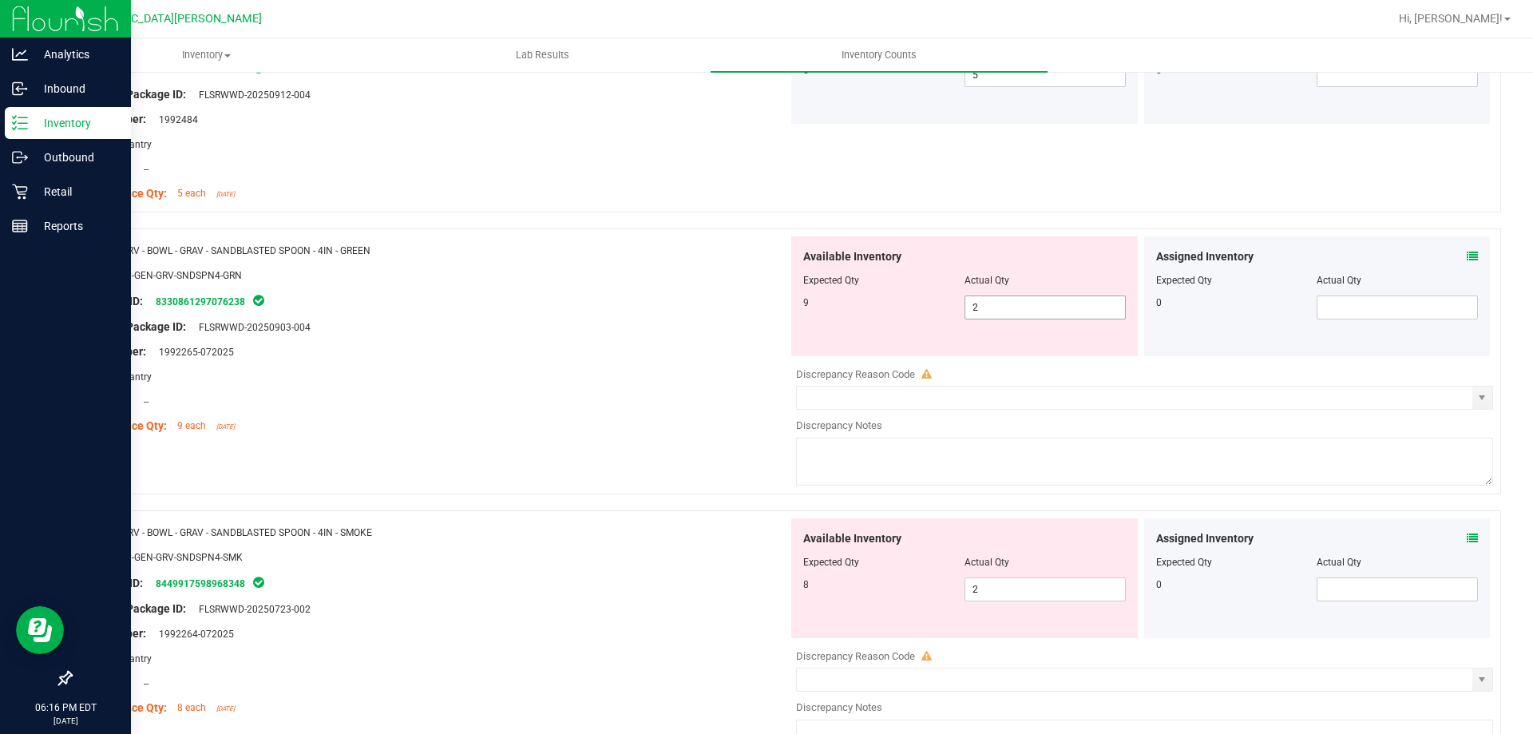
click at [981, 307] on span "2 2" at bounding box center [1045, 307] width 161 height 24
click at [981, 307] on input "2" at bounding box center [1045, 307] width 160 height 22
type input "9"
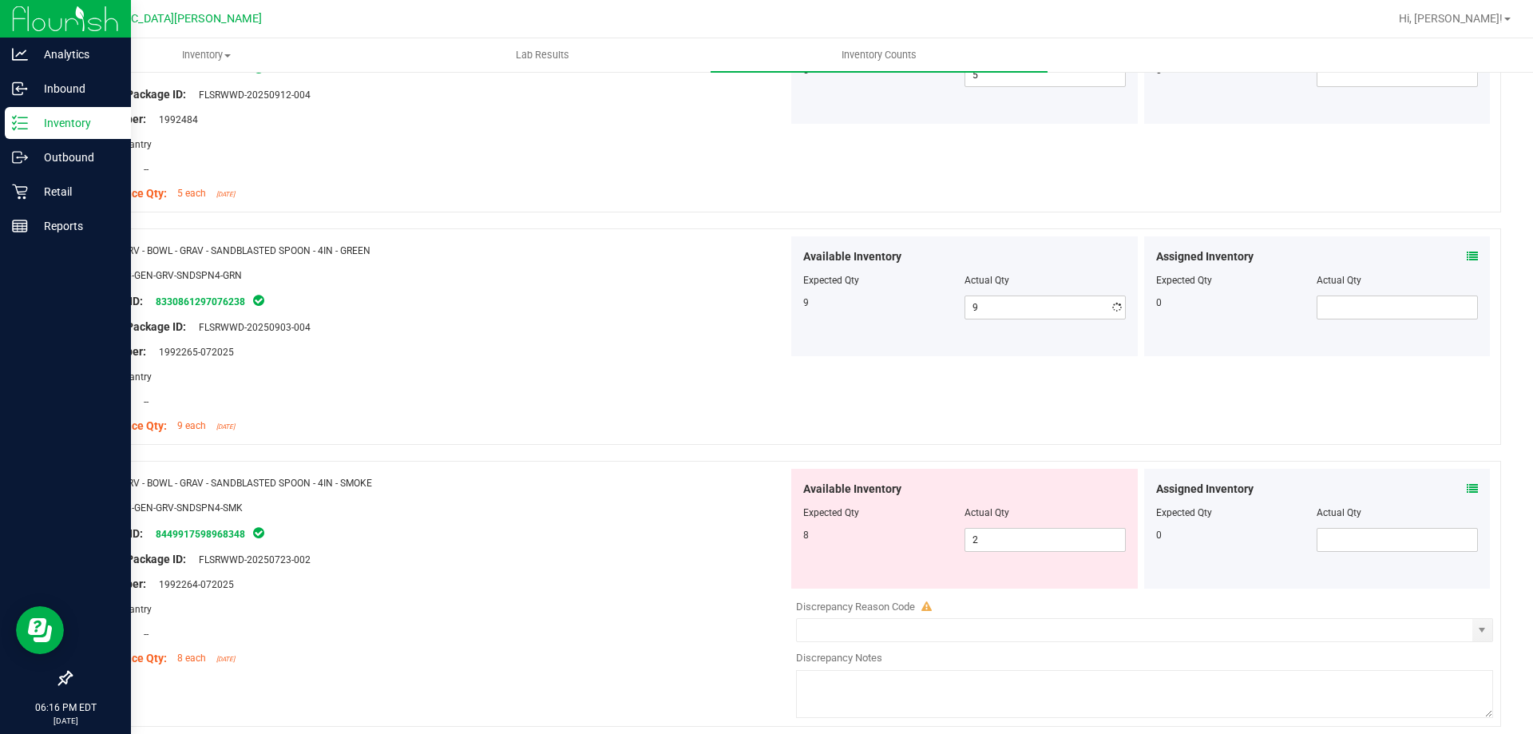
click at [509, 431] on div "Compliance Qty: 9 each [DATE]" at bounding box center [435, 426] width 705 height 17
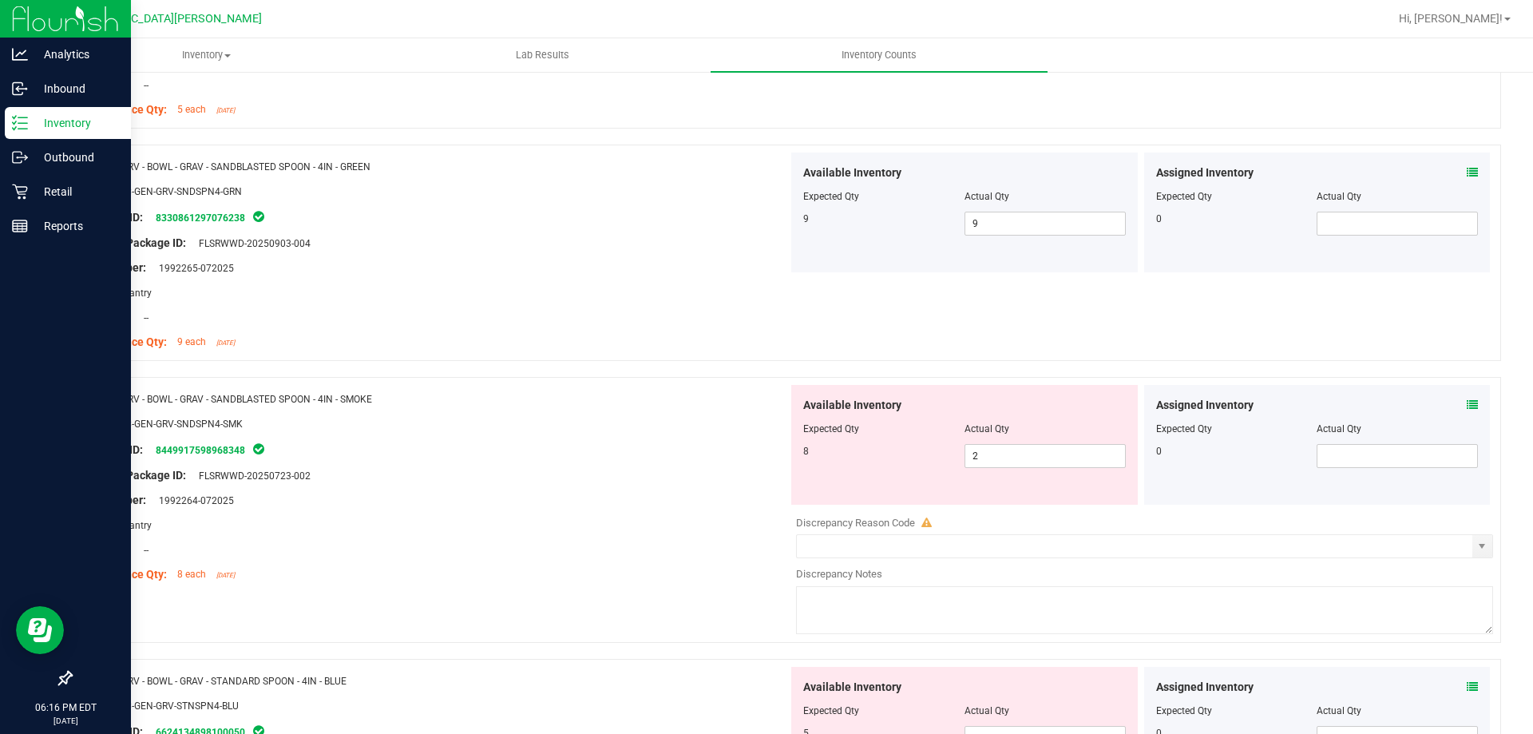
scroll to position [3034, 0]
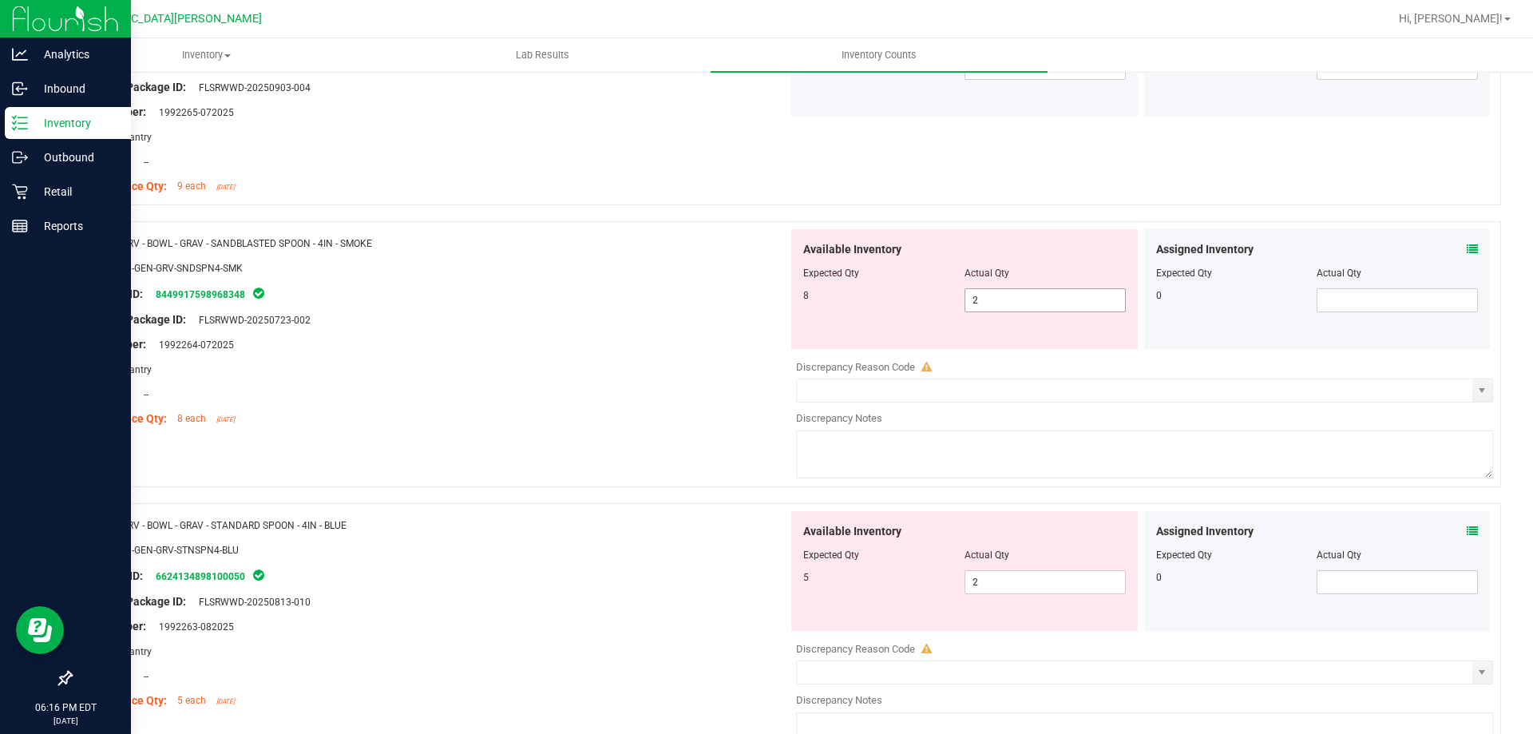
click at [992, 300] on span "2 2" at bounding box center [1045, 300] width 161 height 24
click at [992, 300] on input "2" at bounding box center [1045, 300] width 160 height 22
type input "8"
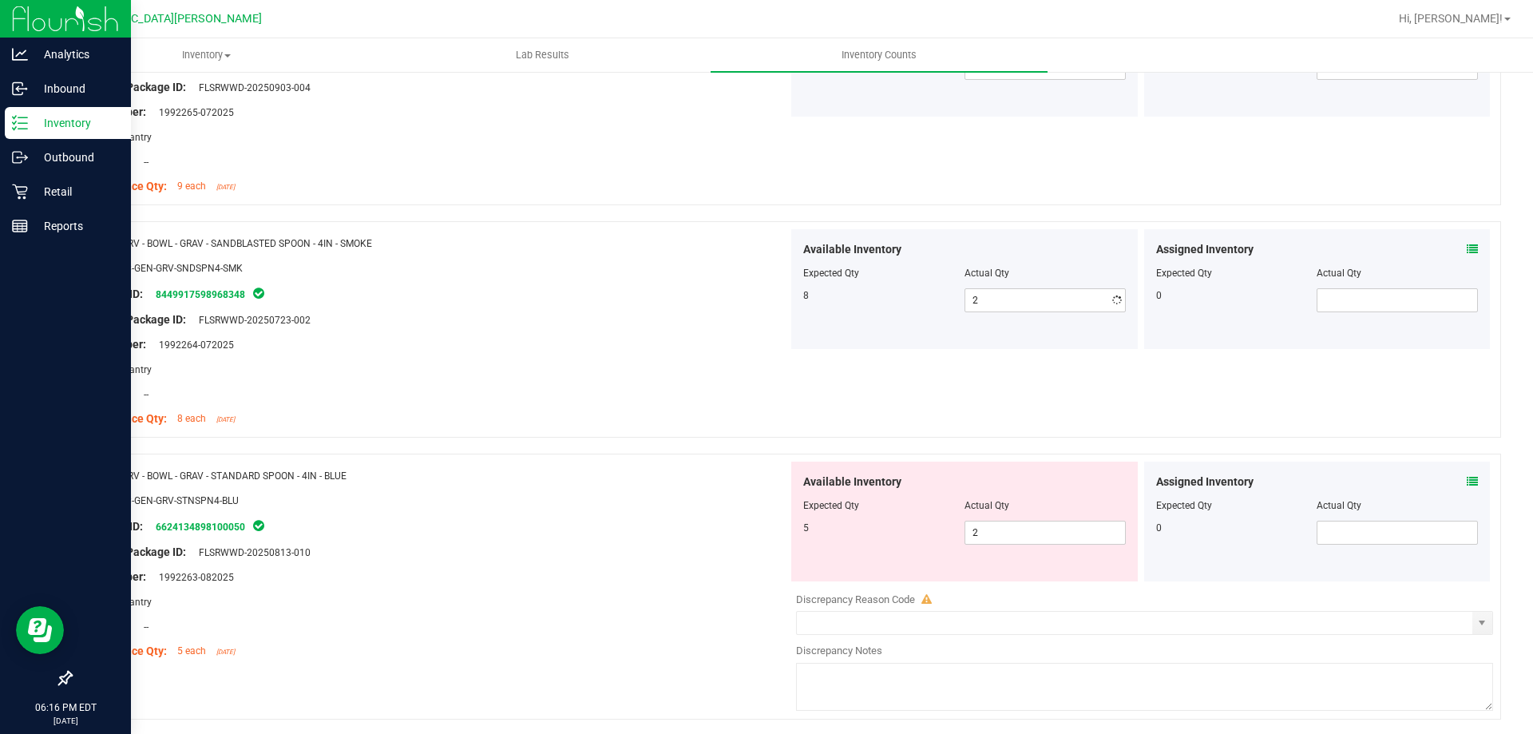
type input "8"
click at [686, 451] on div "Name: GRV - BOWL - GRAV - SANDBLASTED SPOON - 4IN - SMOKE SKU: ACC-GEN-GRV-SNDS…" at bounding box center [785, 337] width 1431 height 232
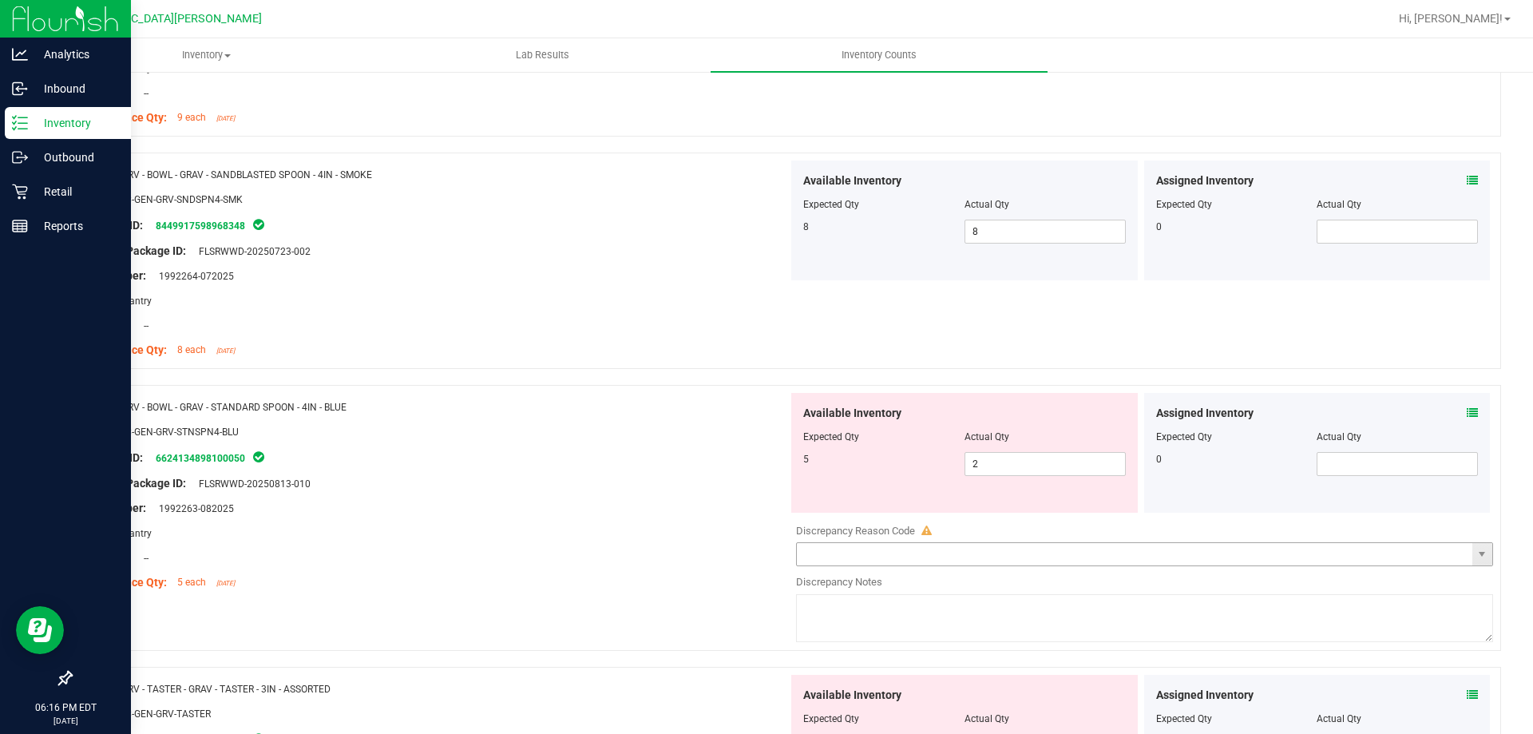
scroll to position [3194, 0]
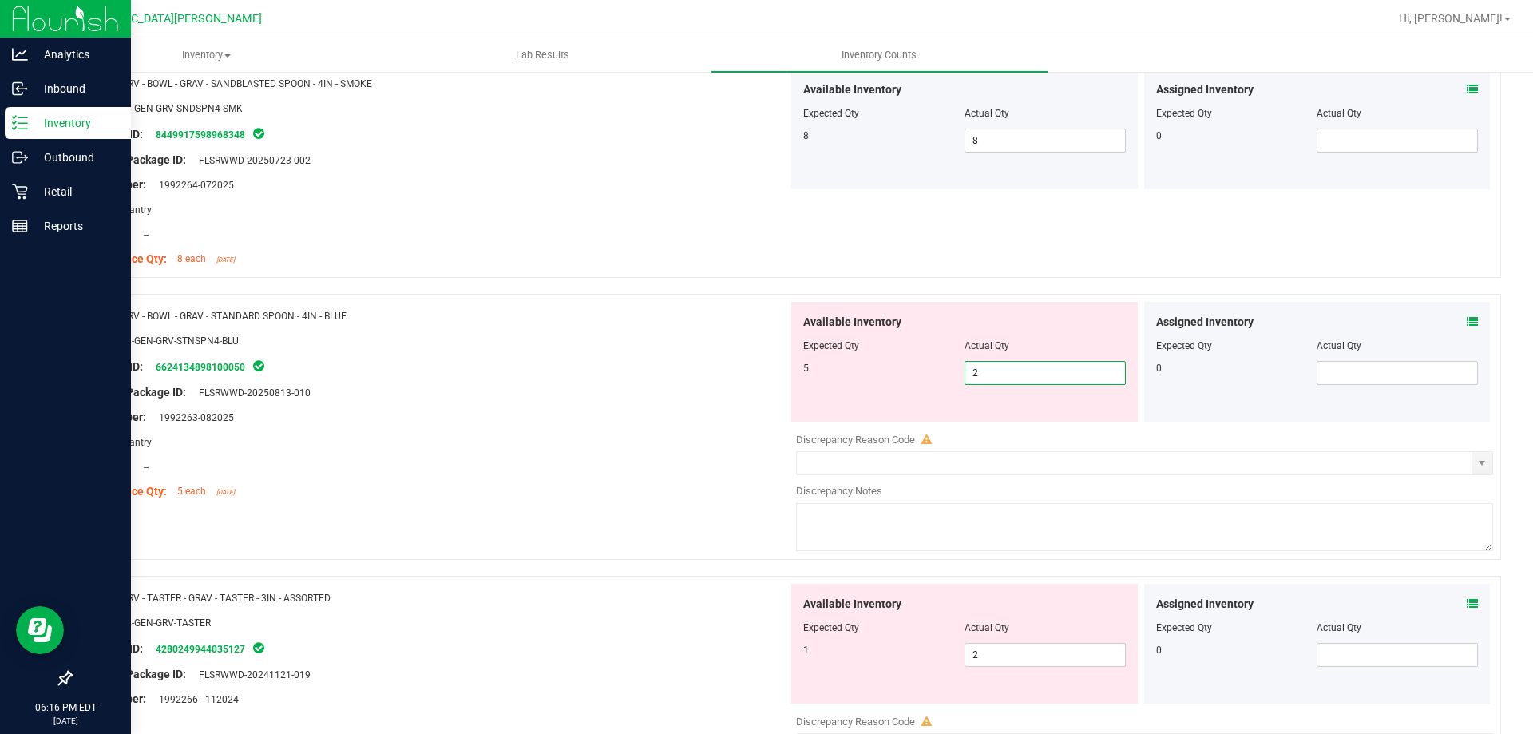
click at [997, 374] on span "2 2" at bounding box center [1045, 373] width 161 height 24
click at [997, 374] on input "2" at bounding box center [1045, 373] width 160 height 22
type input "5"
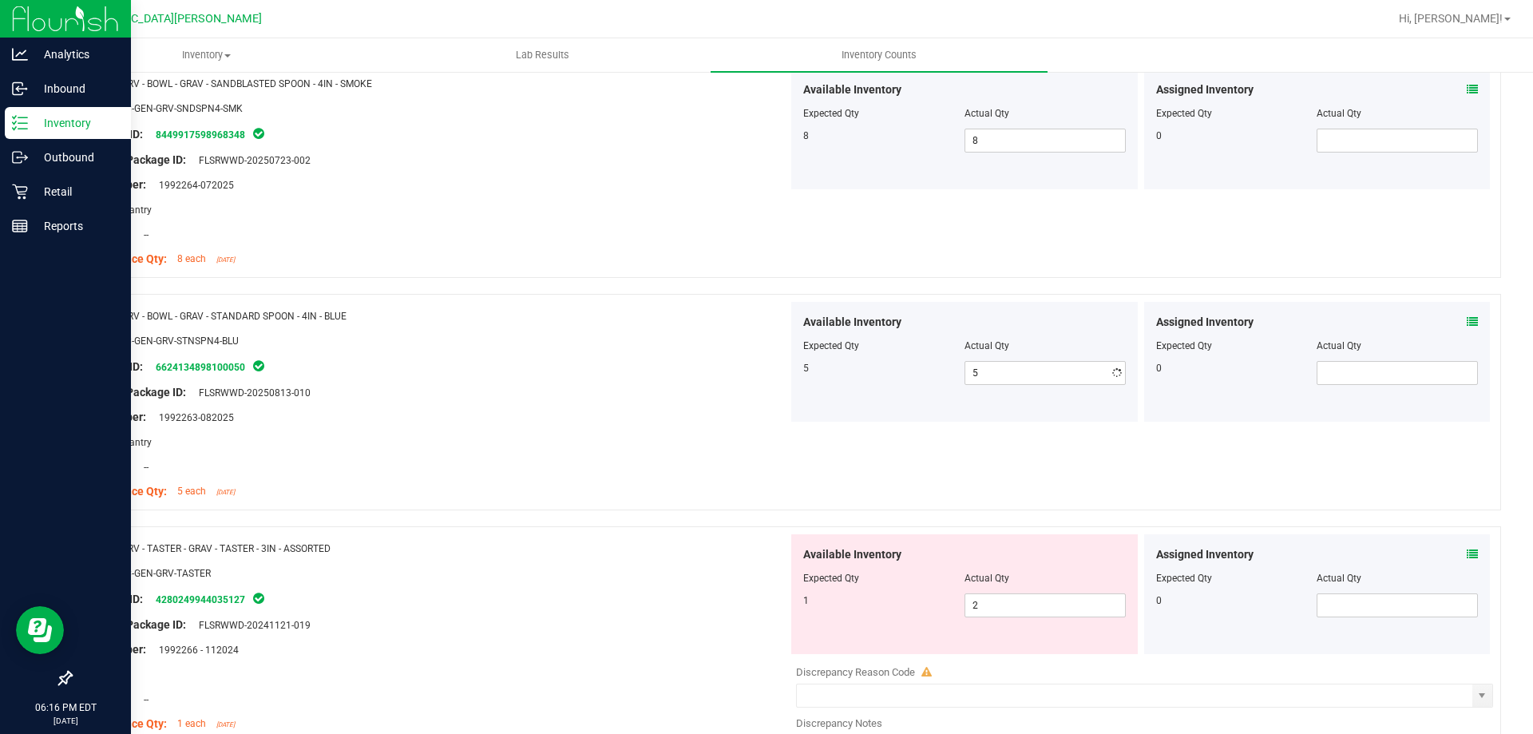
click at [687, 455] on div at bounding box center [435, 454] width 705 height 8
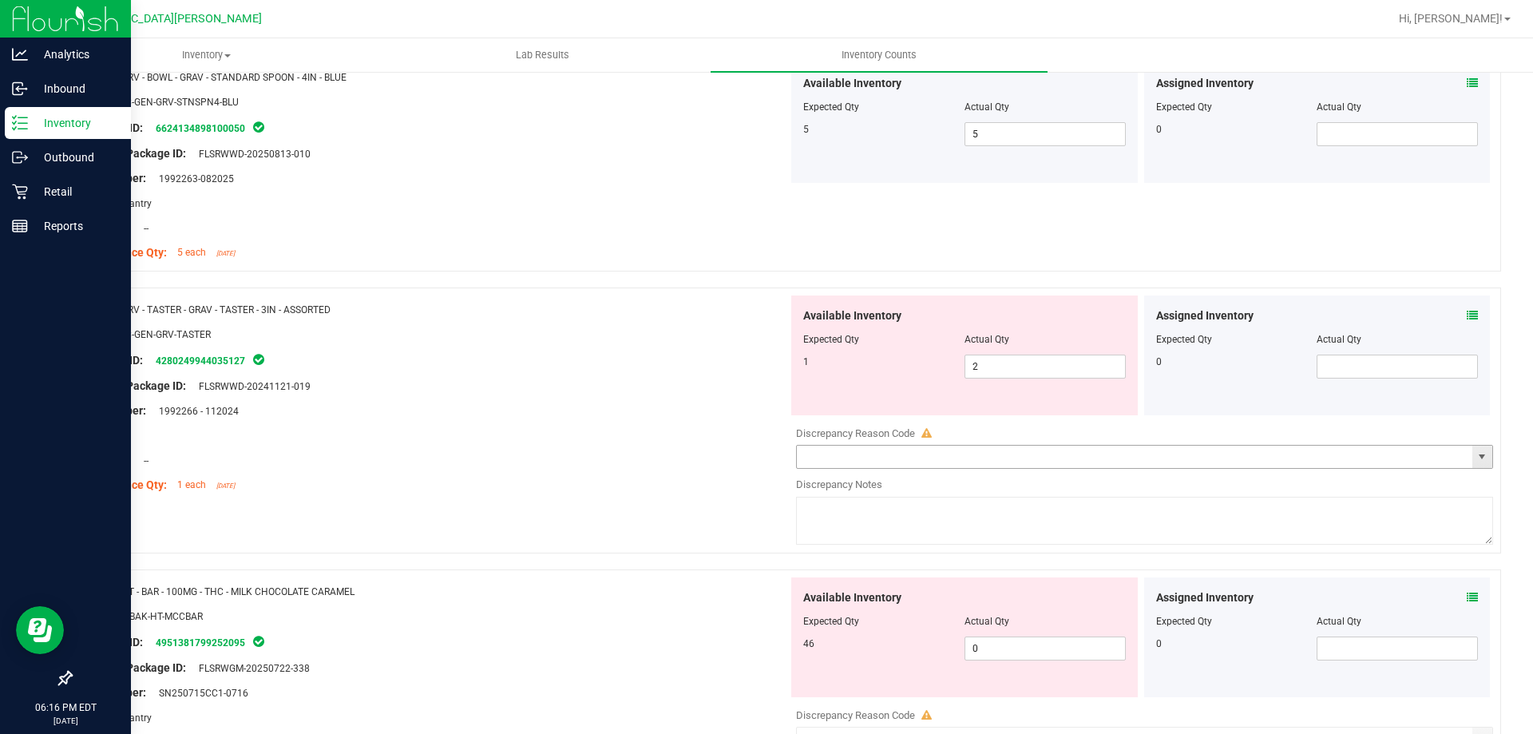
scroll to position [3434, 0]
click at [1010, 363] on span "2 2" at bounding box center [1045, 366] width 161 height 24
click at [1010, 363] on input "2" at bounding box center [1045, 366] width 160 height 22
type input "1"
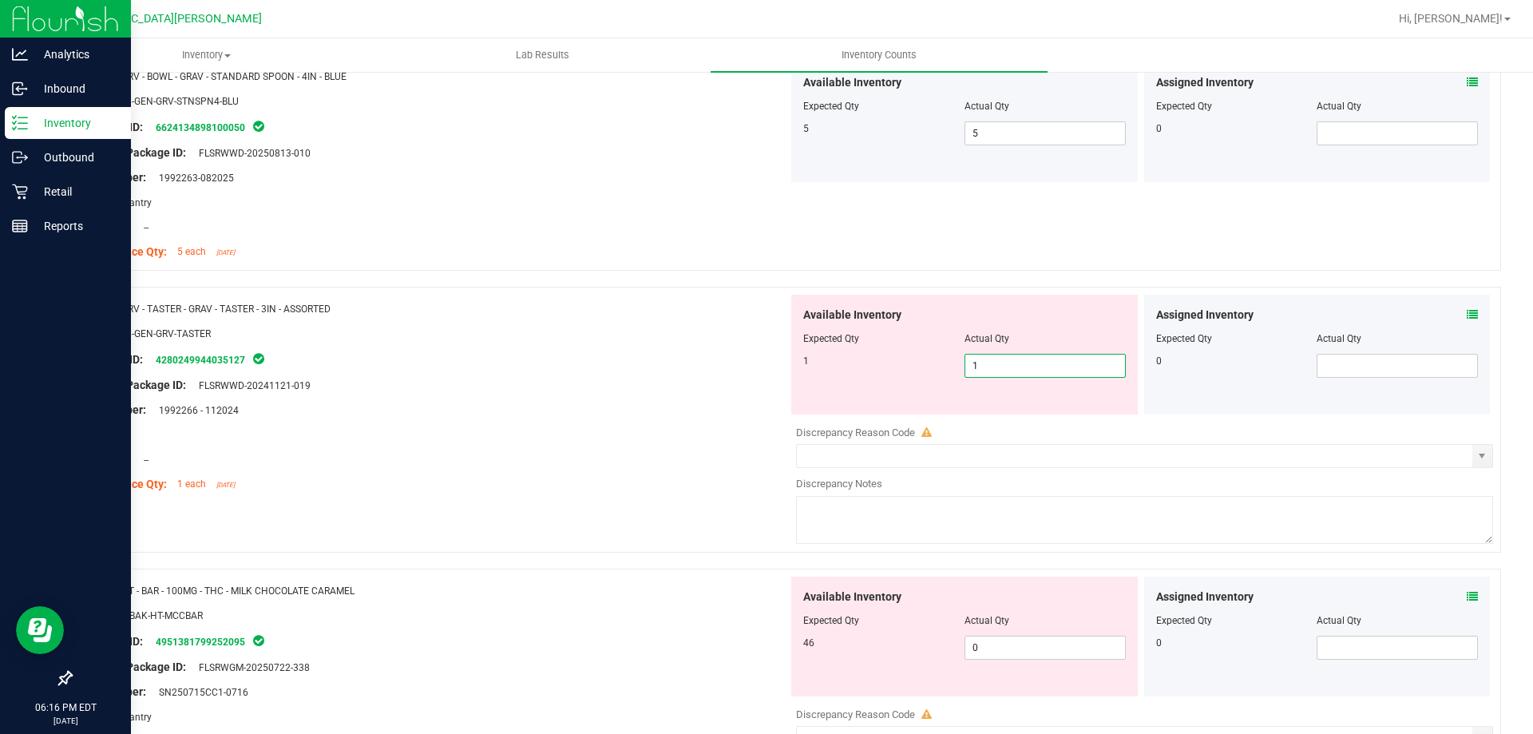
click at [725, 438] on div "Area: --" at bounding box center [435, 434] width 705 height 17
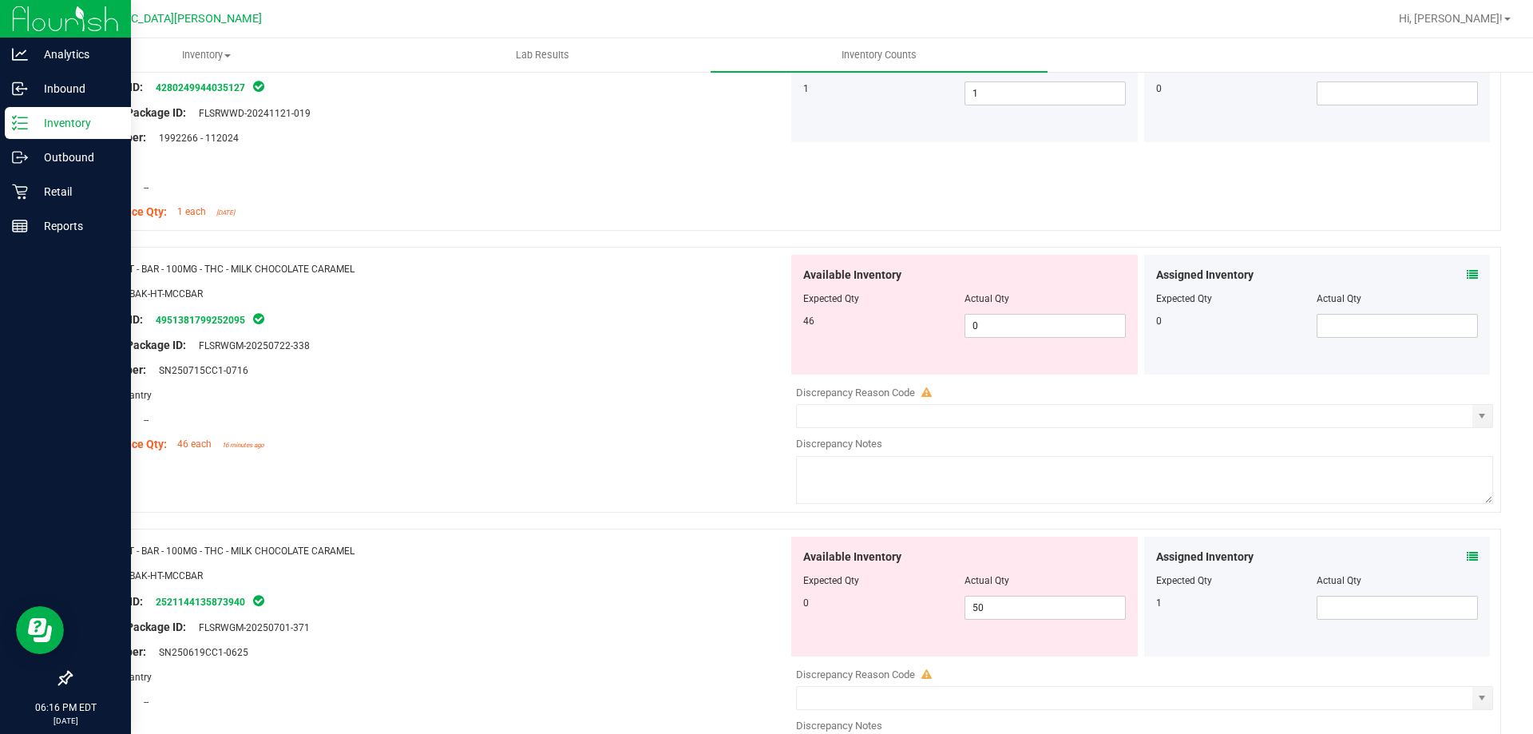
scroll to position [3753, 0]
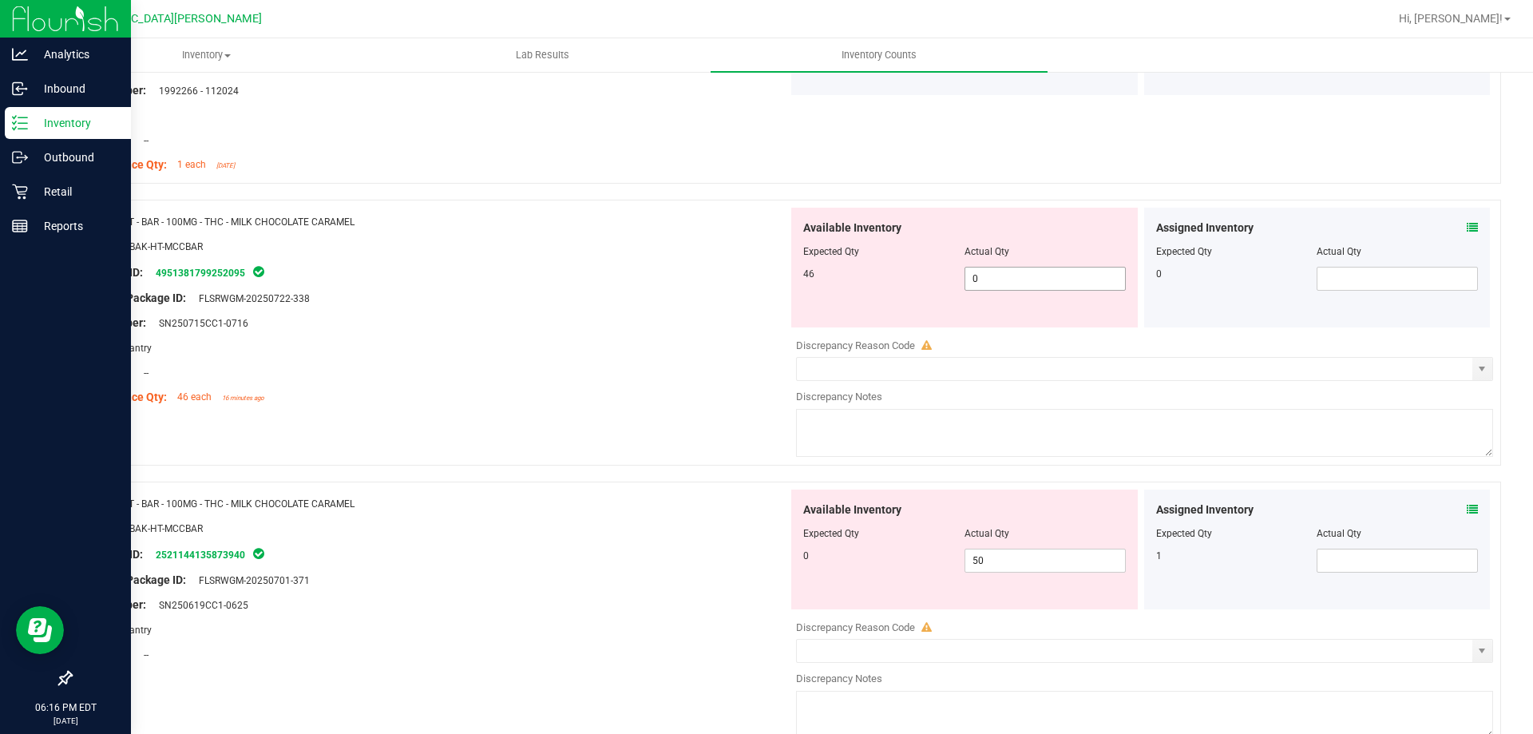
click at [1001, 273] on span "0 0" at bounding box center [1045, 279] width 161 height 24
click at [1001, 273] on input "0" at bounding box center [1045, 279] width 160 height 22
type input "46"
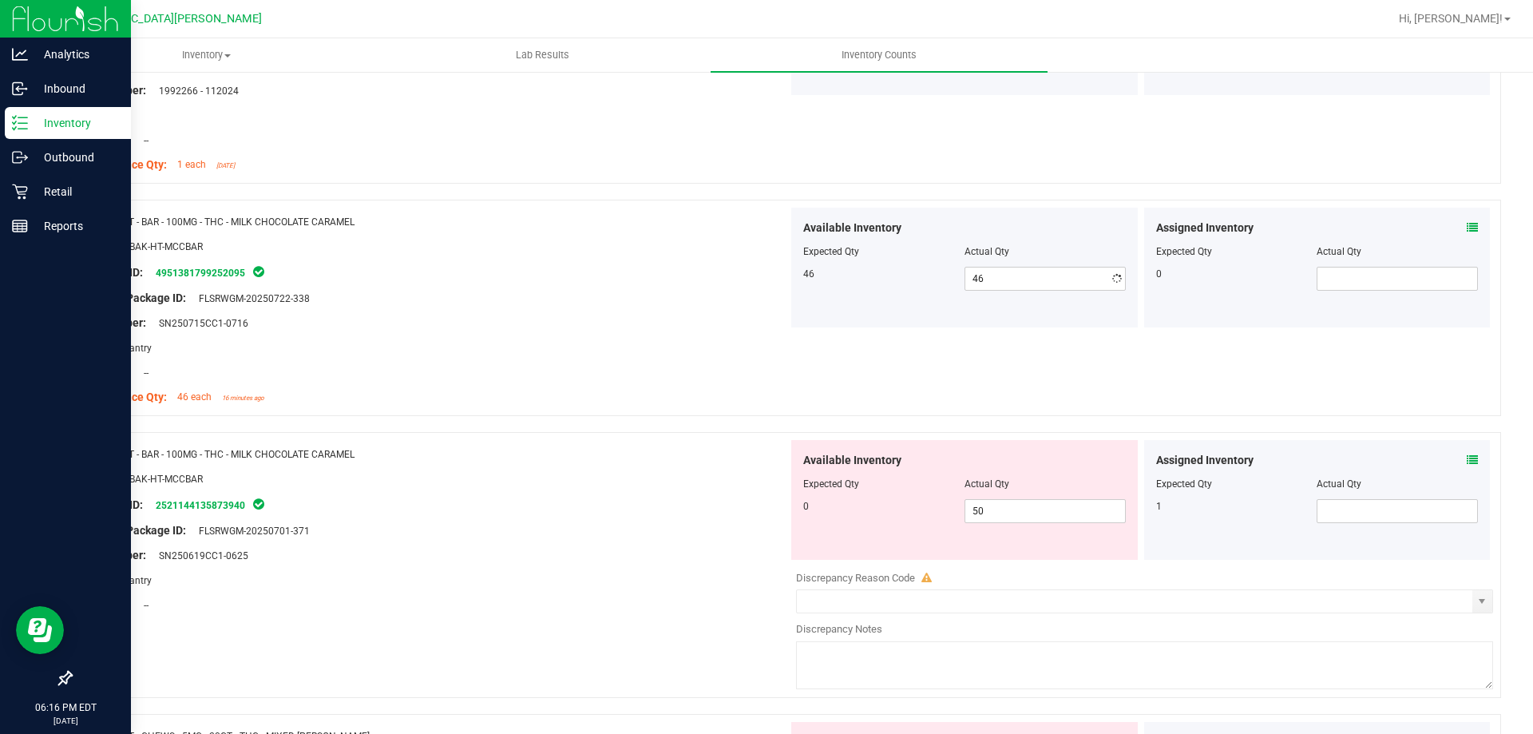
click at [592, 399] on div "Compliance Qty: 46 each 16 minutes ago" at bounding box center [435, 397] width 705 height 17
click at [981, 509] on span "50 50" at bounding box center [1045, 511] width 161 height 24
click at [981, 509] on input "50" at bounding box center [1045, 511] width 160 height 22
click at [669, 516] on div at bounding box center [435, 518] width 705 height 8
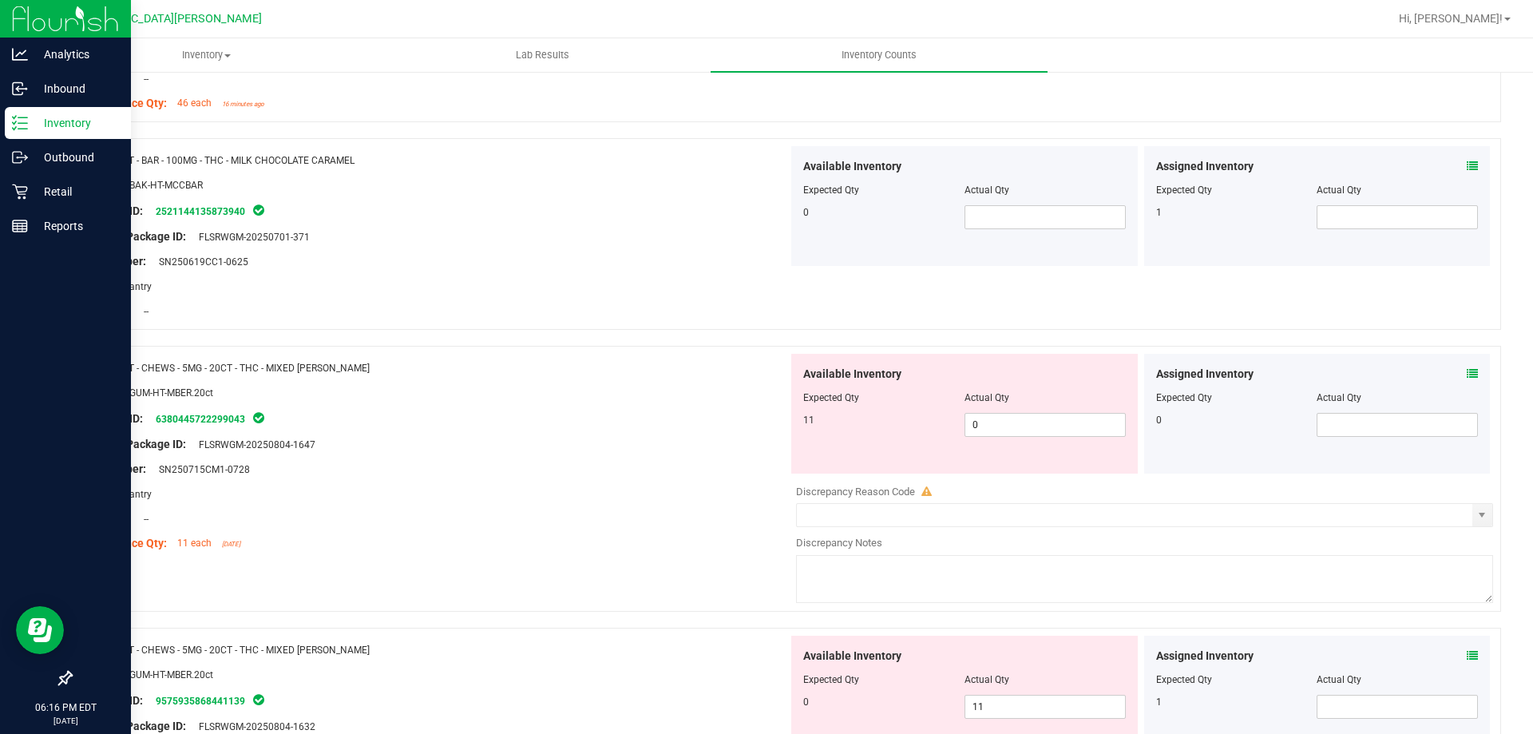
scroll to position [4073, 0]
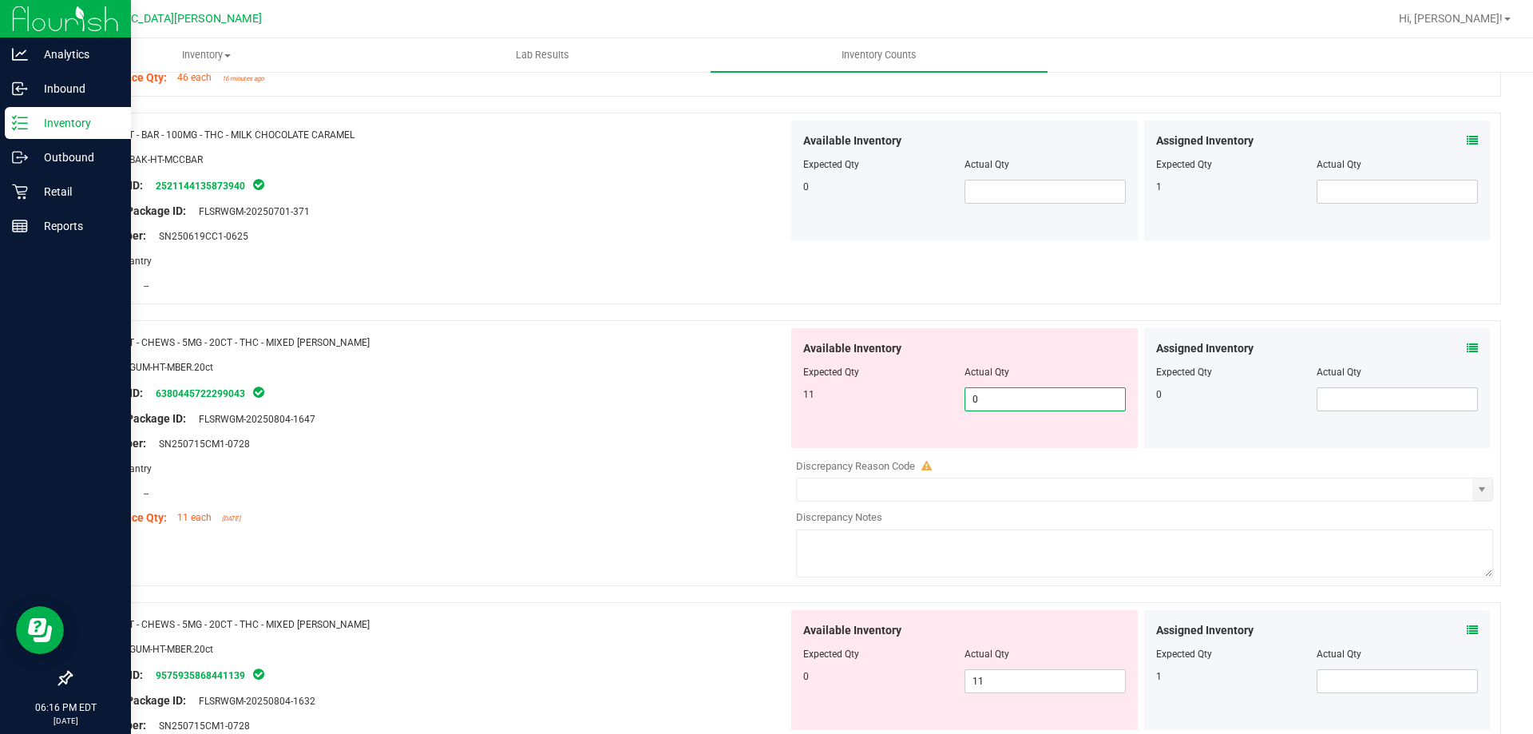
click at [986, 398] on span "0 0" at bounding box center [1045, 399] width 161 height 24
click at [986, 398] on input "0" at bounding box center [1045, 399] width 160 height 22
type input "11"
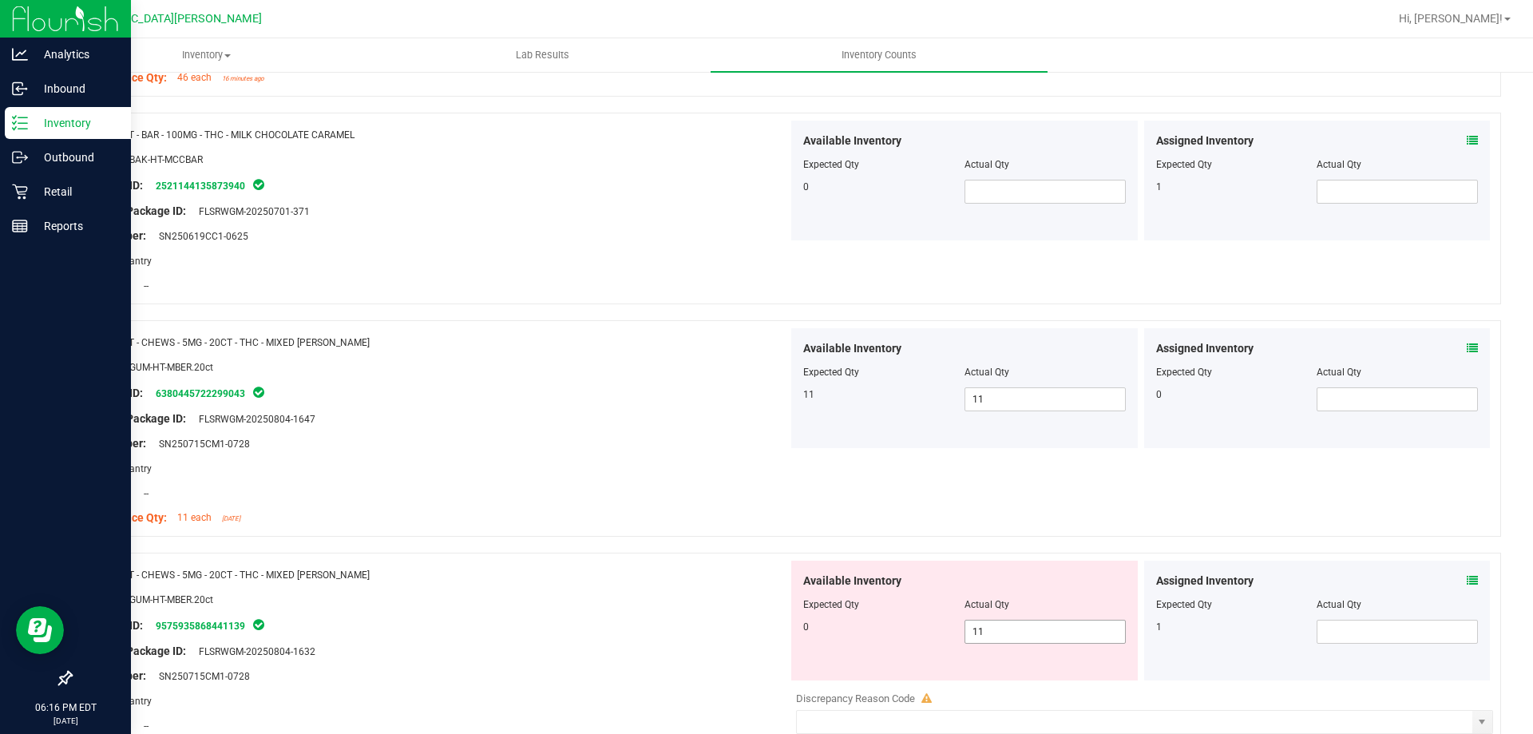
click at [977, 632] on span "11 11" at bounding box center [1045, 632] width 161 height 24
click at [977, 632] on input "11" at bounding box center [1045, 631] width 160 height 22
type input "0"
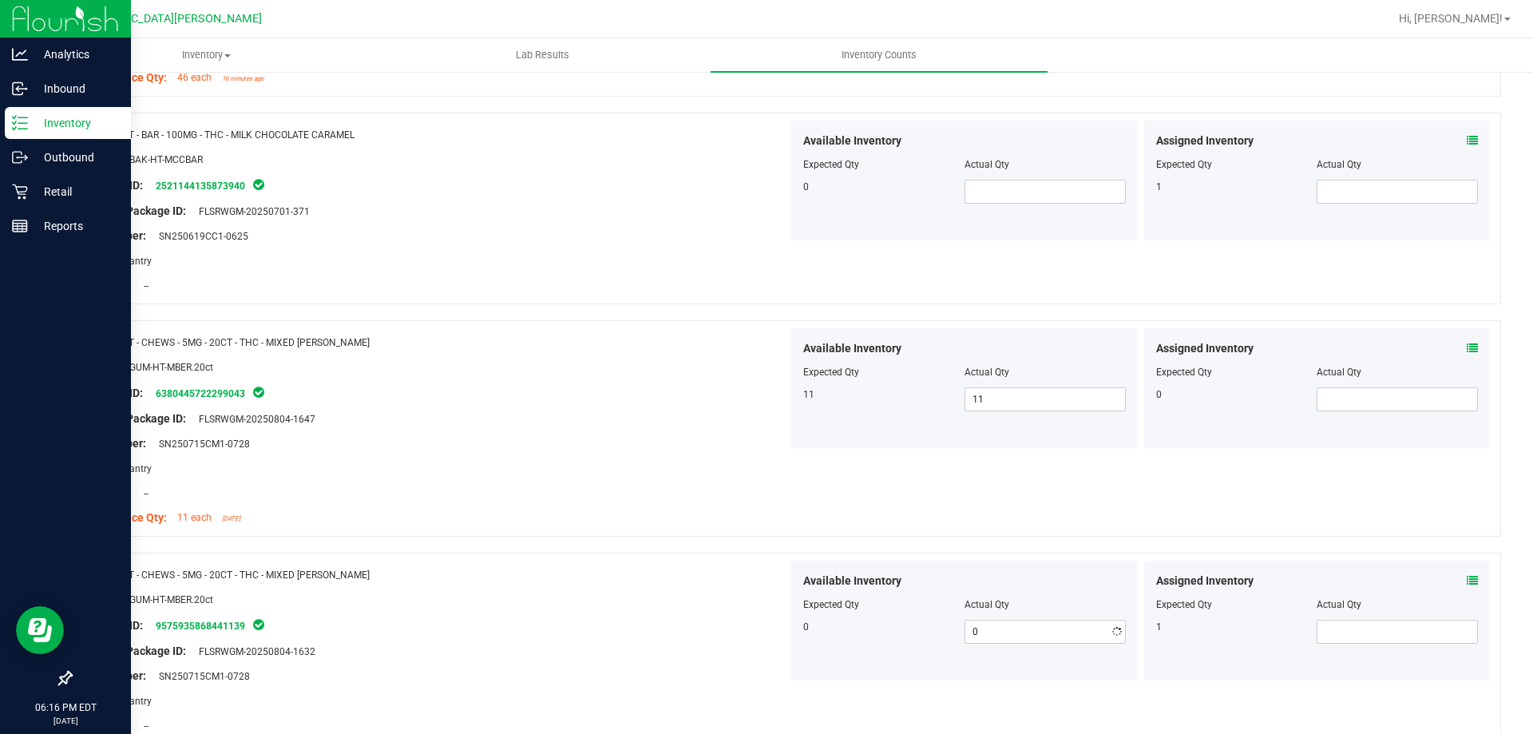
click at [719, 559] on div "Name: HT - CHEWS - 5MG - 20CT - THC - MIXED [PERSON_NAME] SKU: EDI-GUM-HT-MBER.…" at bounding box center [785, 649] width 1431 height 192
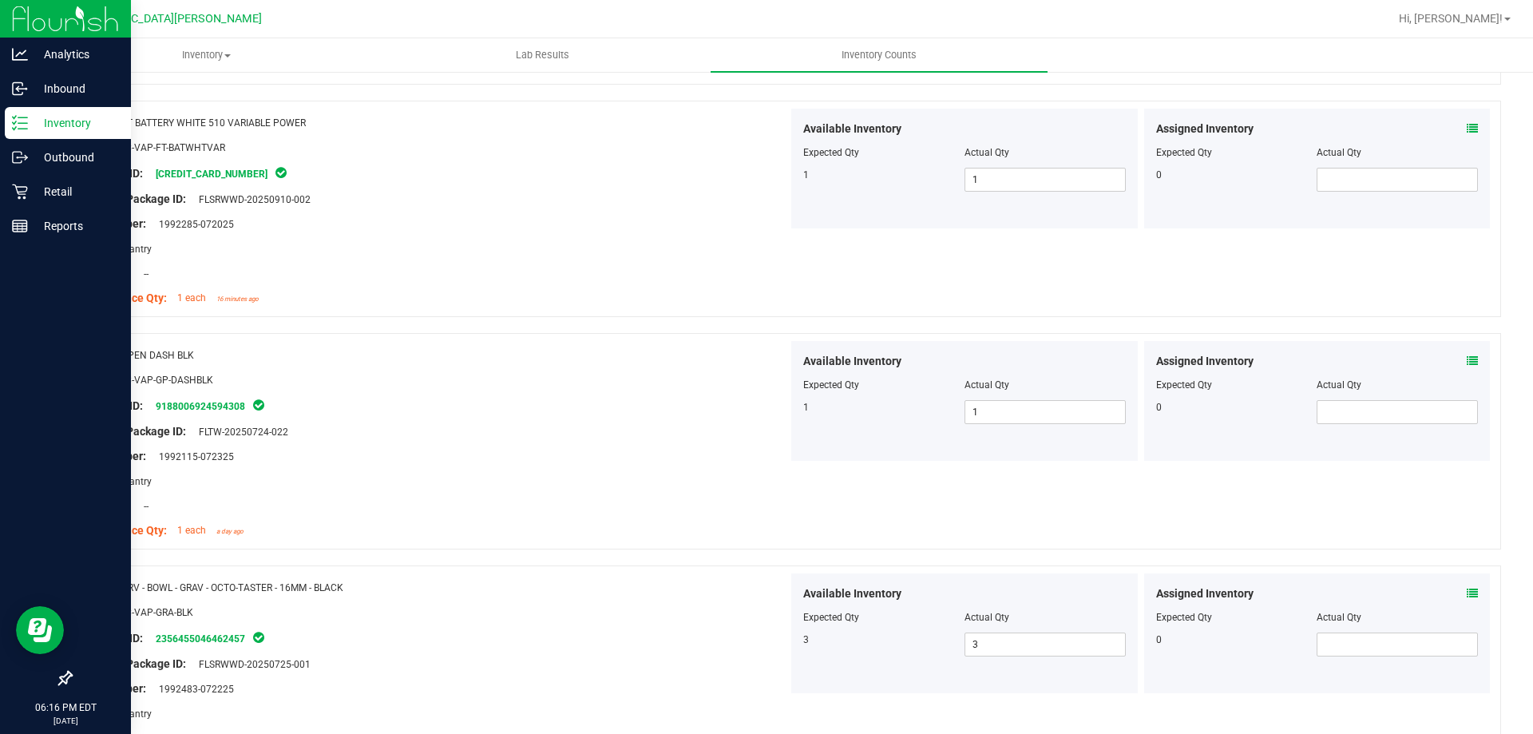
scroll to position [0, 0]
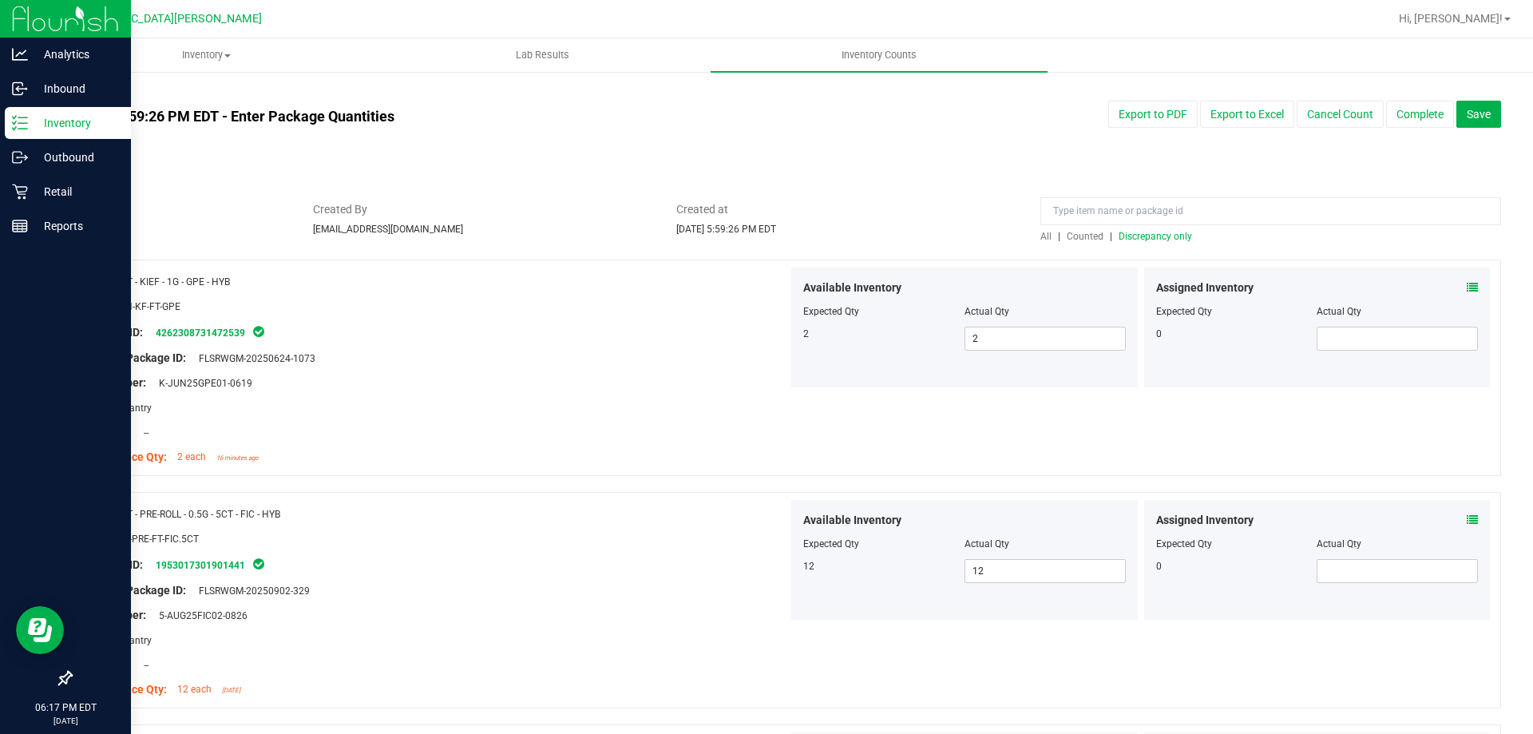
click at [1155, 239] on span "Discrepancy only" at bounding box center [1155, 236] width 73 height 11
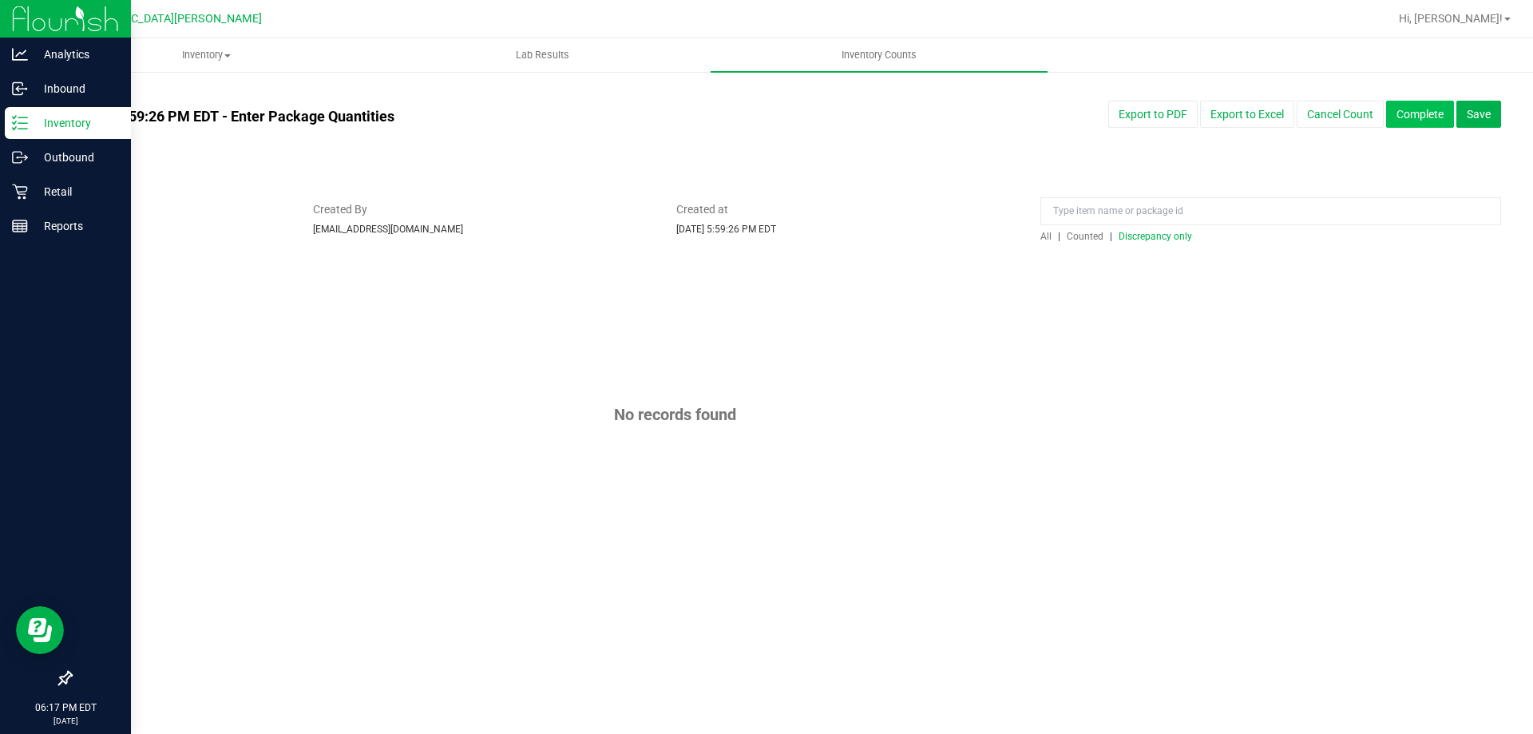
click at [1408, 117] on button "Complete" at bounding box center [1420, 114] width 68 height 27
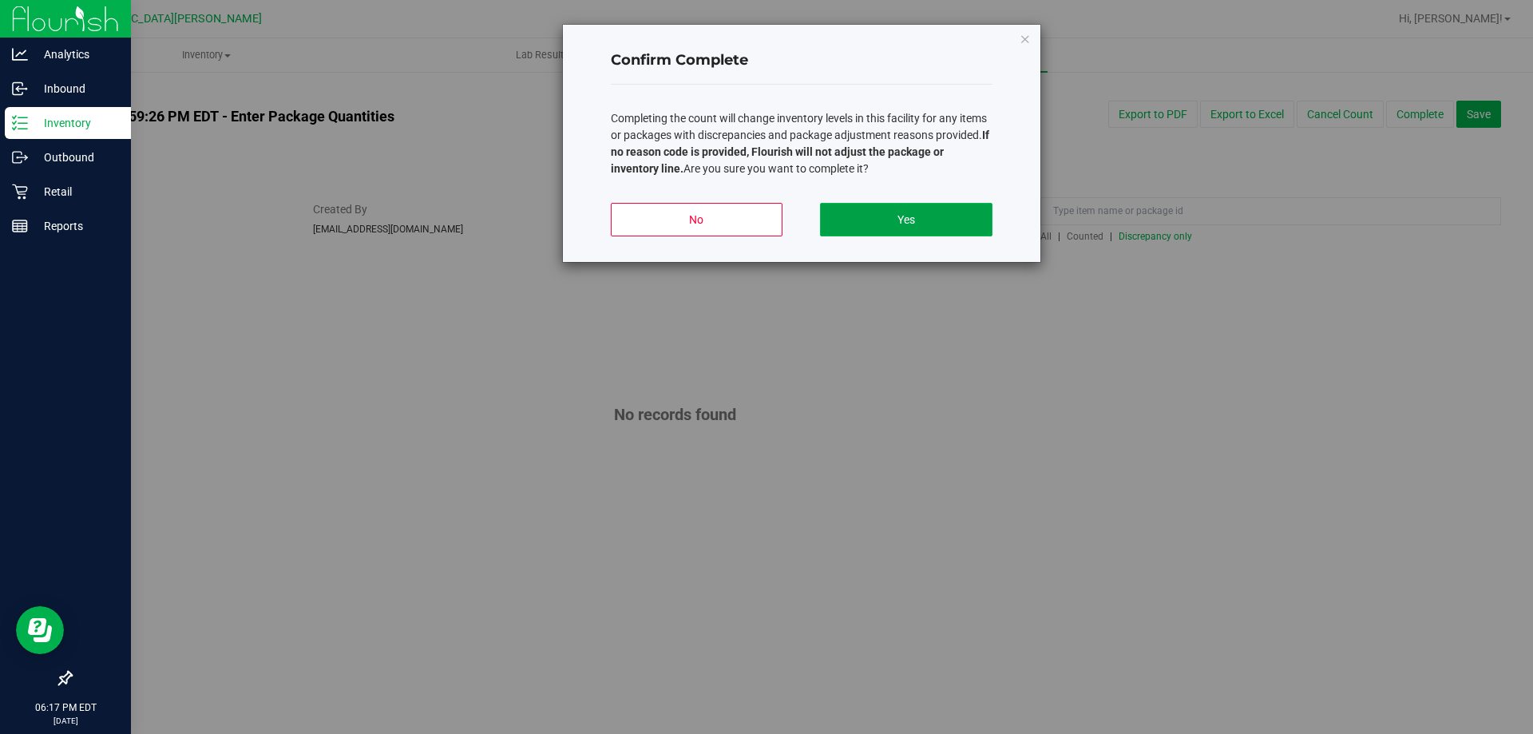
click at [888, 229] on button "Yes" at bounding box center [906, 220] width 172 height 34
